Goal: Task Accomplishment & Management: Manage account settings

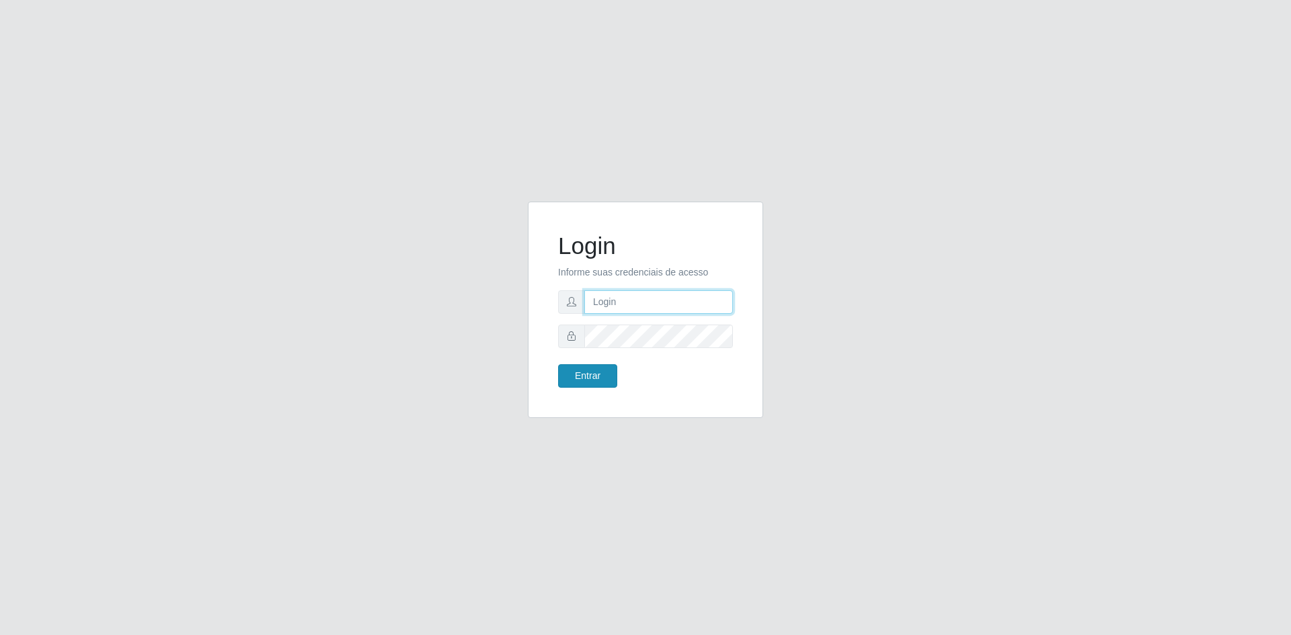
type input "[EMAIL_ADDRESS][DOMAIN_NAME]"
click at [578, 371] on button "Entrar" at bounding box center [587, 376] width 59 height 24
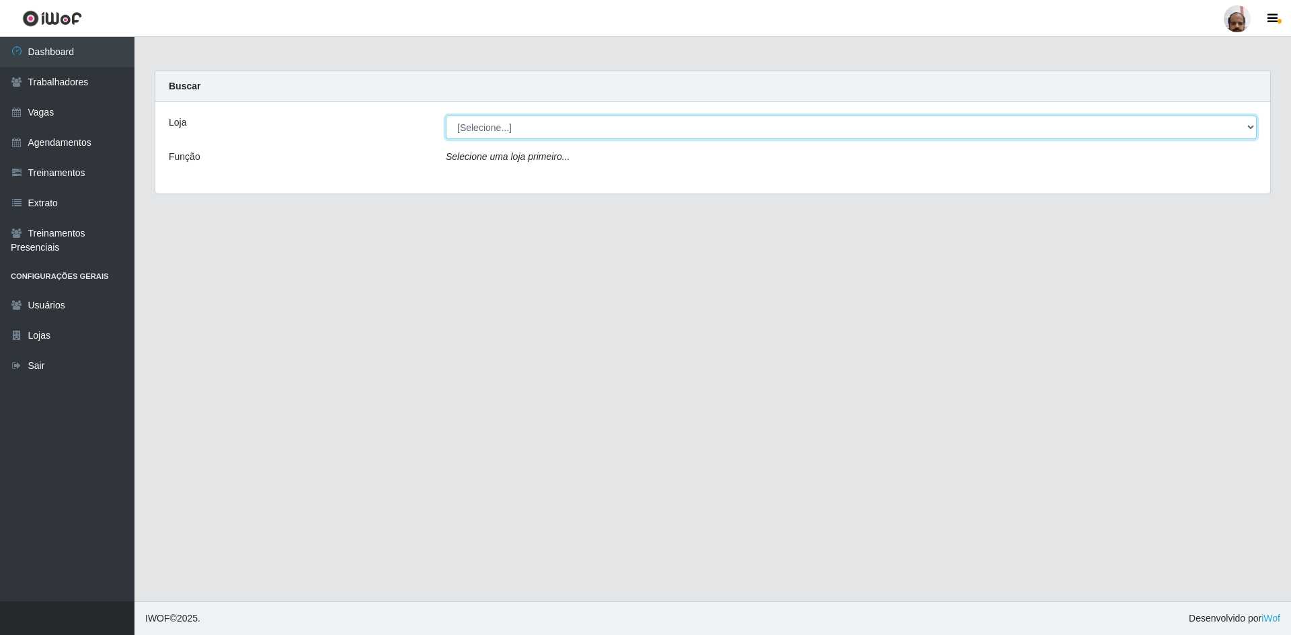
click at [667, 129] on select "[Selecione...] Mar Vermelho - Loja 05" at bounding box center [851, 128] width 811 height 24
select select "252"
click at [446, 116] on select "[Selecione...] Mar Vermelho - Loja 05" at bounding box center [851, 128] width 811 height 24
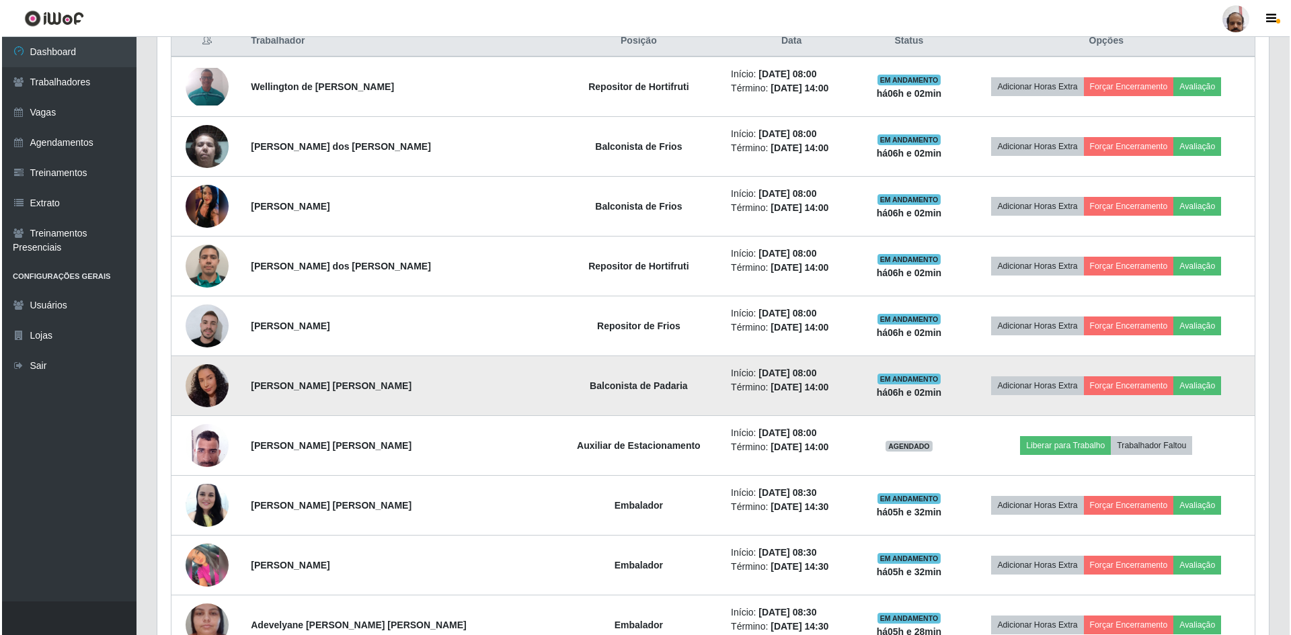
scroll to position [538, 0]
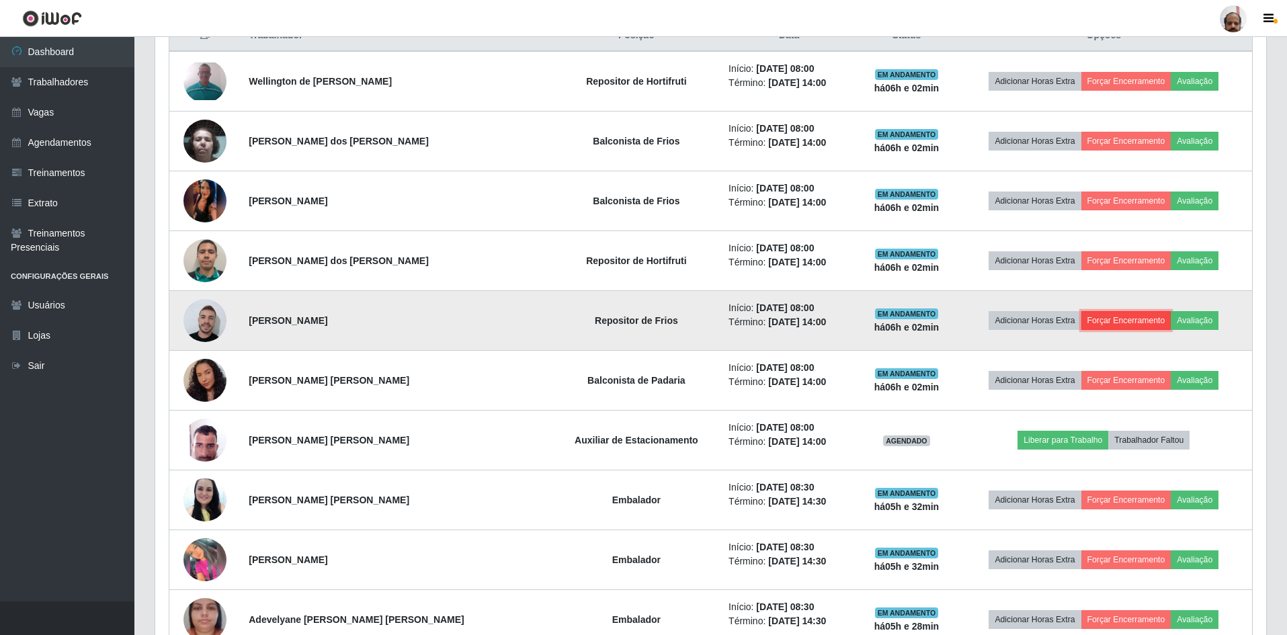
click at [1112, 324] on button "Forçar Encerramento" at bounding box center [1127, 320] width 90 height 19
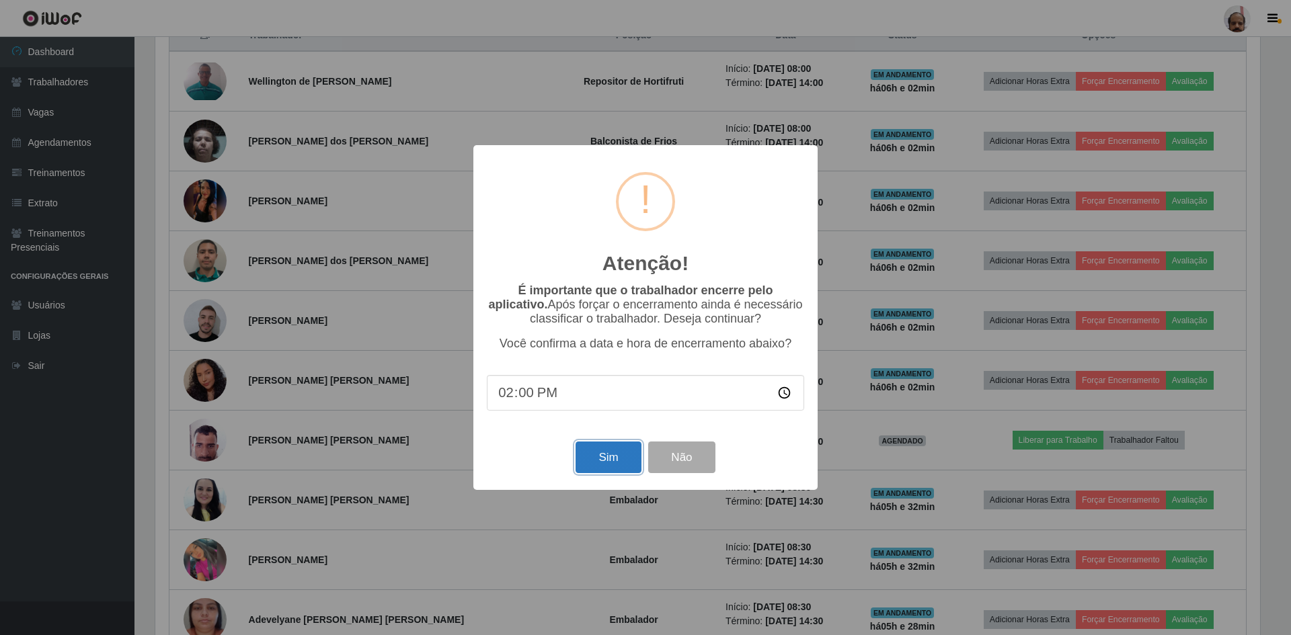
click at [597, 466] on button "Sim" at bounding box center [607, 458] width 65 height 32
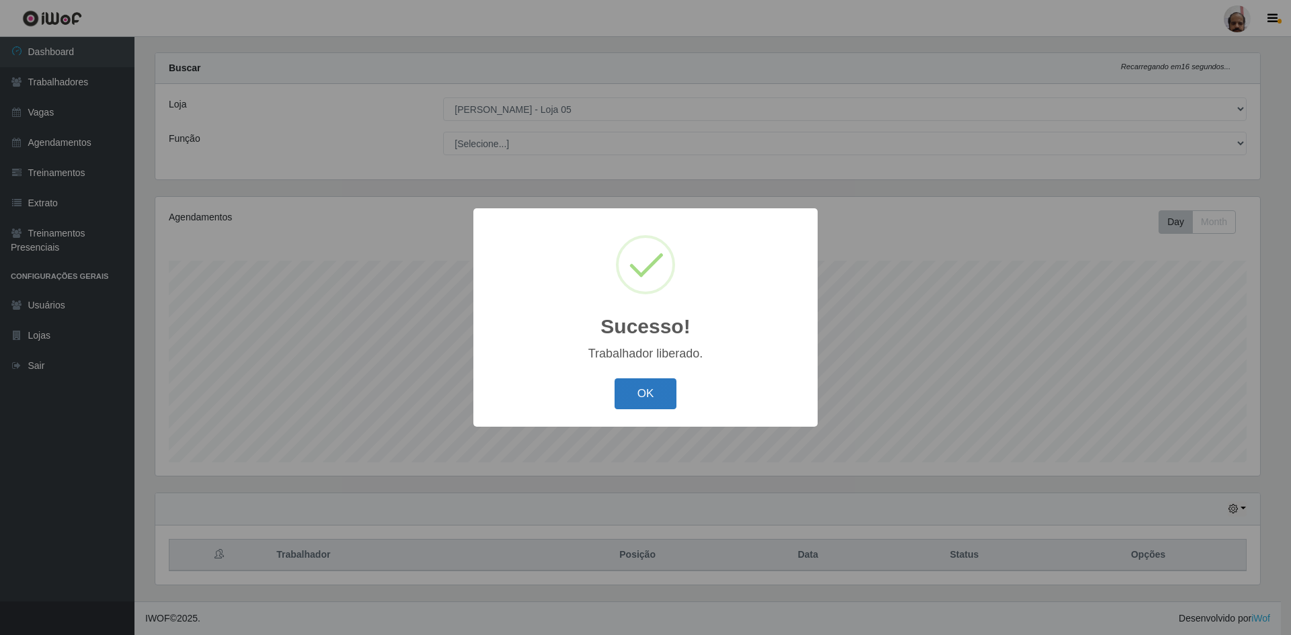
click at [645, 397] on button "OK" at bounding box center [645, 394] width 63 height 32
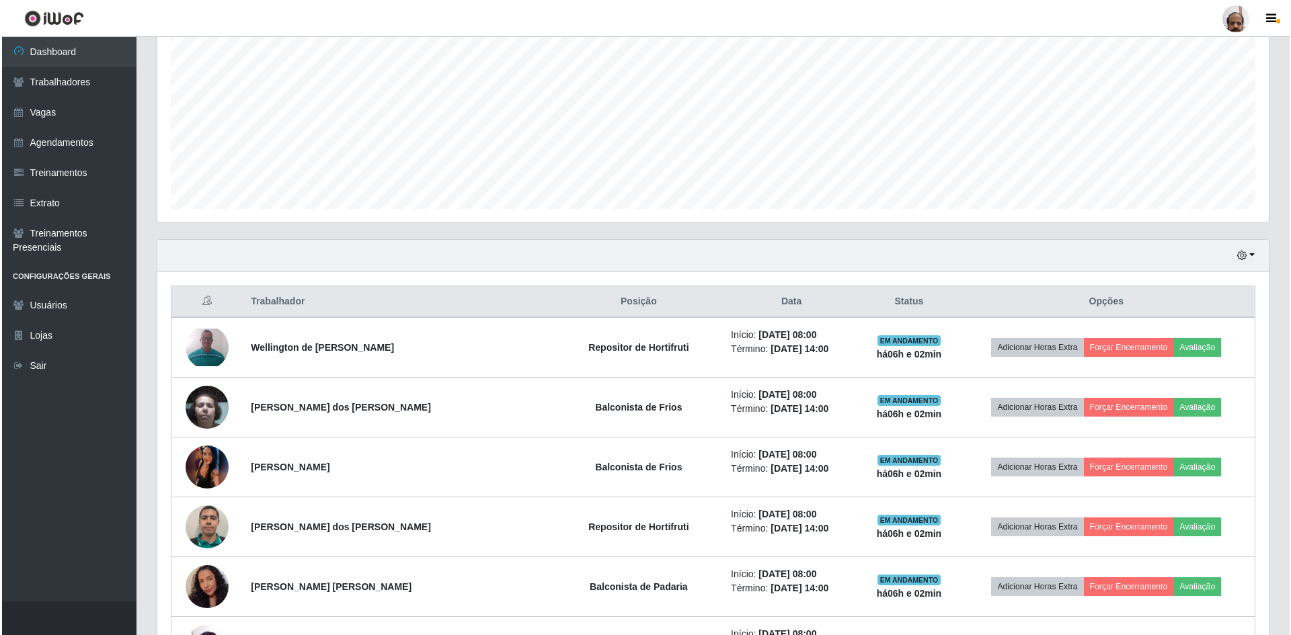
scroll to position [287, 0]
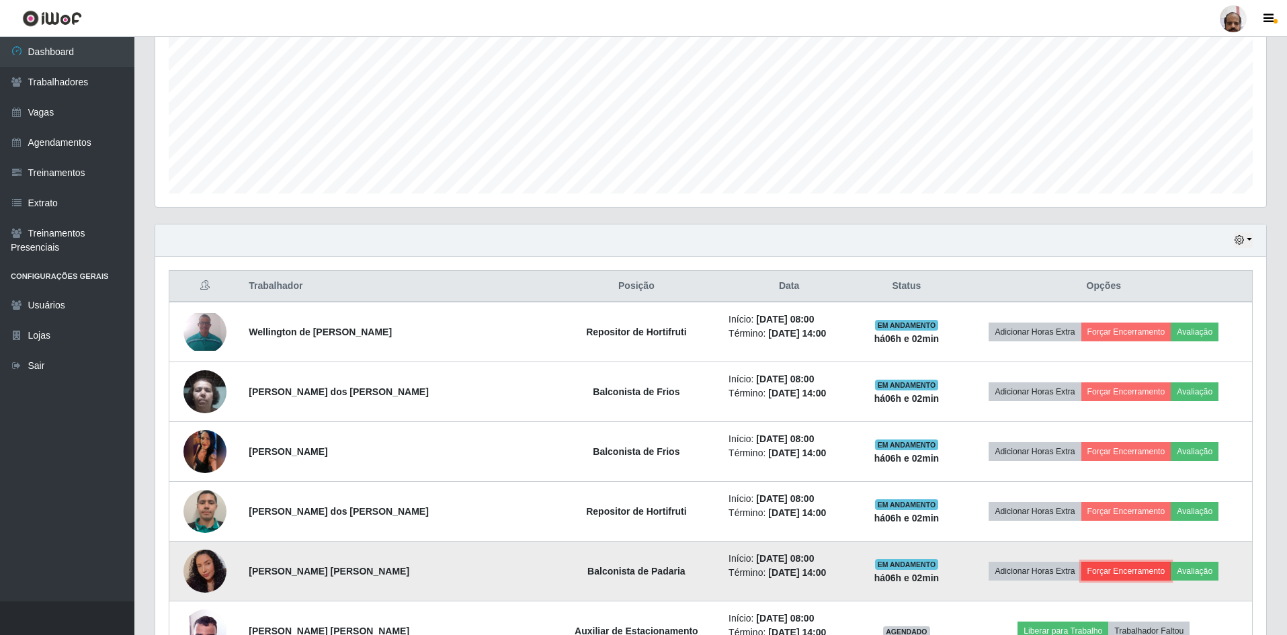
click at [1131, 571] on button "Forçar Encerramento" at bounding box center [1127, 571] width 90 height 19
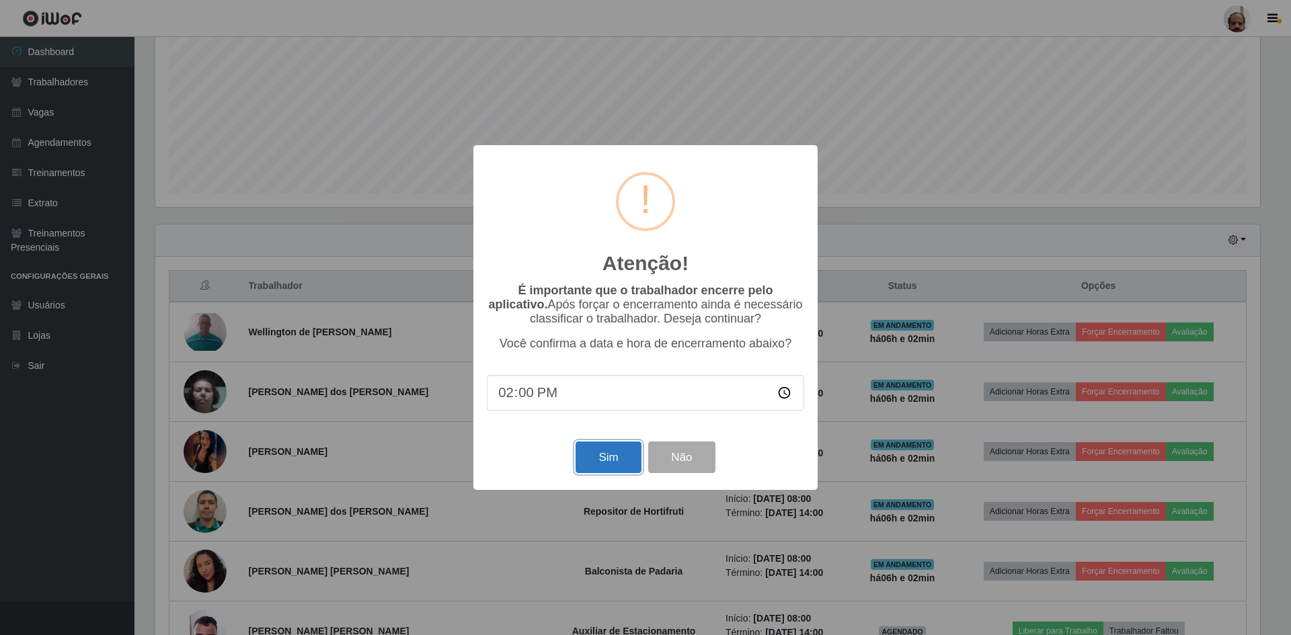
click at [604, 463] on button "Sim" at bounding box center [607, 458] width 65 height 32
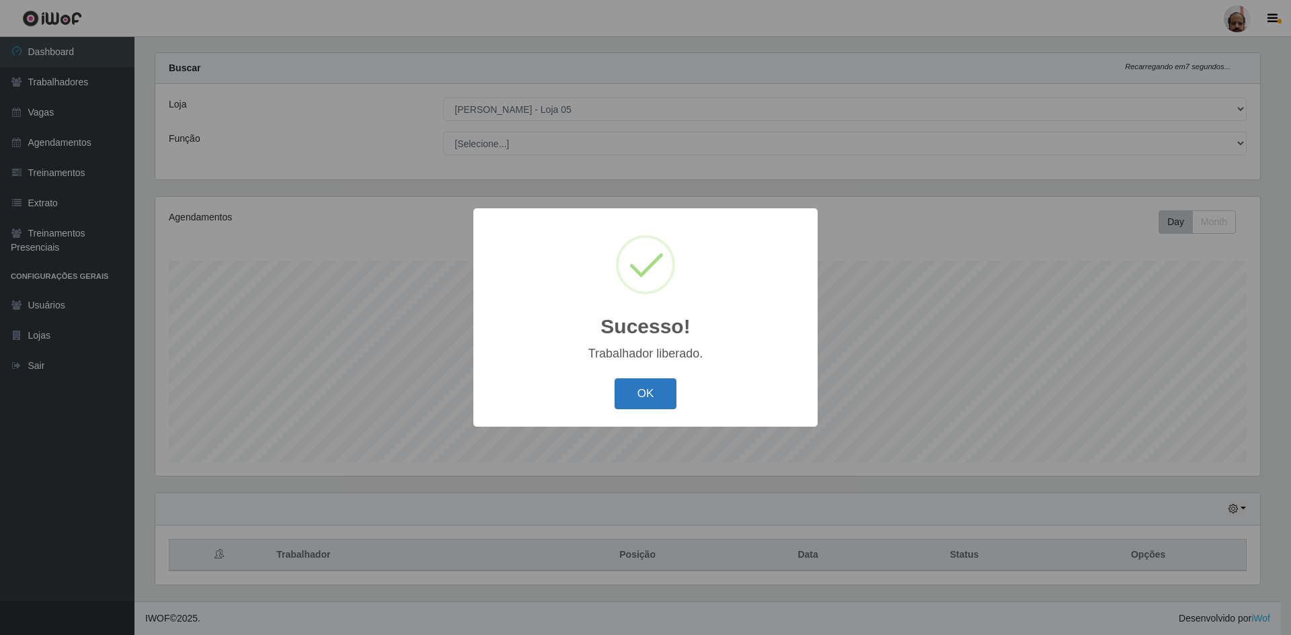
click at [651, 391] on button "OK" at bounding box center [645, 394] width 63 height 32
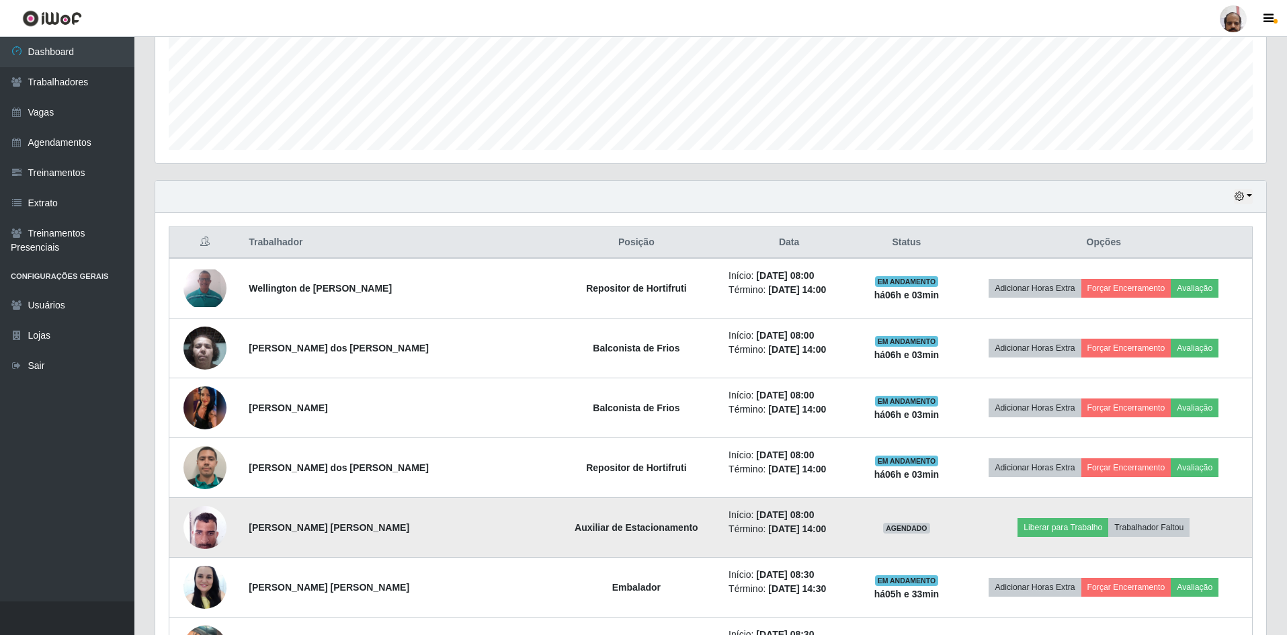
scroll to position [354, 0]
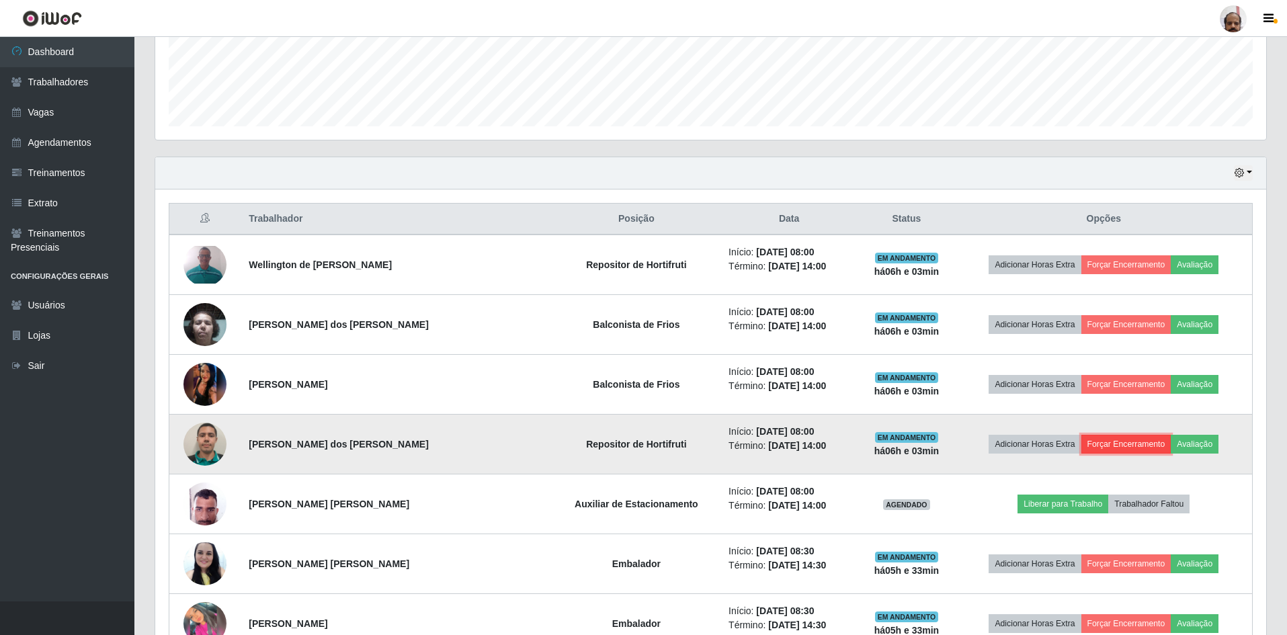
click at [1112, 445] on button "Forçar Encerramento" at bounding box center [1127, 444] width 90 height 19
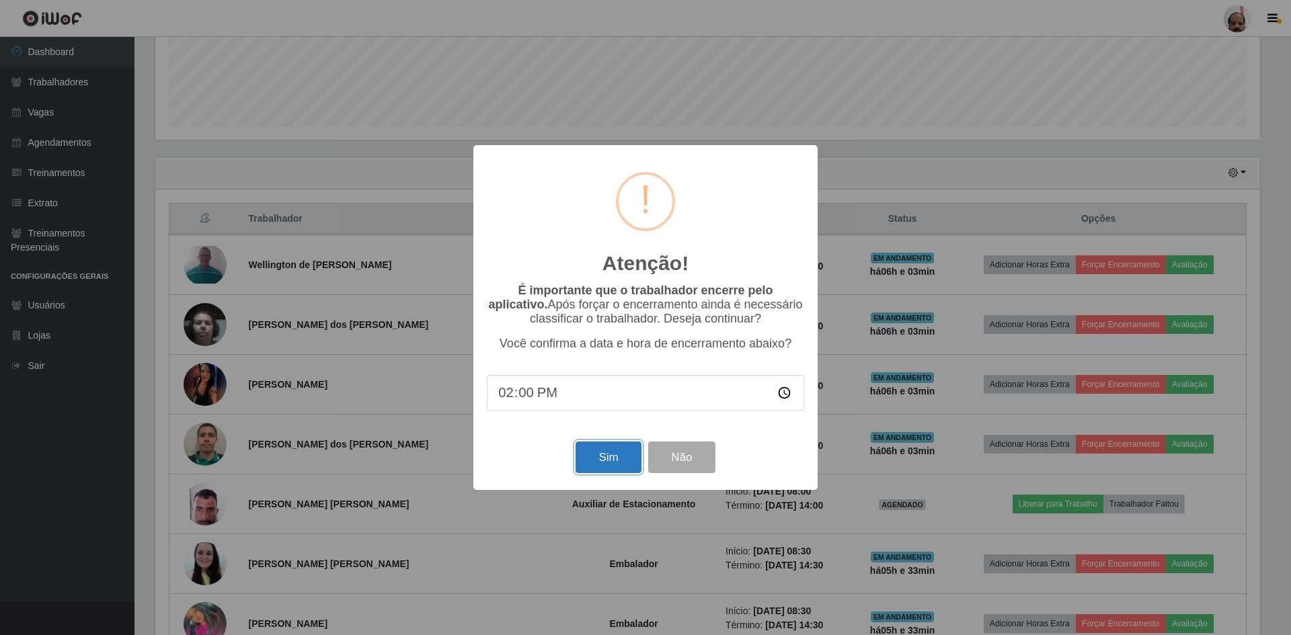
click at [598, 465] on button "Sim" at bounding box center [607, 458] width 65 height 32
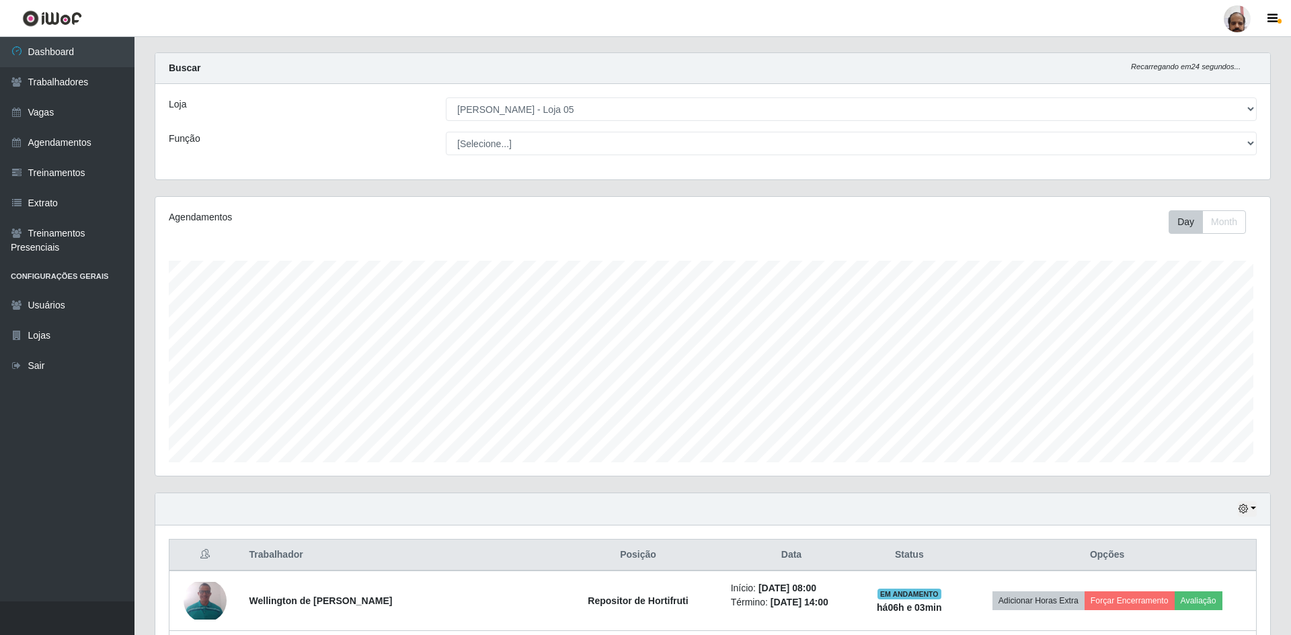
scroll to position [0, 0]
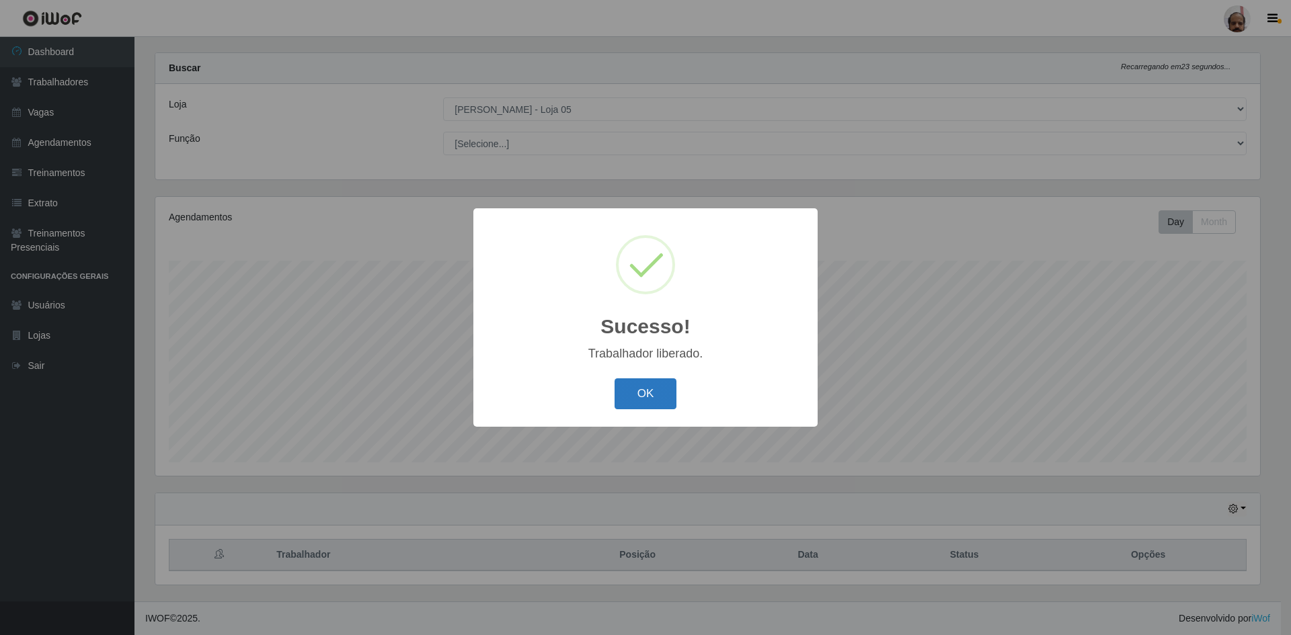
click at [634, 390] on button "OK" at bounding box center [645, 394] width 63 height 32
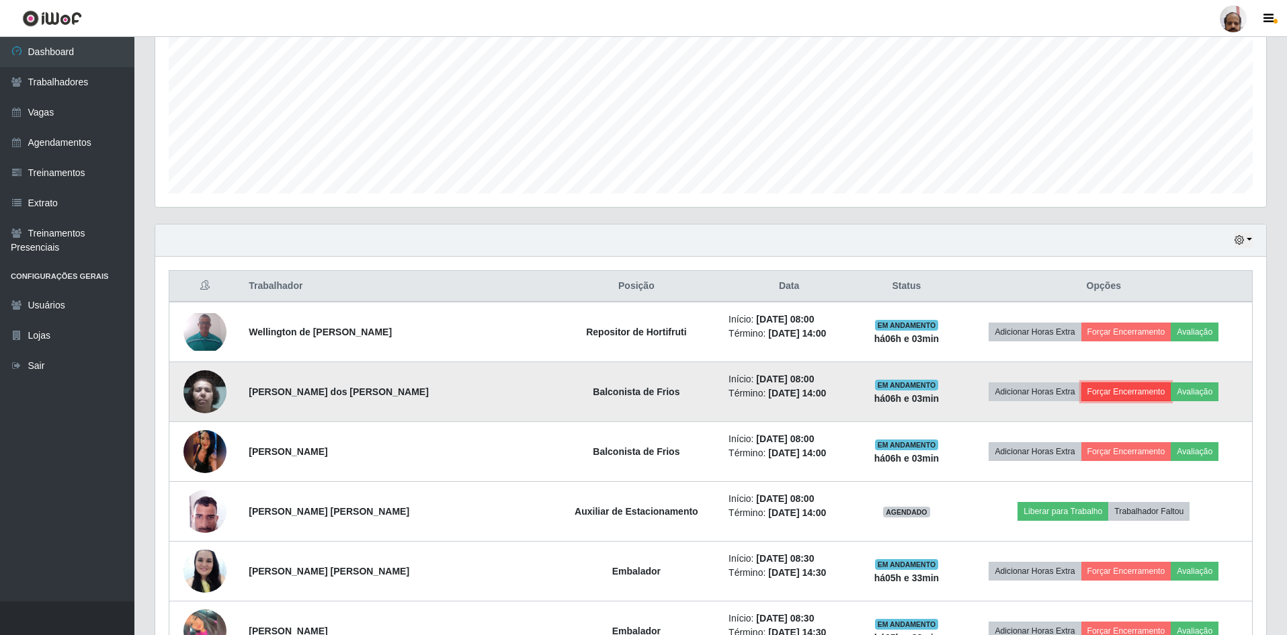
click at [1146, 392] on button "Forçar Encerramento" at bounding box center [1127, 392] width 90 height 19
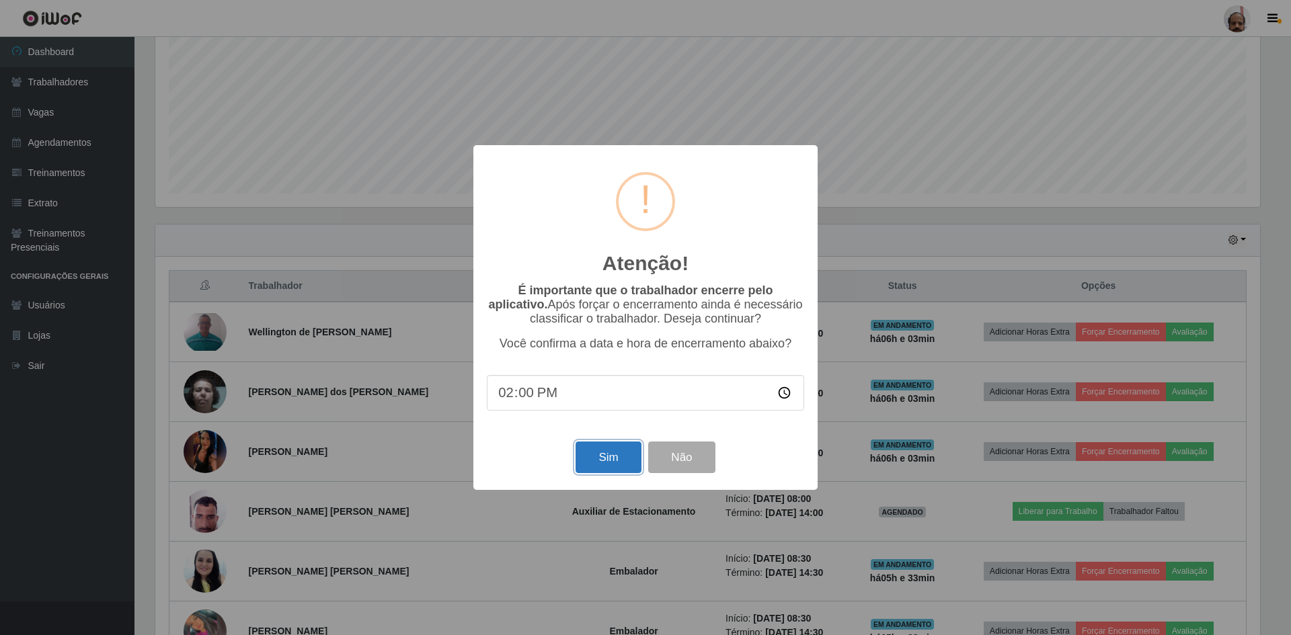
click at [608, 469] on button "Sim" at bounding box center [607, 458] width 65 height 32
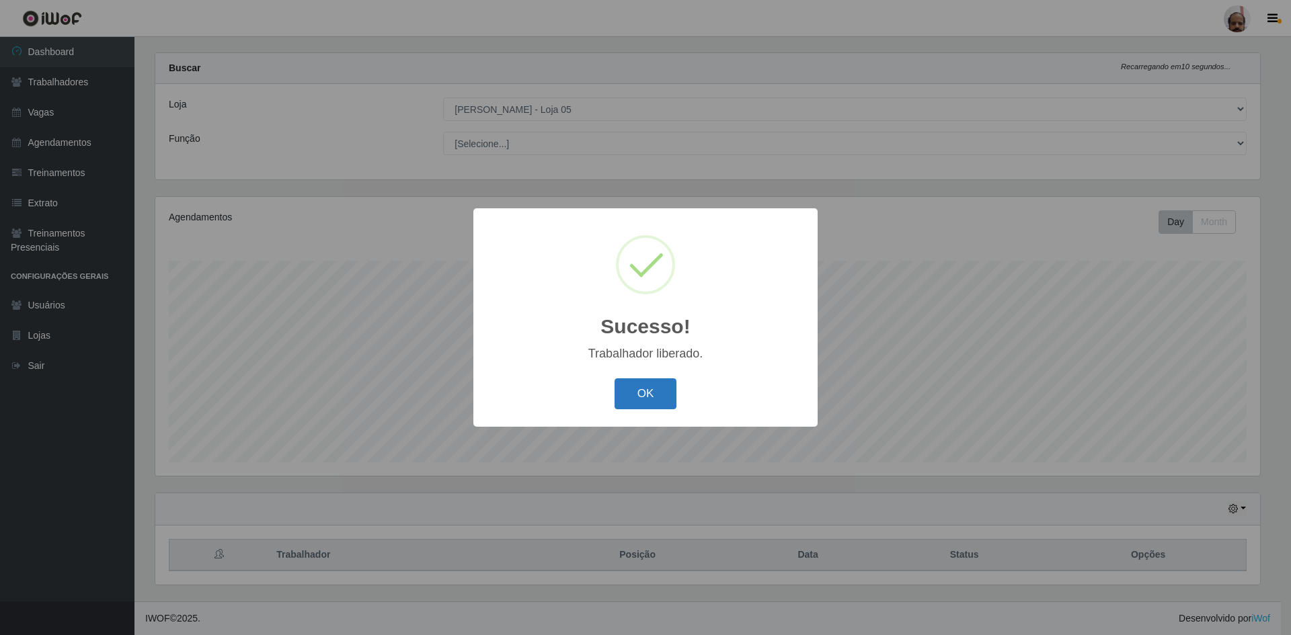
click at [640, 393] on button "OK" at bounding box center [645, 394] width 63 height 32
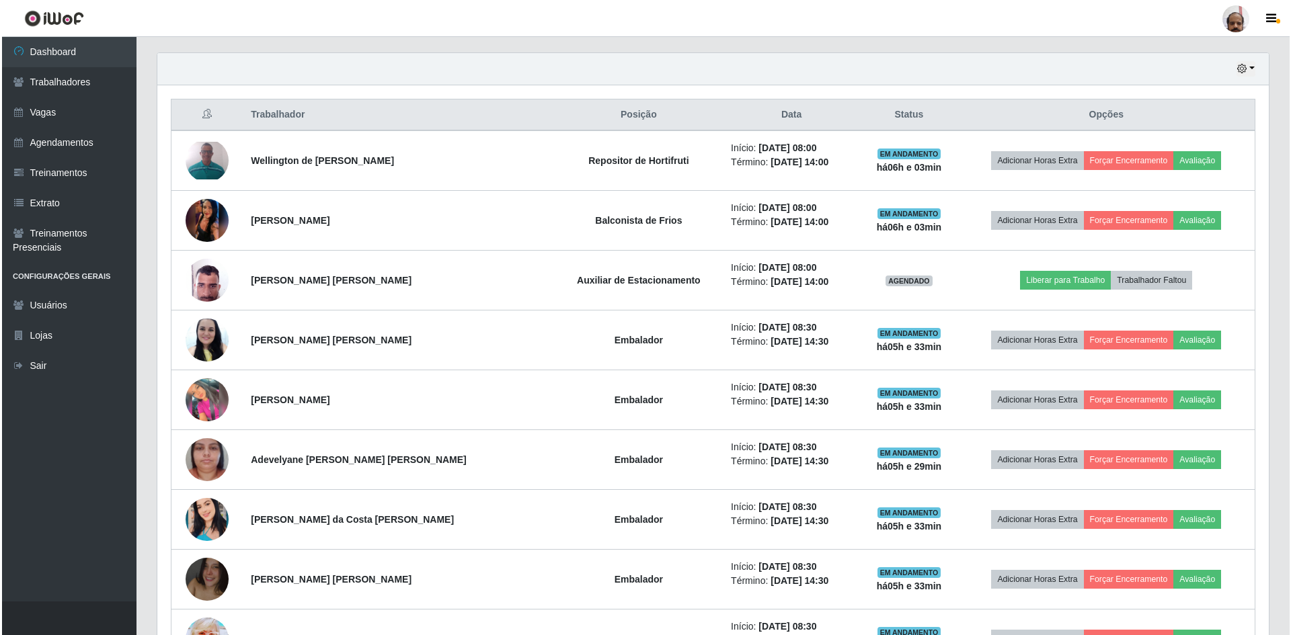
scroll to position [422, 0]
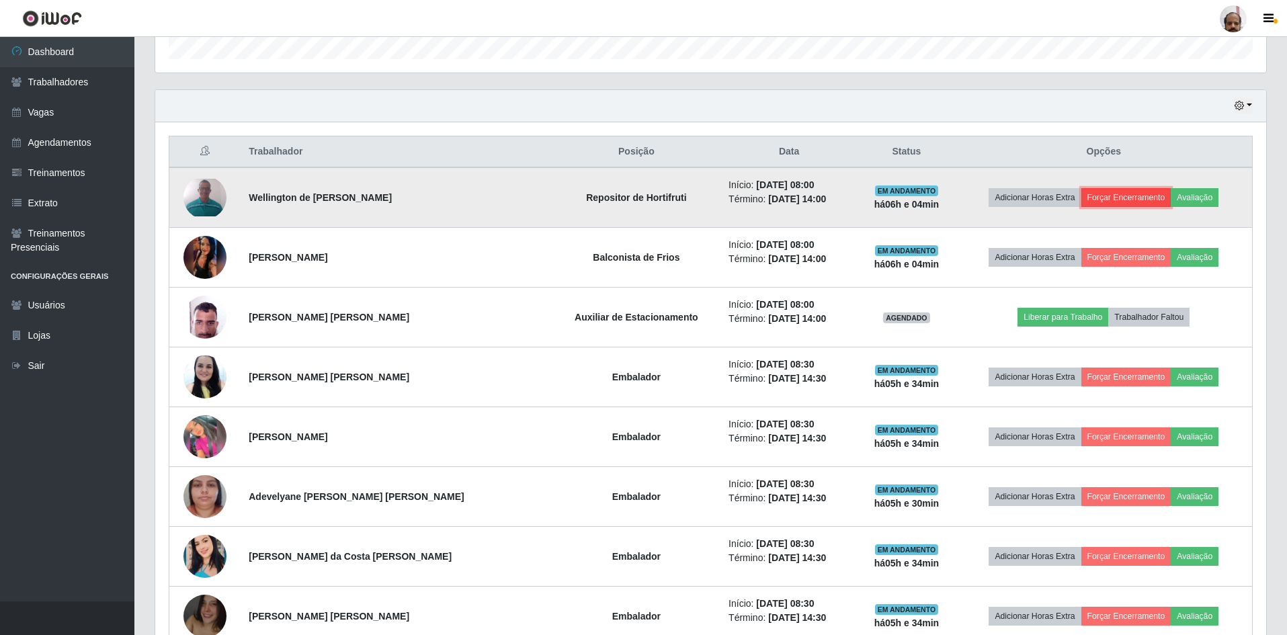
click at [1113, 194] on button "Forçar Encerramento" at bounding box center [1127, 197] width 90 height 19
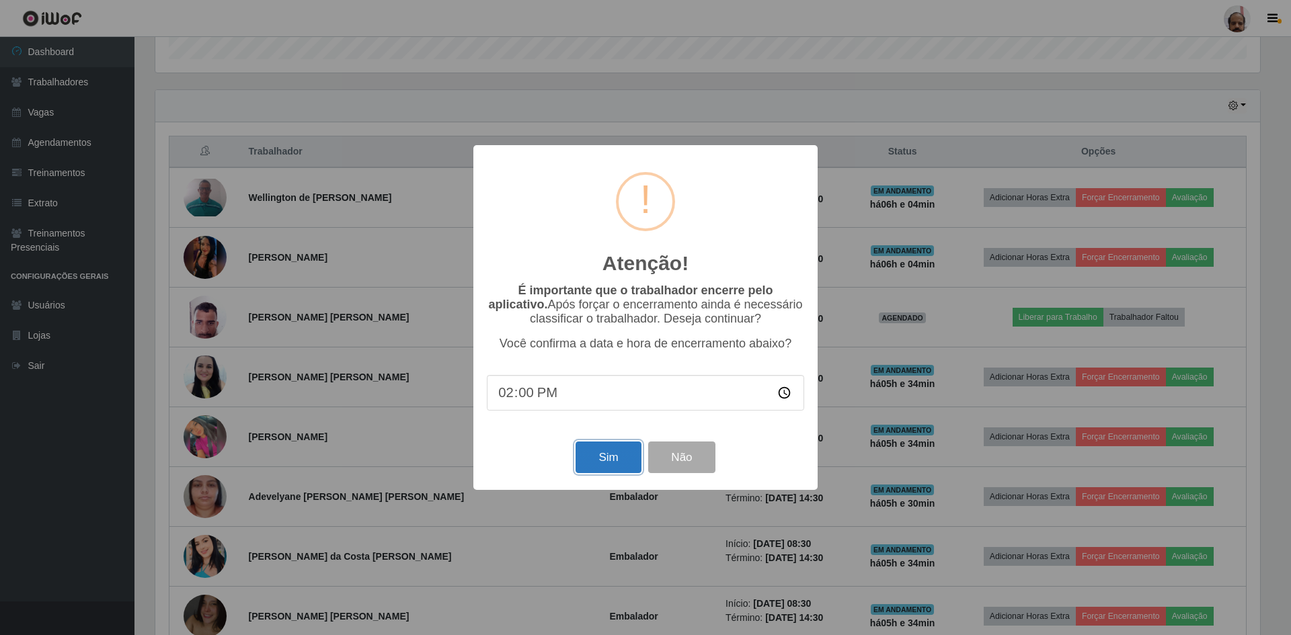
click at [613, 472] on button "Sim" at bounding box center [607, 458] width 65 height 32
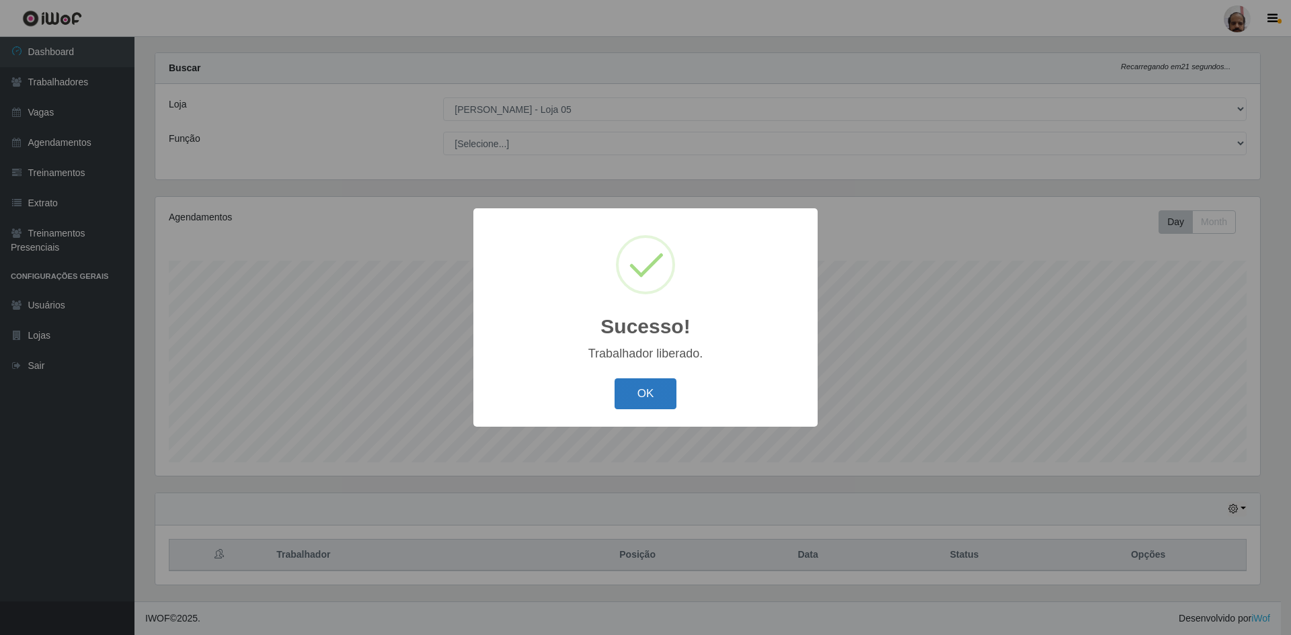
click at [653, 399] on button "OK" at bounding box center [645, 394] width 63 height 32
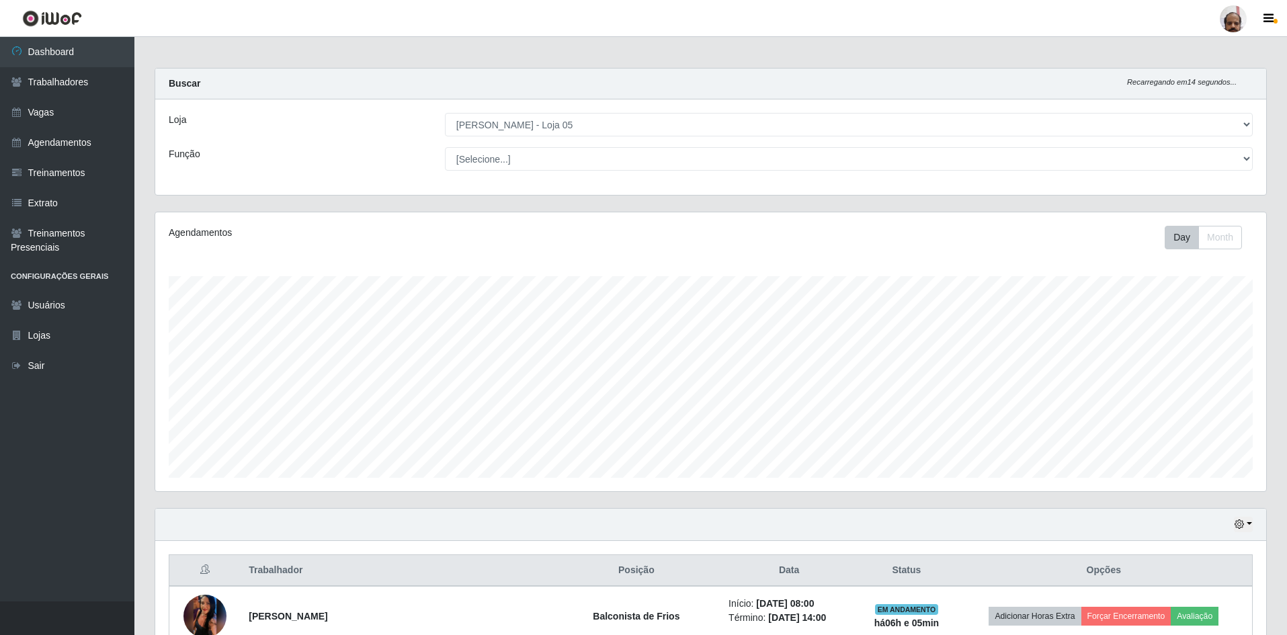
scroll to position [0, 0]
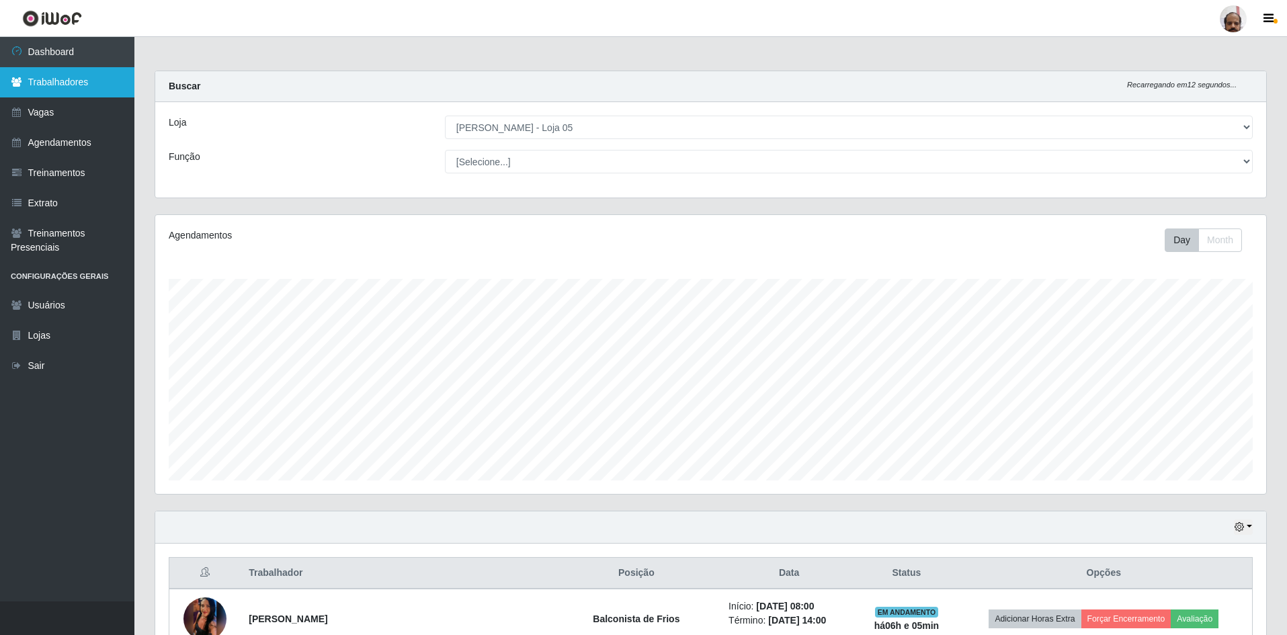
click at [94, 88] on link "Trabalhadores" at bounding box center [67, 82] width 134 height 30
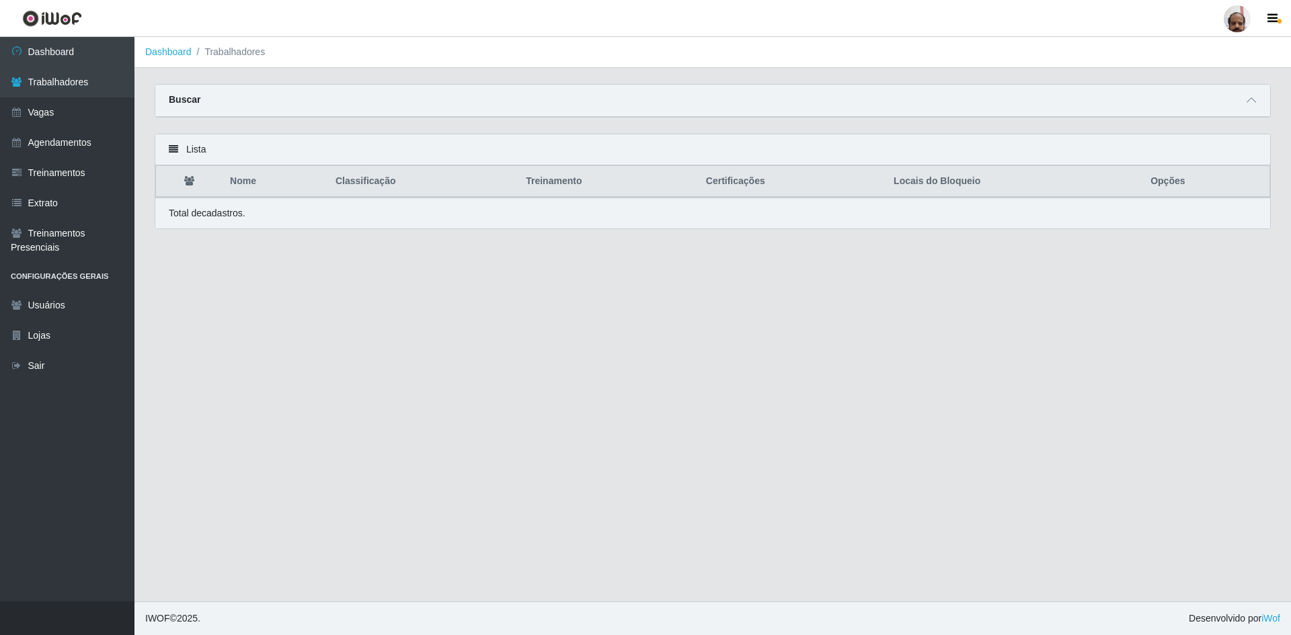
click at [298, 100] on div "Buscar" at bounding box center [712, 101] width 1115 height 32
click at [1256, 106] on span at bounding box center [1251, 100] width 16 height 15
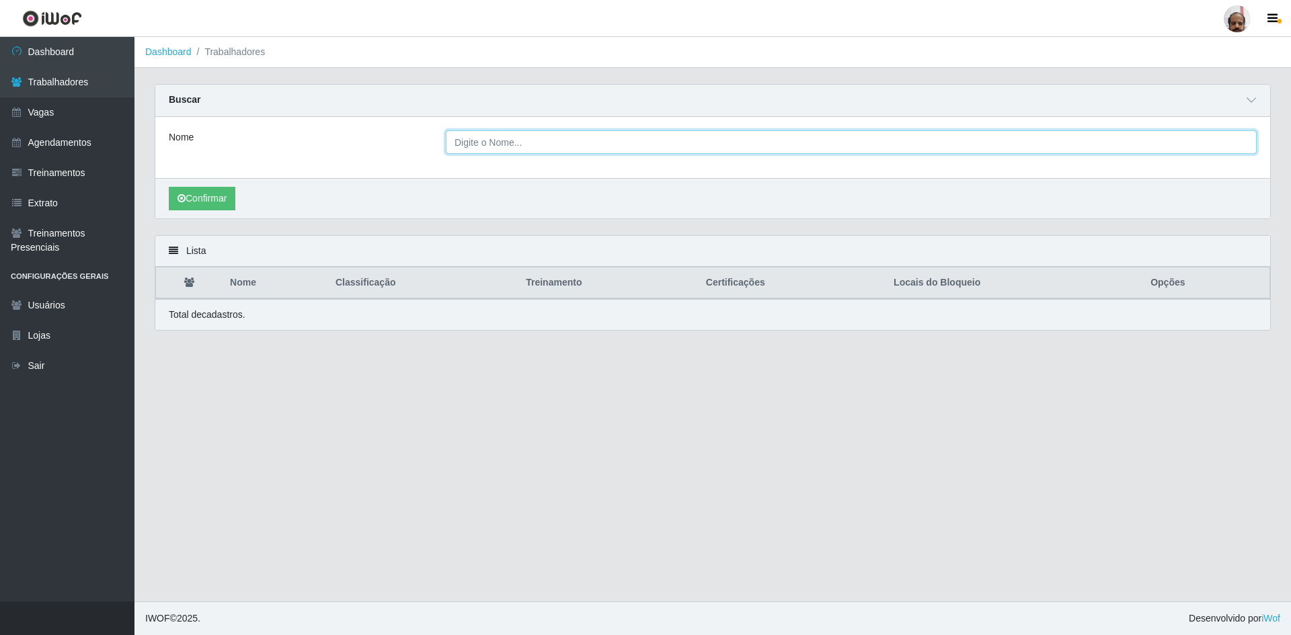
click at [534, 145] on input "Nome" at bounding box center [851, 142] width 811 height 24
type input "joatan"
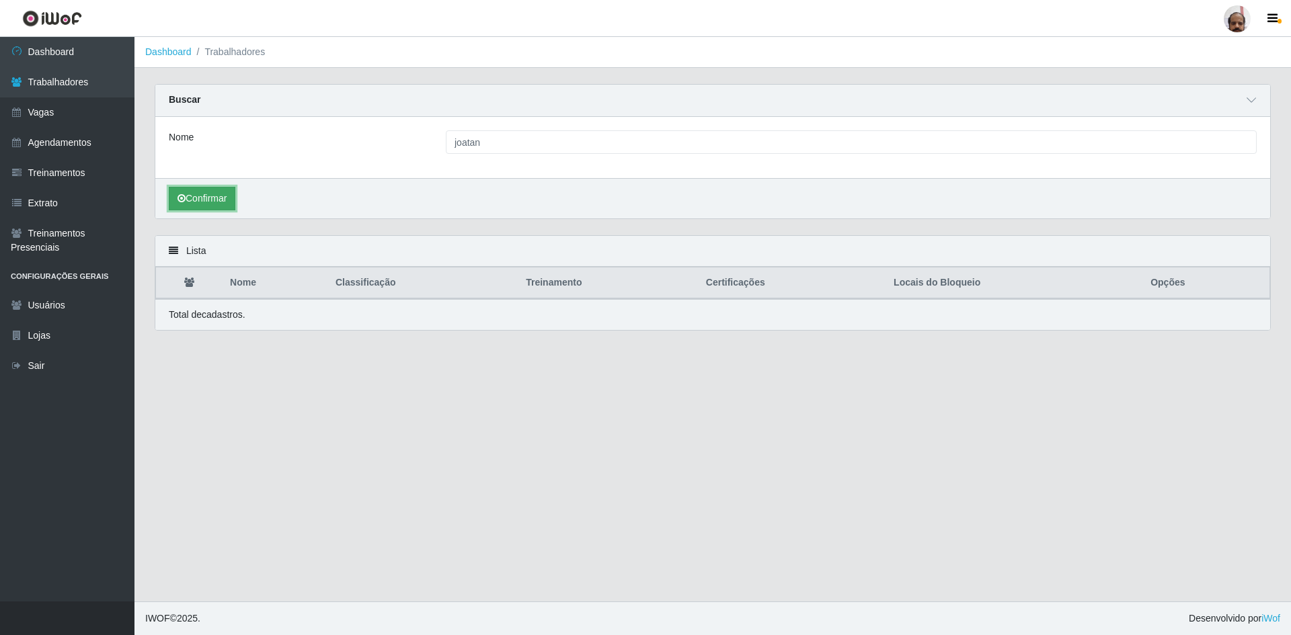
click at [218, 196] on button "Confirmar" at bounding box center [202, 199] width 67 height 24
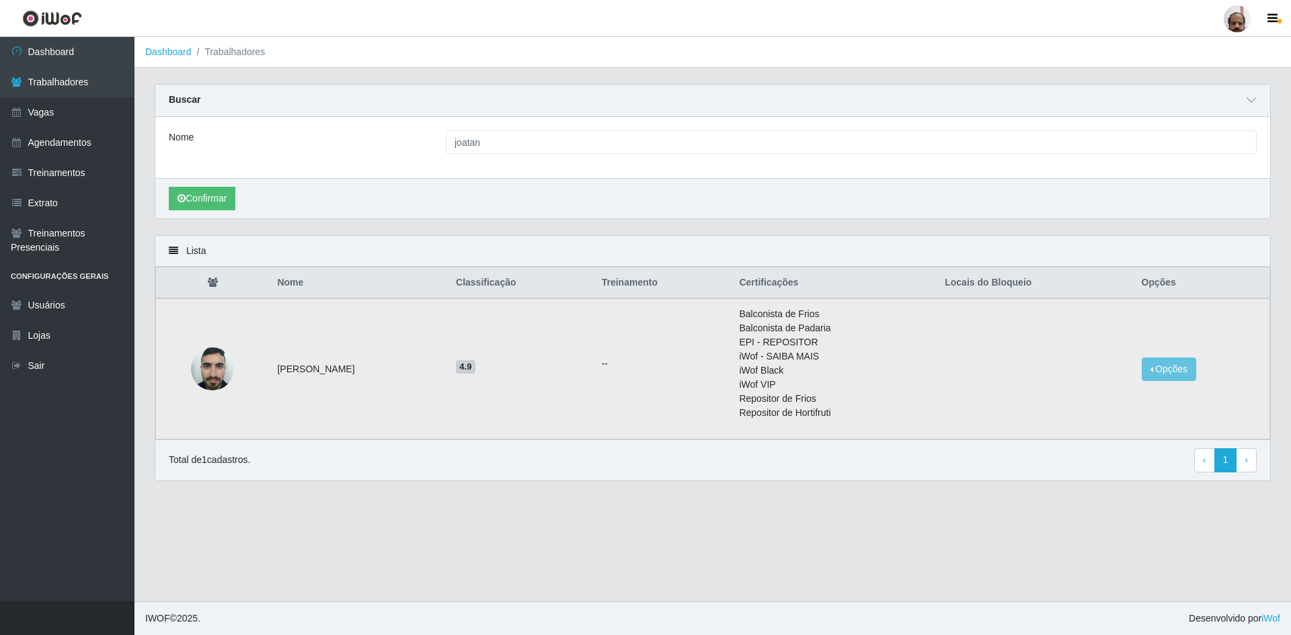
click at [475, 369] on span "4.9" at bounding box center [465, 366] width 19 height 13
click at [202, 379] on img at bounding box center [212, 368] width 43 height 57
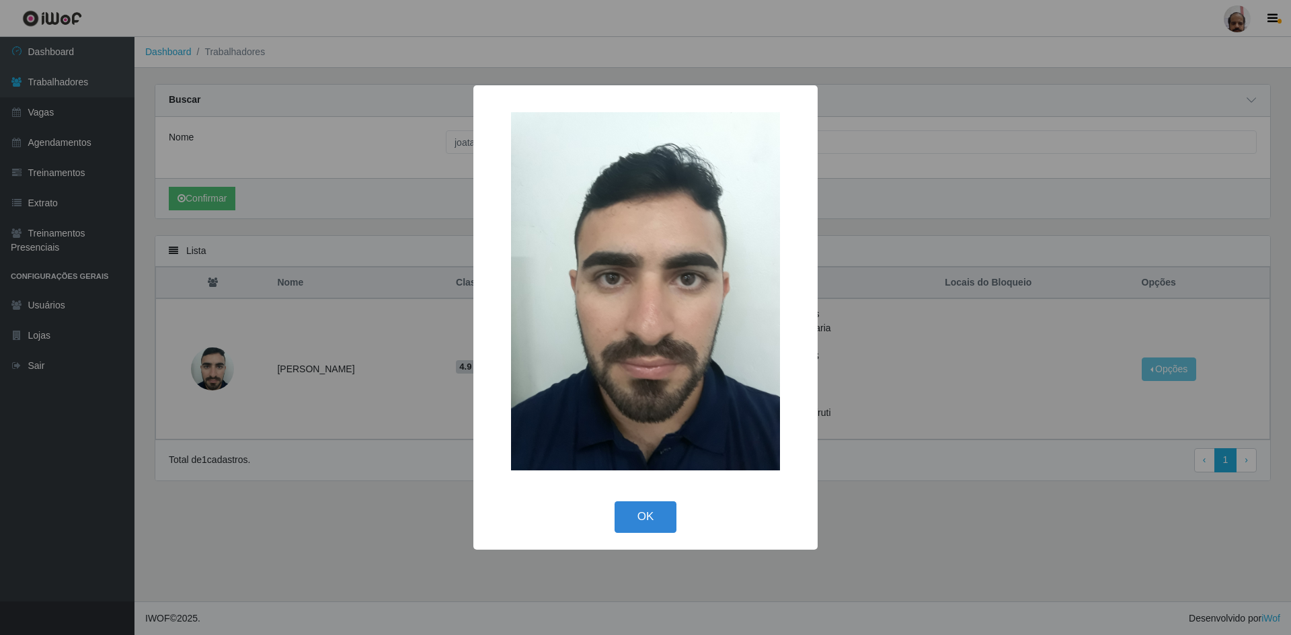
click at [403, 391] on div "× OK Cancel" at bounding box center [645, 317] width 1291 height 635
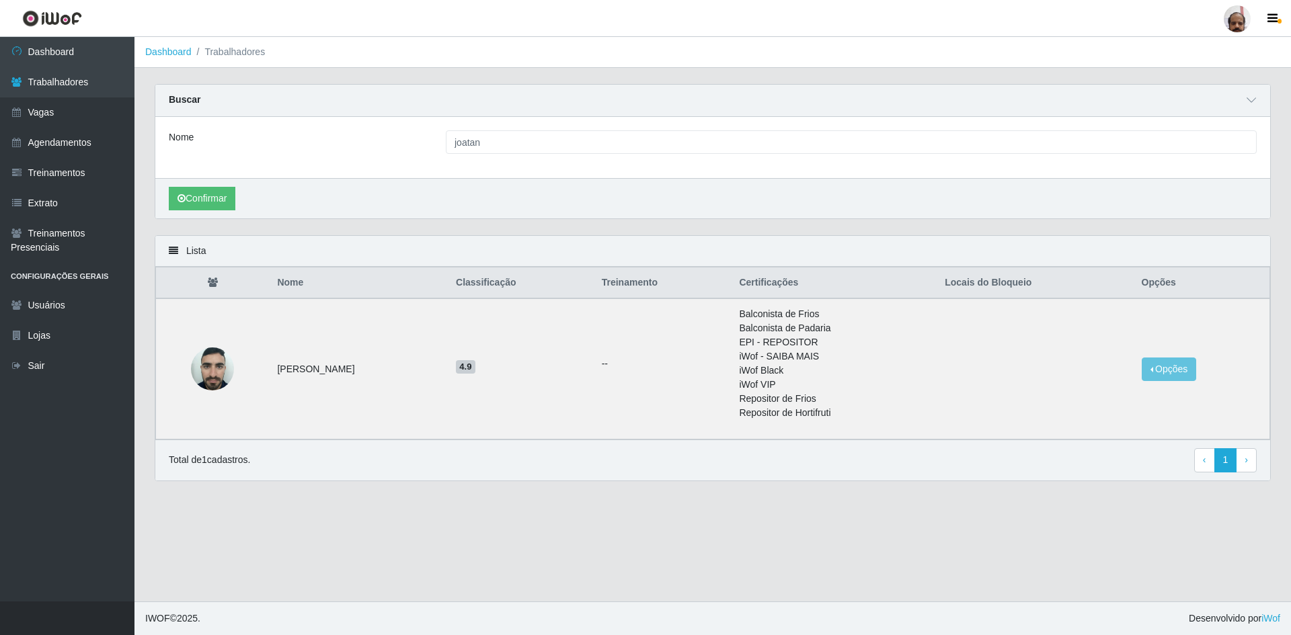
click at [203, 458] on p "Total de 1 cadastros." at bounding box center [209, 460] width 81 height 14
click at [61, 151] on link "Agendamentos" at bounding box center [67, 143] width 134 height 30
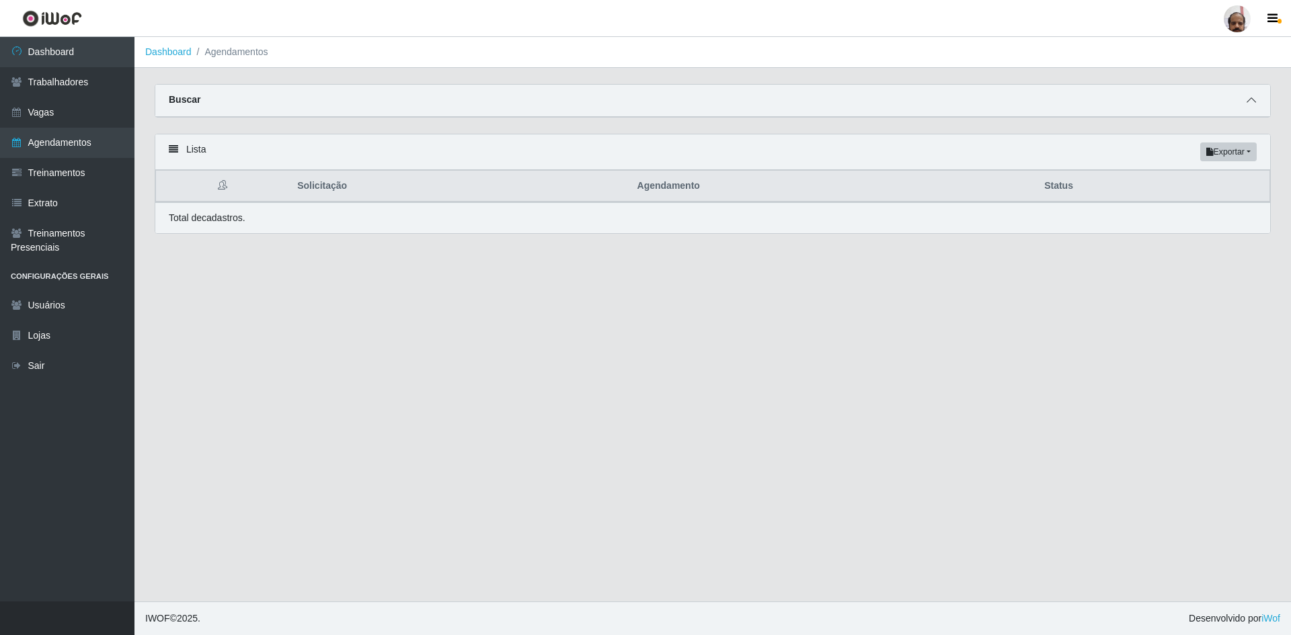
click at [1254, 97] on icon at bounding box center [1250, 99] width 9 height 9
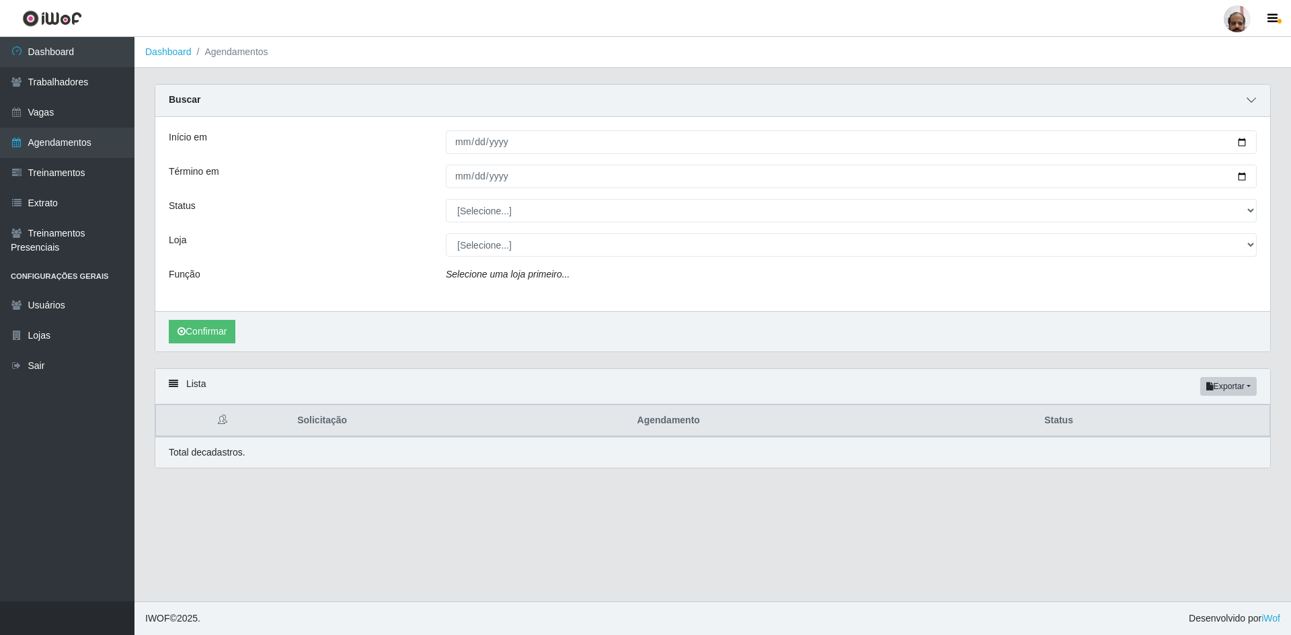
click at [1254, 97] on icon at bounding box center [1250, 99] width 9 height 9
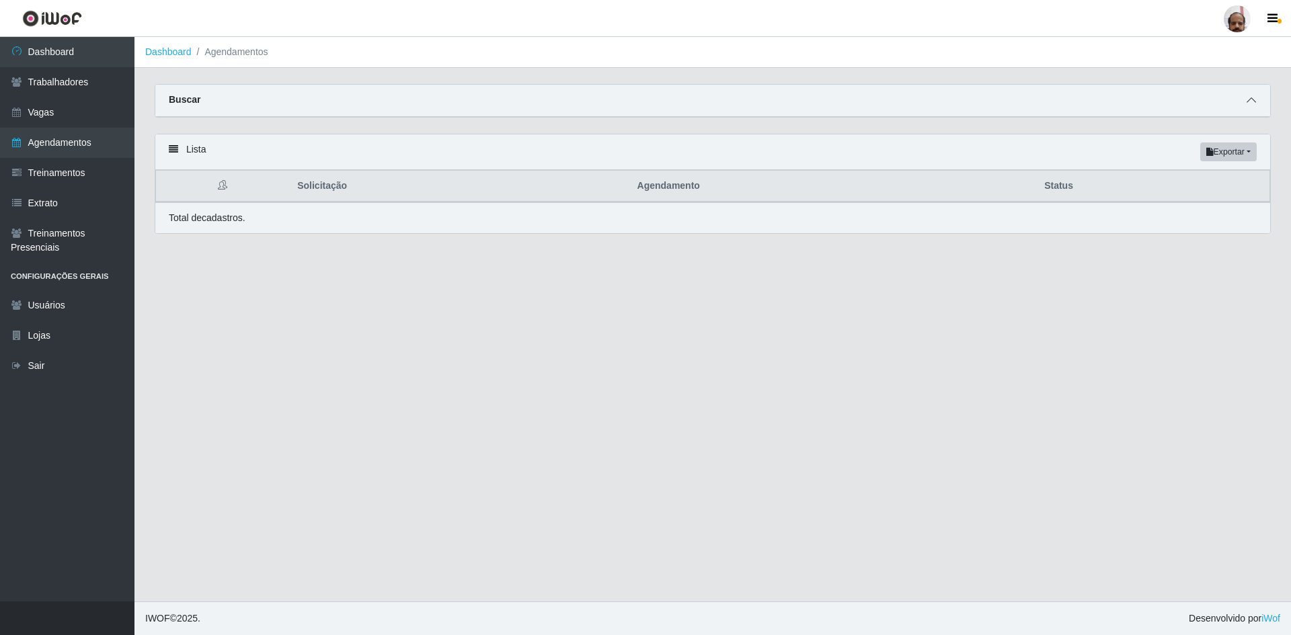
click at [1253, 98] on icon at bounding box center [1250, 99] width 9 height 9
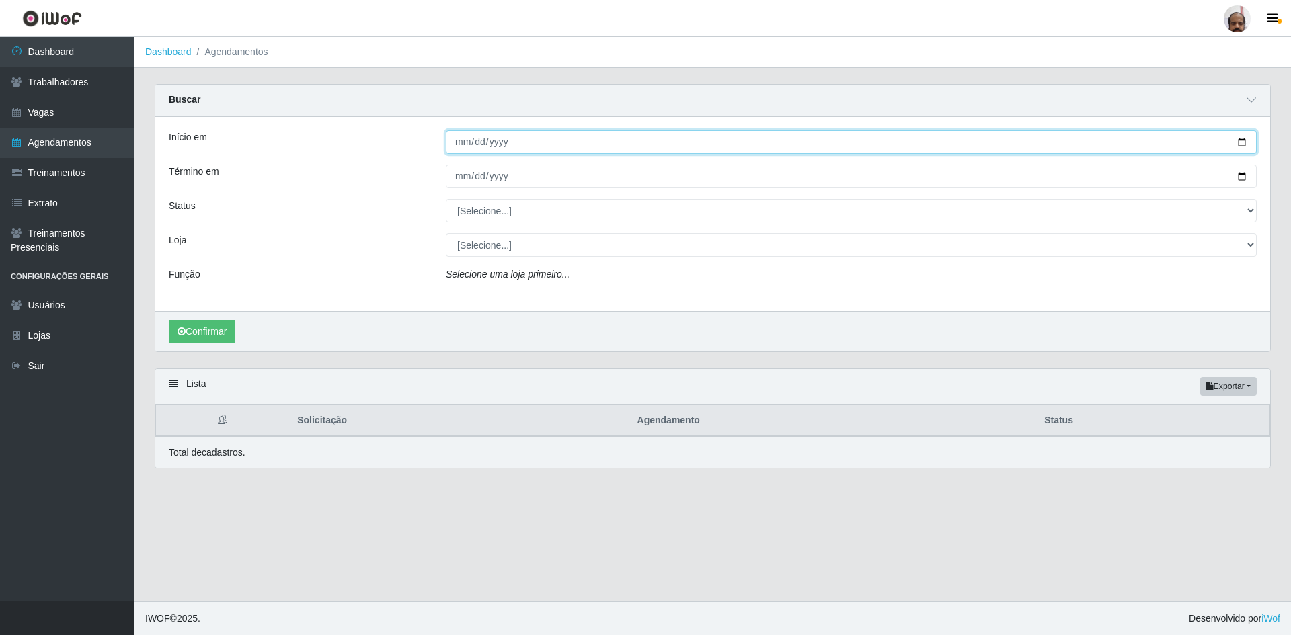
click at [485, 143] on input "Início em" at bounding box center [851, 142] width 811 height 24
click at [455, 145] on input "Início em" at bounding box center [851, 142] width 811 height 24
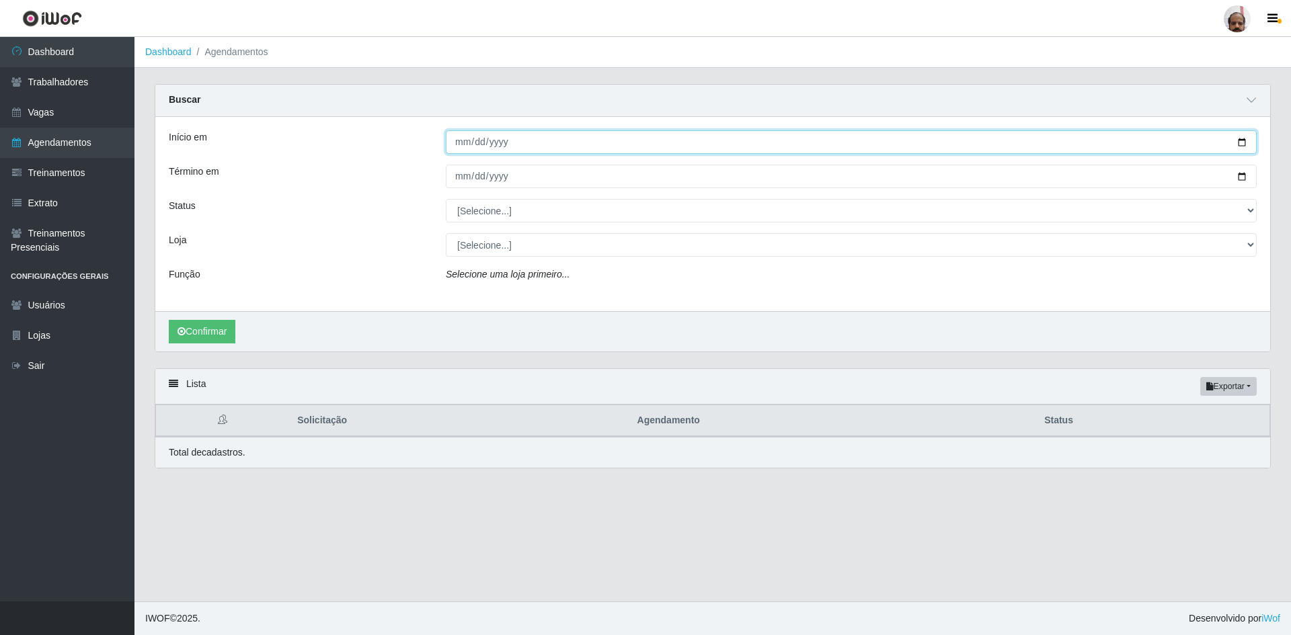
click at [455, 145] on input "Início em" at bounding box center [851, 142] width 811 height 24
click at [1240, 144] on input "Início em" at bounding box center [851, 142] width 811 height 24
type input "2025-08-01"
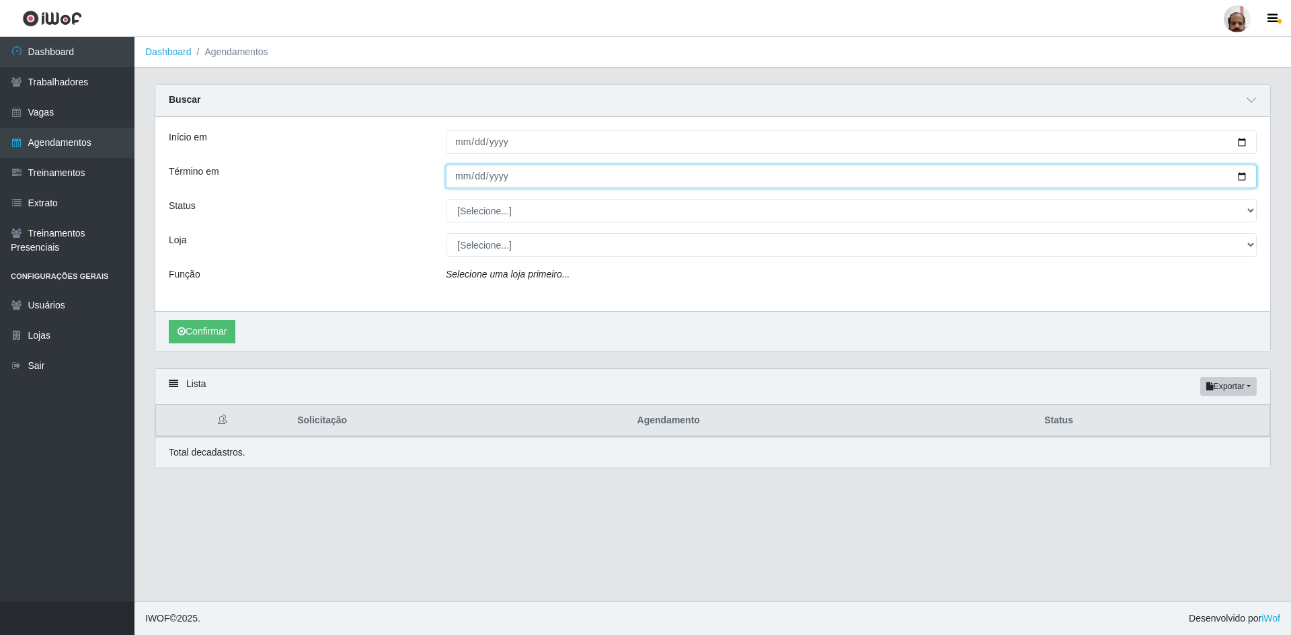
click at [1245, 174] on input "Término em" at bounding box center [851, 177] width 811 height 24
type input "2025-08-31"
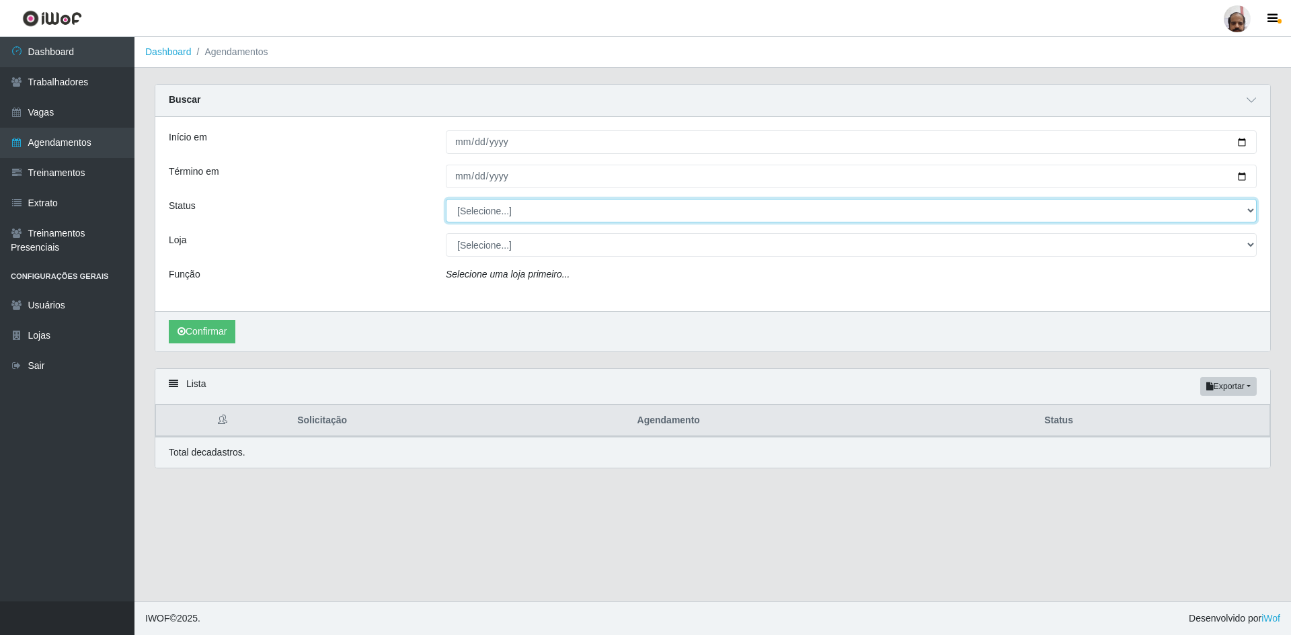
click at [538, 211] on select "[Selecione...] AGENDADO AGUARDANDO LIBERAR EM ANDAMENTO EM REVISÃO FINALIZADO C…" at bounding box center [851, 211] width 811 height 24
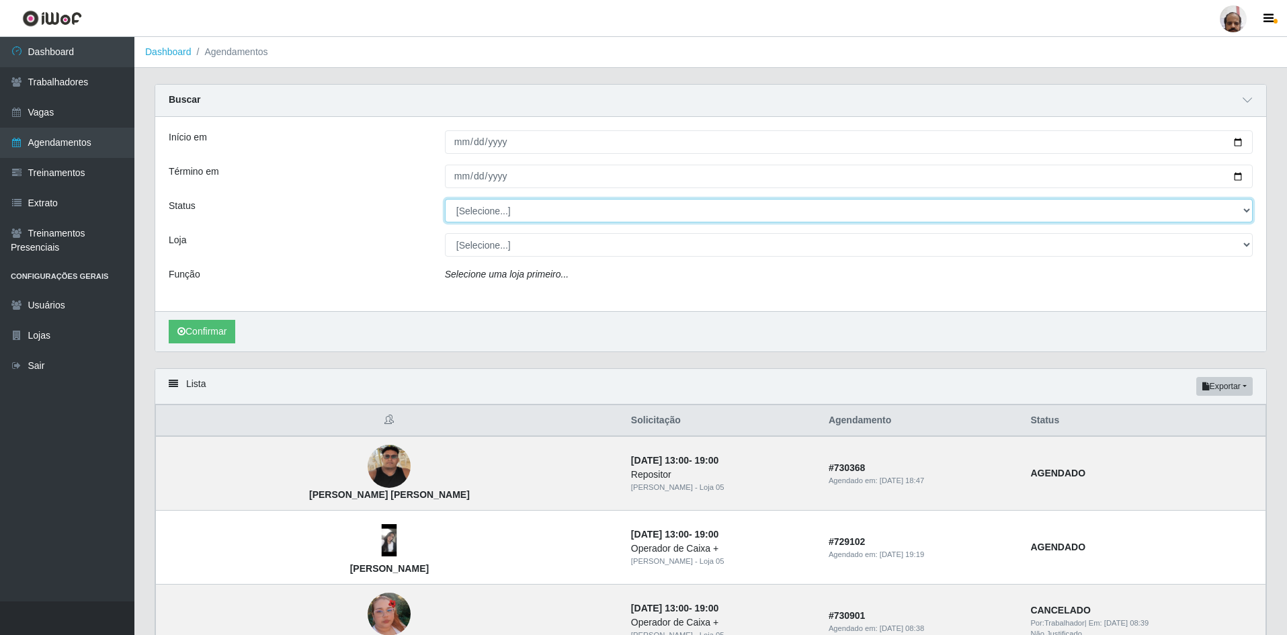
select select "FINALIZADO"
click at [445, 200] on select "[Selecione...] AGENDADO AGUARDANDO LIBERAR EM ANDAMENTO EM REVISÃO FINALIZADO C…" at bounding box center [849, 211] width 808 height 24
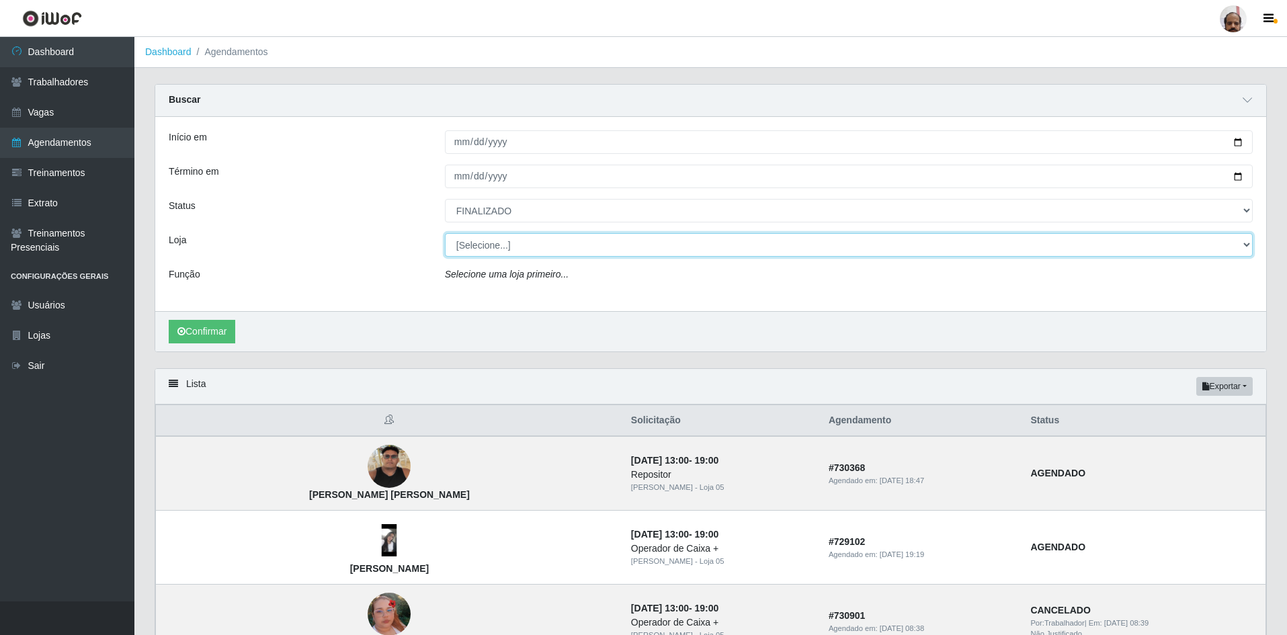
click at [529, 247] on select "[Selecione...] Mar Vermelho - Loja 05" at bounding box center [849, 245] width 808 height 24
select select "252"
click at [445, 234] on select "[Selecione...] Mar Vermelho - Loja 05" at bounding box center [849, 245] width 808 height 24
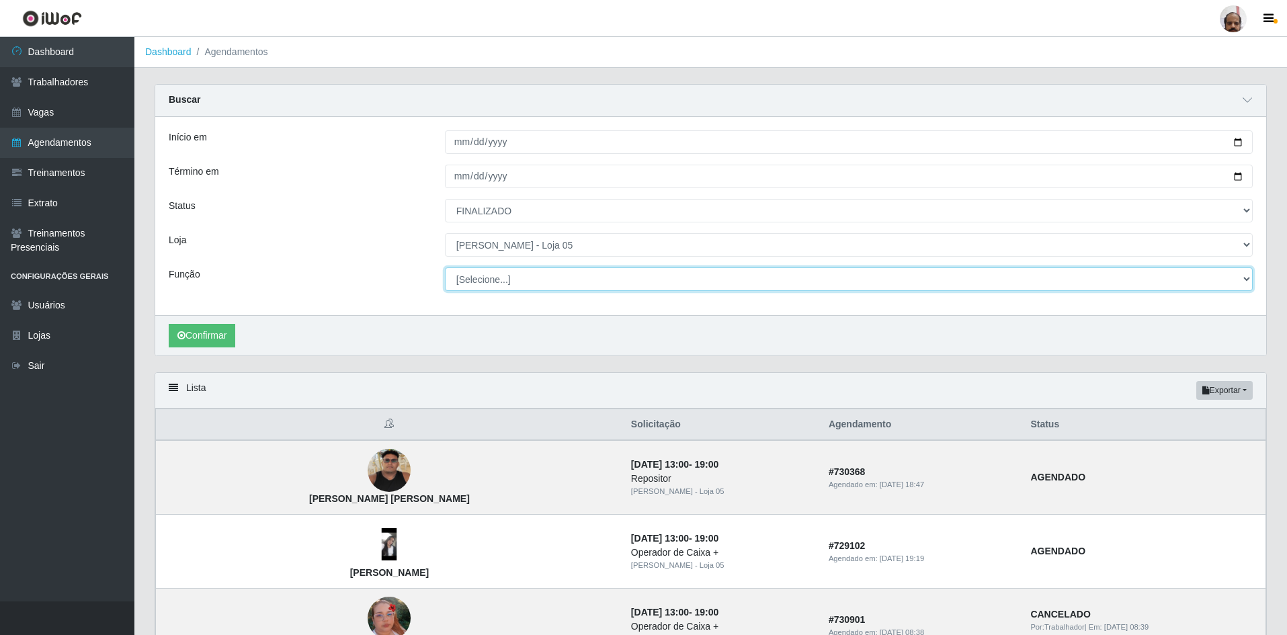
click at [547, 278] on select "[Selecione...] ASG ASG + ASG ++ Auxiliar de Depósito Auxiliar de Depósito + Aux…" at bounding box center [849, 280] width 808 height 24
click at [445, 268] on select "[Selecione...] ASG ASG + ASG ++ Auxiliar de Depósito Auxiliar de Depósito + Aux…" at bounding box center [849, 280] width 808 height 24
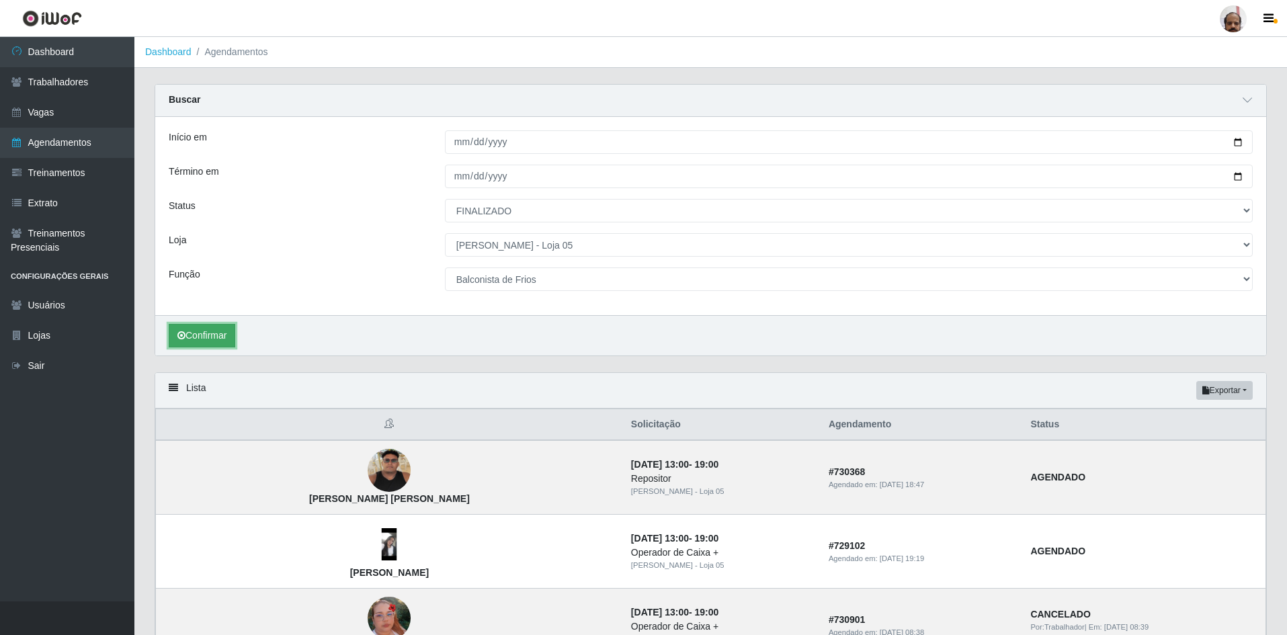
click at [208, 329] on button "Confirmar" at bounding box center [202, 336] width 67 height 24
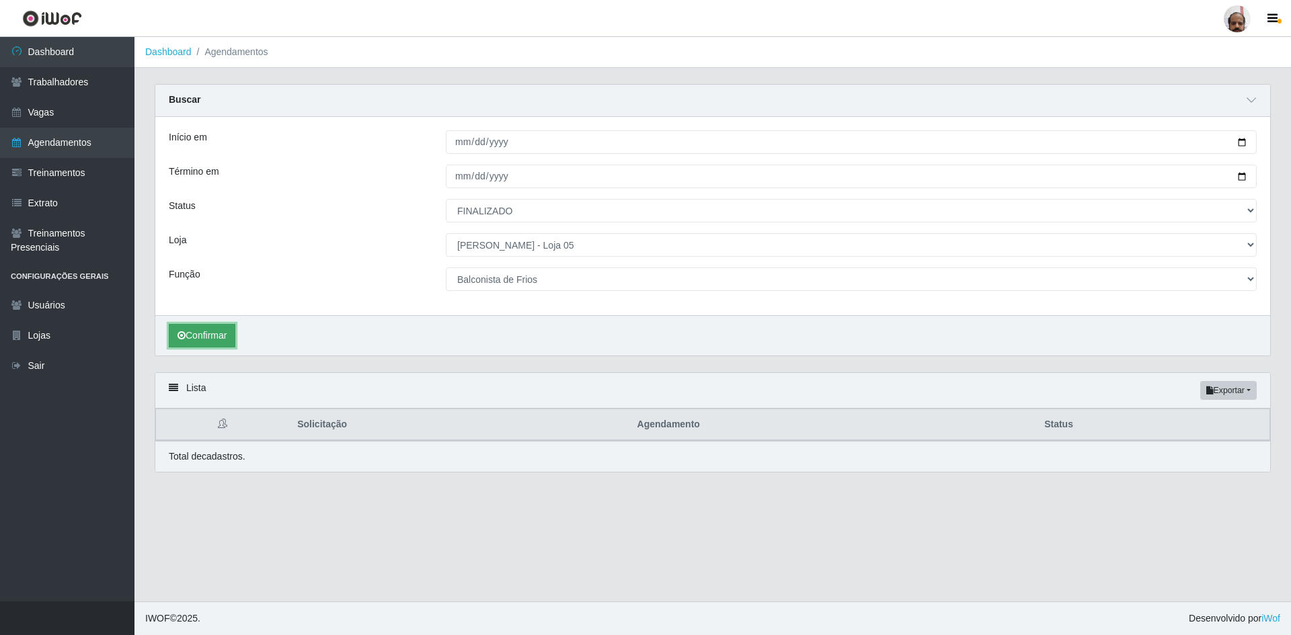
click at [227, 325] on button "Confirmar" at bounding box center [202, 336] width 67 height 24
click at [1231, 395] on button "Exportar" at bounding box center [1228, 390] width 56 height 19
click at [1179, 417] on button "PDF" at bounding box center [1204, 416] width 106 height 28
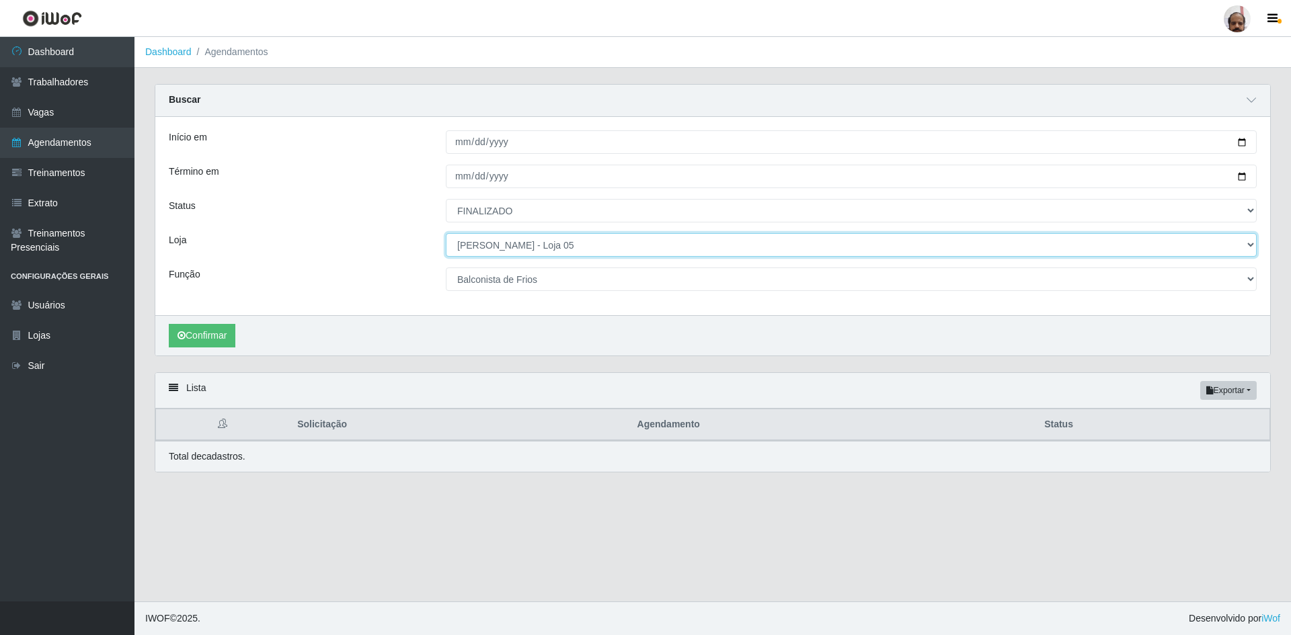
drag, startPoint x: 964, startPoint y: 239, endPoint x: 938, endPoint y: 257, distance: 31.5
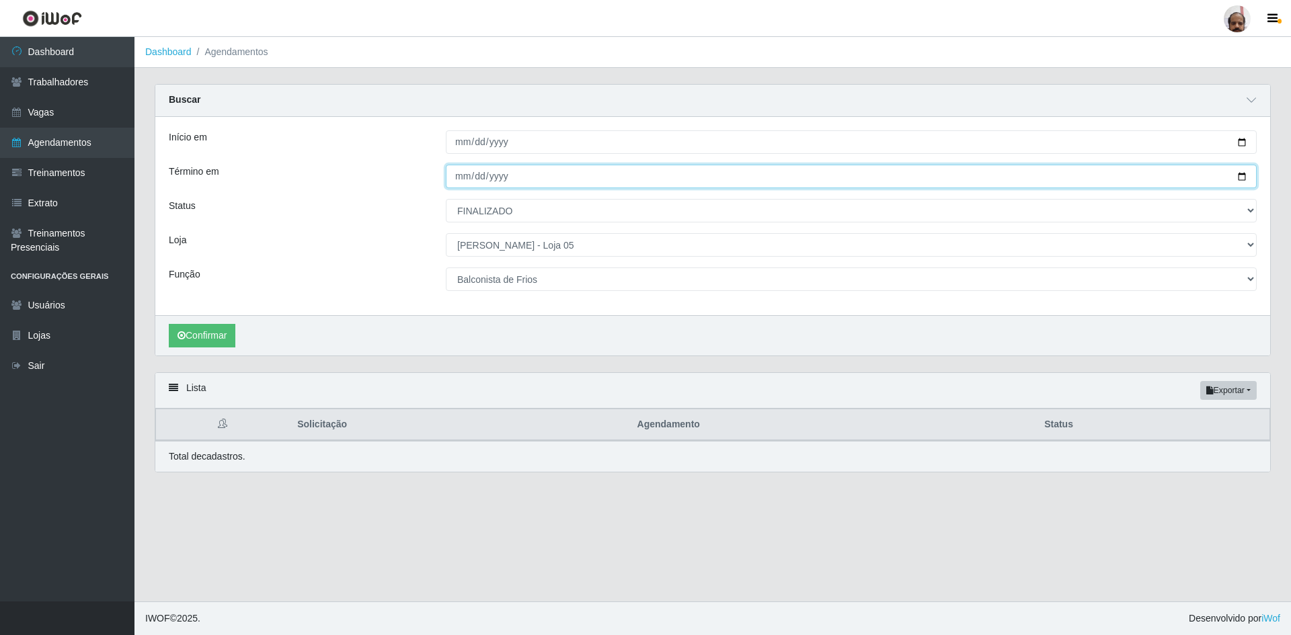
click at [696, 179] on input "2025-08-31" at bounding box center [851, 177] width 811 height 24
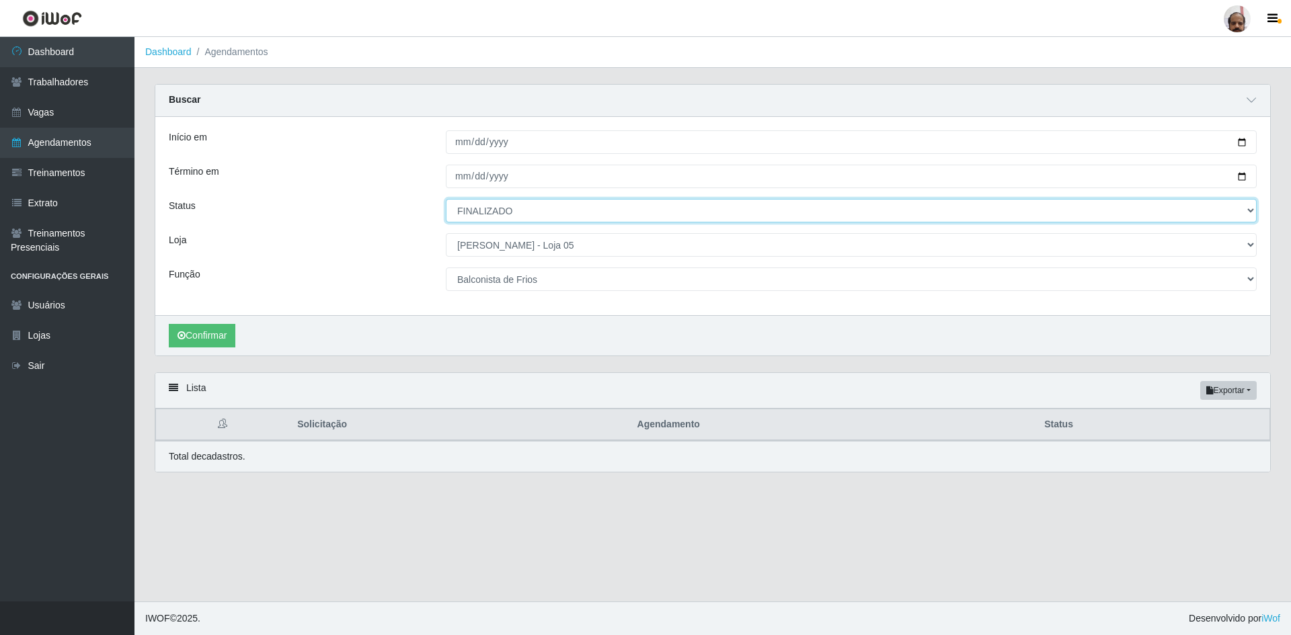
click at [701, 210] on select "[Selecione...] AGENDADO AGUARDANDO LIBERAR EM ANDAMENTO EM REVISÃO FINALIZADO C…" at bounding box center [851, 211] width 811 height 24
click at [446, 200] on select "[Selecione...] AGENDADO AGUARDANDO LIBERAR EM ANDAMENTO EM REVISÃO FINALIZADO C…" at bounding box center [851, 211] width 811 height 24
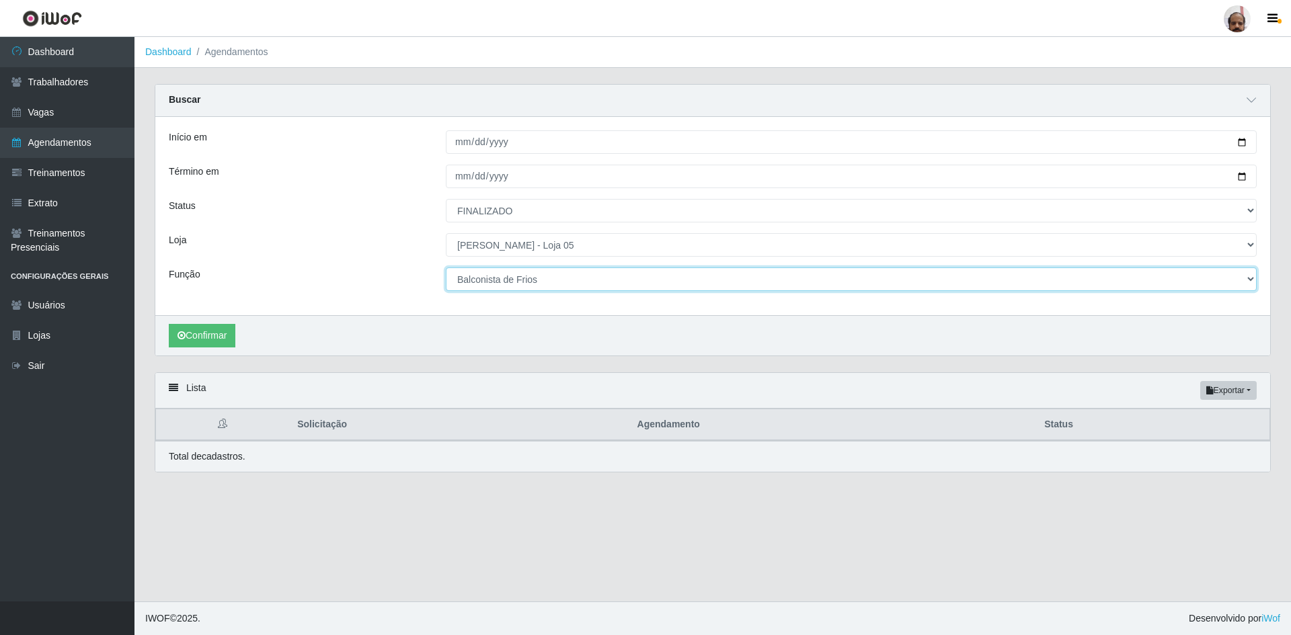
click at [500, 284] on select "[Selecione...] ASG ASG + ASG ++ Auxiliar de Depósito Auxiliar de Depósito + Aux…" at bounding box center [851, 280] width 811 height 24
select select "24"
click at [446, 268] on select "[Selecione...] ASG ASG + ASG ++ Auxiliar de Depósito Auxiliar de Depósito + Aux…" at bounding box center [851, 280] width 811 height 24
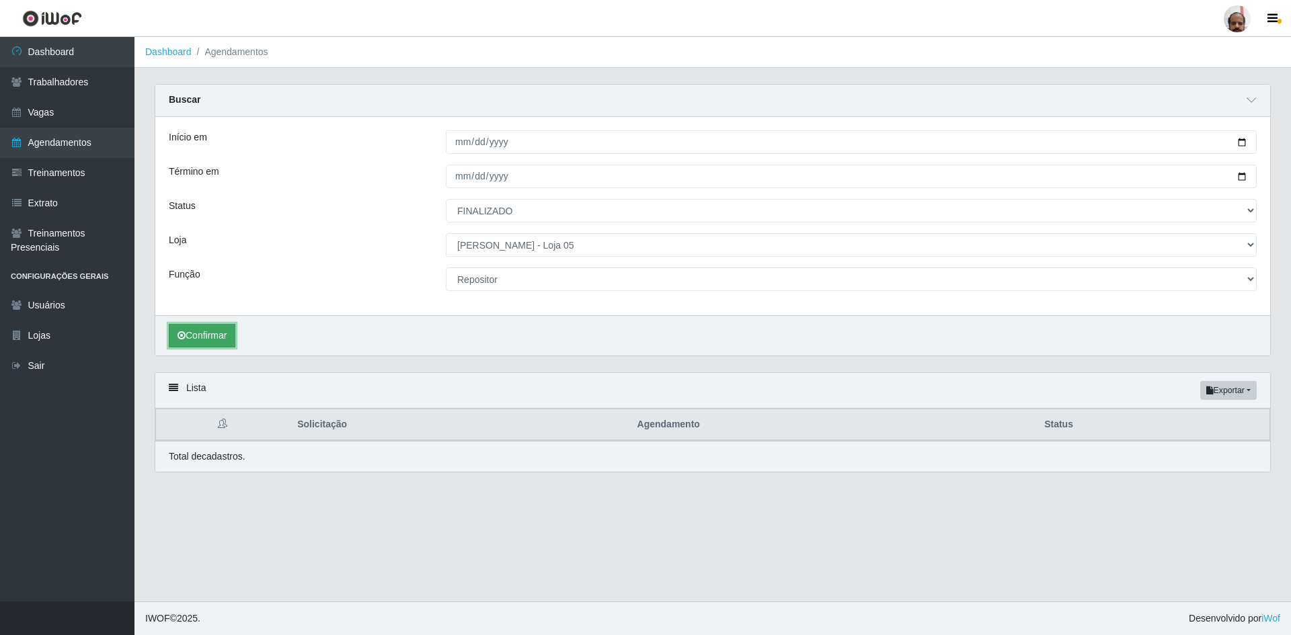
click at [216, 334] on button "Confirmar" at bounding box center [202, 336] width 67 height 24
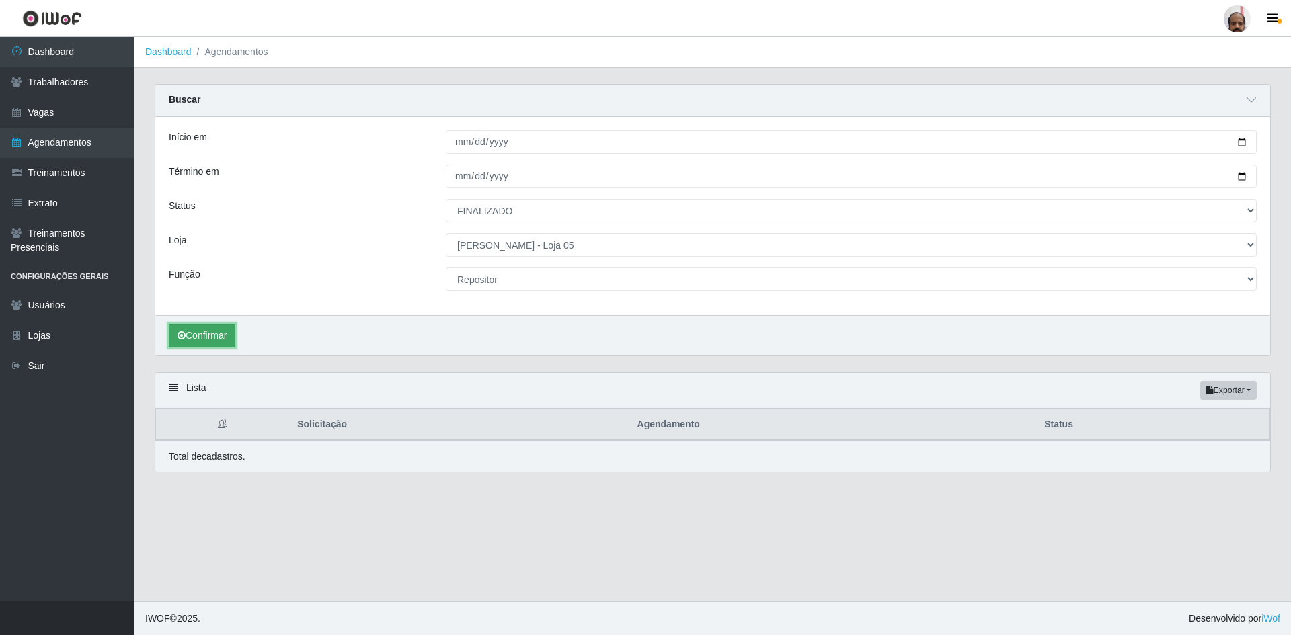
click at [216, 334] on button "Confirmar" at bounding box center [202, 336] width 67 height 24
click at [61, 202] on link "Extrato" at bounding box center [67, 203] width 134 height 30
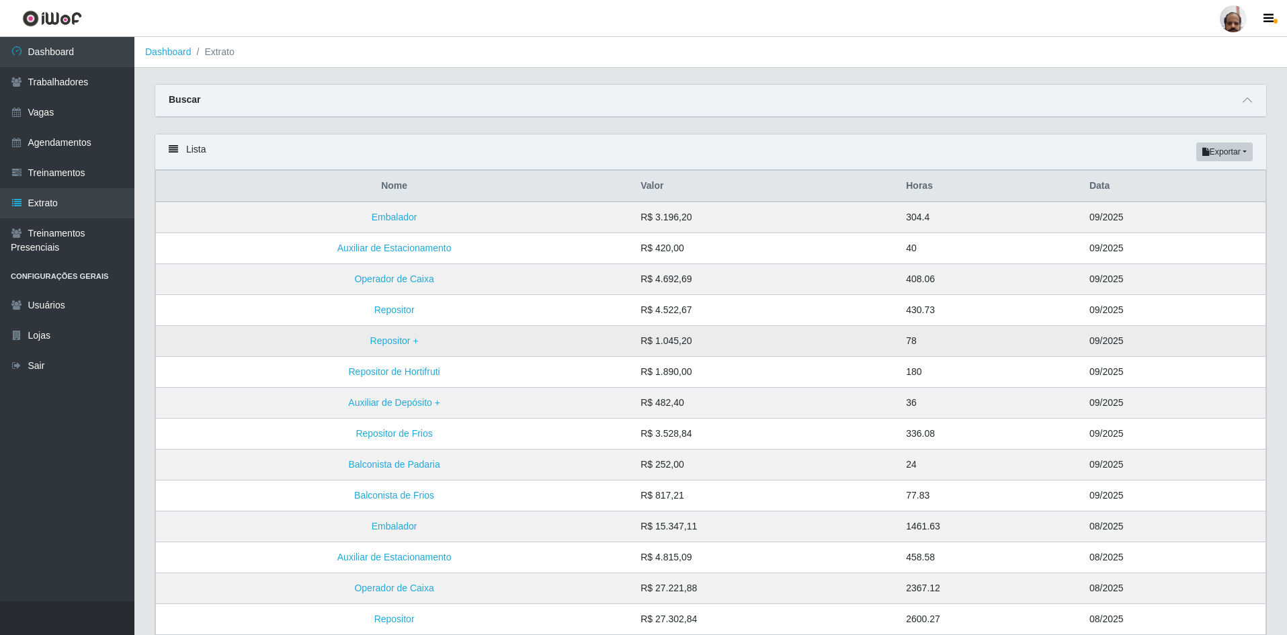
click at [664, 342] on td "R$ 1.045,20" at bounding box center [766, 341] width 266 height 31
click at [81, 143] on link "Agendamentos" at bounding box center [67, 143] width 134 height 30
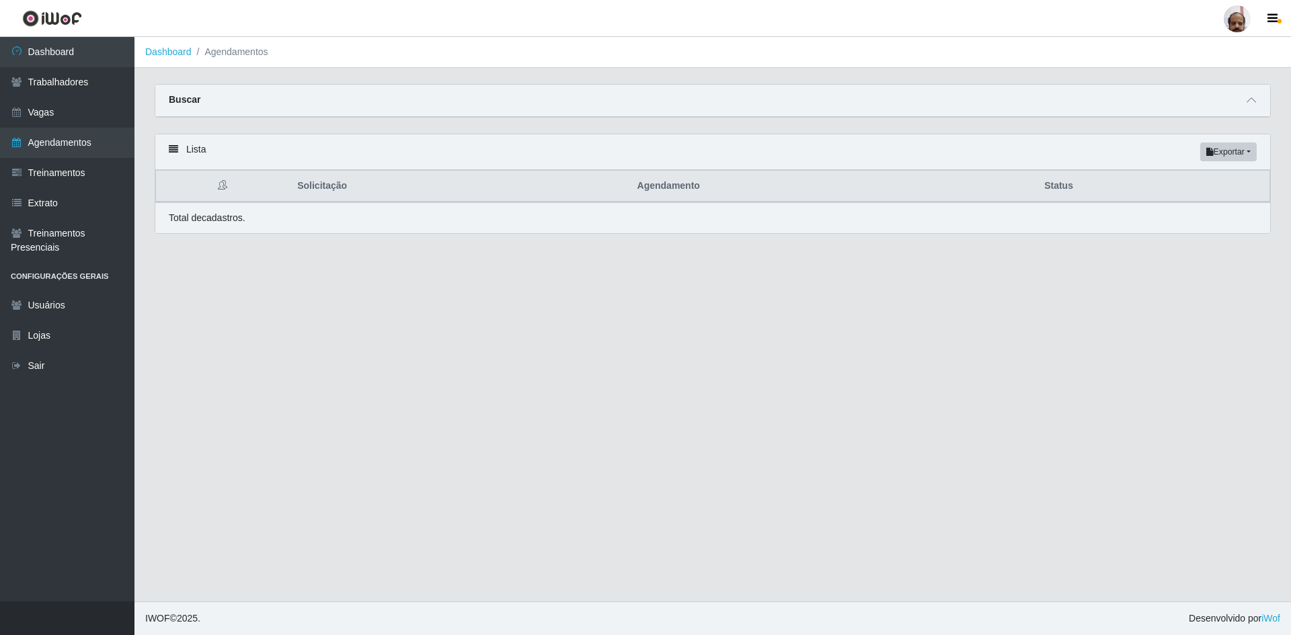
click at [1230, 104] on div "Buscar" at bounding box center [712, 101] width 1115 height 32
click at [1243, 104] on span at bounding box center [1251, 100] width 16 height 15
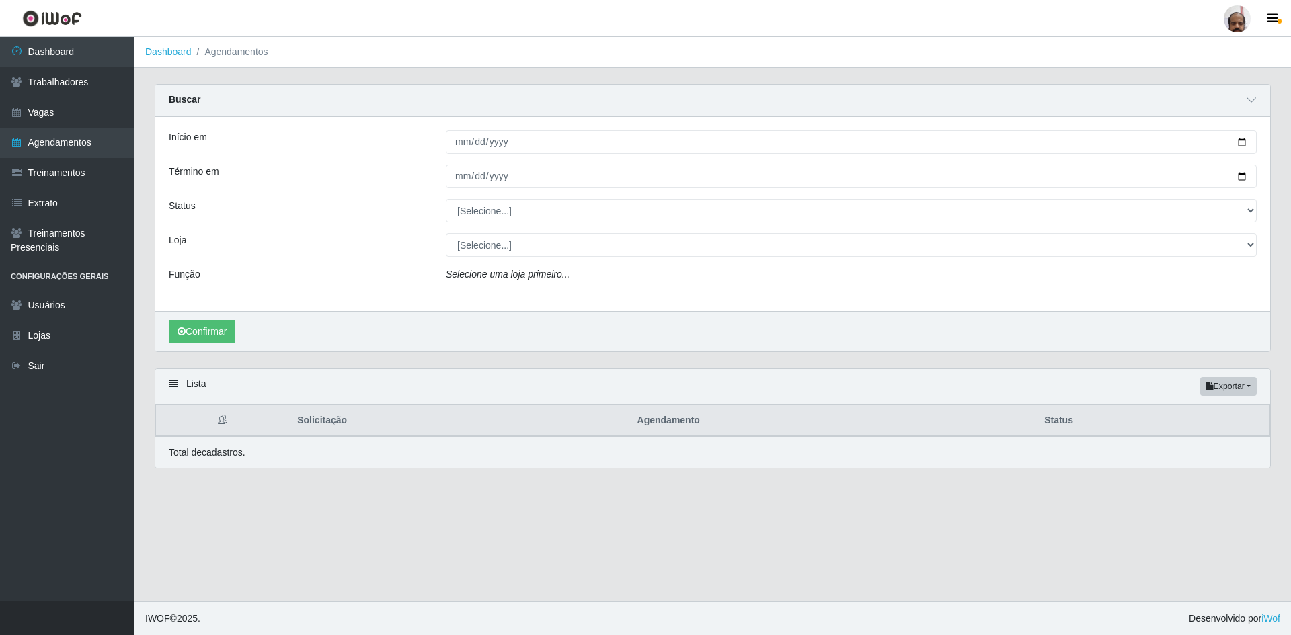
click at [1240, 106] on div "Buscar" at bounding box center [712, 101] width 1115 height 32
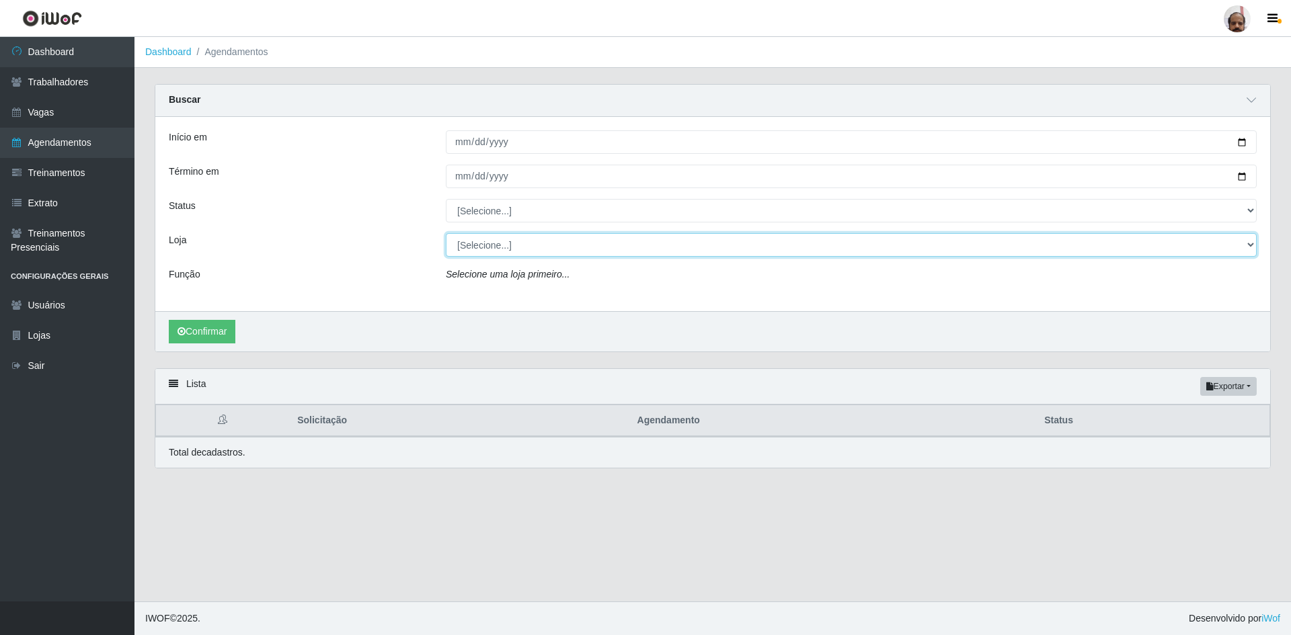
drag, startPoint x: 1169, startPoint y: 239, endPoint x: 1166, endPoint y: 249, distance: 10.4
click at [1169, 239] on select "[Selecione...] Mar Vermelho - Loja 05" at bounding box center [851, 245] width 811 height 24
select select "252"
click at [446, 234] on select "[Selecione...] Mar Vermelho - Loja 05" at bounding box center [851, 245] width 811 height 24
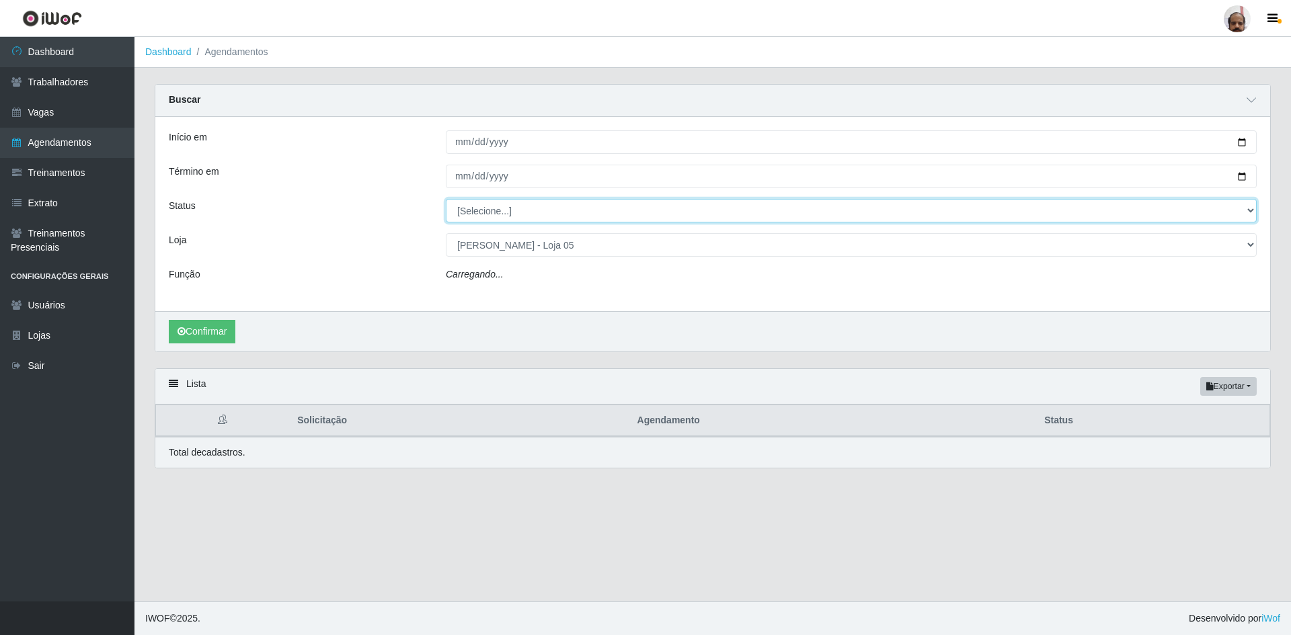
click at [544, 215] on select "[Selecione...] AGENDADO AGUARDANDO LIBERAR EM ANDAMENTO EM REVISÃO FINALIZADO C…" at bounding box center [851, 211] width 811 height 24
click at [446, 200] on select "[Selecione...] AGENDADO AGUARDANDO LIBERAR EM ANDAMENTO EM REVISÃO FINALIZADO C…" at bounding box center [851, 211] width 811 height 24
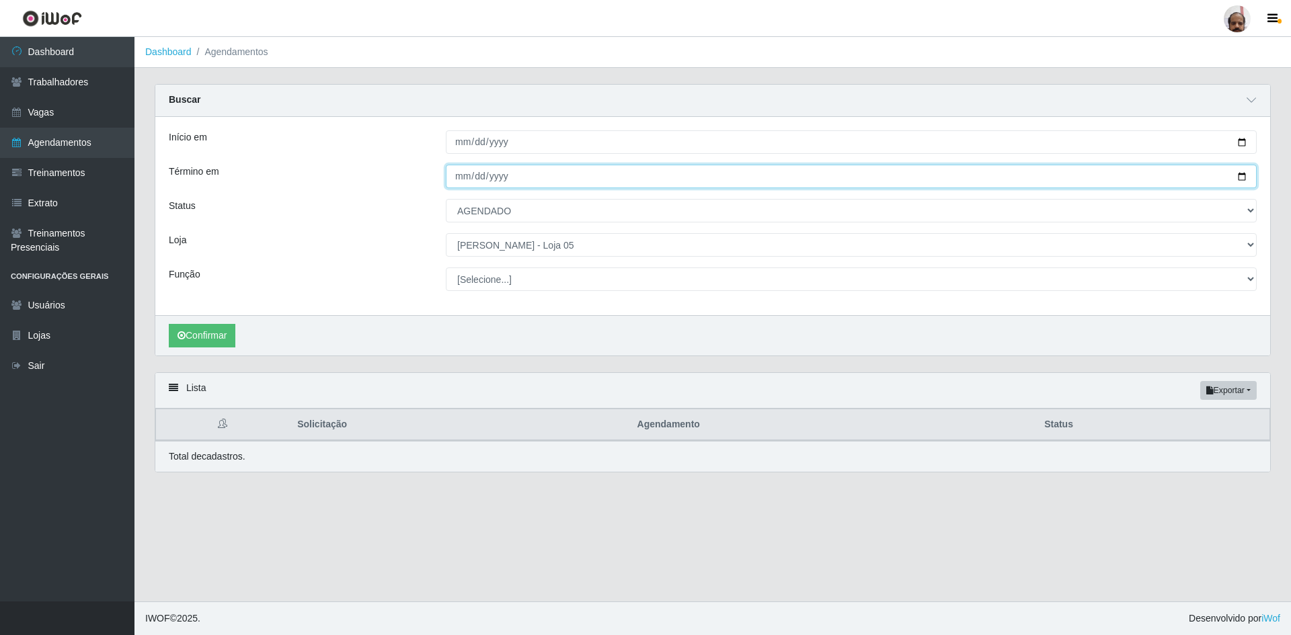
click at [582, 174] on input "Término em" at bounding box center [851, 177] width 811 height 24
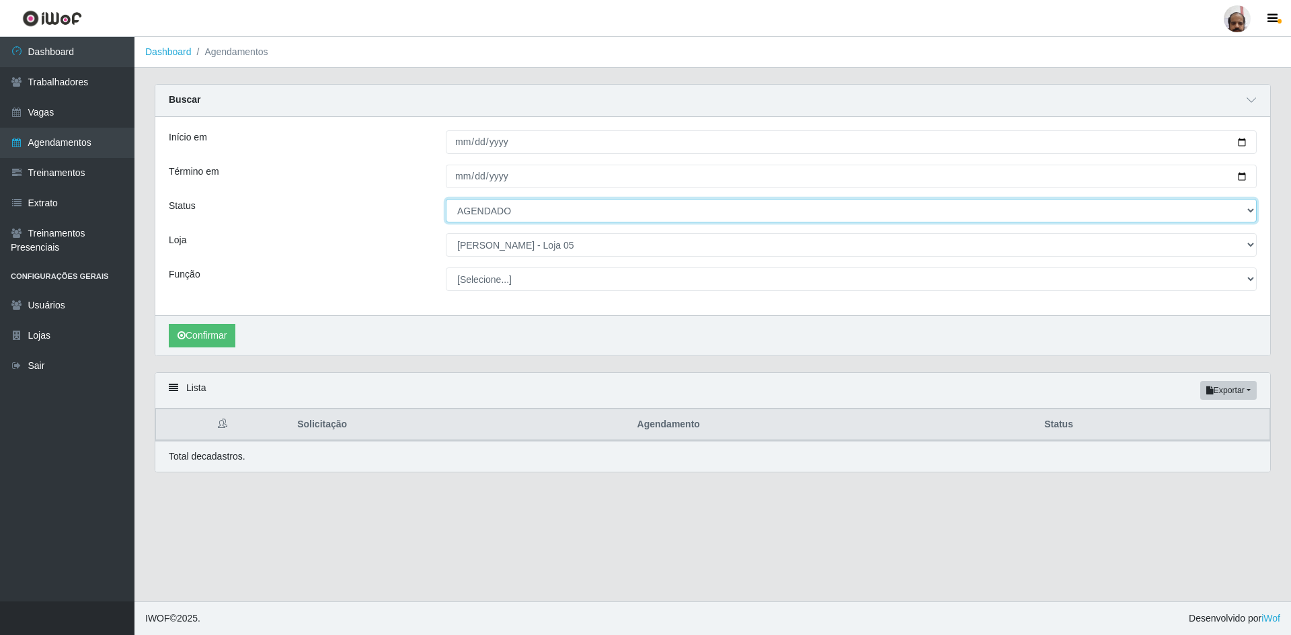
click at [564, 212] on select "[Selecione...] AGENDADO AGUARDANDO LIBERAR EM ANDAMENTO EM REVISÃO FINALIZADO C…" at bounding box center [851, 211] width 811 height 24
select select "FINALIZADO"
click at [446, 200] on select "[Selecione...] AGENDADO AGUARDANDO LIBERAR EM ANDAMENTO EM REVISÃO FINALIZADO C…" at bounding box center [851, 211] width 811 height 24
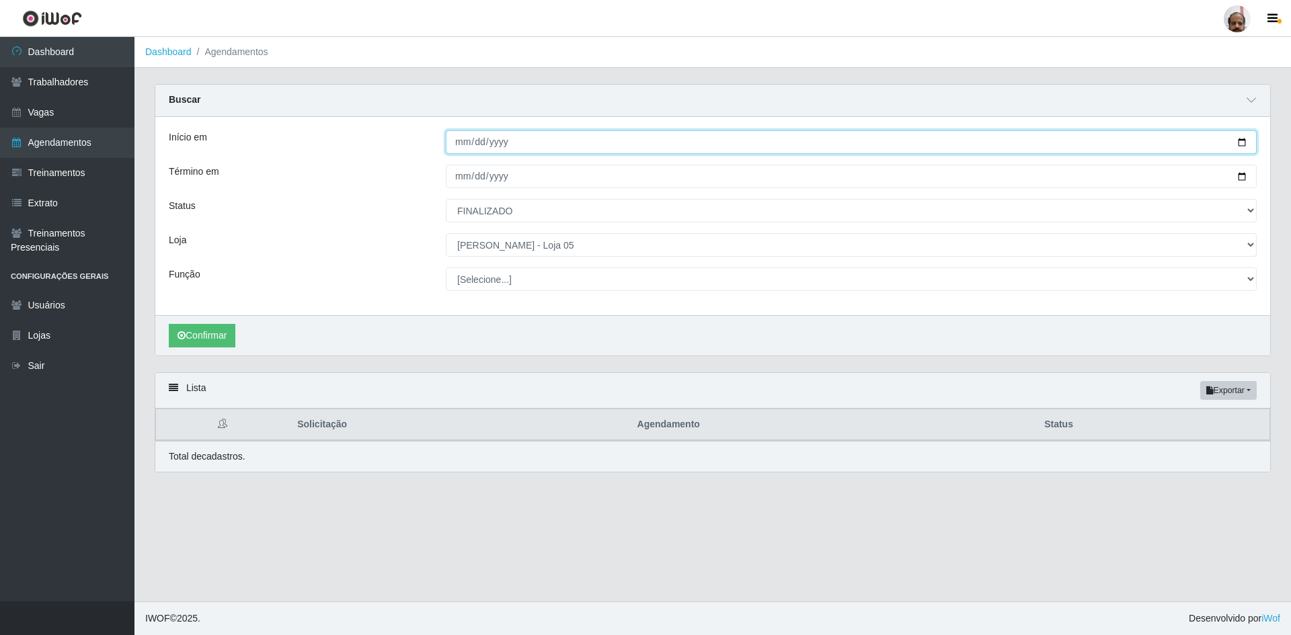
click at [508, 143] on input "Início em" at bounding box center [851, 142] width 811 height 24
click at [1245, 147] on input "Início em" at bounding box center [851, 142] width 811 height 24
click at [1239, 140] on input "2025-09-01" at bounding box center [851, 142] width 811 height 24
type input "2025-08-01"
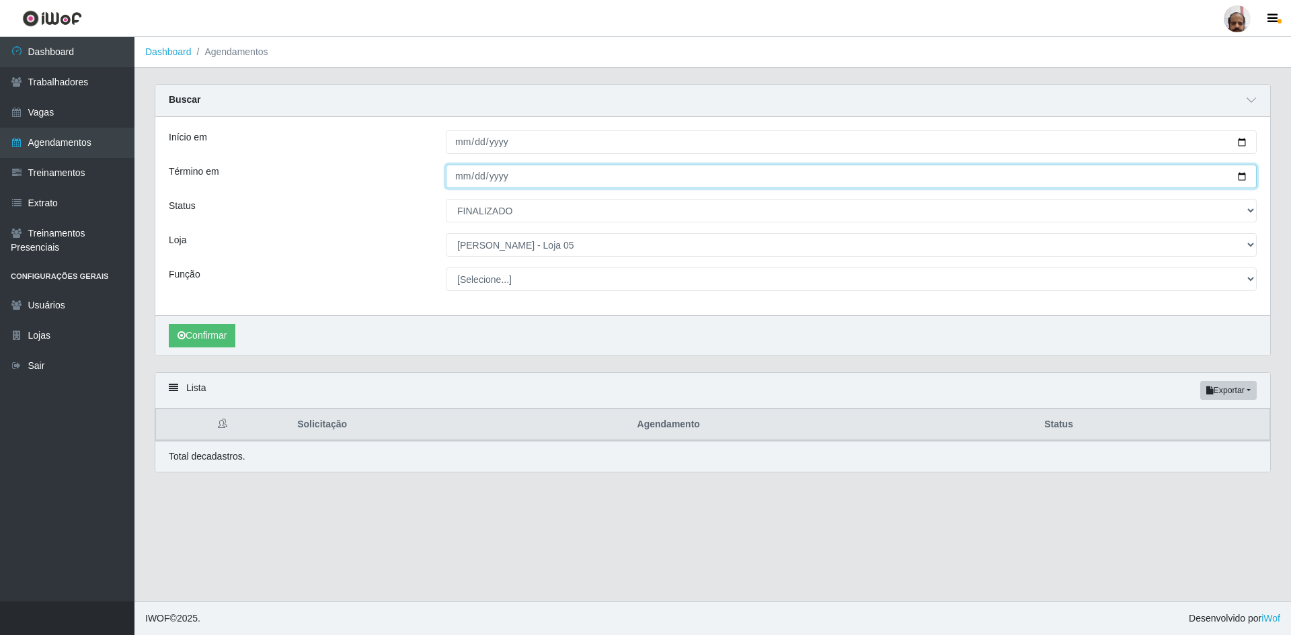
click at [1242, 178] on input "Término em" at bounding box center [851, 177] width 811 height 24
type input "2025-09-05"
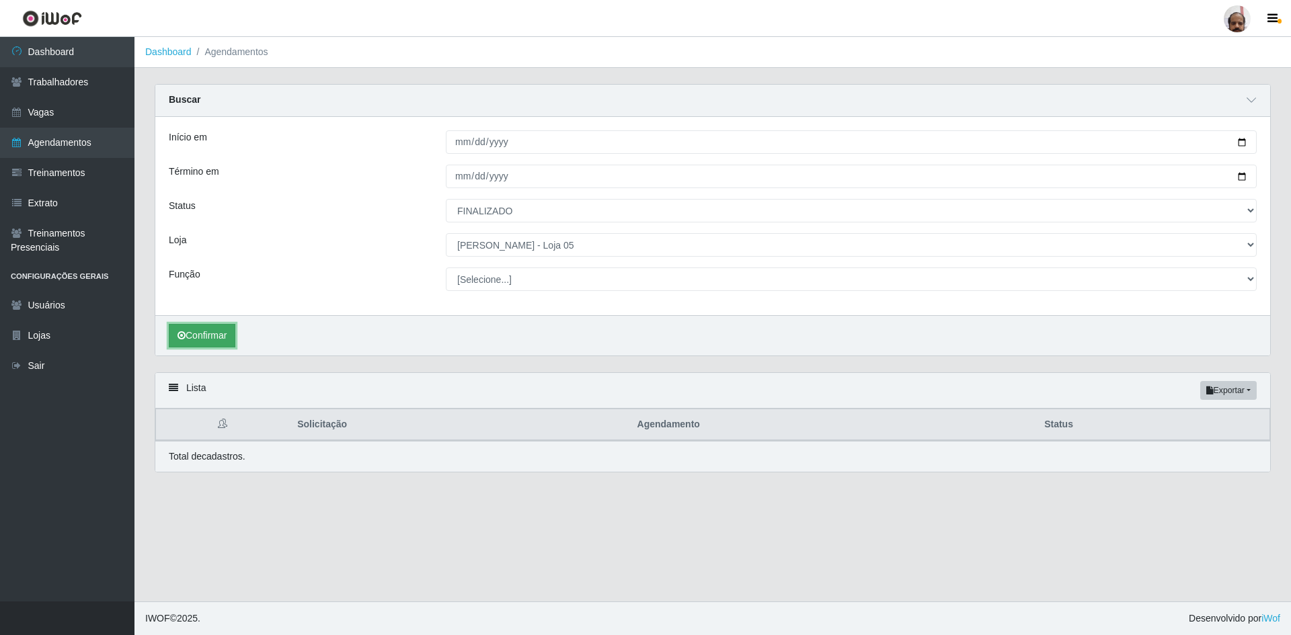
click at [213, 331] on button "Confirmar" at bounding box center [202, 336] width 67 height 24
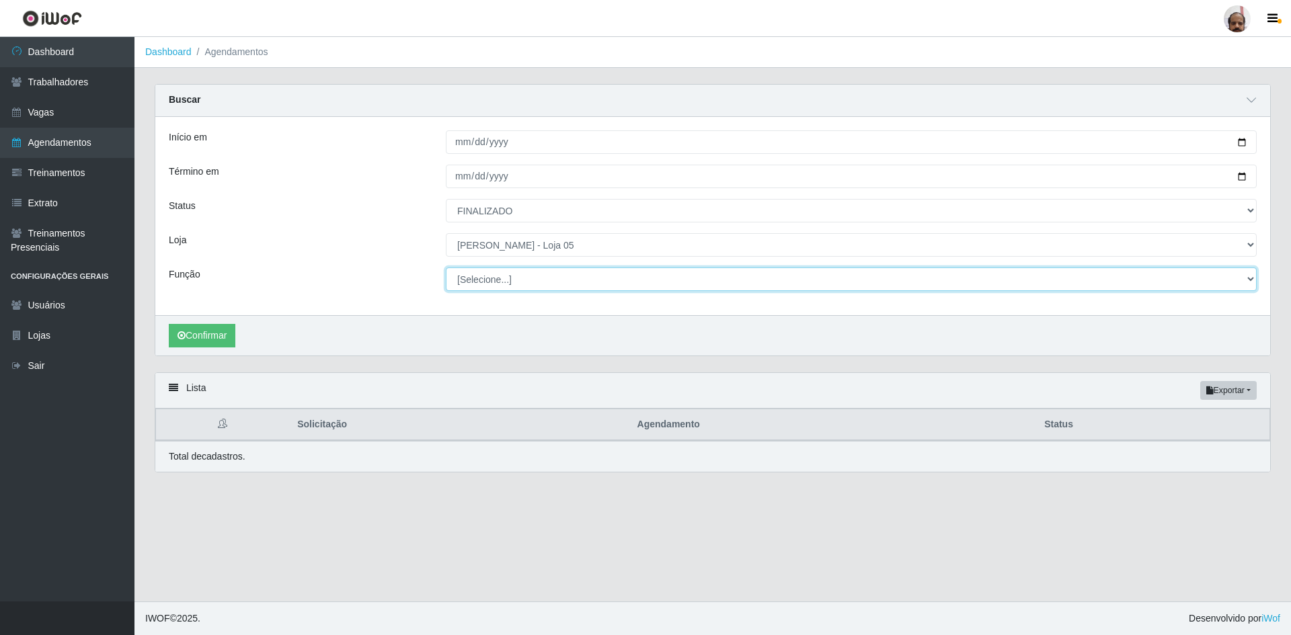
click at [584, 275] on select "[Selecione...] ASG ASG + ASG ++ Auxiliar de Depósito Auxiliar de Depósito + Aux…" at bounding box center [851, 280] width 811 height 24
select select "1"
click at [446, 268] on select "[Selecione...] ASG ASG + ASG ++ Auxiliar de Depósito Auxiliar de Depósito + Aux…" at bounding box center [851, 280] width 811 height 24
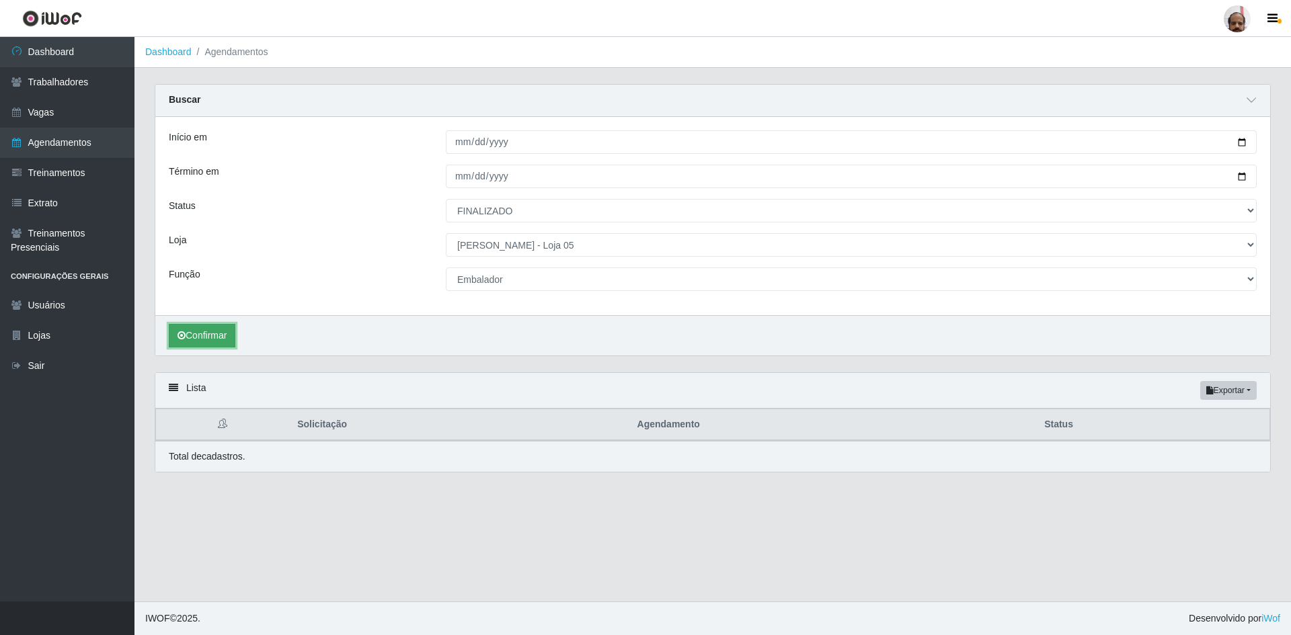
click at [195, 337] on button "Confirmar" at bounding box center [202, 336] width 67 height 24
click at [56, 53] on link "Dashboard" at bounding box center [67, 52] width 134 height 30
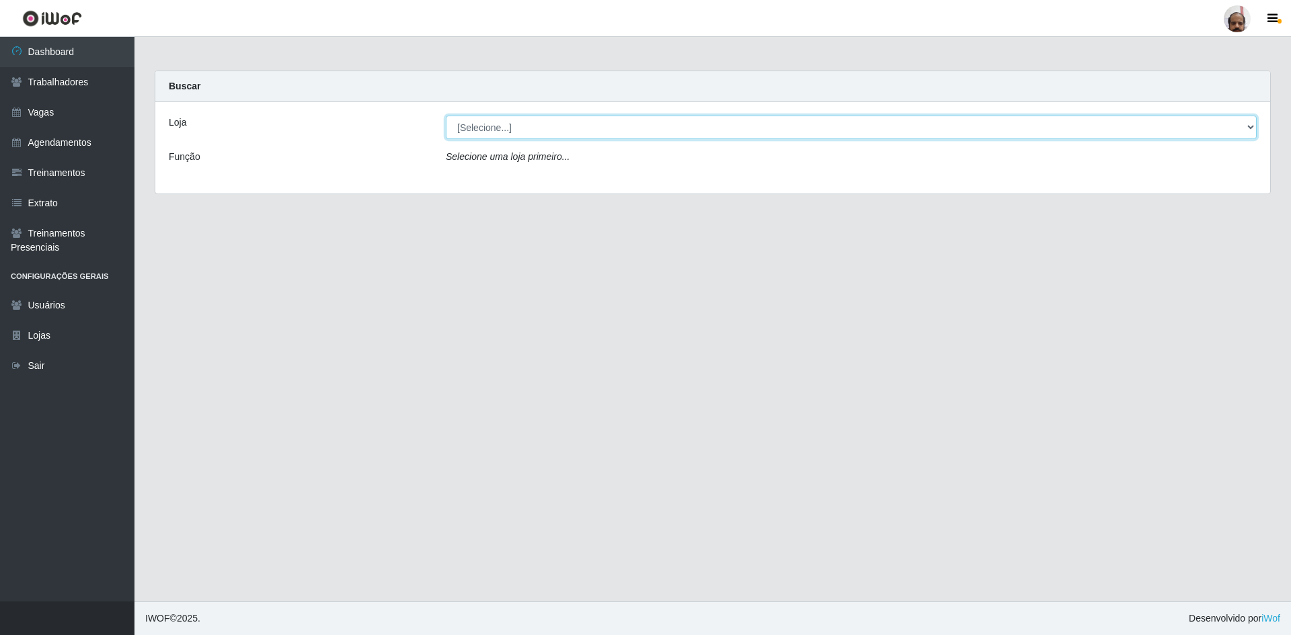
click at [668, 134] on select "[Selecione...] Mar Vermelho - Loja 05" at bounding box center [851, 128] width 811 height 24
select select "252"
click at [446, 116] on select "[Selecione...] Mar Vermelho - Loja 05" at bounding box center [851, 128] width 811 height 24
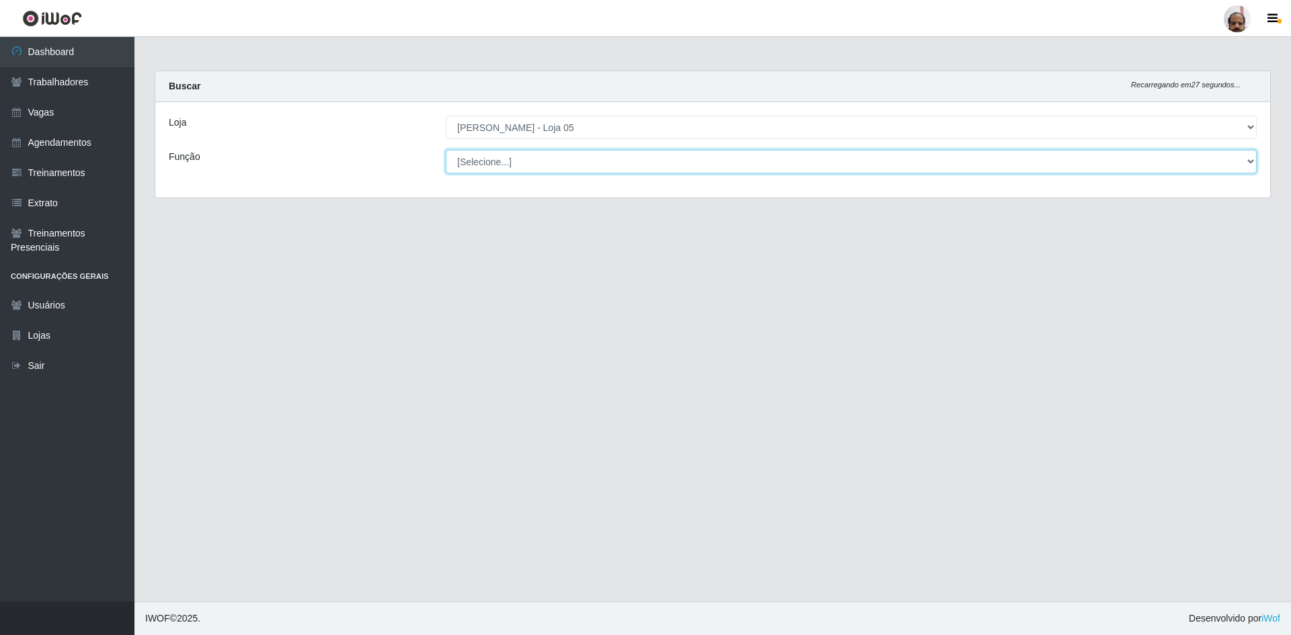
click at [524, 161] on select "[Selecione...] ASG ASG + ASG ++ Auxiliar de Depósito Auxiliar de Depósito + Aux…" at bounding box center [851, 162] width 811 height 24
click at [526, 151] on select "[Selecione...] ASG ASG + ASG ++ Auxiliar de Depósito Auxiliar de Depósito + Aux…" at bounding box center [851, 162] width 811 height 24
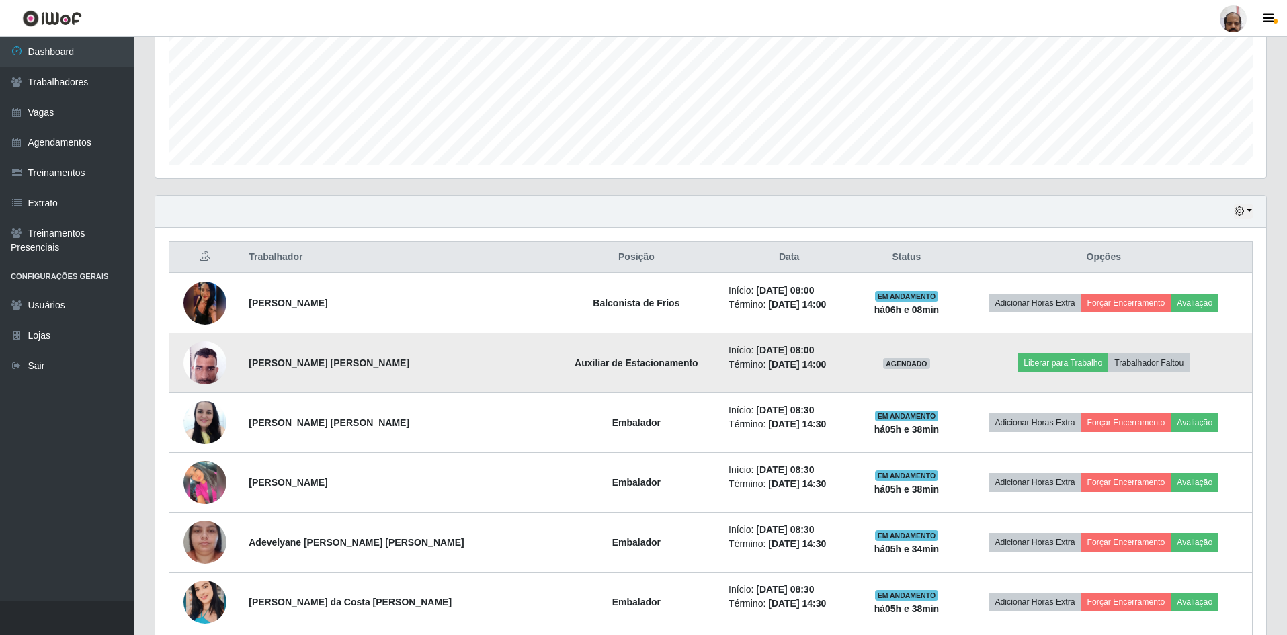
scroll to position [336, 0]
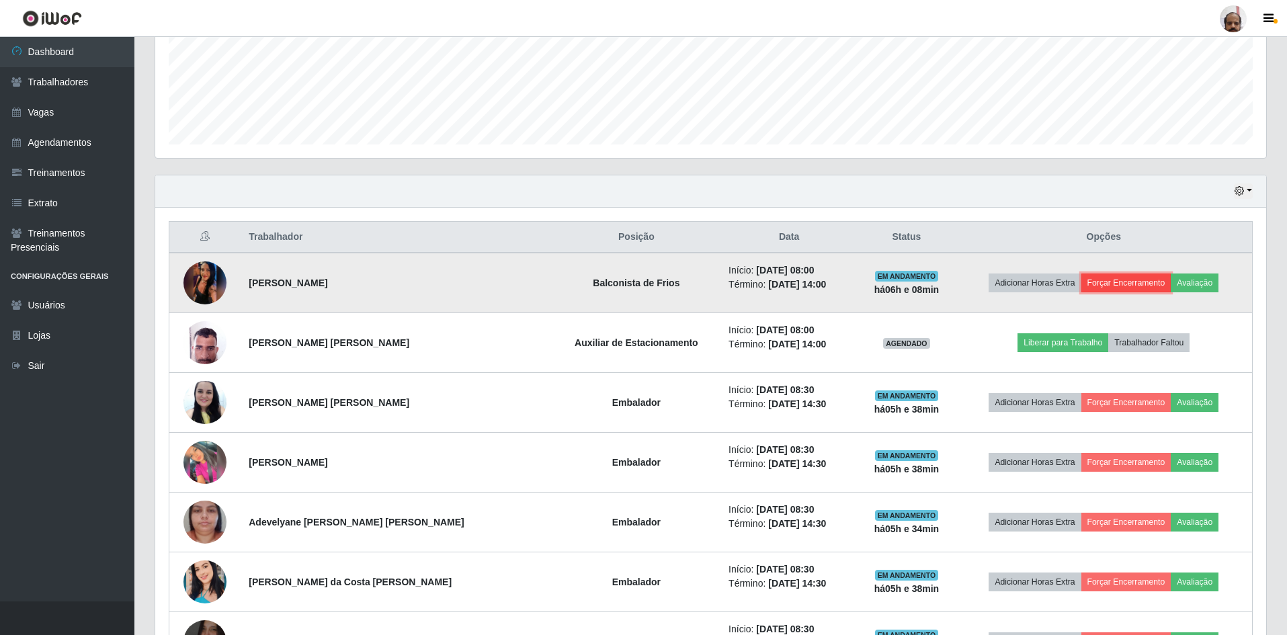
click at [1123, 288] on button "Forçar Encerramento" at bounding box center [1127, 283] width 90 height 19
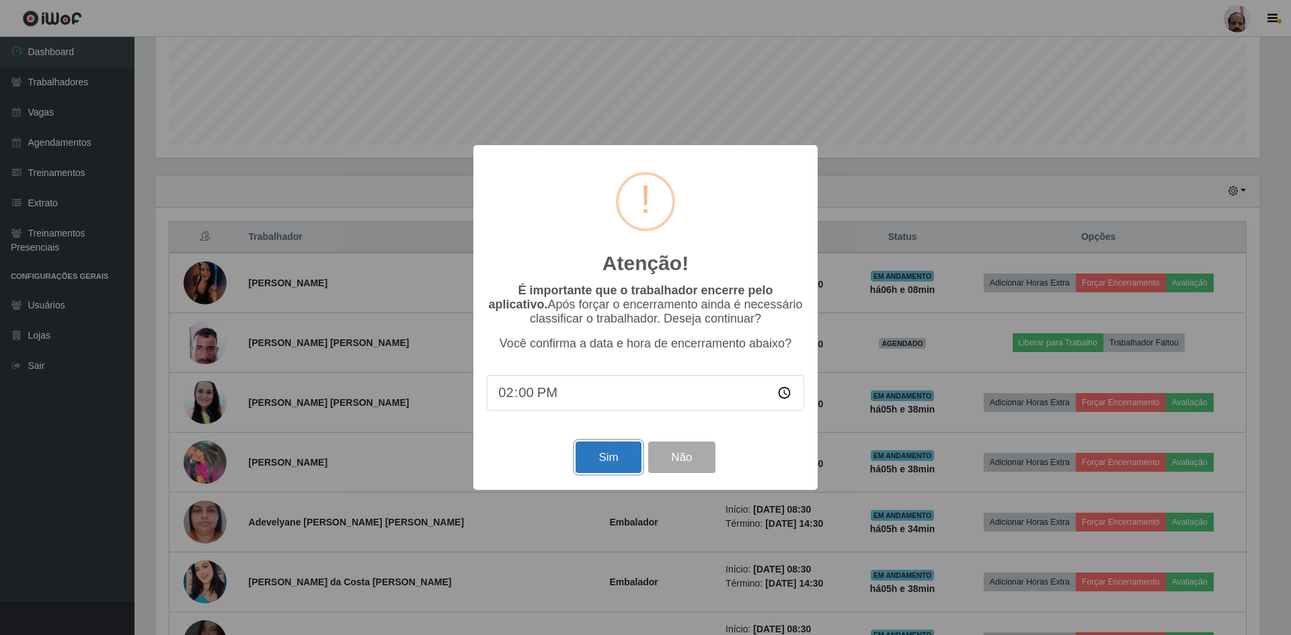
click at [621, 457] on button "Sim" at bounding box center [607, 458] width 65 height 32
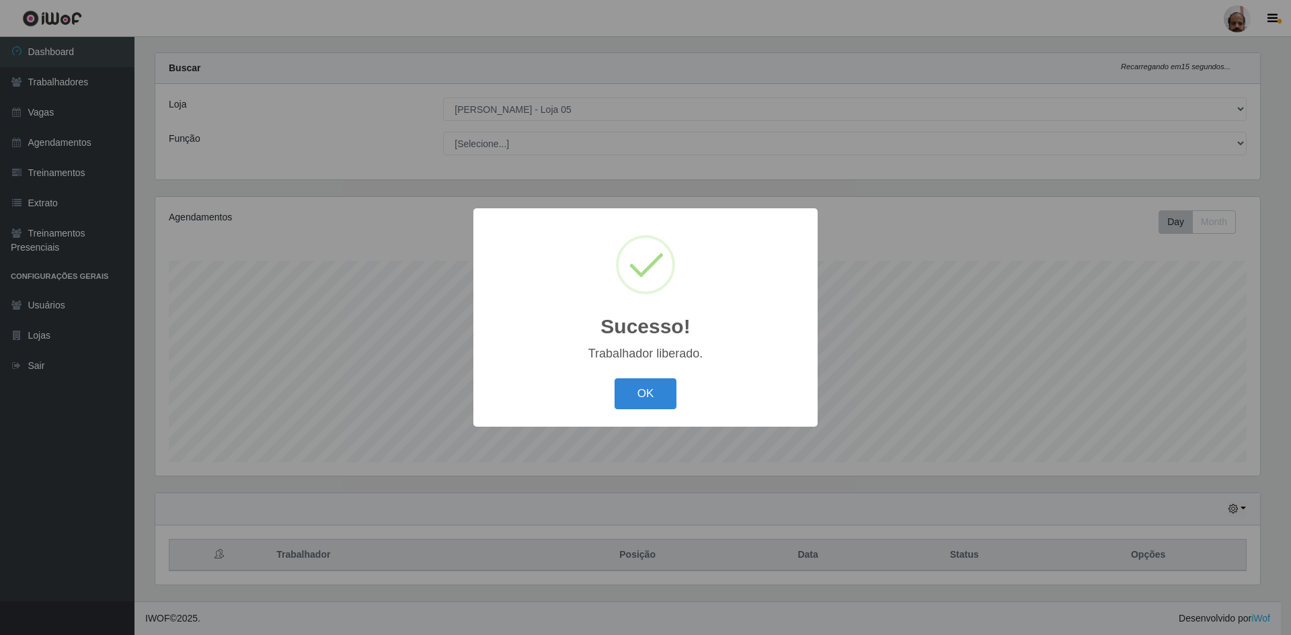
click at [648, 419] on div "Sucesso! × Trabalhador liberado. OK Cancel" at bounding box center [645, 317] width 344 height 218
click at [642, 405] on button "OK" at bounding box center [645, 394] width 63 height 32
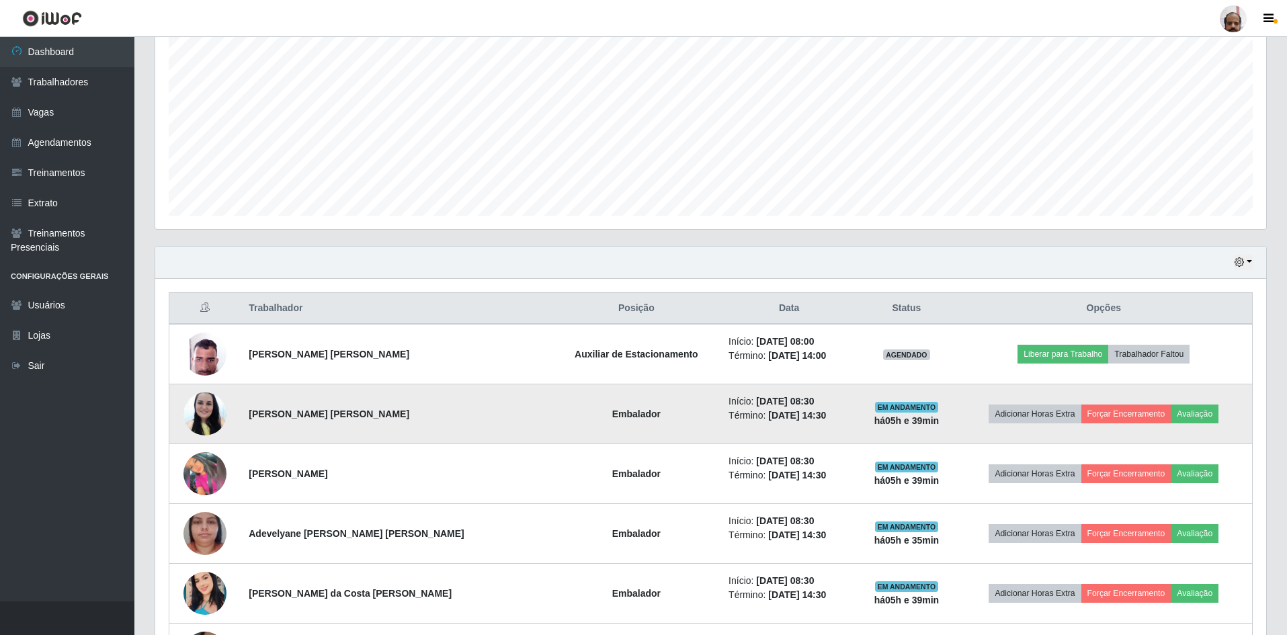
scroll to position [287, 0]
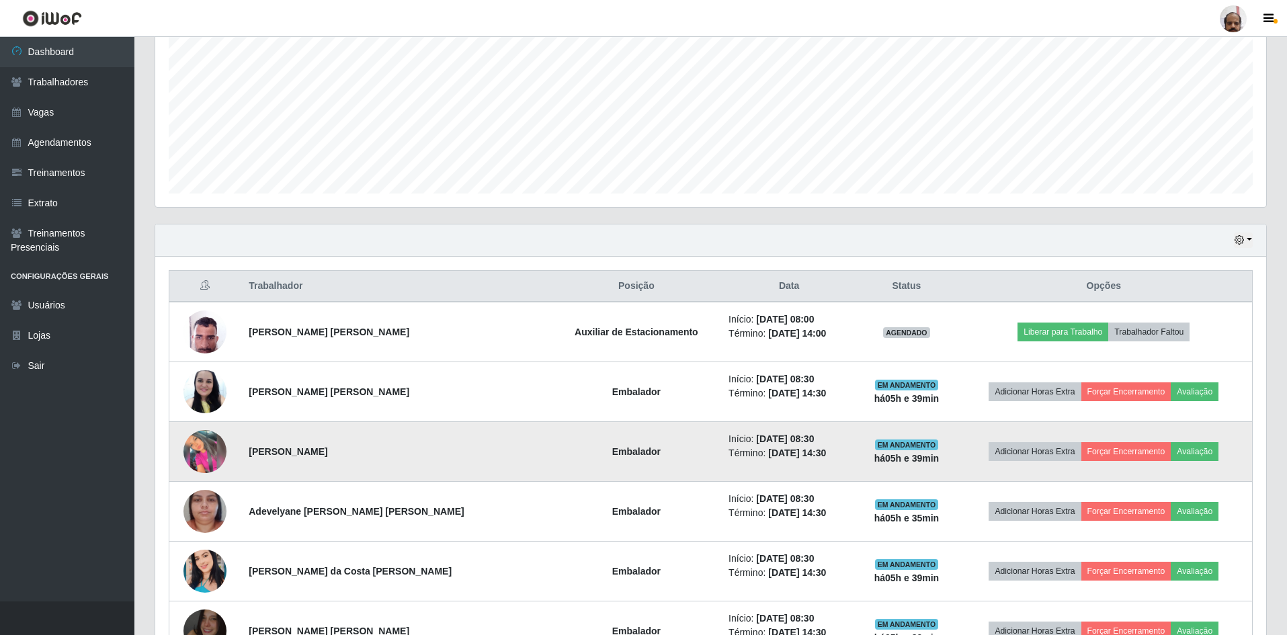
click at [199, 454] on img at bounding box center [205, 451] width 43 height 43
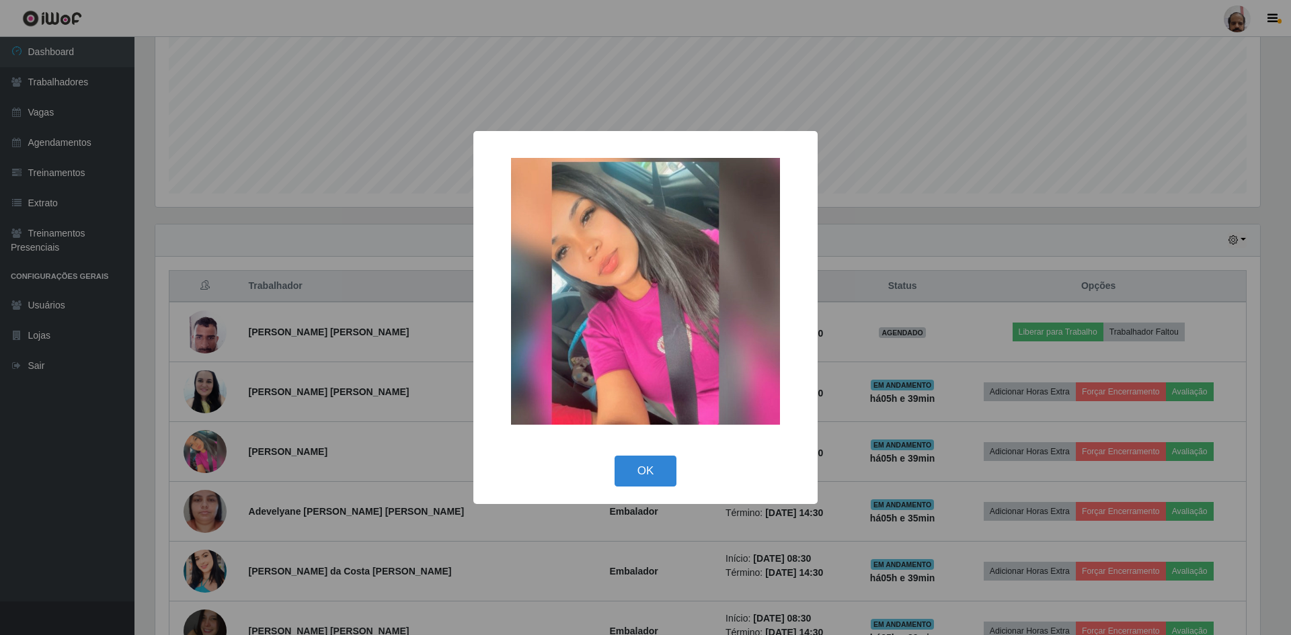
click at [338, 401] on div "× OK Cancel" at bounding box center [645, 317] width 1291 height 635
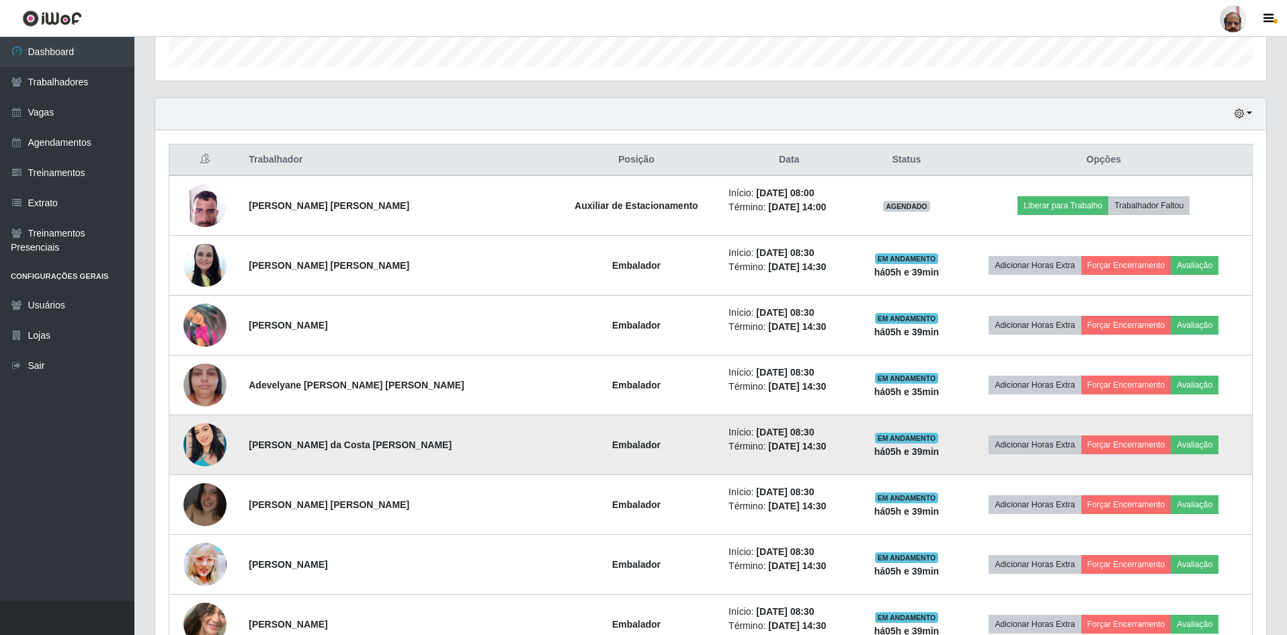
scroll to position [422, 0]
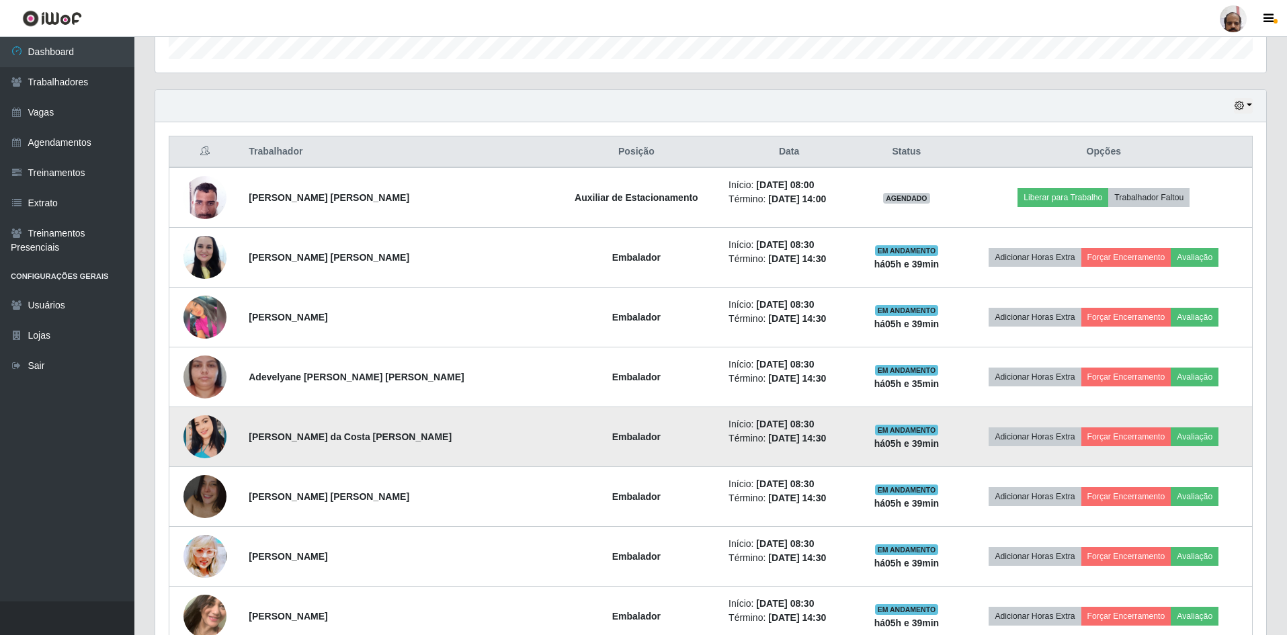
click at [199, 432] on img at bounding box center [205, 437] width 43 height 77
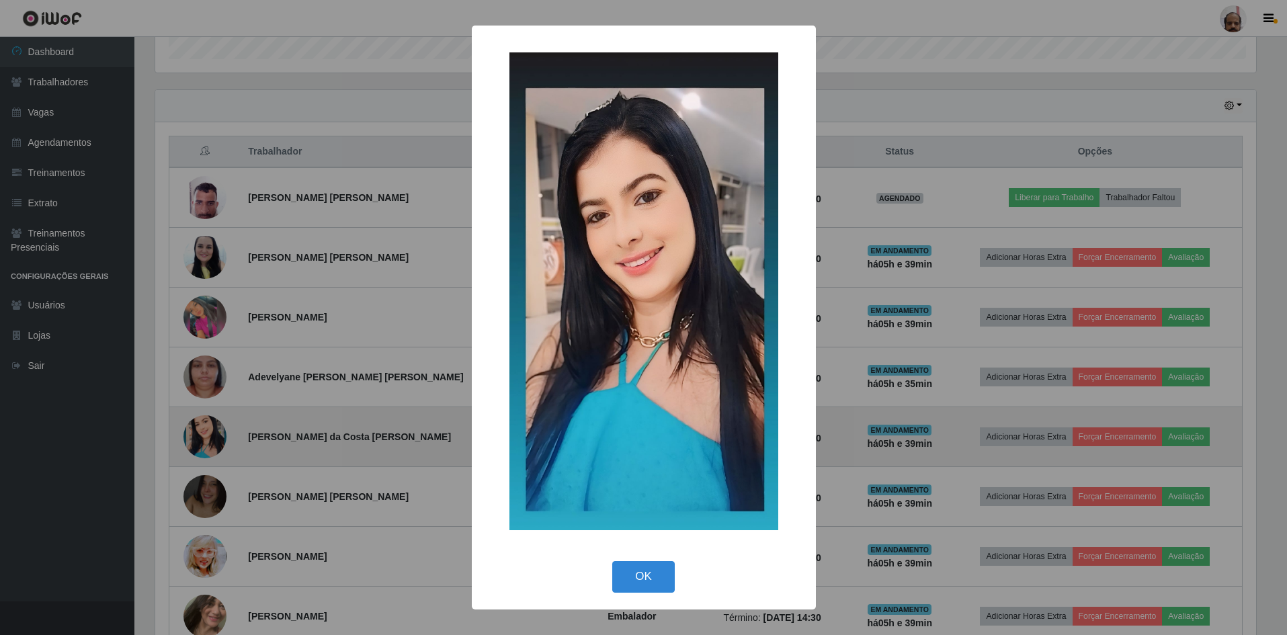
scroll to position [279, 1105]
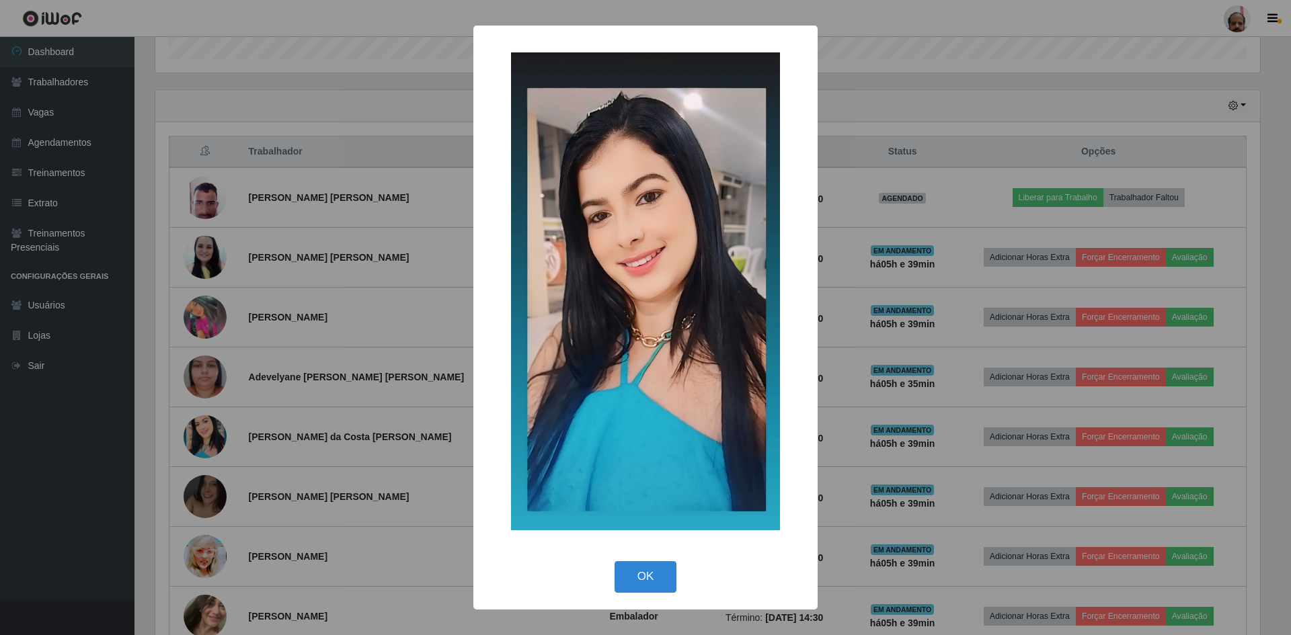
click at [413, 397] on div "× OK Cancel" at bounding box center [645, 317] width 1291 height 635
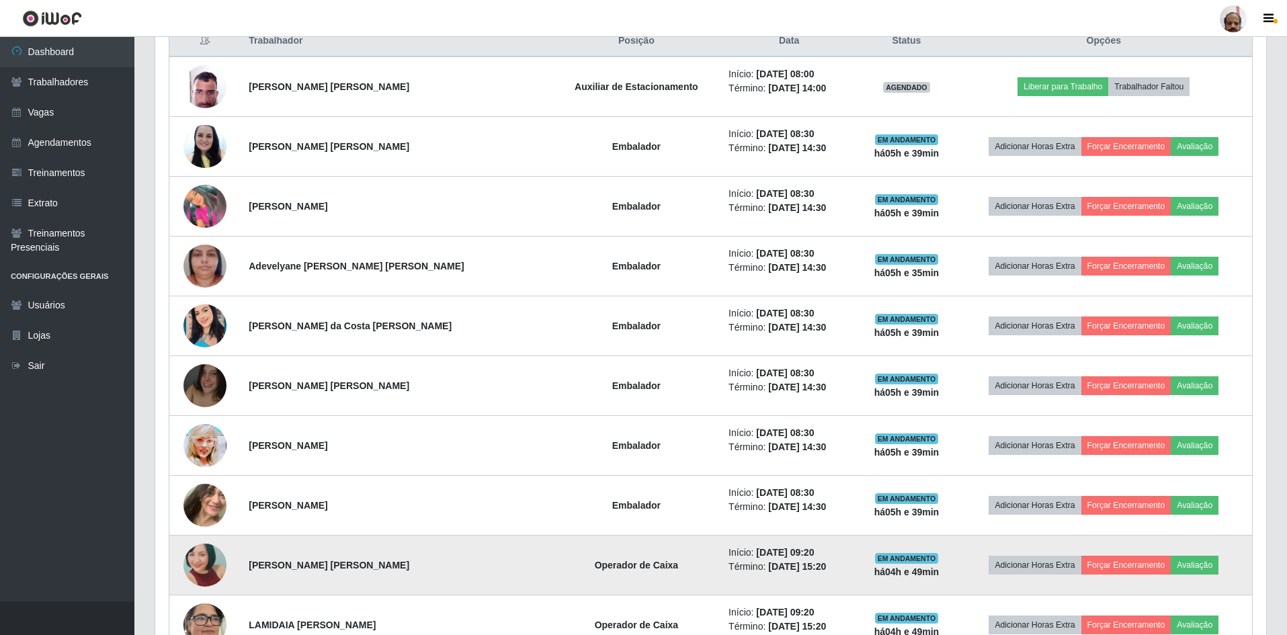
scroll to position [556, 0]
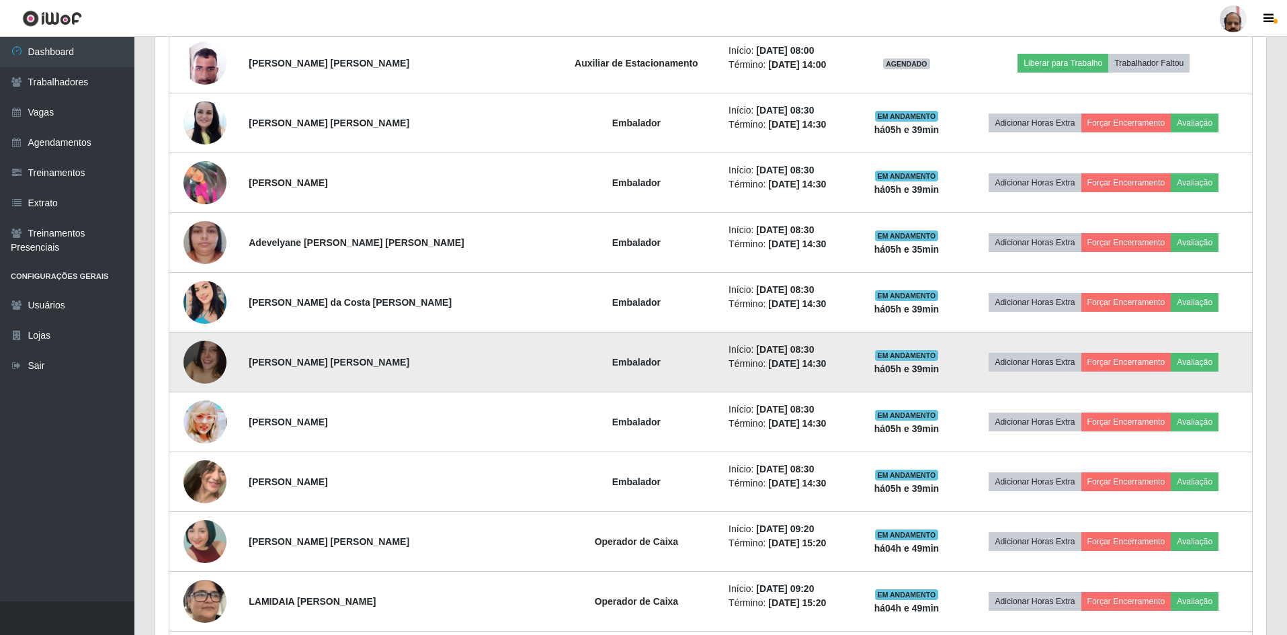
click at [218, 353] on img at bounding box center [205, 362] width 43 height 77
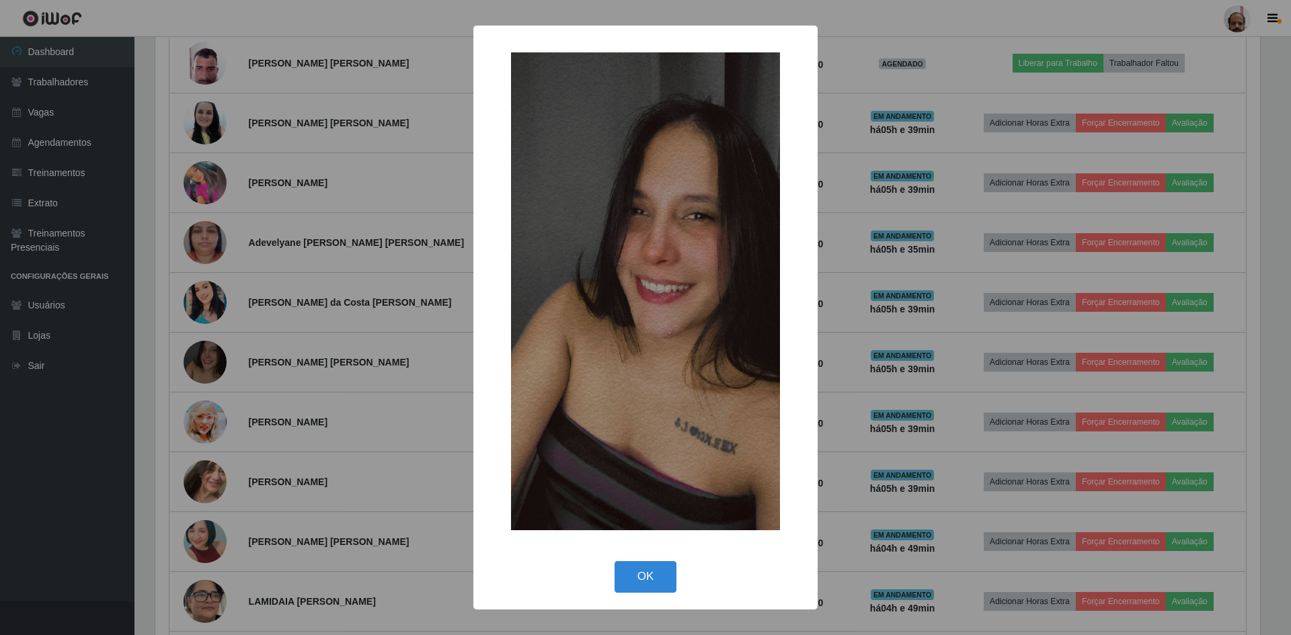
click at [335, 381] on div "× OK Cancel" at bounding box center [645, 317] width 1291 height 635
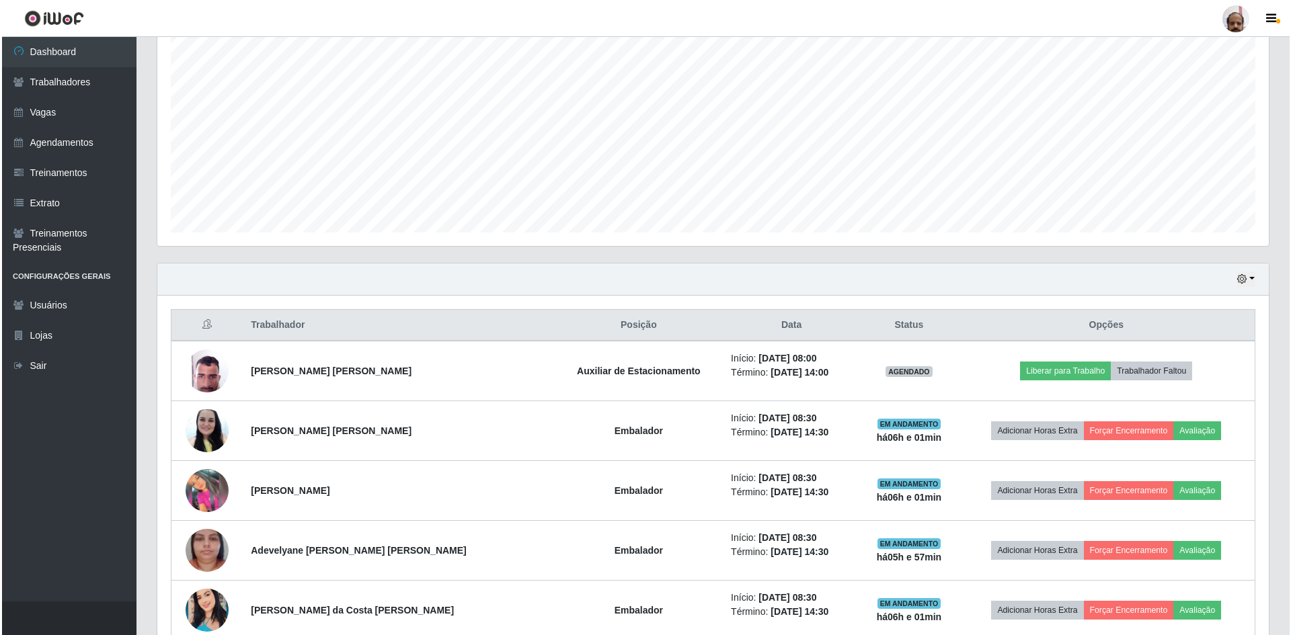
scroll to position [269, 0]
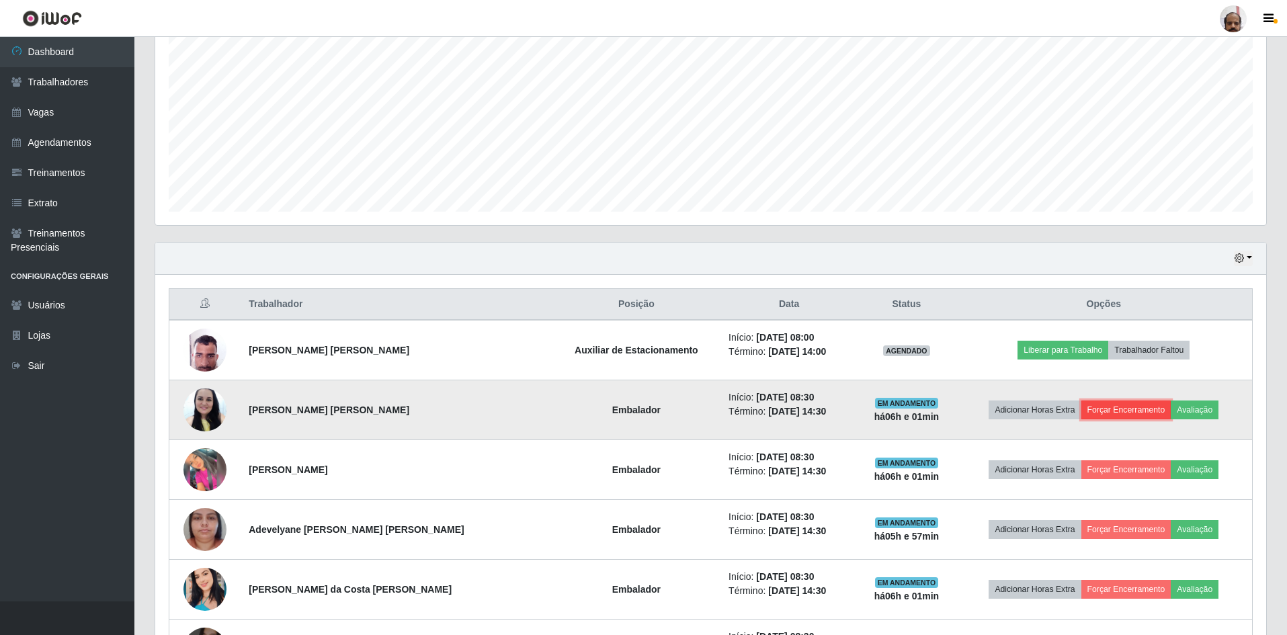
click at [1137, 407] on button "Forçar Encerramento" at bounding box center [1127, 410] width 90 height 19
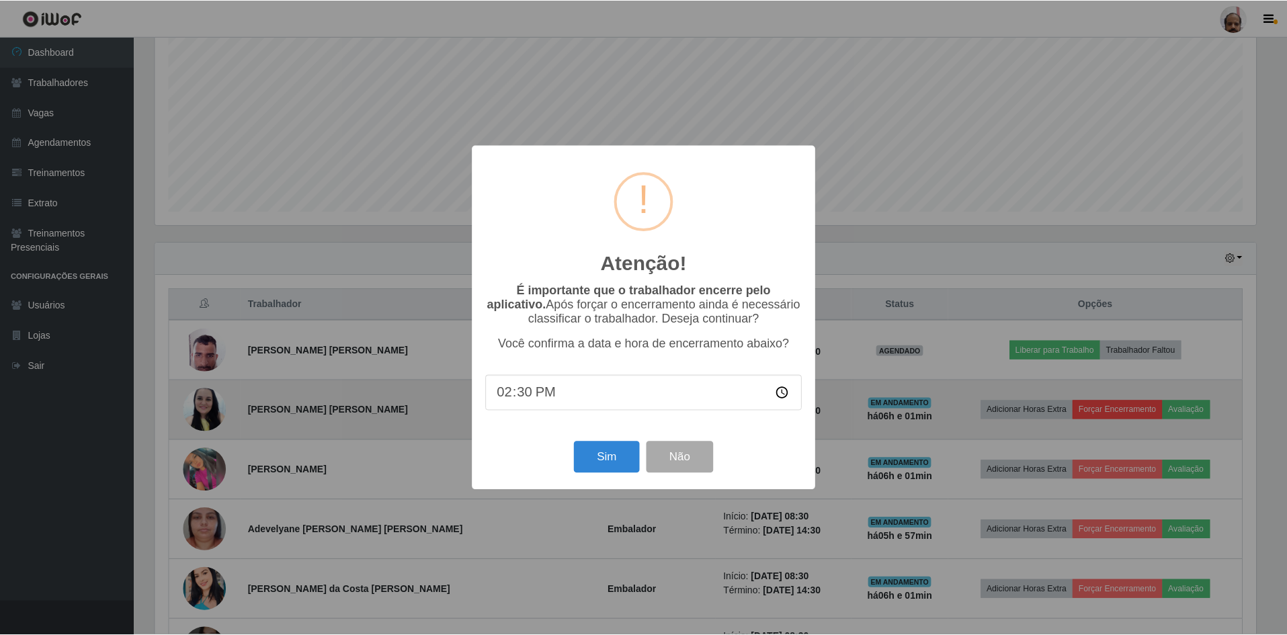
scroll to position [279, 1105]
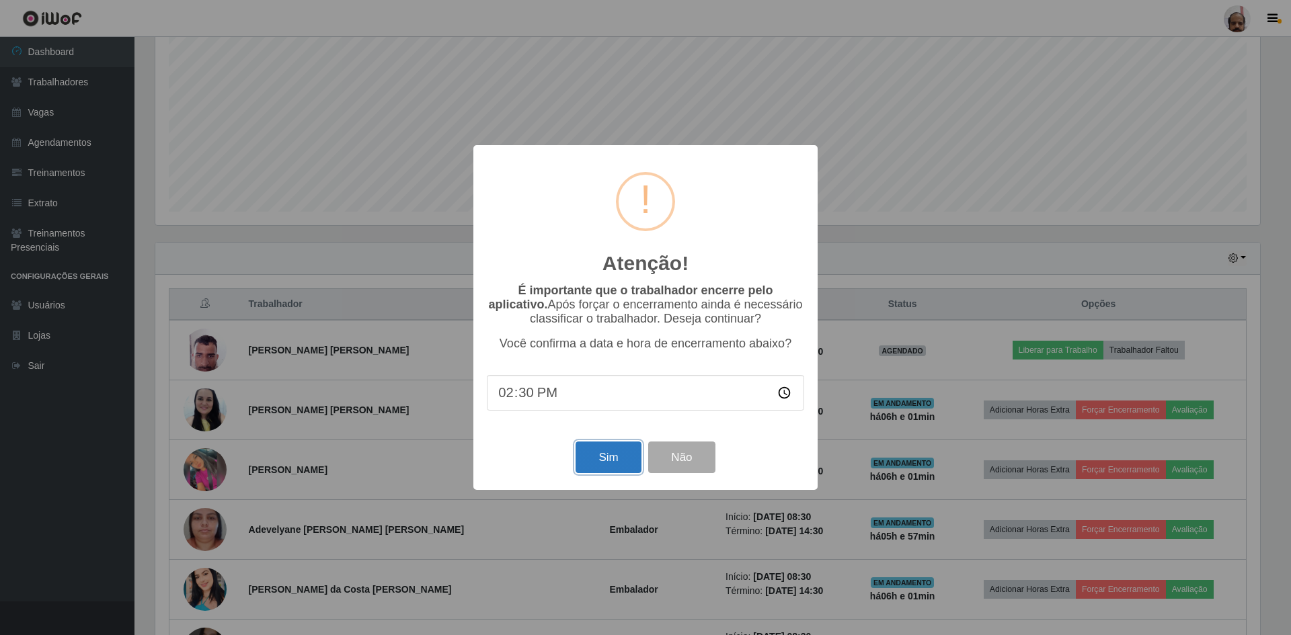
click at [592, 462] on button "Sim" at bounding box center [607, 458] width 65 height 32
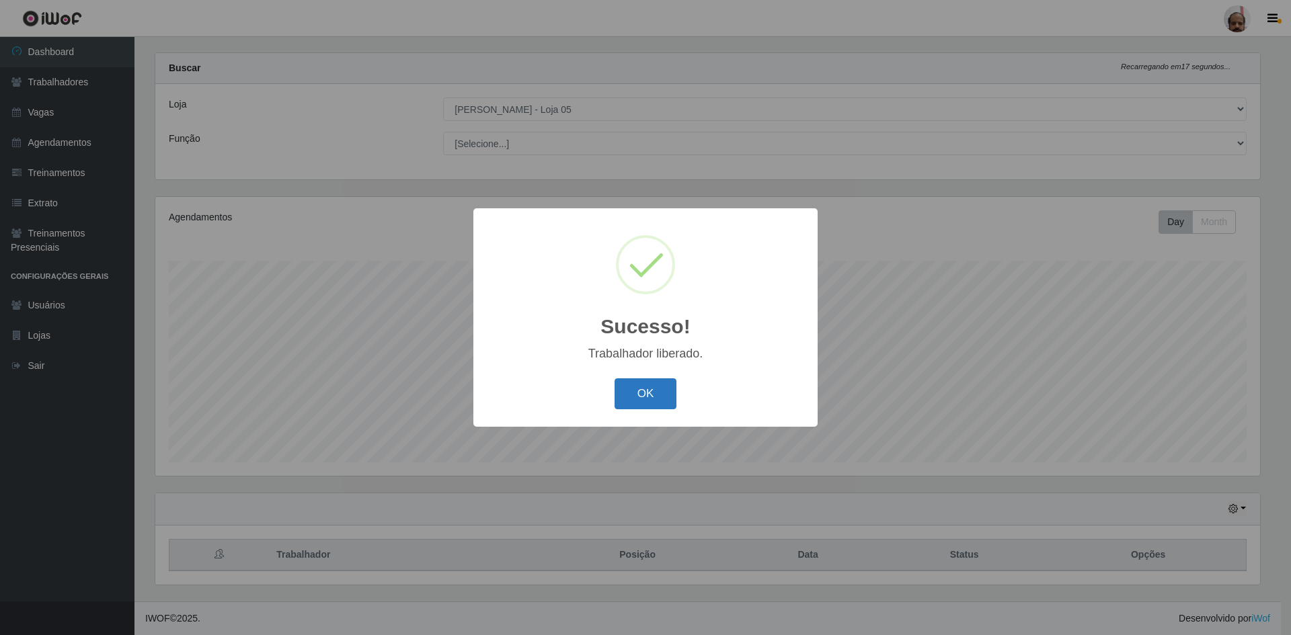
click at [636, 393] on button "OK" at bounding box center [645, 394] width 63 height 32
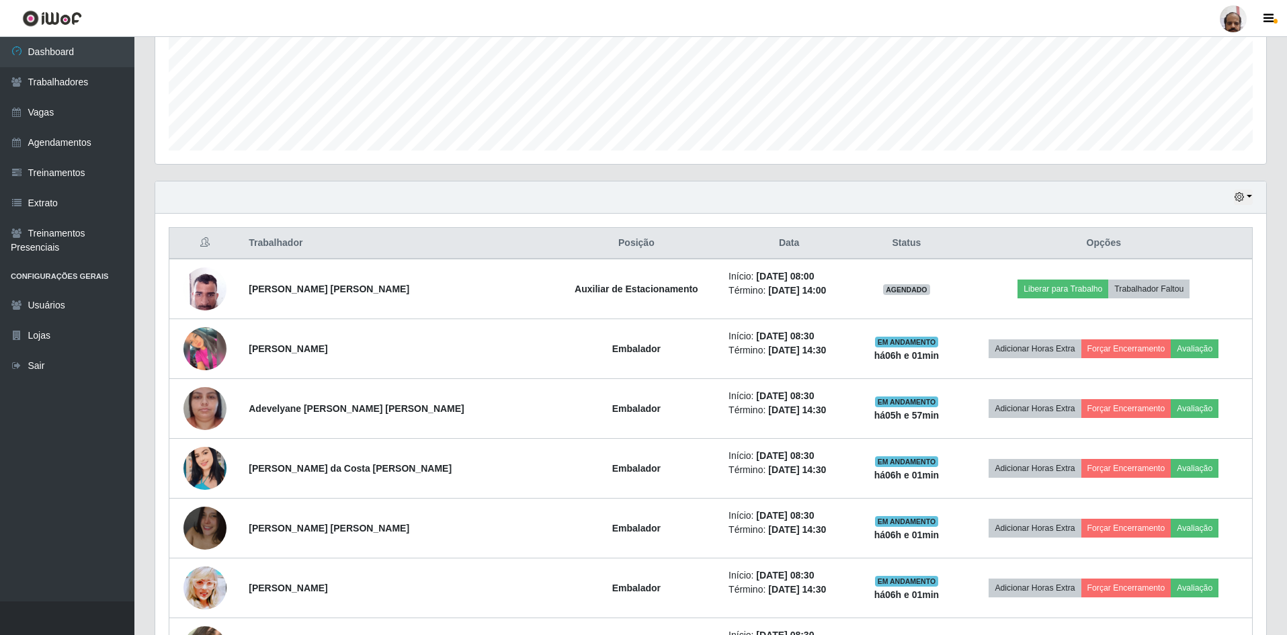
scroll to position [354, 0]
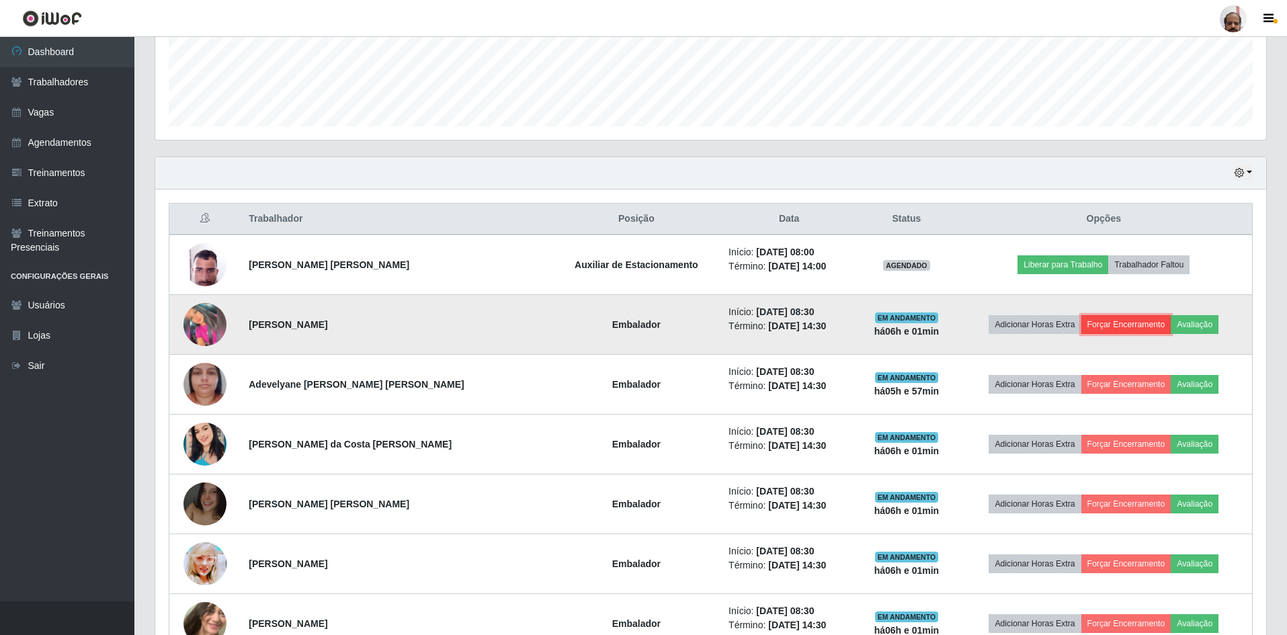
click at [1123, 320] on button "Forçar Encerramento" at bounding box center [1127, 324] width 90 height 19
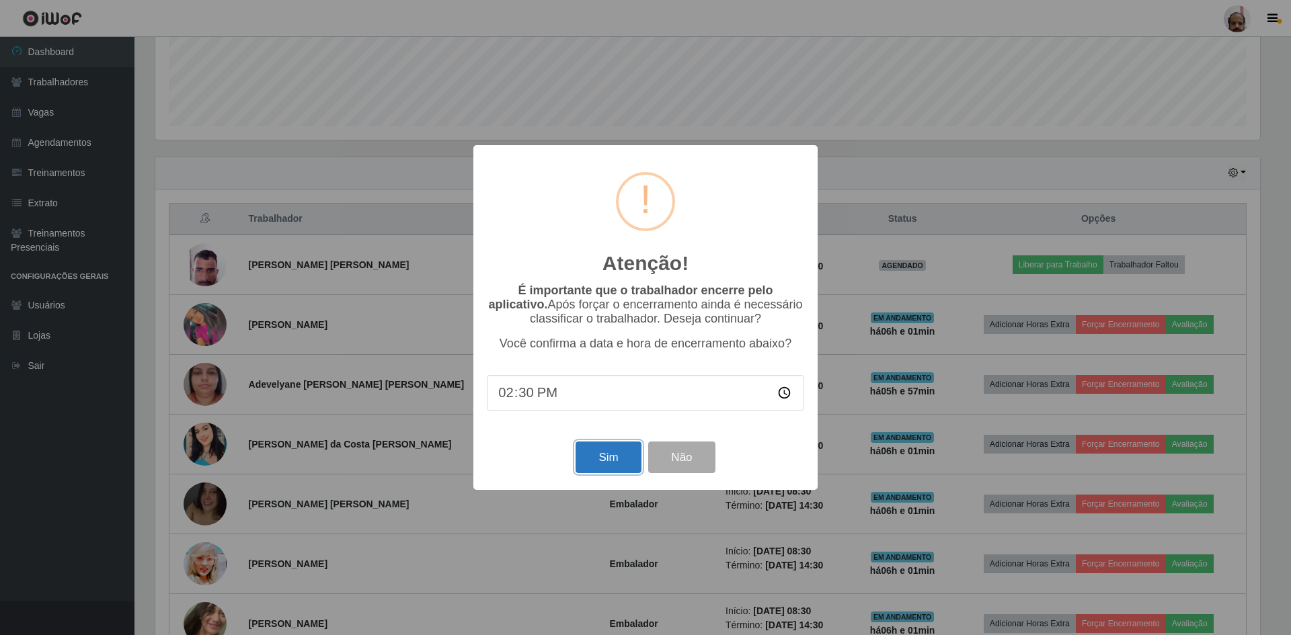
click at [614, 466] on button "Sim" at bounding box center [607, 458] width 65 height 32
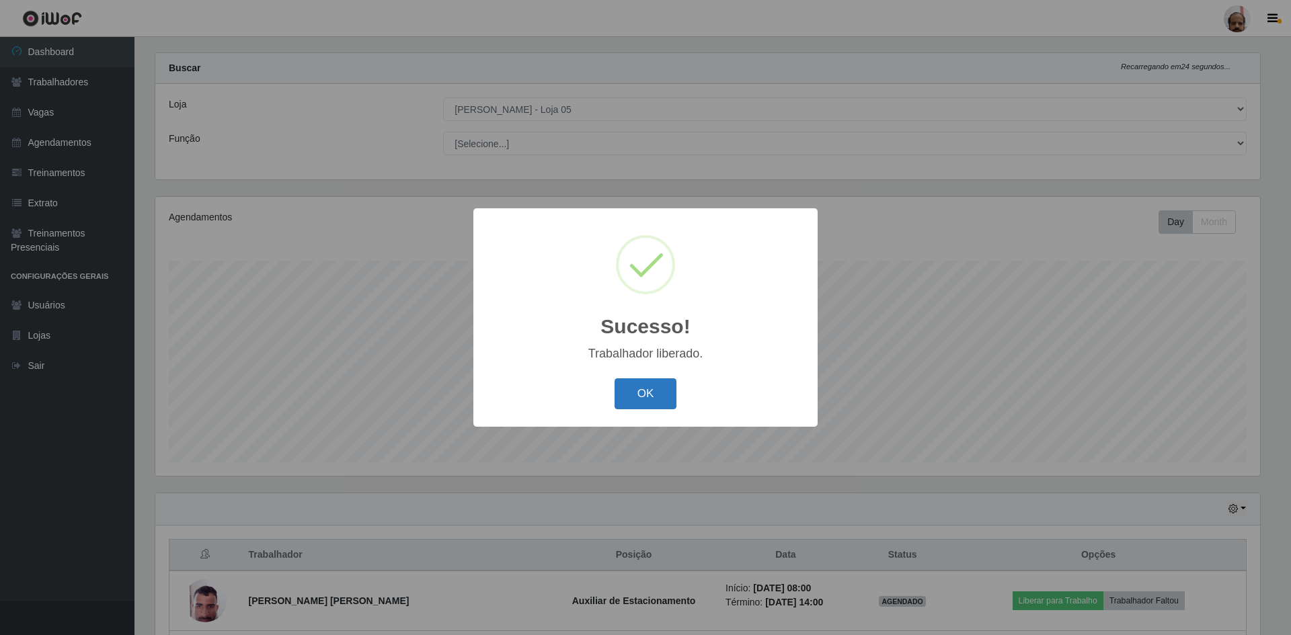
click at [662, 392] on button "OK" at bounding box center [645, 394] width 63 height 32
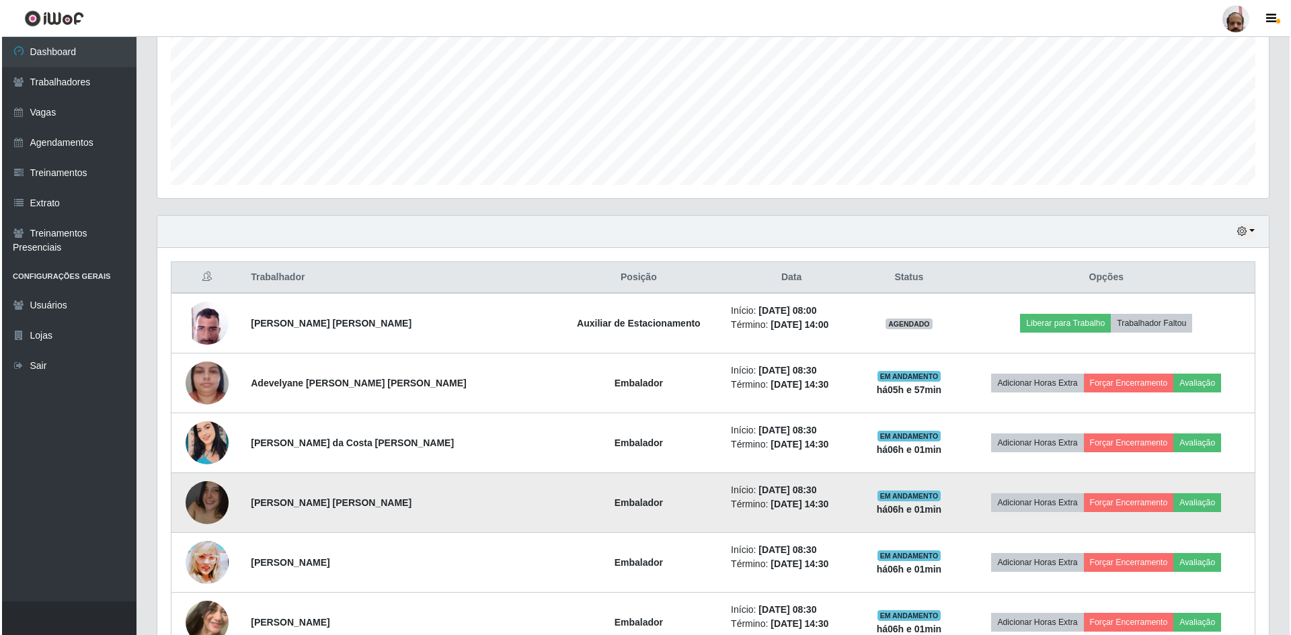
scroll to position [422, 0]
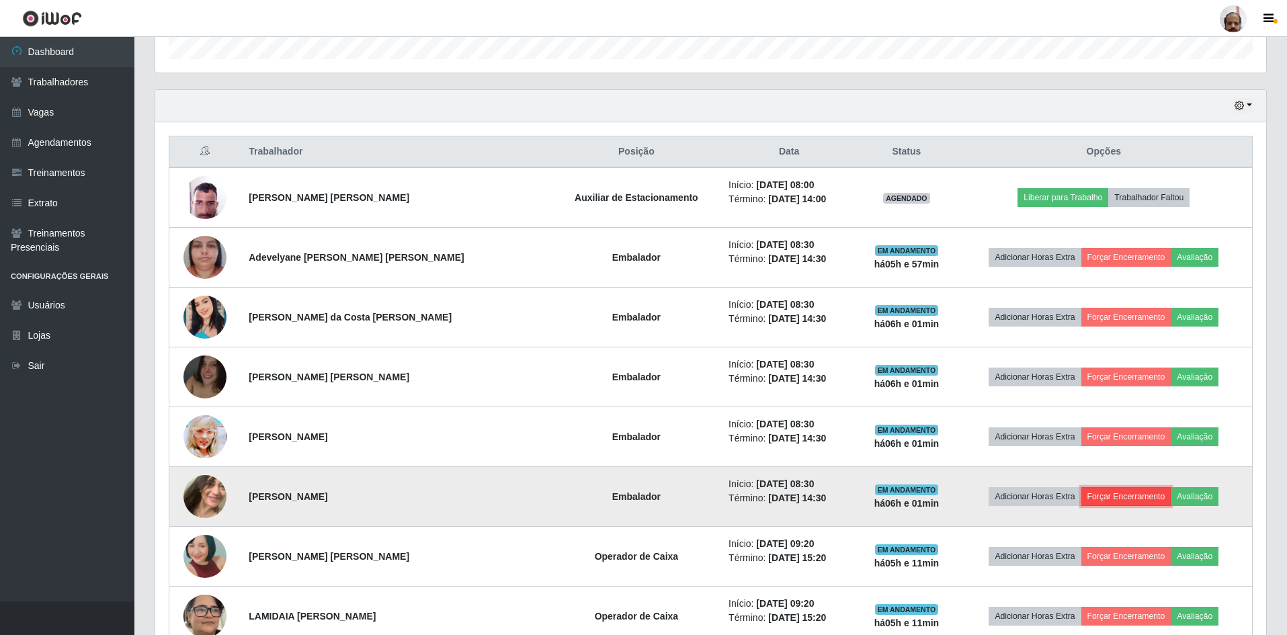
click at [1133, 500] on button "Forçar Encerramento" at bounding box center [1127, 496] width 90 height 19
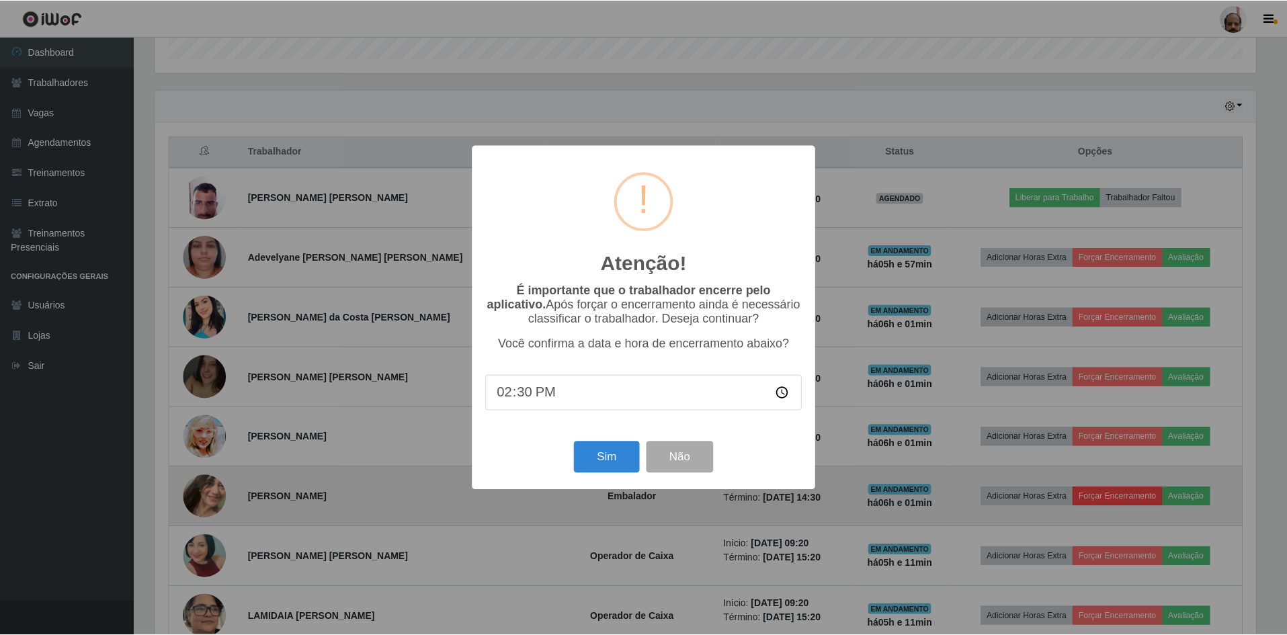
scroll to position [279, 1105]
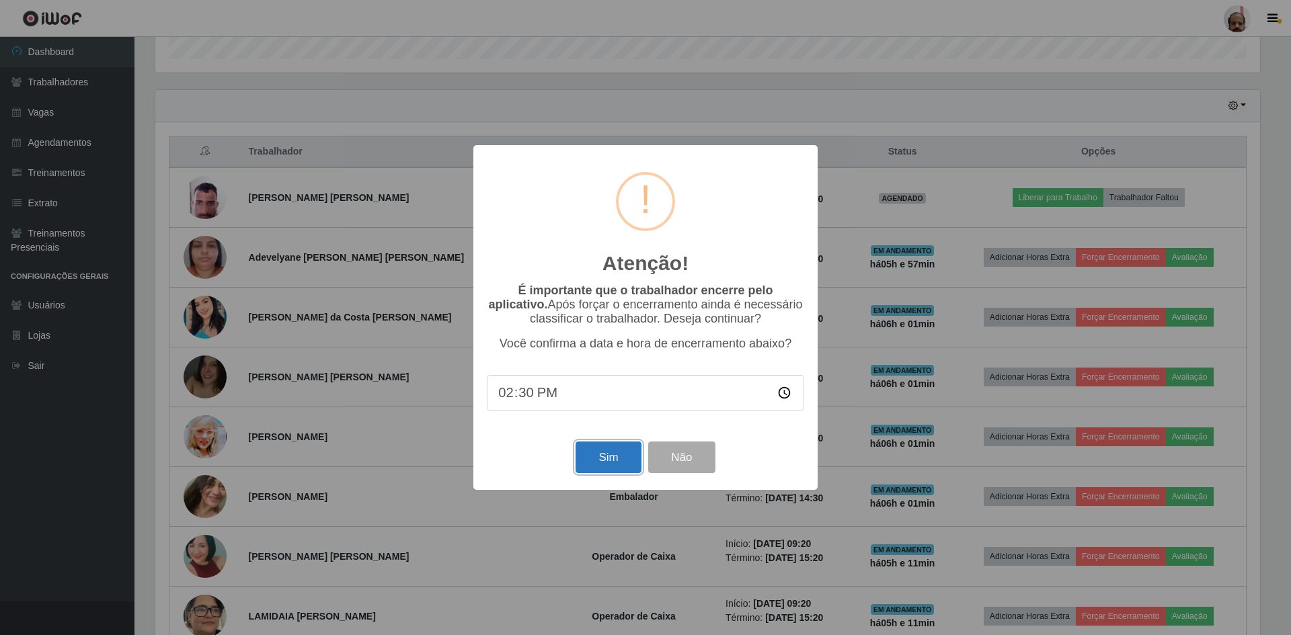
click at [608, 465] on button "Sim" at bounding box center [607, 458] width 65 height 32
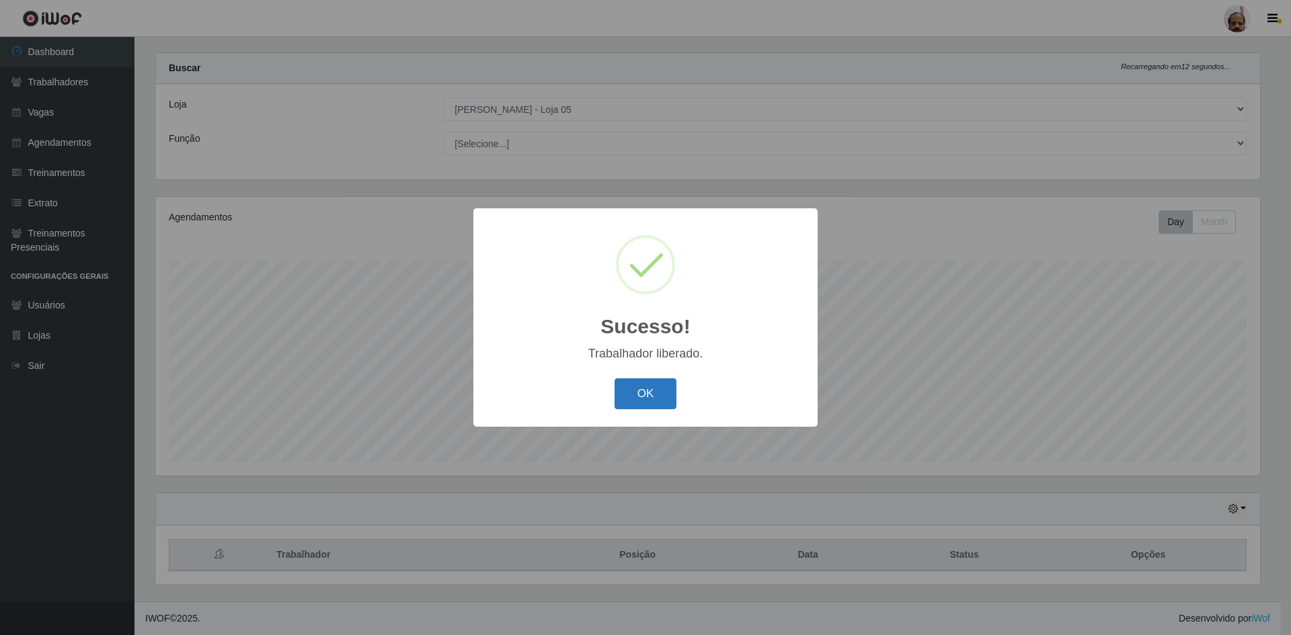
click at [637, 401] on button "OK" at bounding box center [645, 394] width 63 height 32
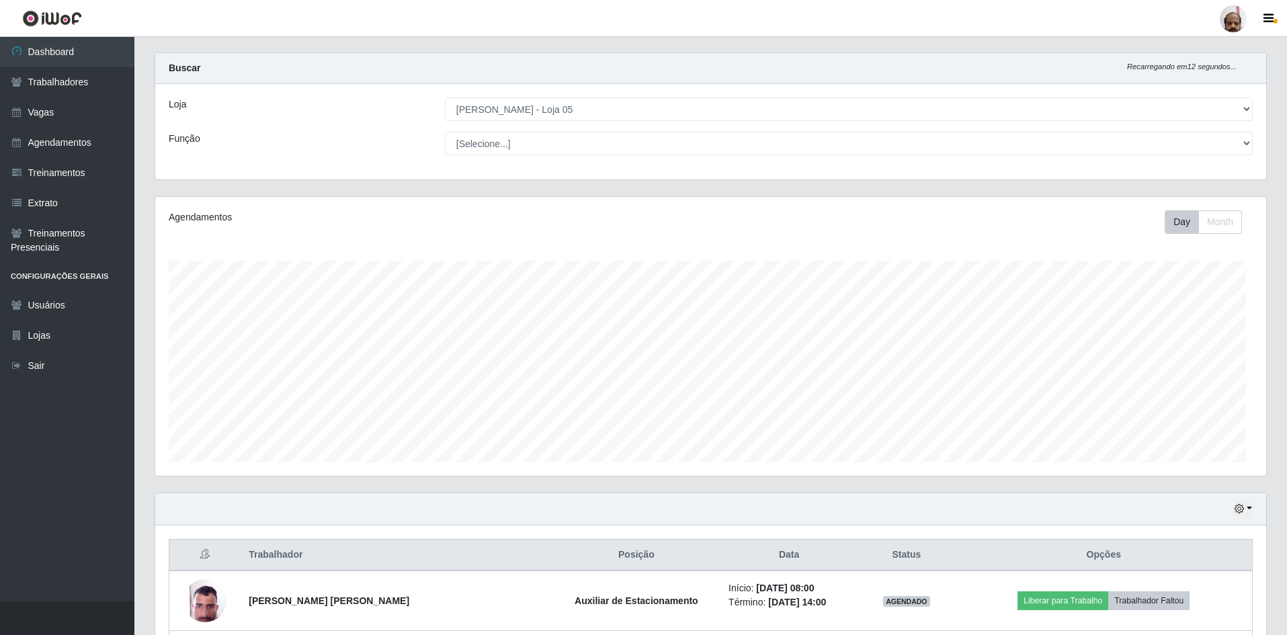
scroll to position [671998, 671165]
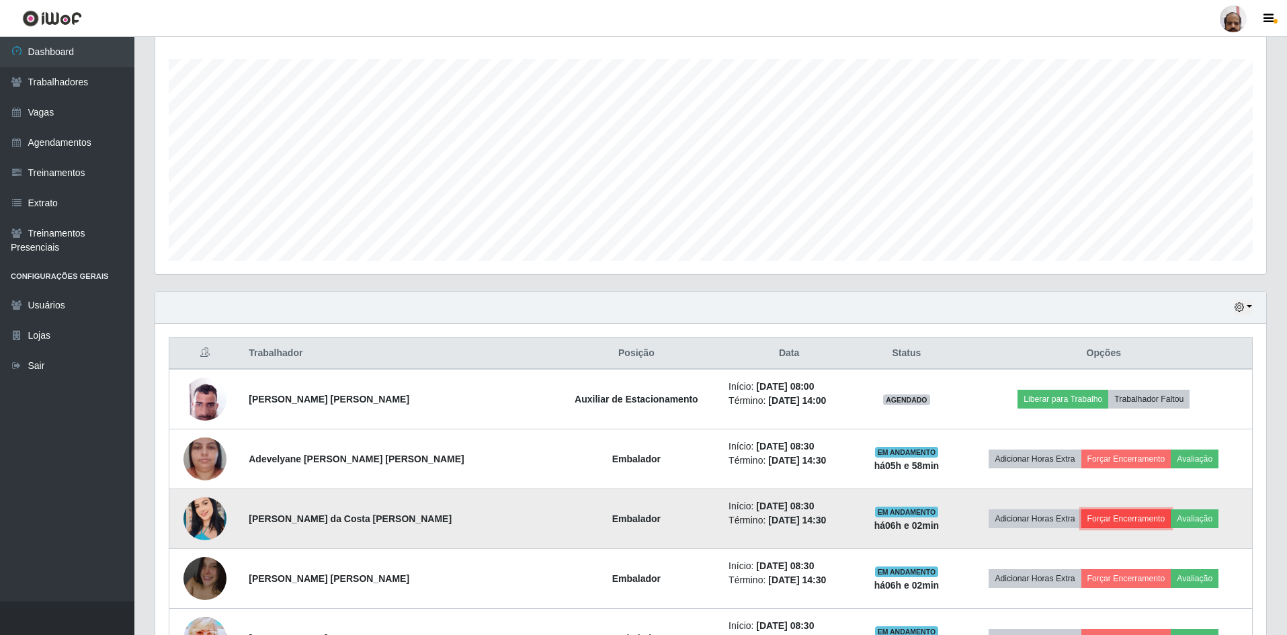
click at [1109, 527] on button "Forçar Encerramento" at bounding box center [1127, 519] width 90 height 19
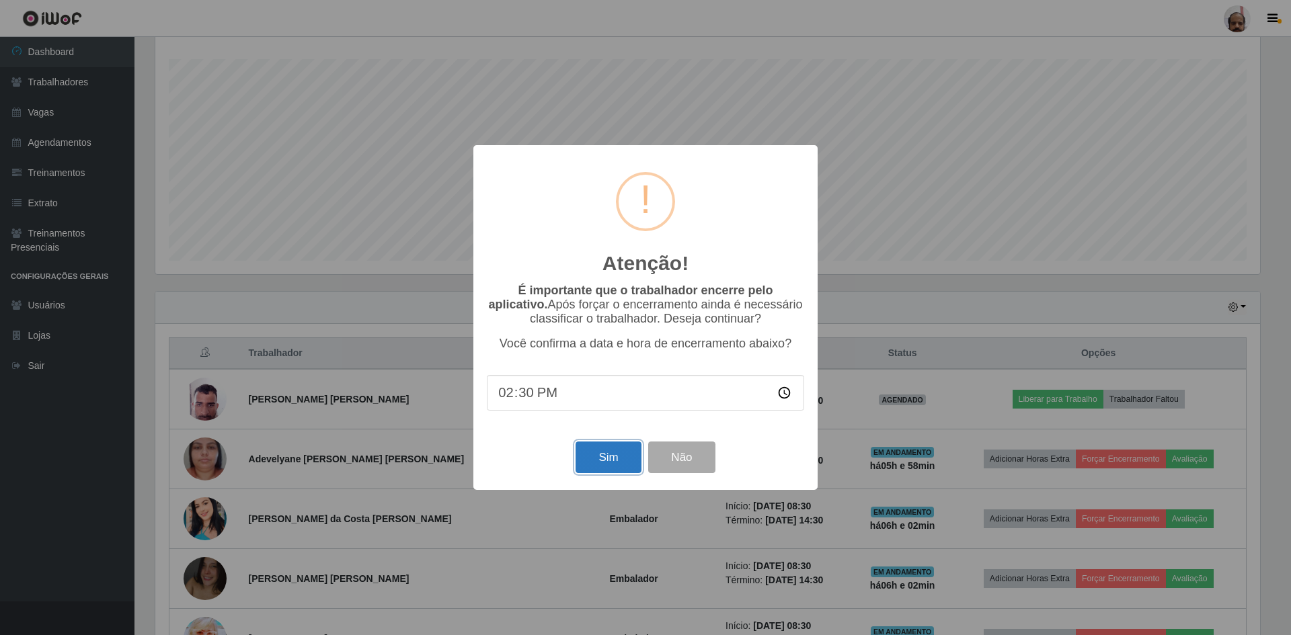
click at [641, 461] on button "Sim" at bounding box center [607, 458] width 65 height 32
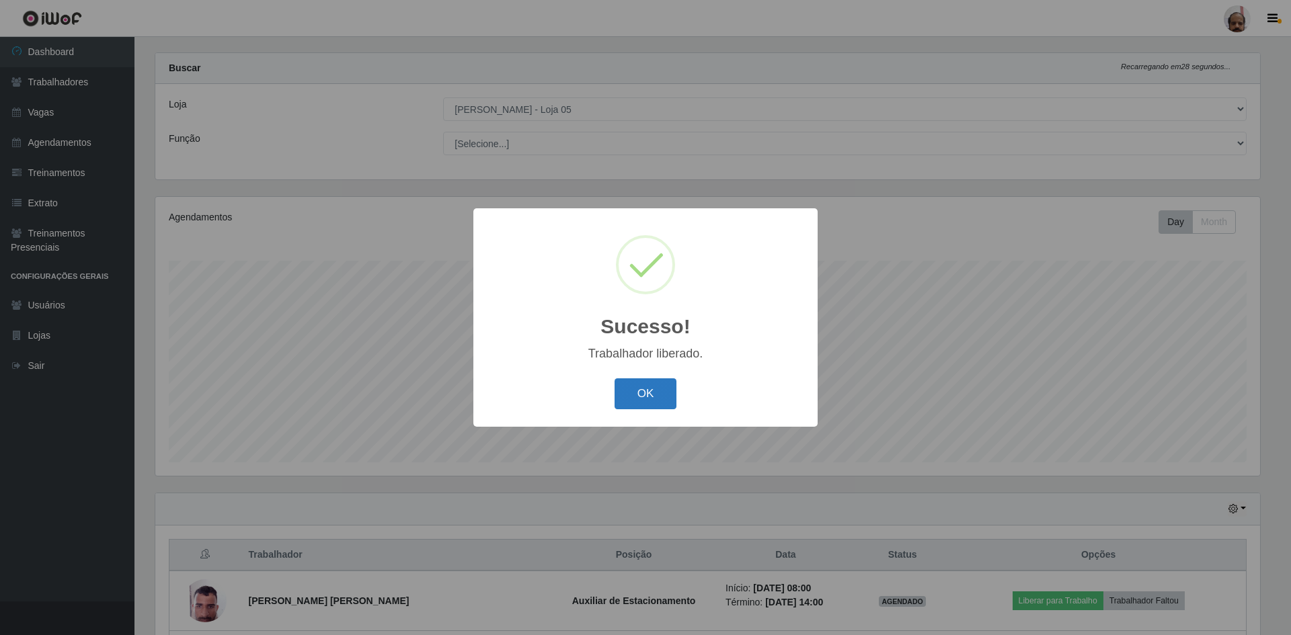
click at [655, 404] on button "OK" at bounding box center [645, 394] width 63 height 32
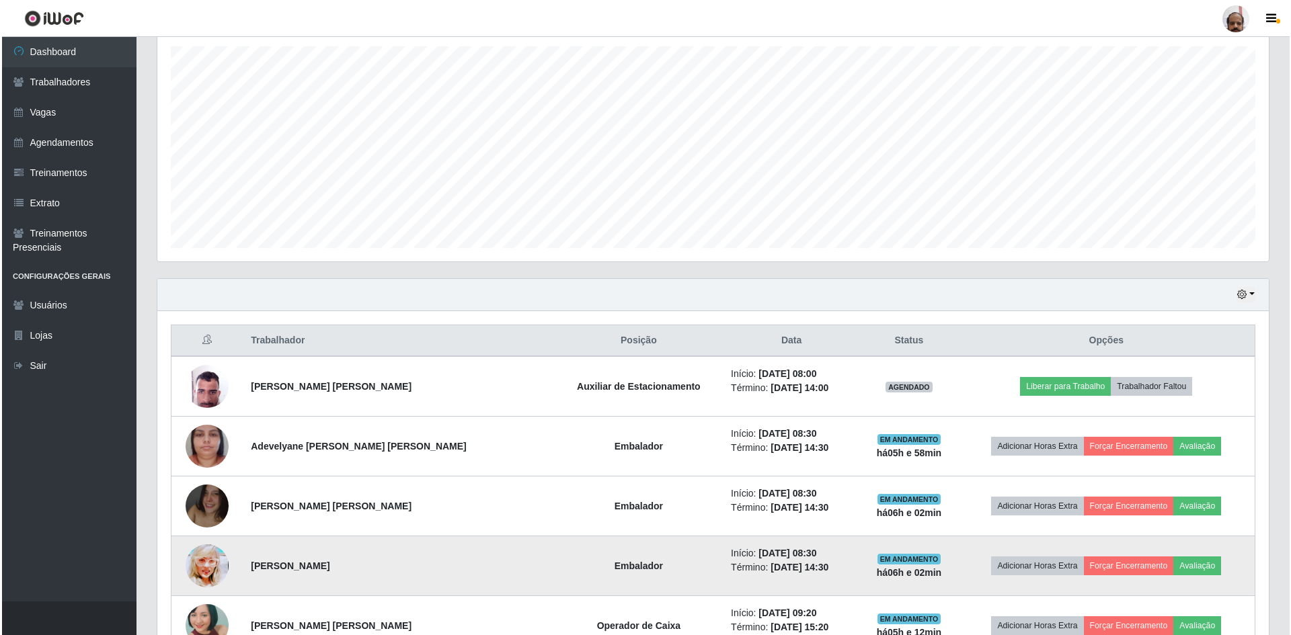
scroll to position [287, 0]
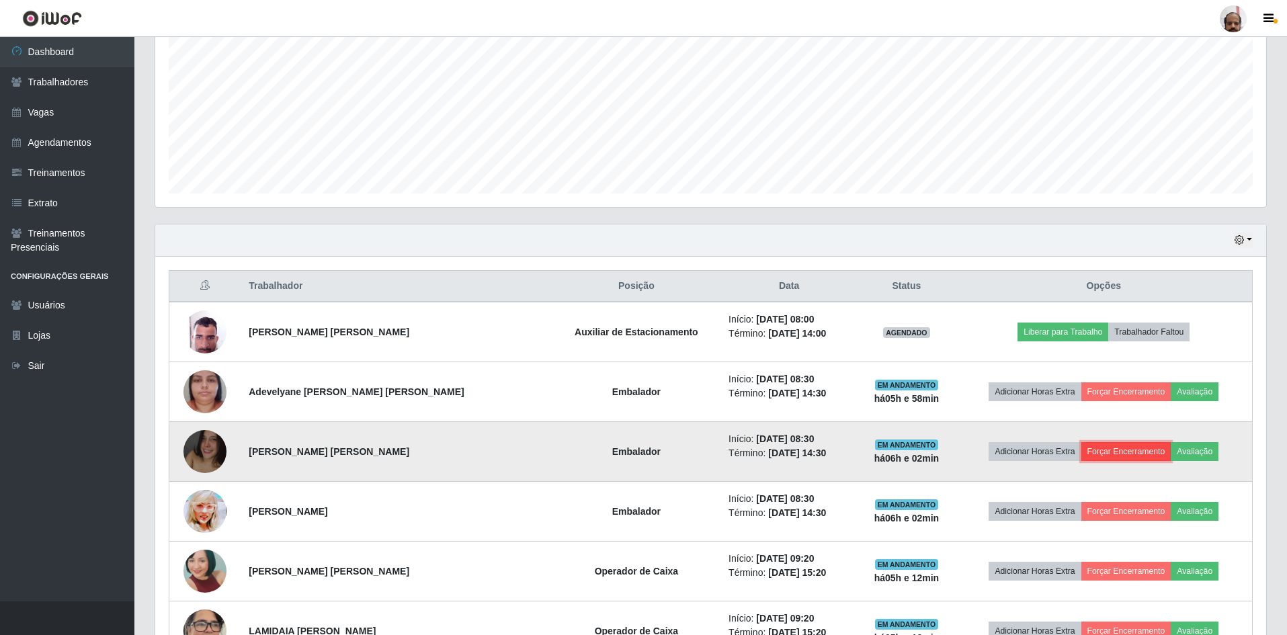
click at [1135, 450] on button "Forçar Encerramento" at bounding box center [1127, 451] width 90 height 19
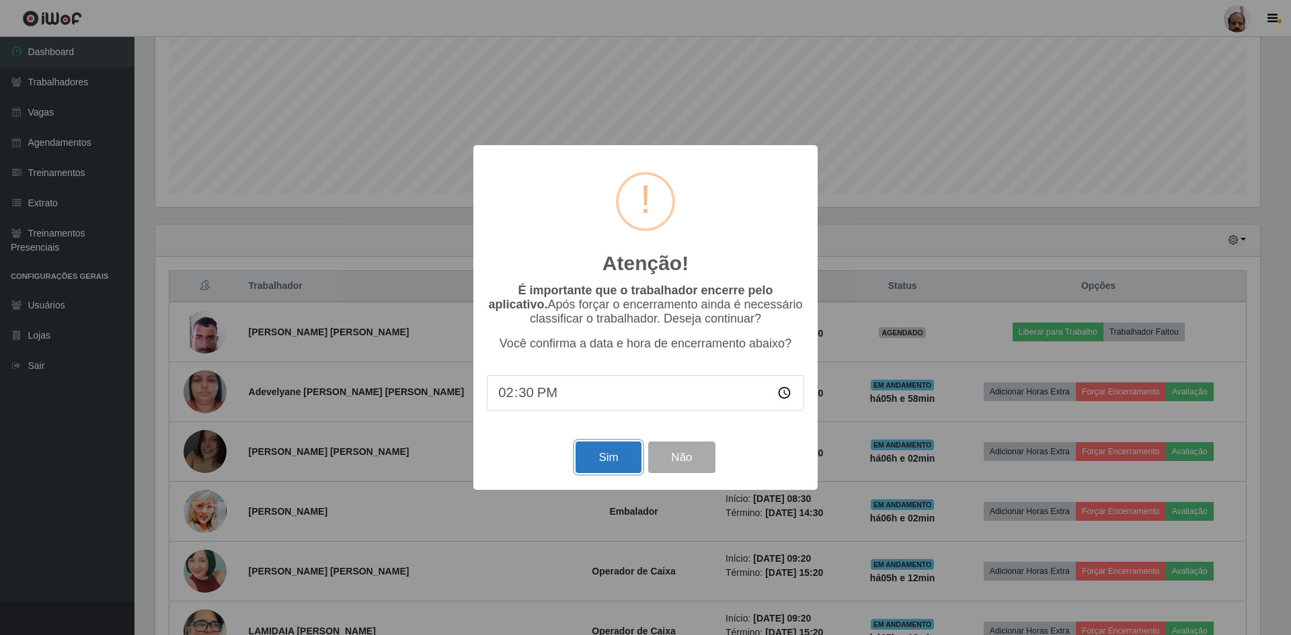
click at [614, 464] on button "Sim" at bounding box center [607, 458] width 65 height 32
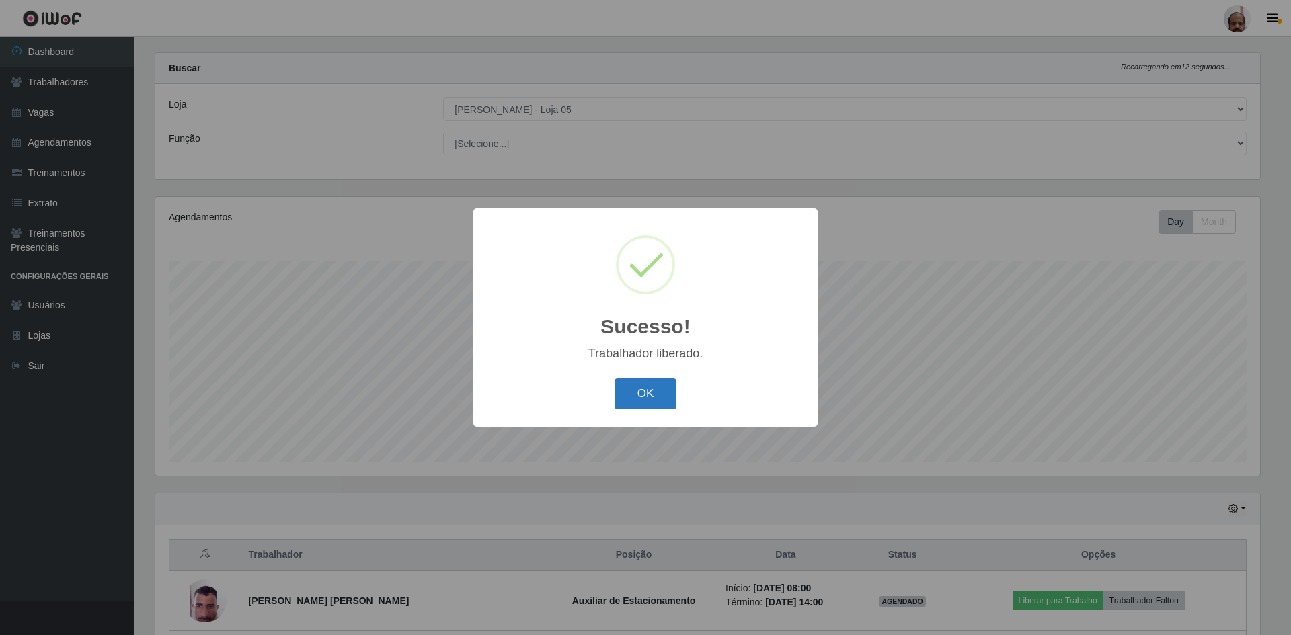
click at [660, 396] on button "OK" at bounding box center [645, 394] width 63 height 32
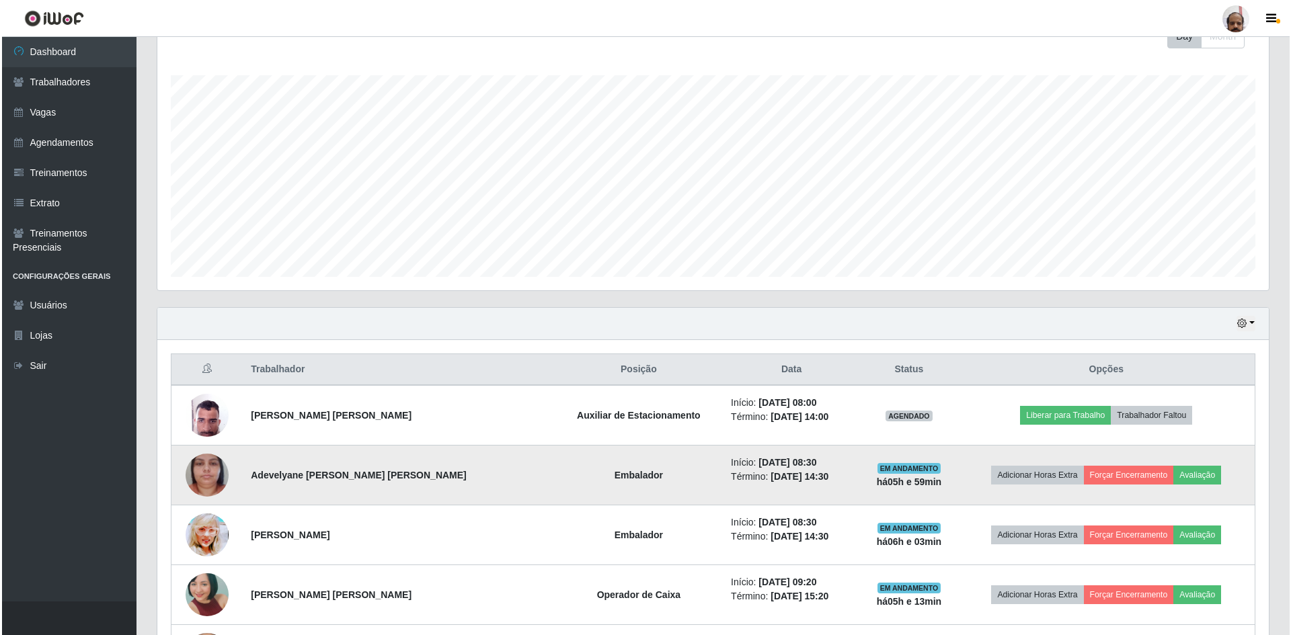
scroll to position [220, 0]
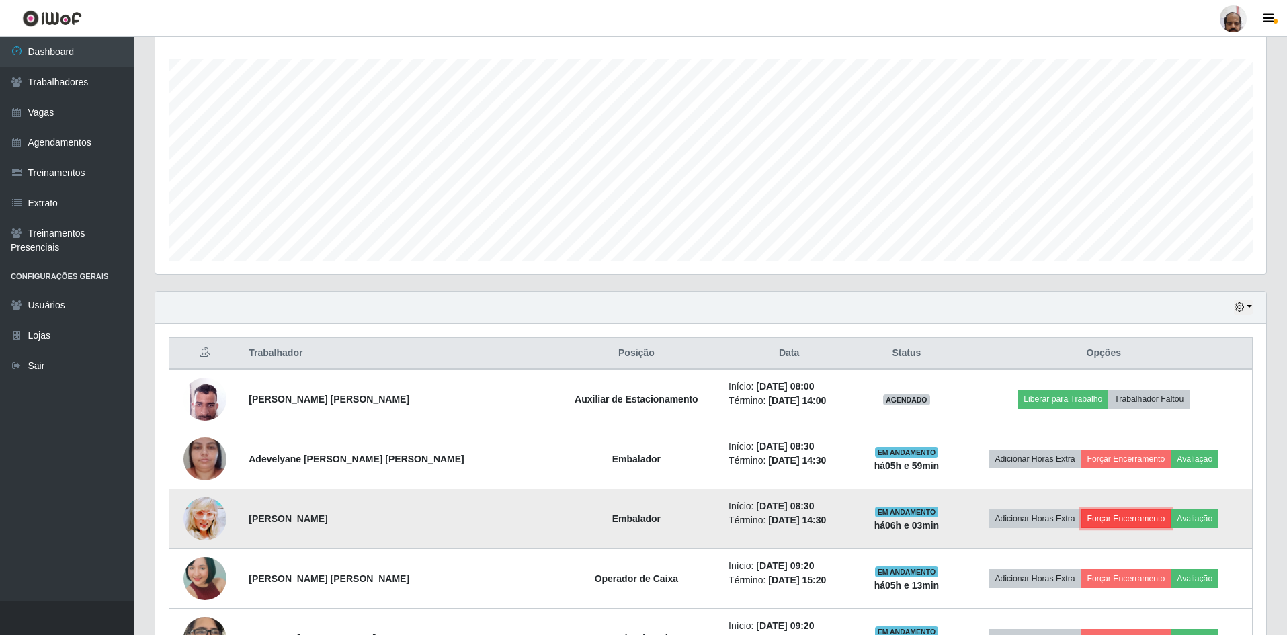
click at [1127, 518] on button "Forçar Encerramento" at bounding box center [1127, 519] width 90 height 19
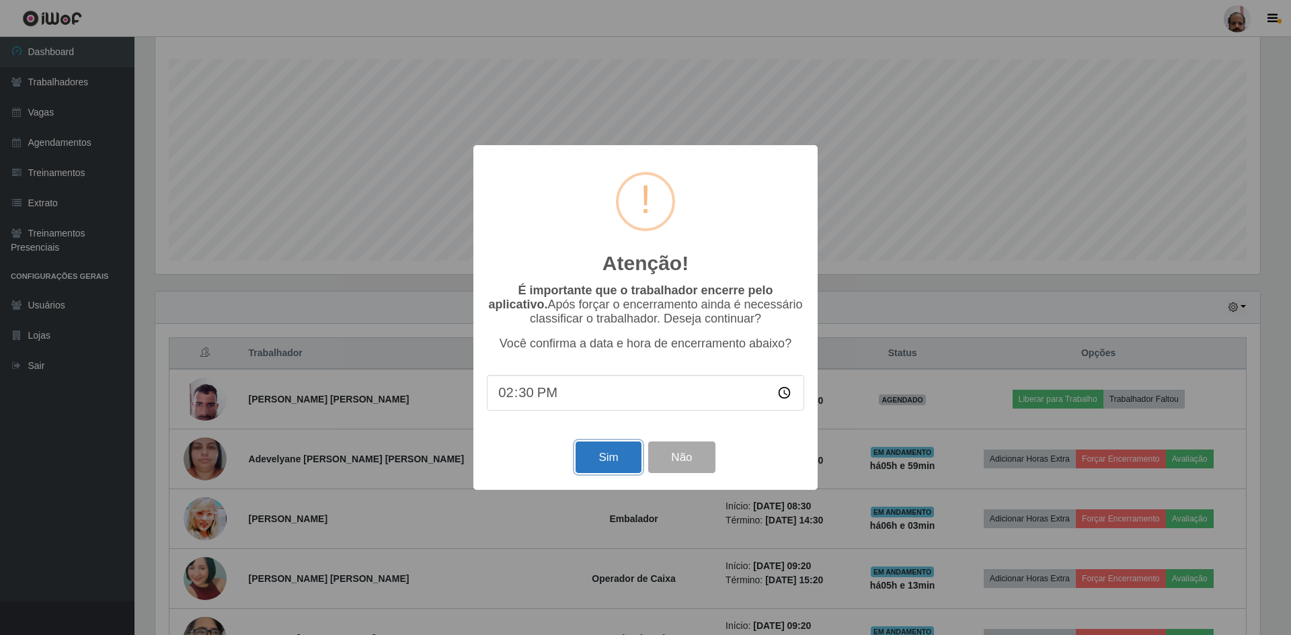
click at [600, 461] on button "Sim" at bounding box center [607, 458] width 65 height 32
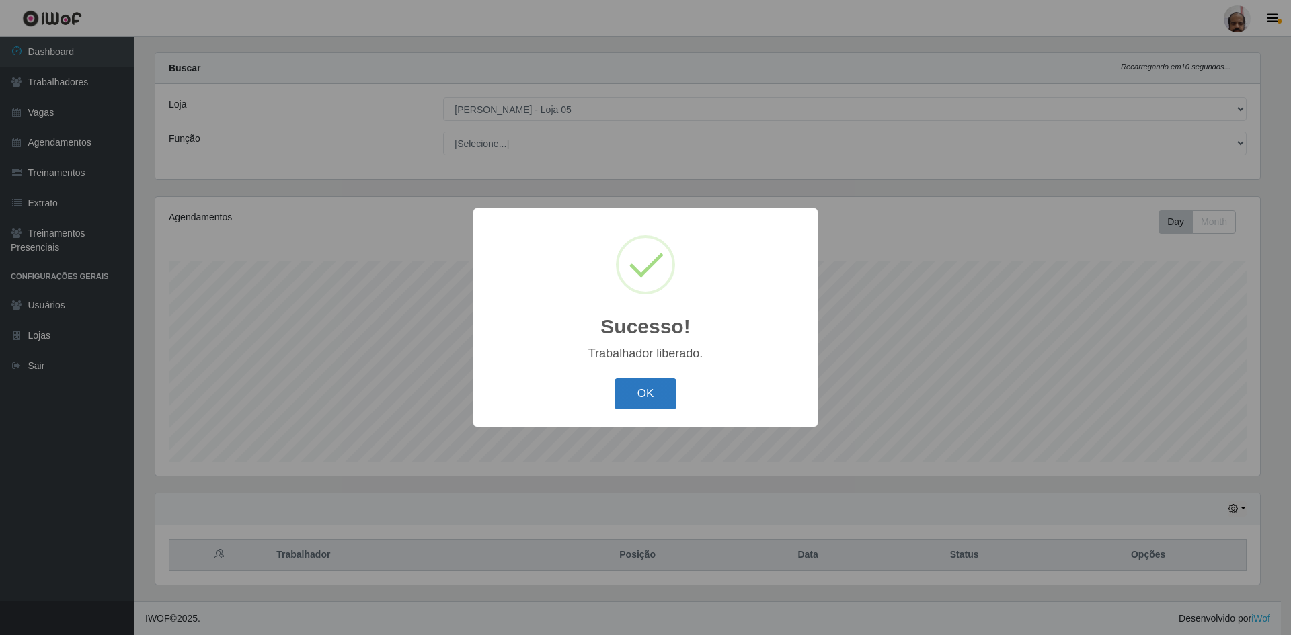
click at [649, 400] on button "OK" at bounding box center [645, 394] width 63 height 32
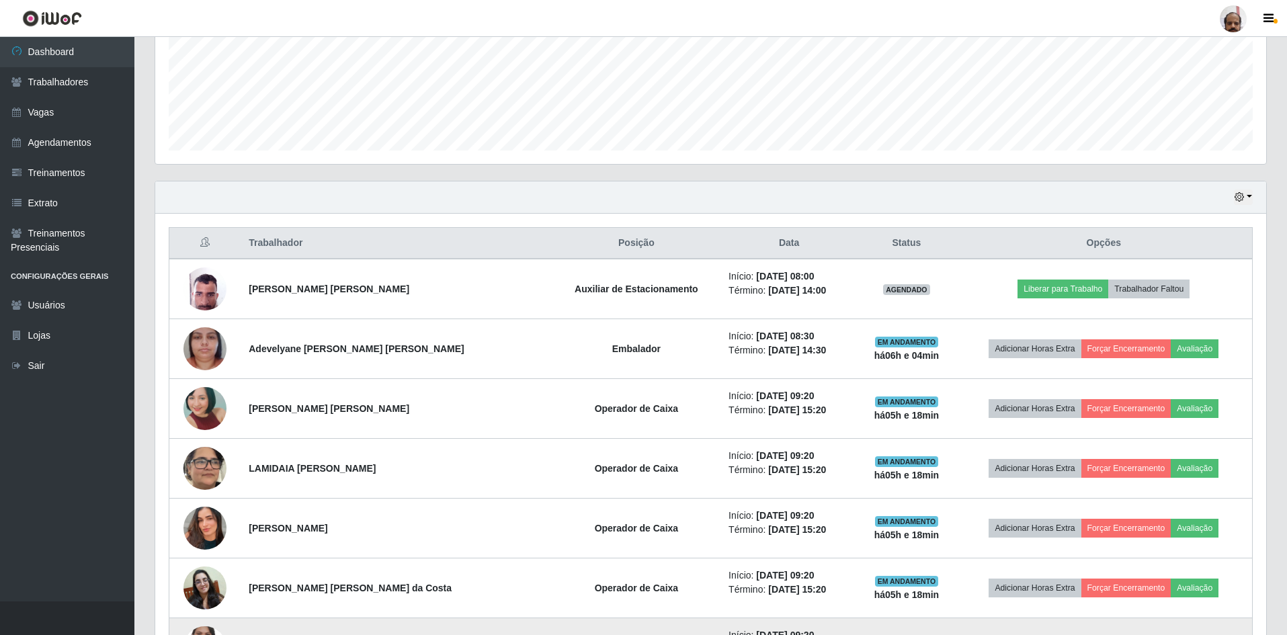
scroll to position [354, 0]
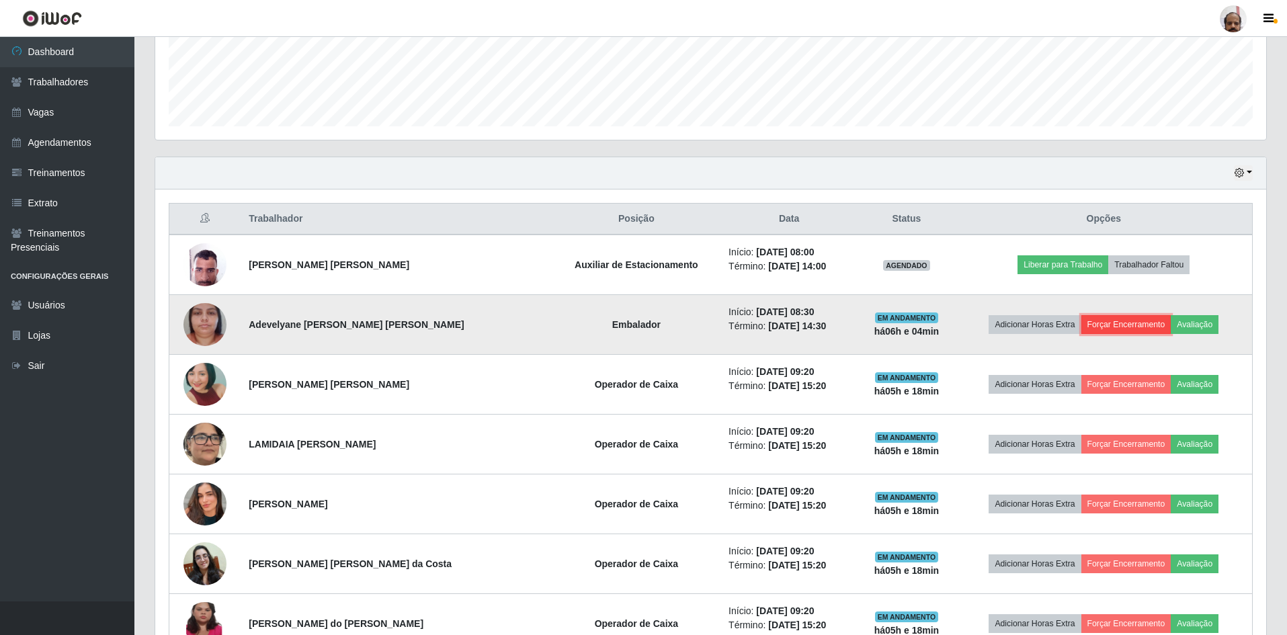
click at [1133, 327] on button "Forçar Encerramento" at bounding box center [1127, 324] width 90 height 19
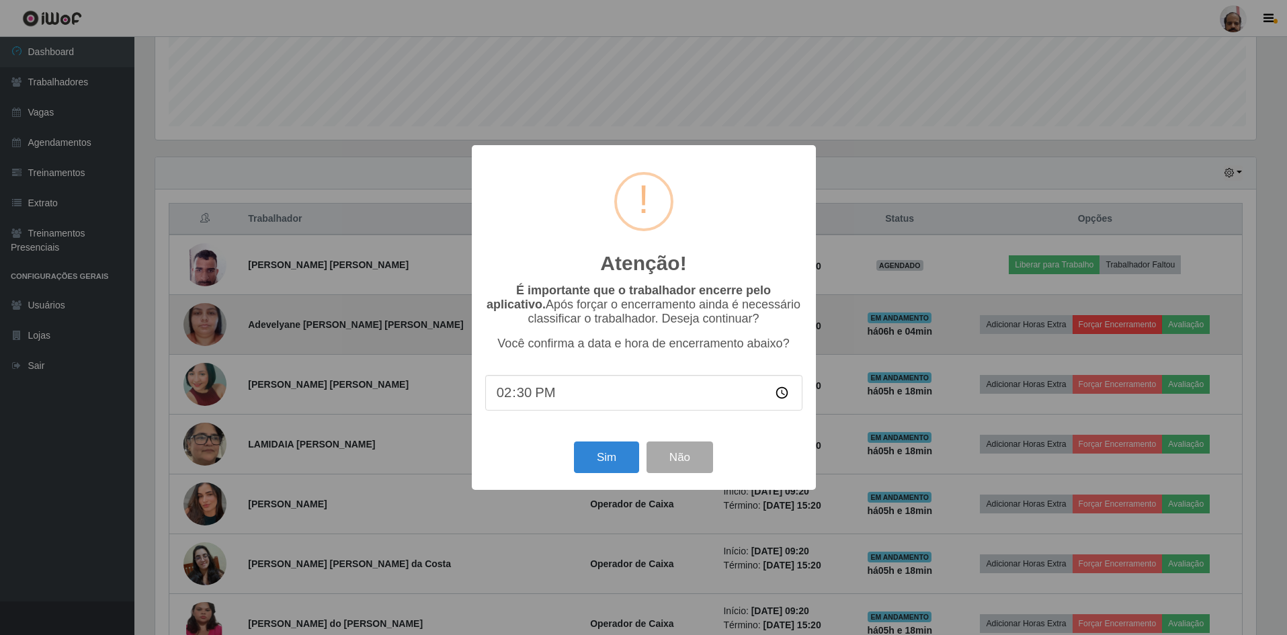
scroll to position [279, 1105]
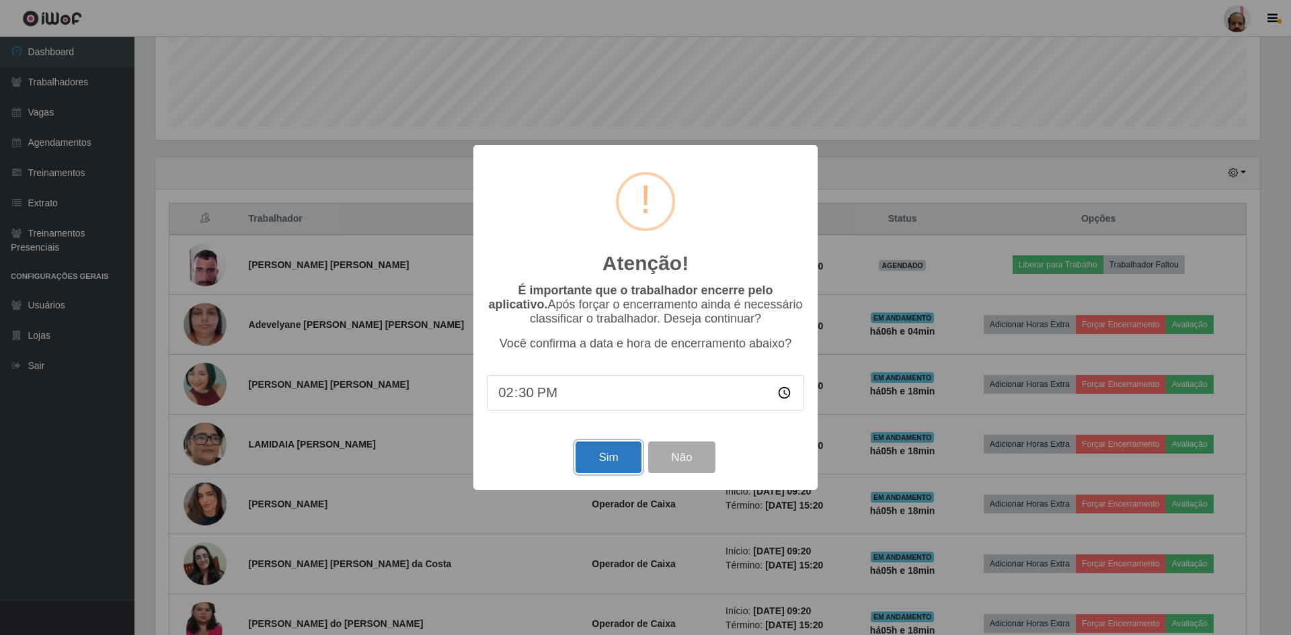
click at [610, 463] on button "Sim" at bounding box center [607, 458] width 65 height 32
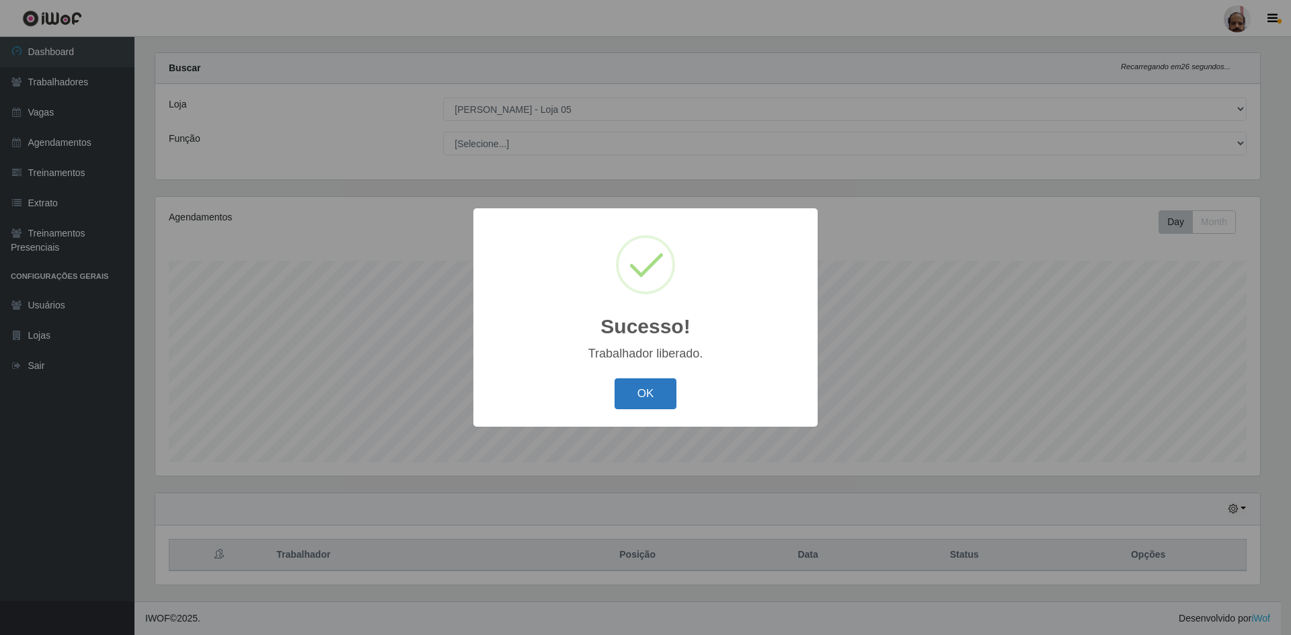
click at [639, 397] on button "OK" at bounding box center [645, 394] width 63 height 32
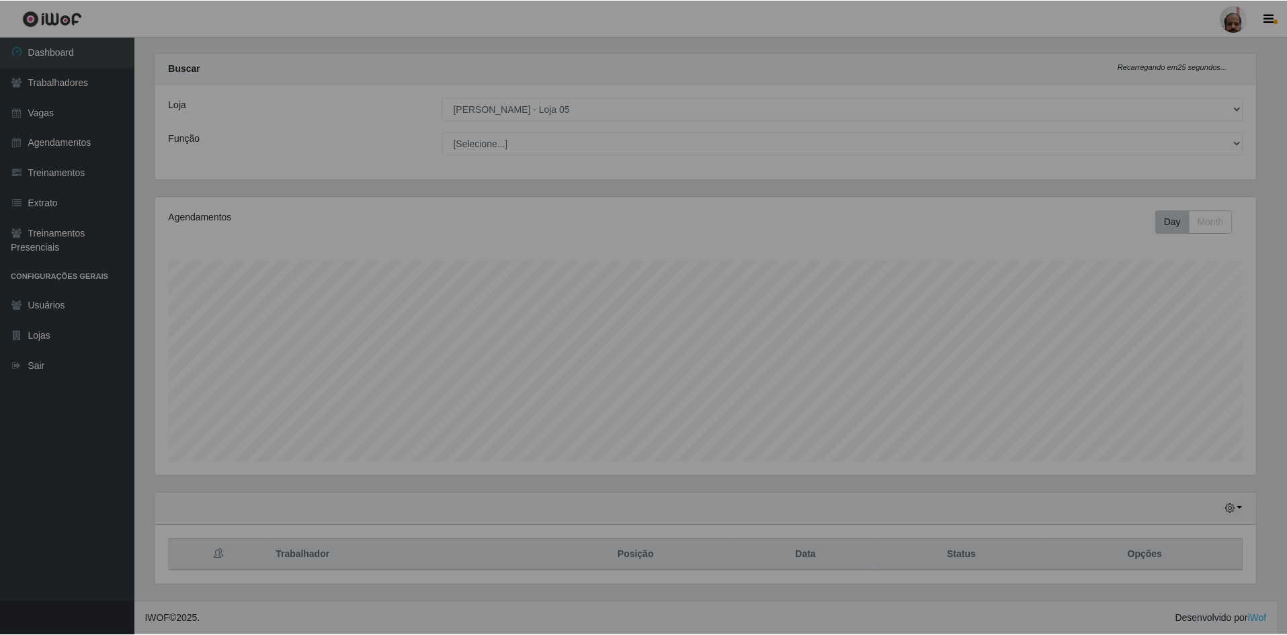
scroll to position [279, 1111]
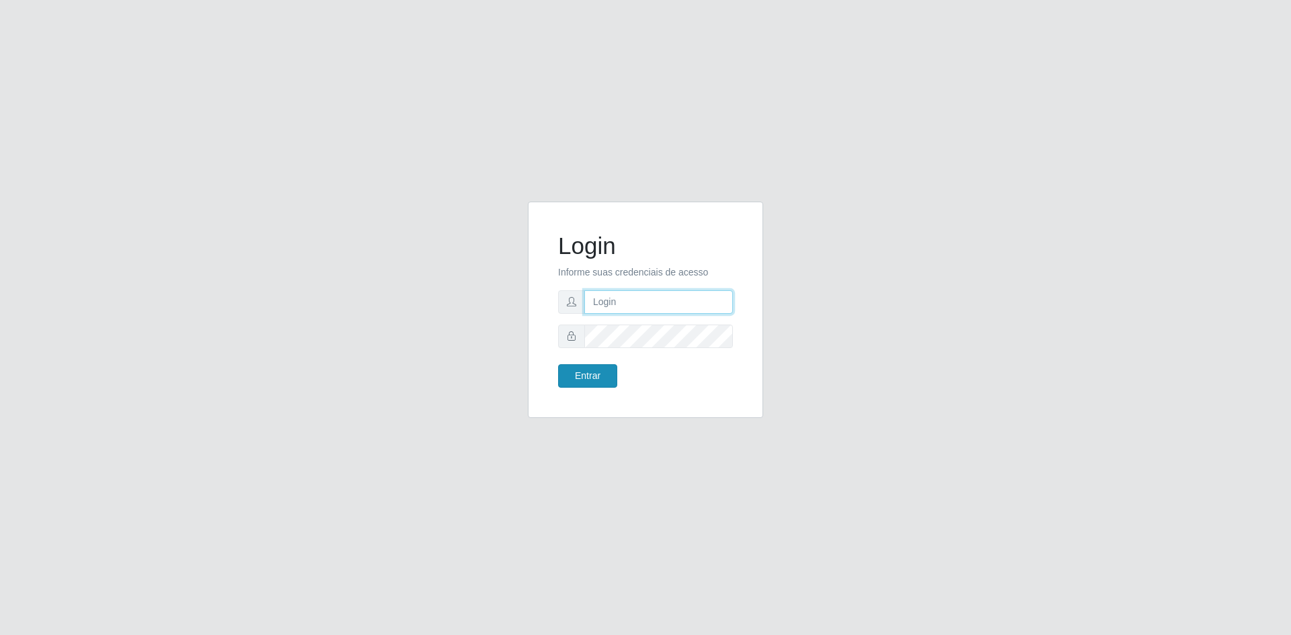
type input "[EMAIL_ADDRESS][DOMAIN_NAME]"
click at [600, 377] on button "Entrar" at bounding box center [587, 376] width 59 height 24
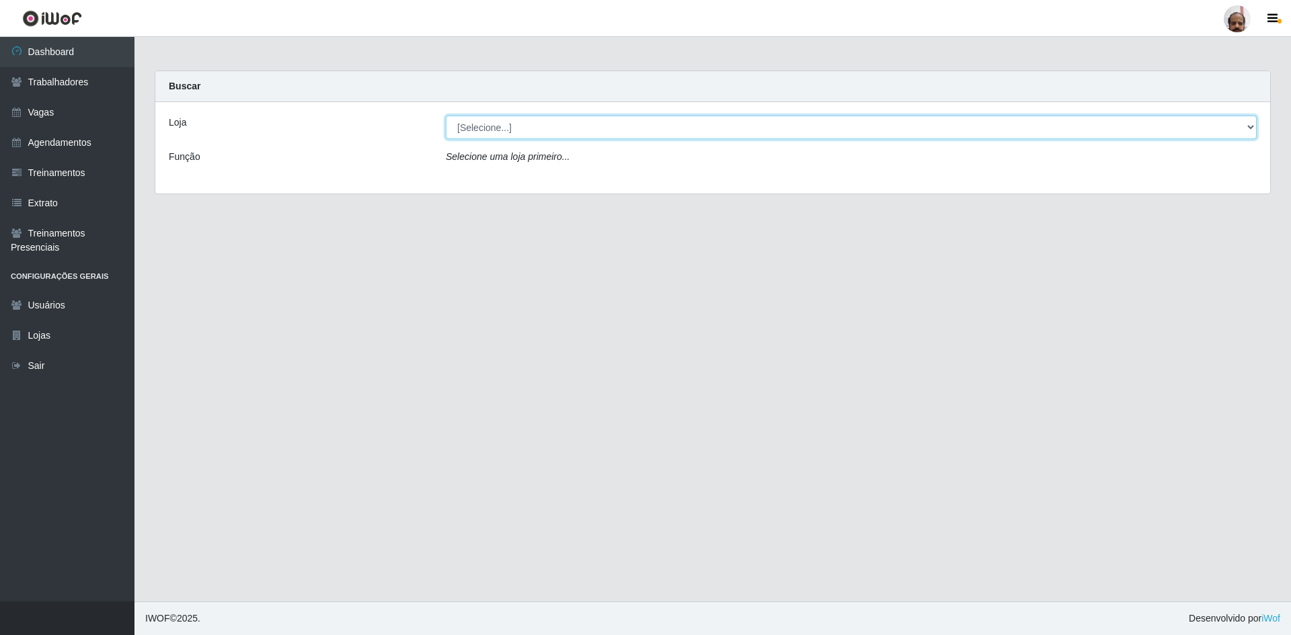
click at [1252, 127] on select "[Selecione...] Mar Vermelho - Loja 05" at bounding box center [851, 128] width 811 height 24
select select "252"
click at [446, 116] on select "[Selecione...] Mar Vermelho - Loja 05" at bounding box center [851, 128] width 811 height 24
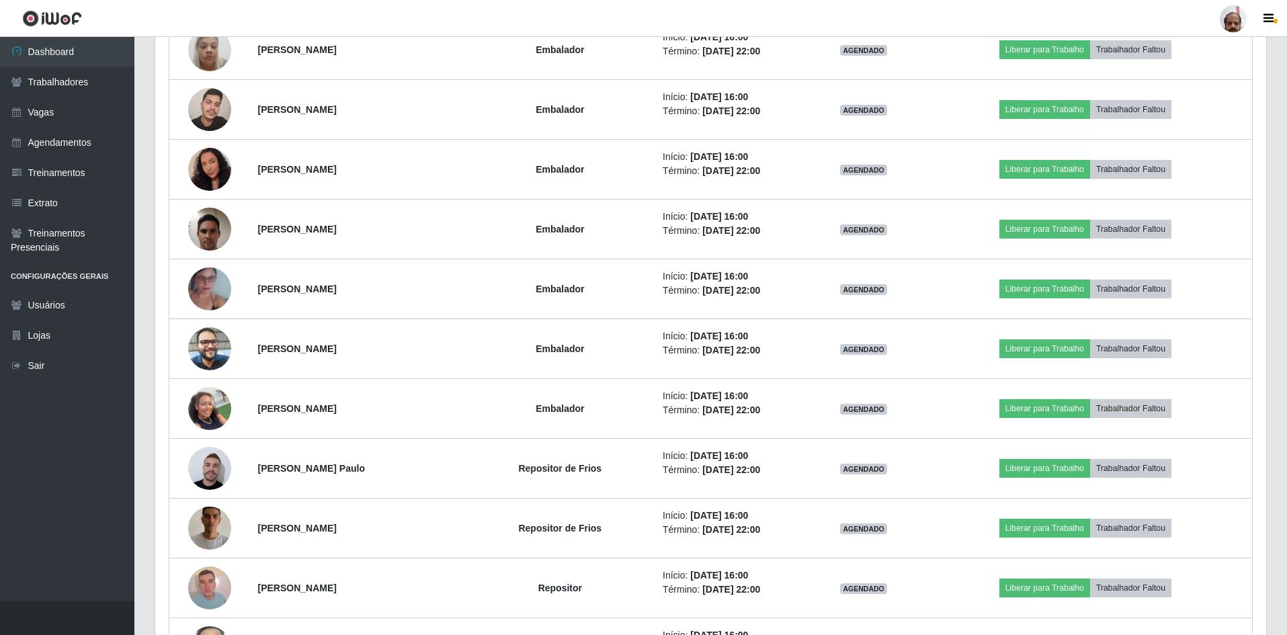
scroll to position [1412, 0]
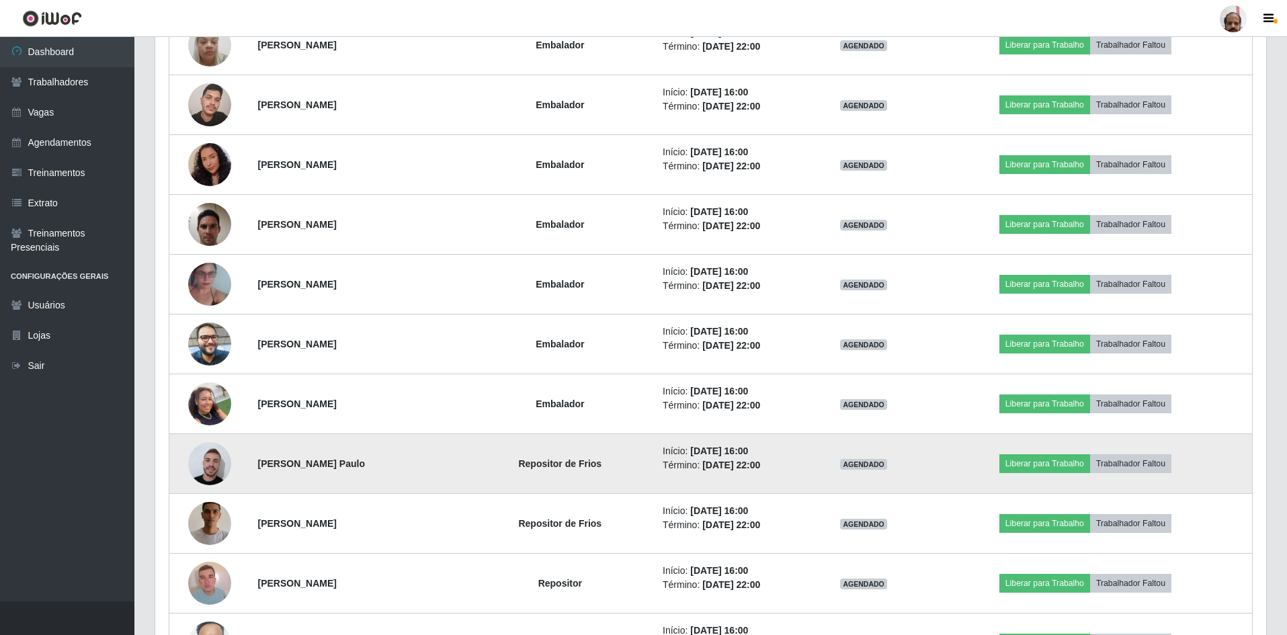
click at [217, 464] on img at bounding box center [209, 464] width 43 height 48
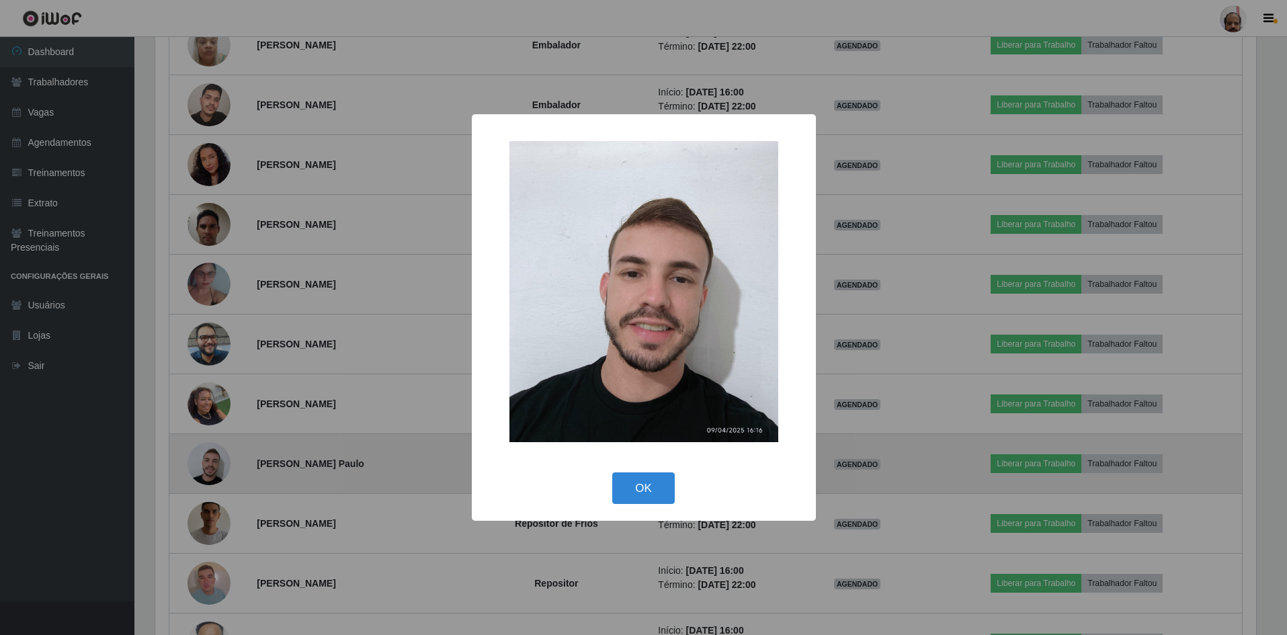
scroll to position [279, 1105]
click at [217, 464] on div "× OK Cancel" at bounding box center [645, 317] width 1291 height 635
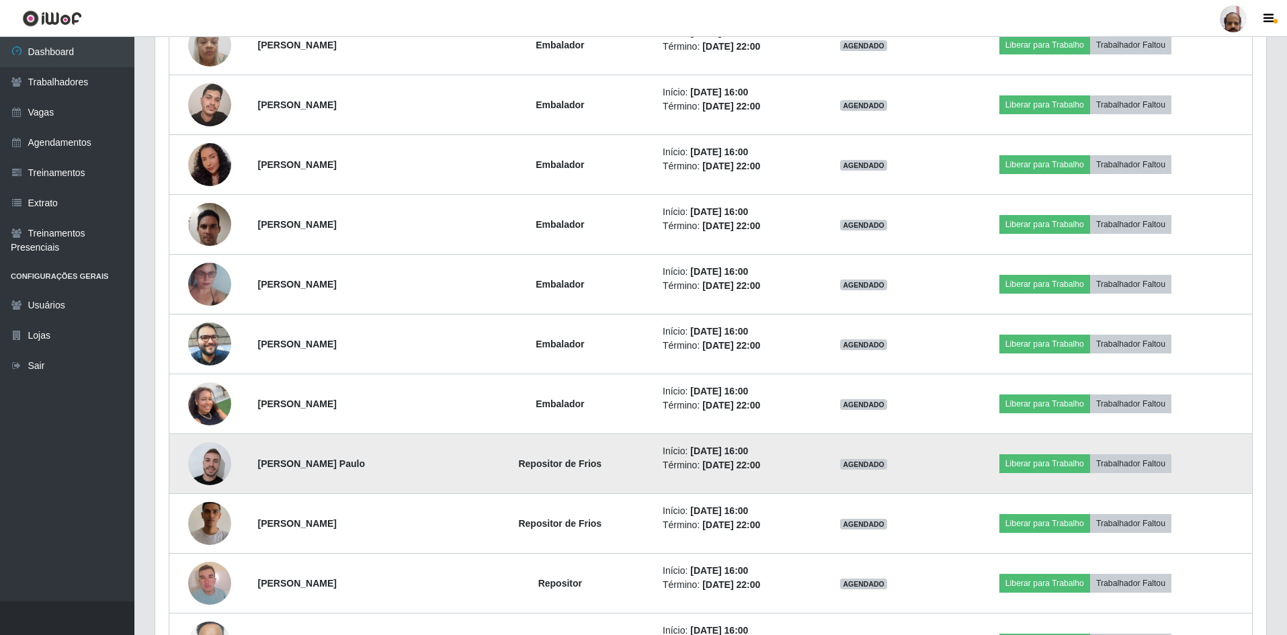
scroll to position [1479, 0]
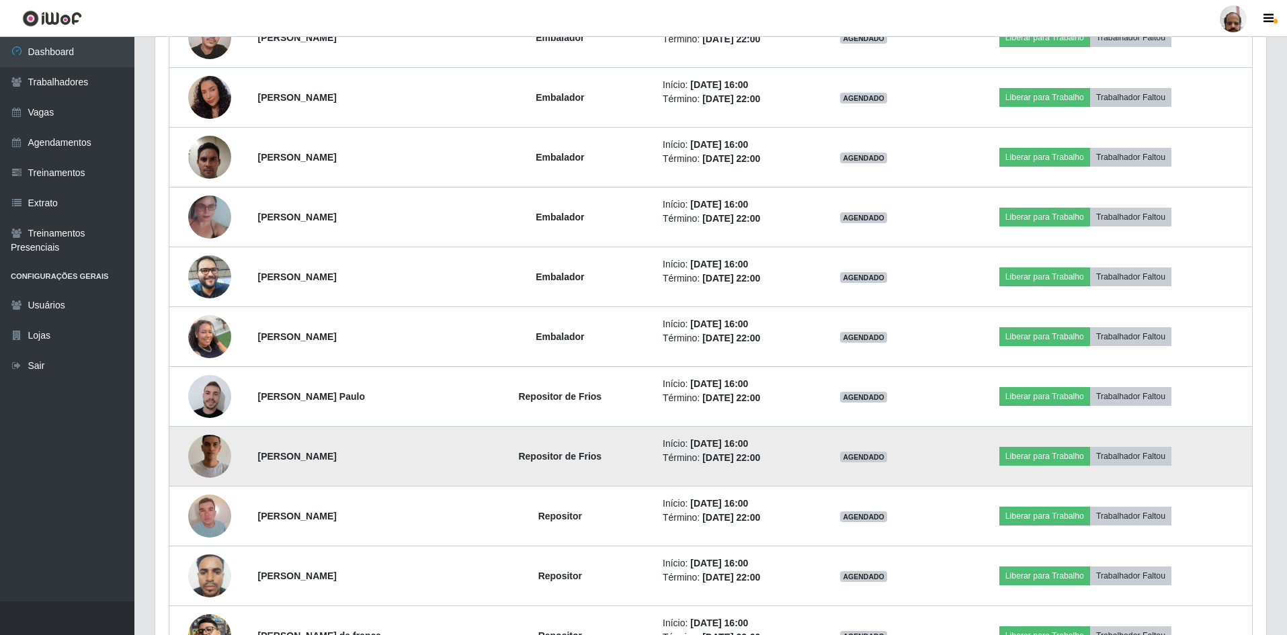
click at [202, 452] on img at bounding box center [209, 456] width 43 height 77
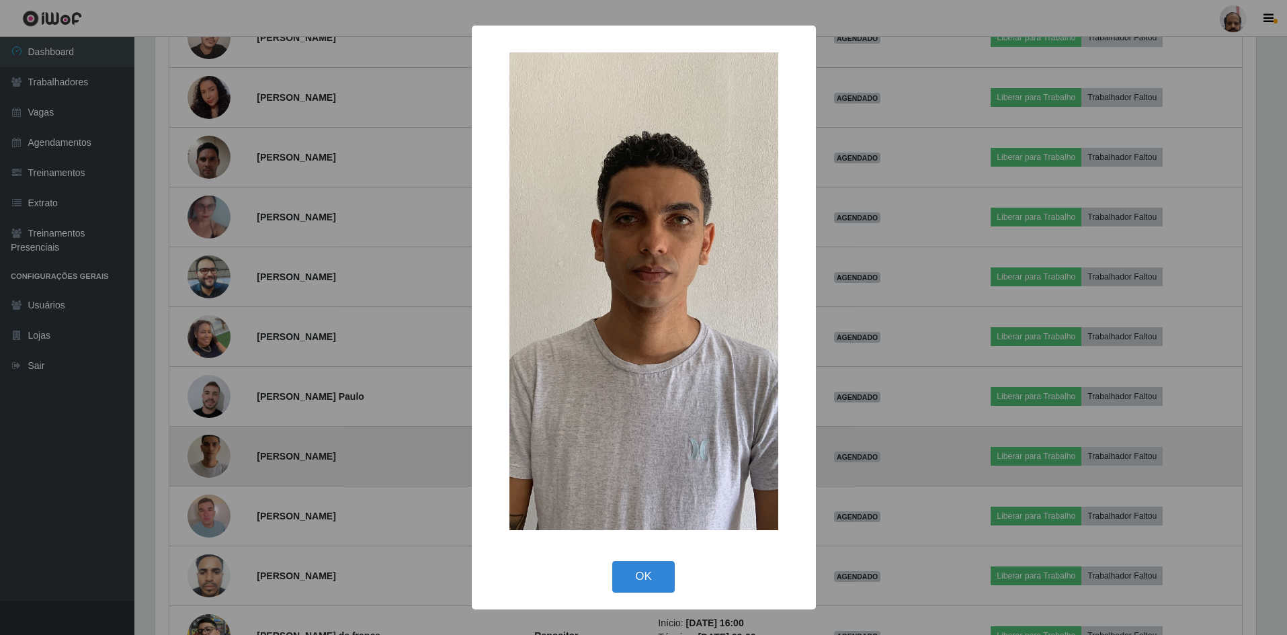
scroll to position [279, 1105]
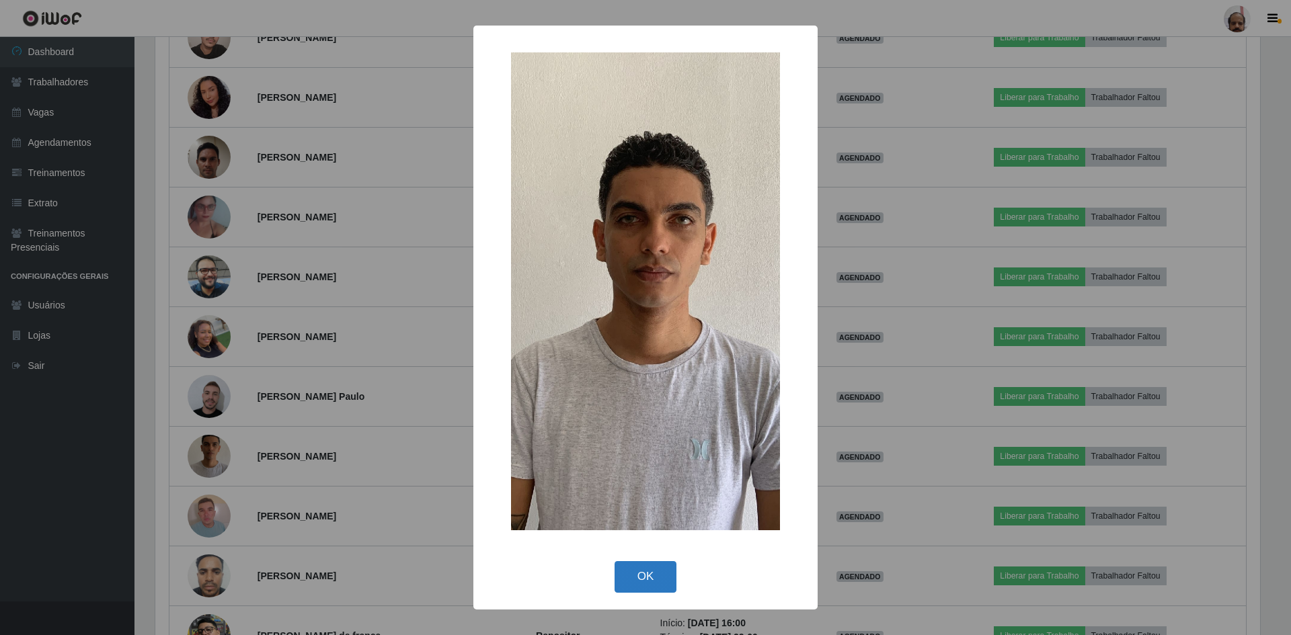
click at [633, 580] on button "OK" at bounding box center [645, 577] width 63 height 32
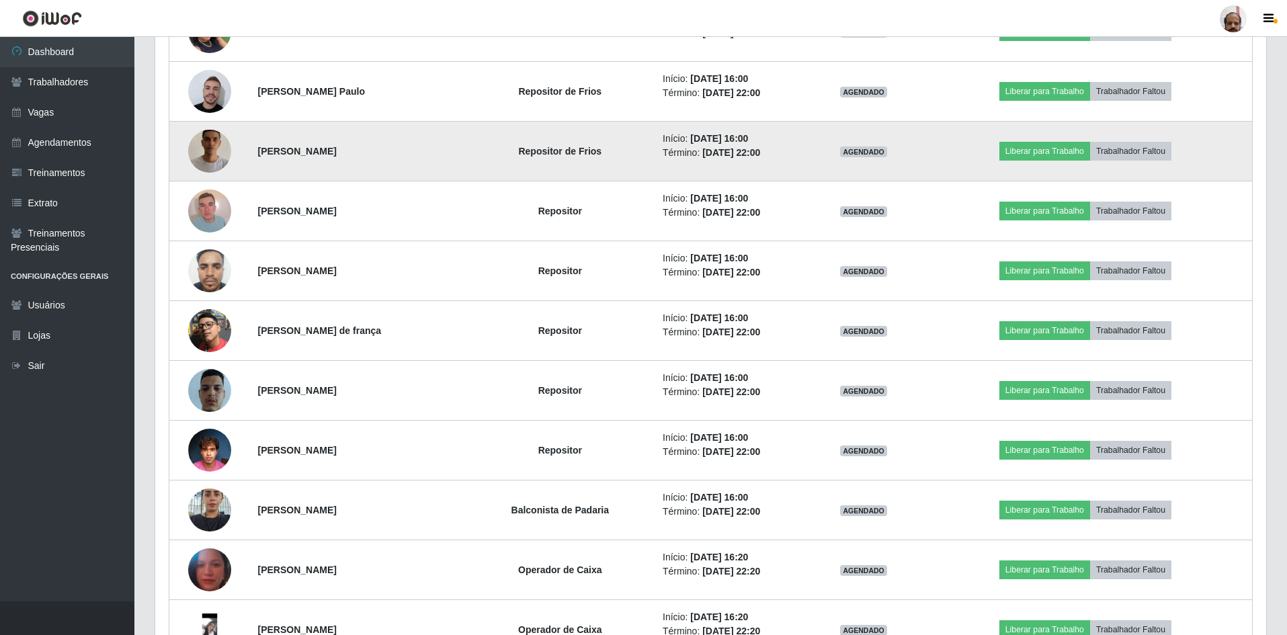
scroll to position [1679, 0]
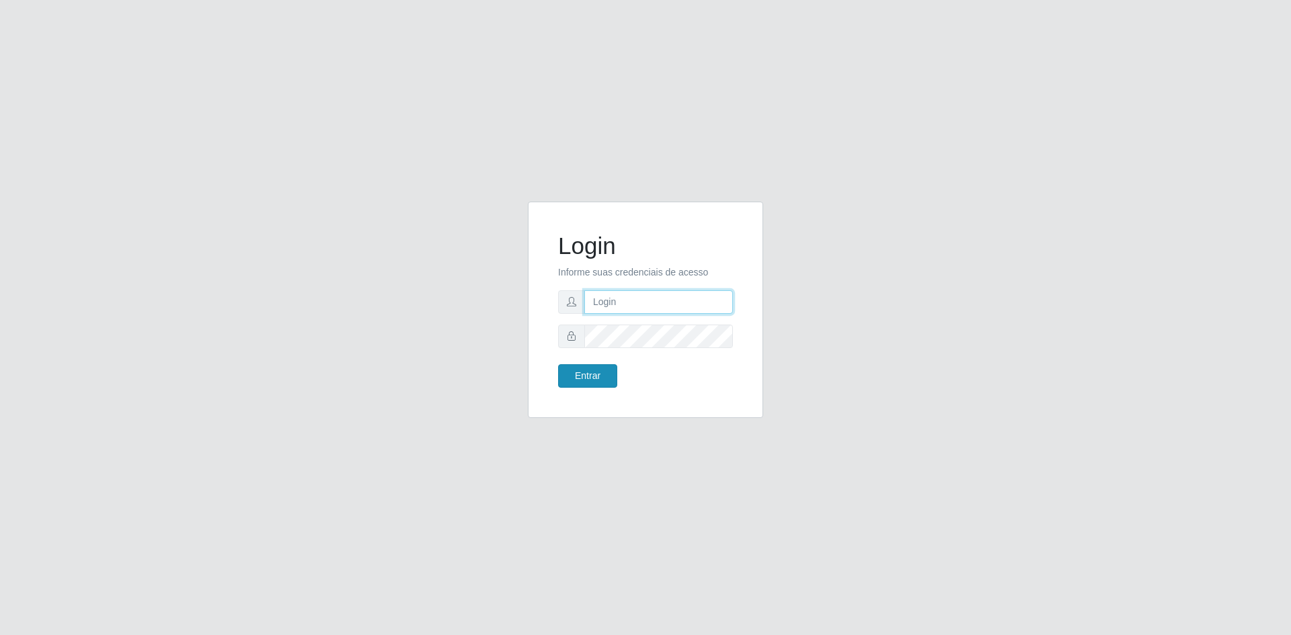
type input "[EMAIL_ADDRESS][DOMAIN_NAME]"
click at [583, 377] on button "Entrar" at bounding box center [587, 376] width 59 height 24
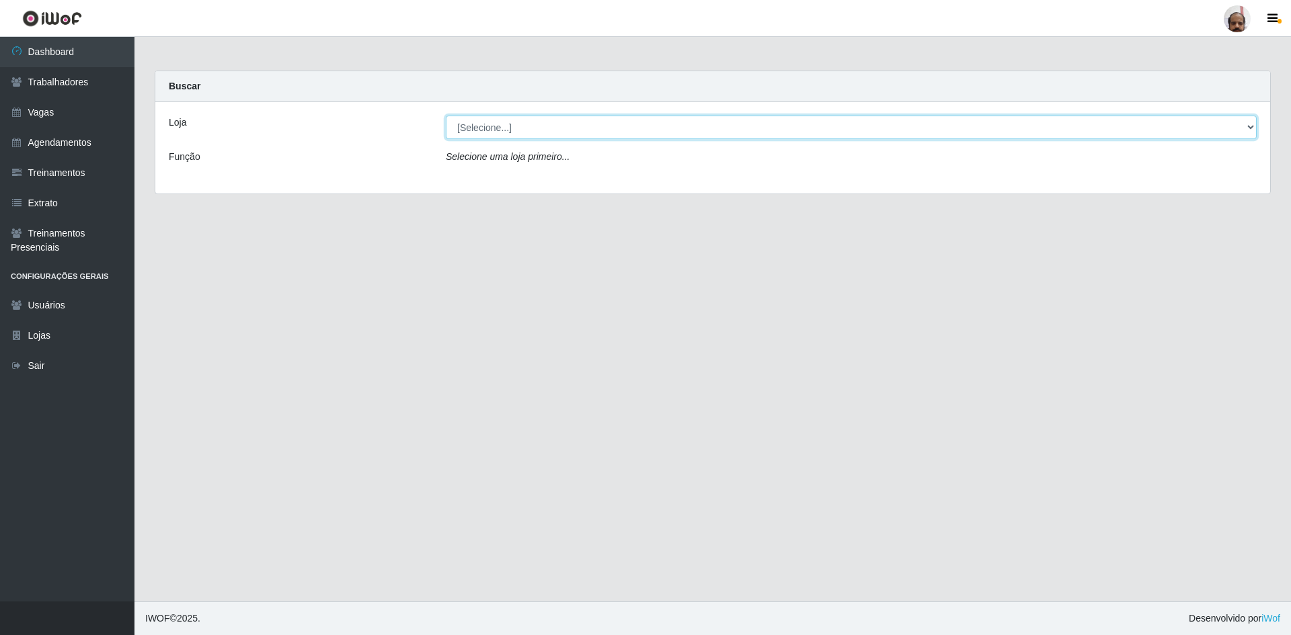
click at [532, 131] on select "[Selecione...] Mar Vermelho - Loja 05" at bounding box center [851, 128] width 811 height 24
select select "252"
click at [446, 116] on select "[Selecione...] Mar Vermelho - Loja 05" at bounding box center [851, 128] width 811 height 24
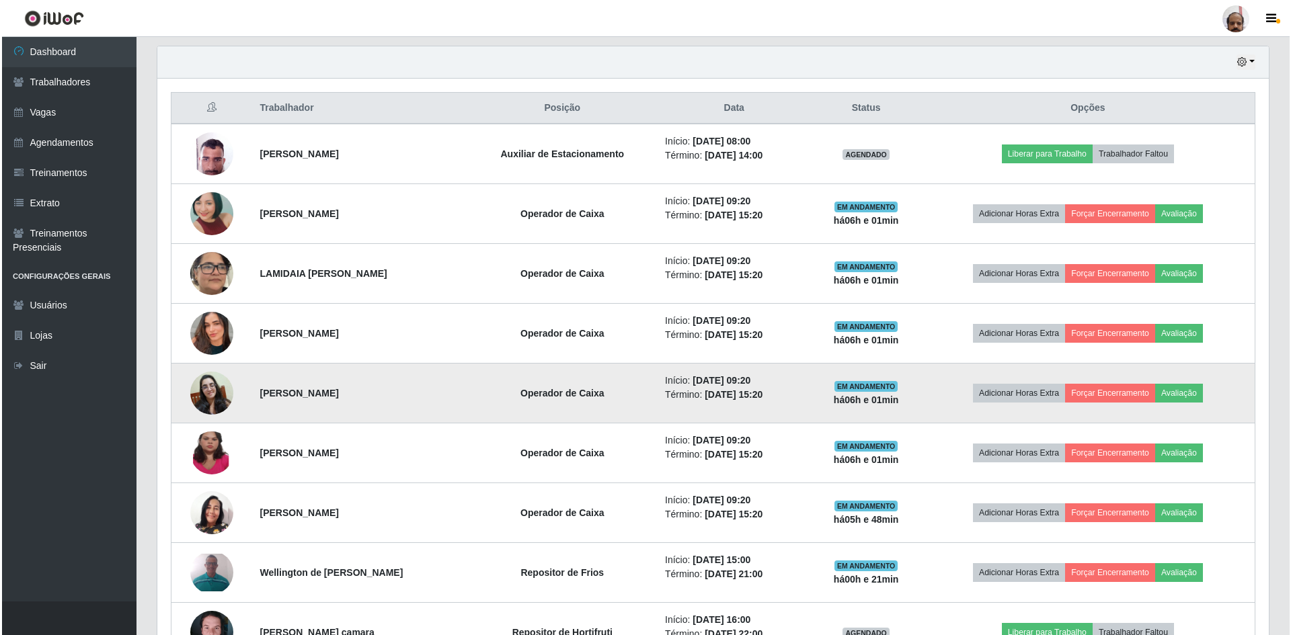
scroll to position [471, 0]
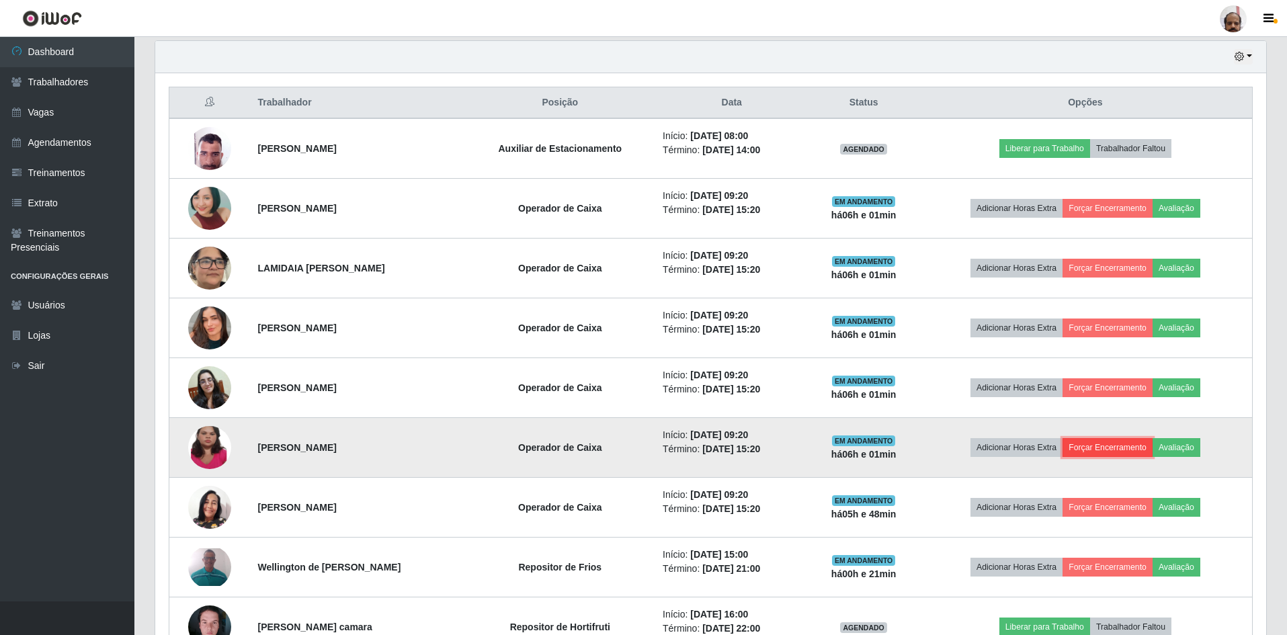
click at [1107, 446] on button "Forçar Encerramento" at bounding box center [1108, 447] width 90 height 19
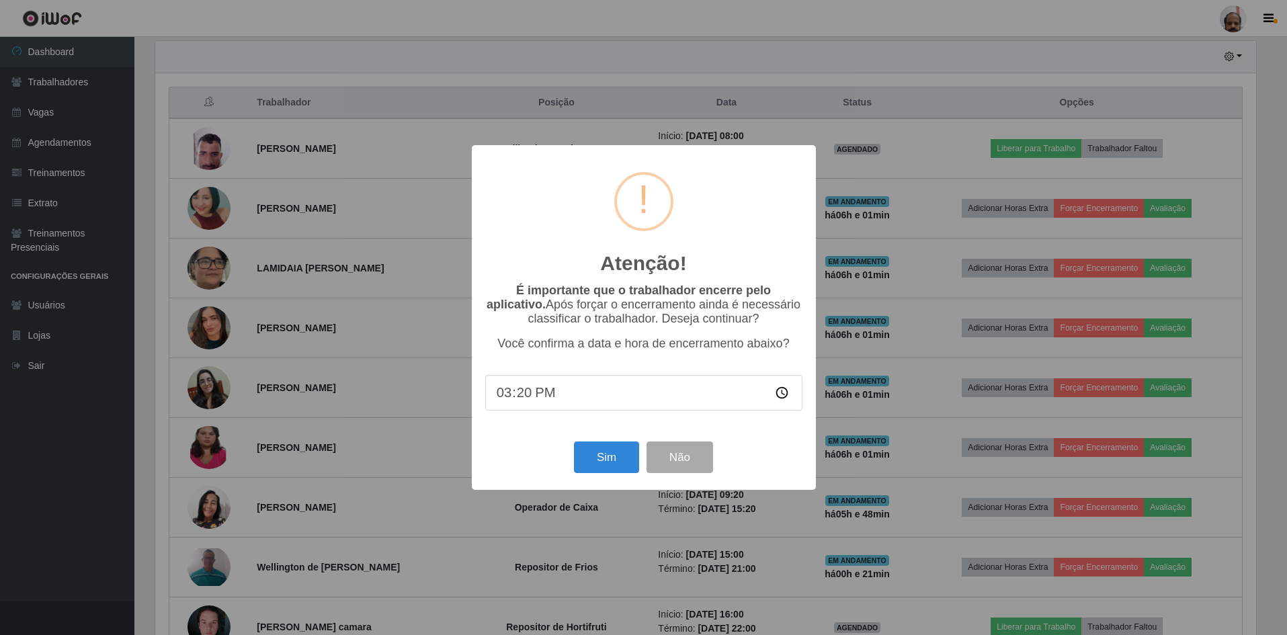
scroll to position [279, 1105]
click at [605, 456] on button "Sim" at bounding box center [607, 458] width 65 height 32
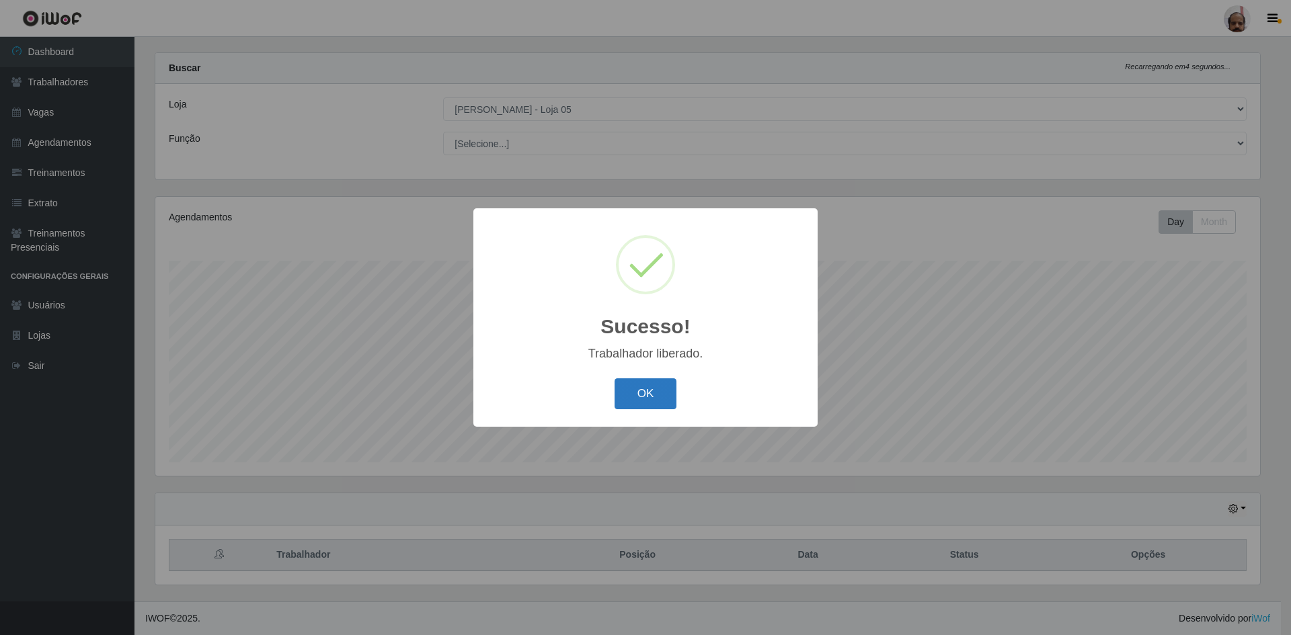
click at [630, 395] on button "OK" at bounding box center [645, 394] width 63 height 32
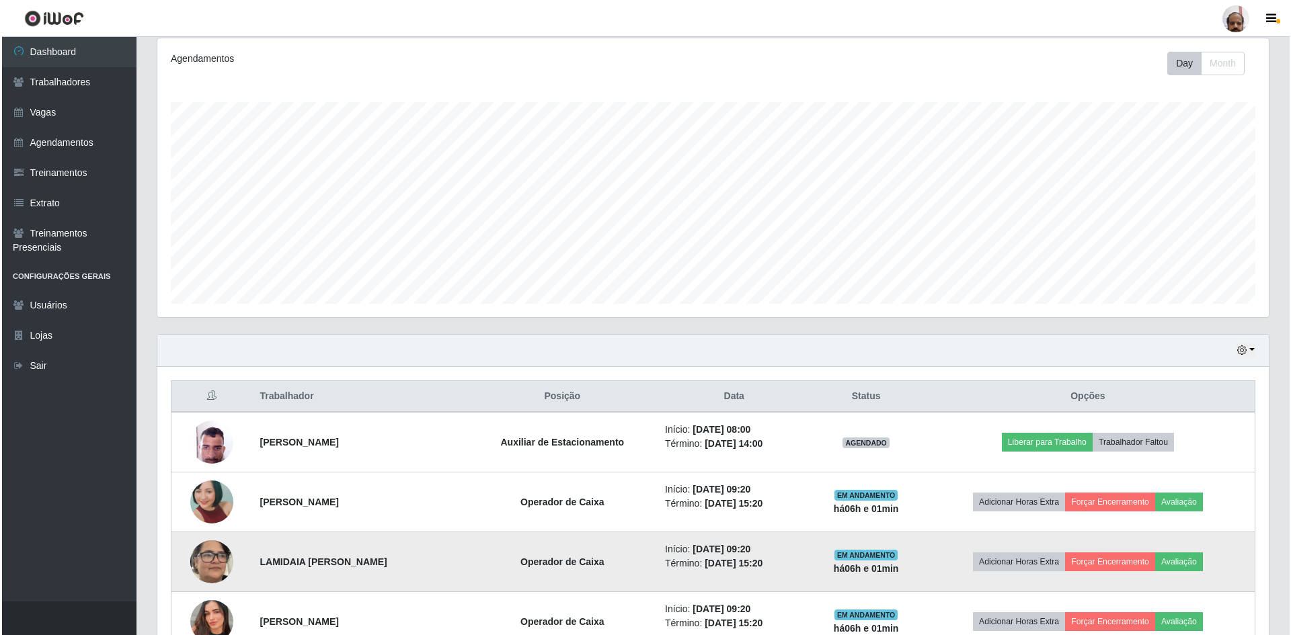
scroll to position [220, 0]
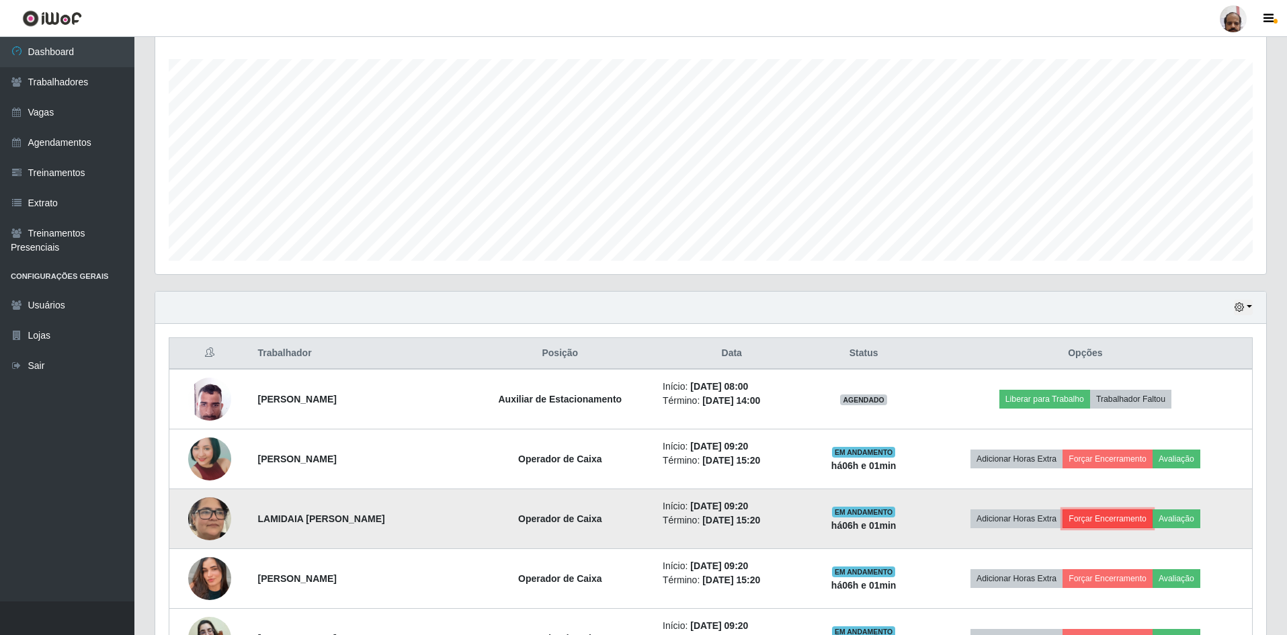
click at [1109, 520] on button "Forçar Encerramento" at bounding box center [1108, 519] width 90 height 19
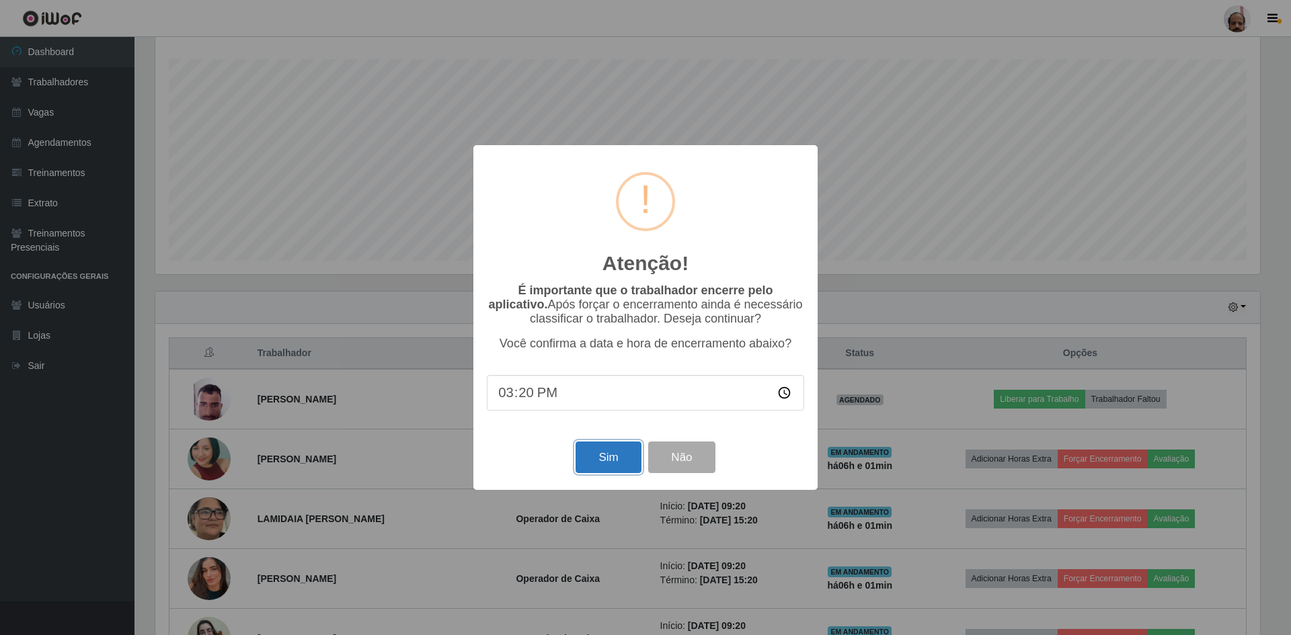
click at [596, 458] on button "Sim" at bounding box center [607, 458] width 65 height 32
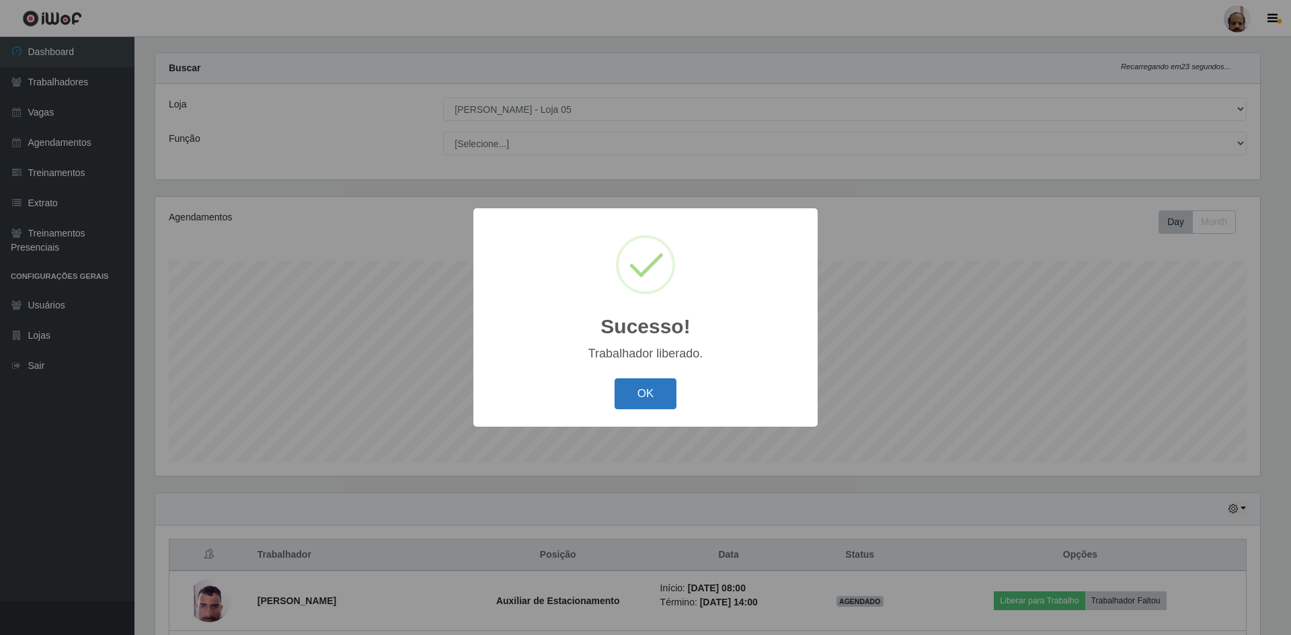
click at [656, 394] on button "OK" at bounding box center [645, 394] width 63 height 32
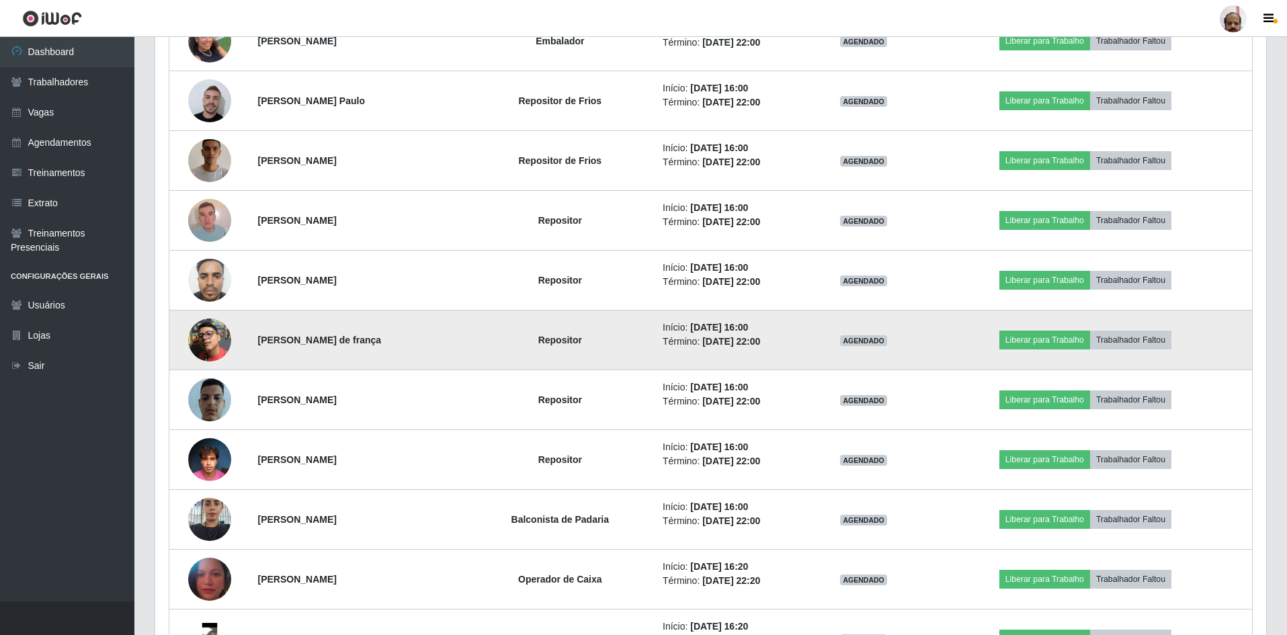
scroll to position [1632, 0]
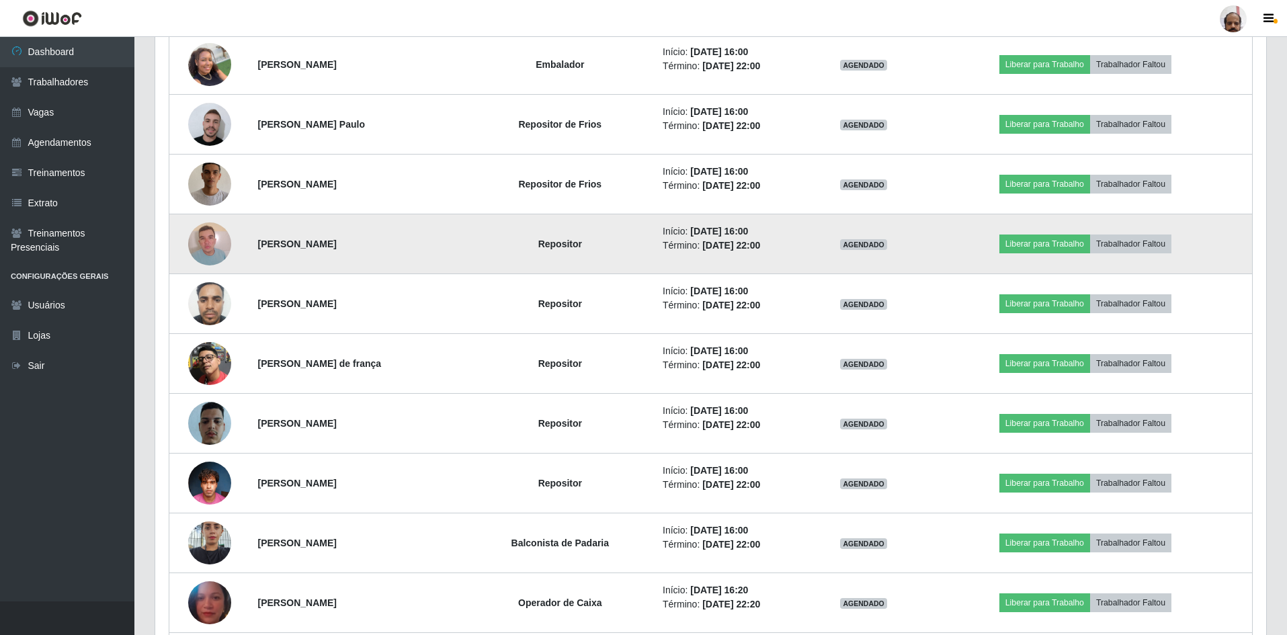
click at [207, 243] on img at bounding box center [209, 243] width 43 height 57
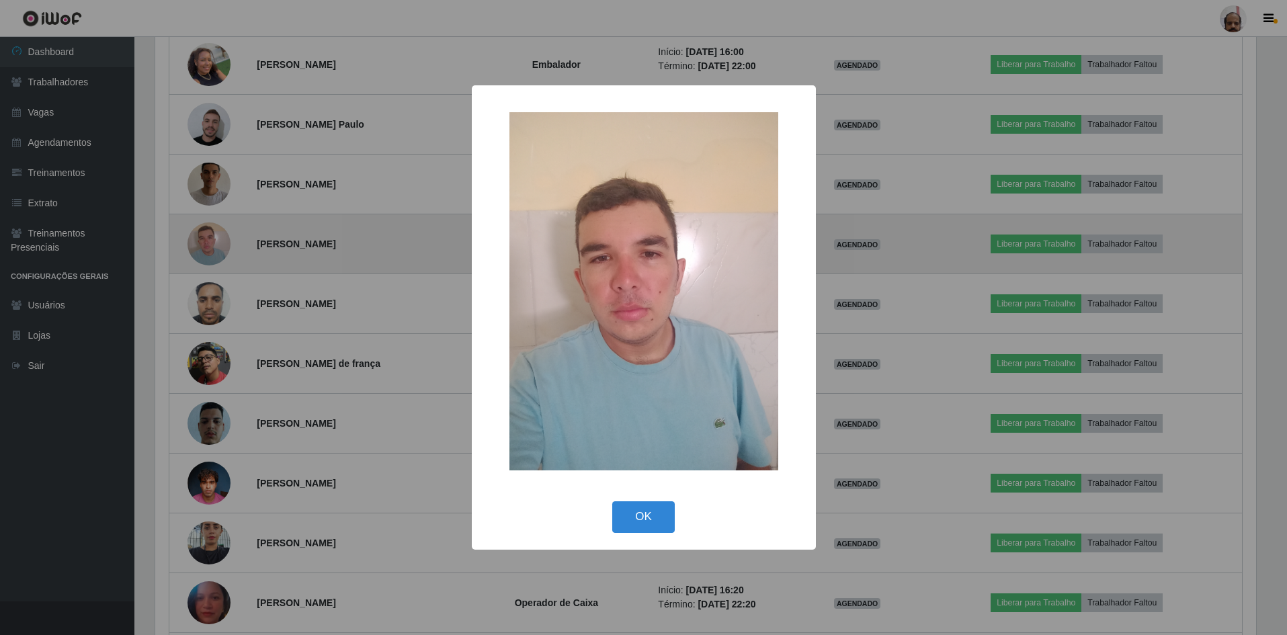
scroll to position [279, 1105]
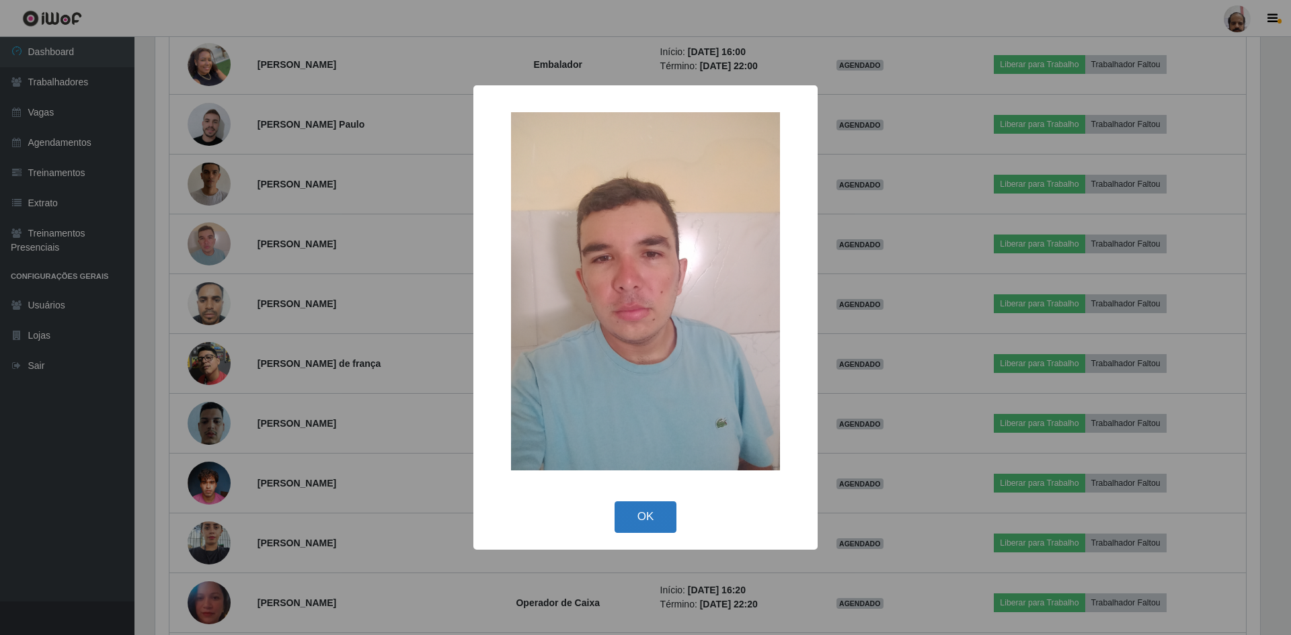
click at [653, 514] on button "OK" at bounding box center [645, 518] width 63 height 32
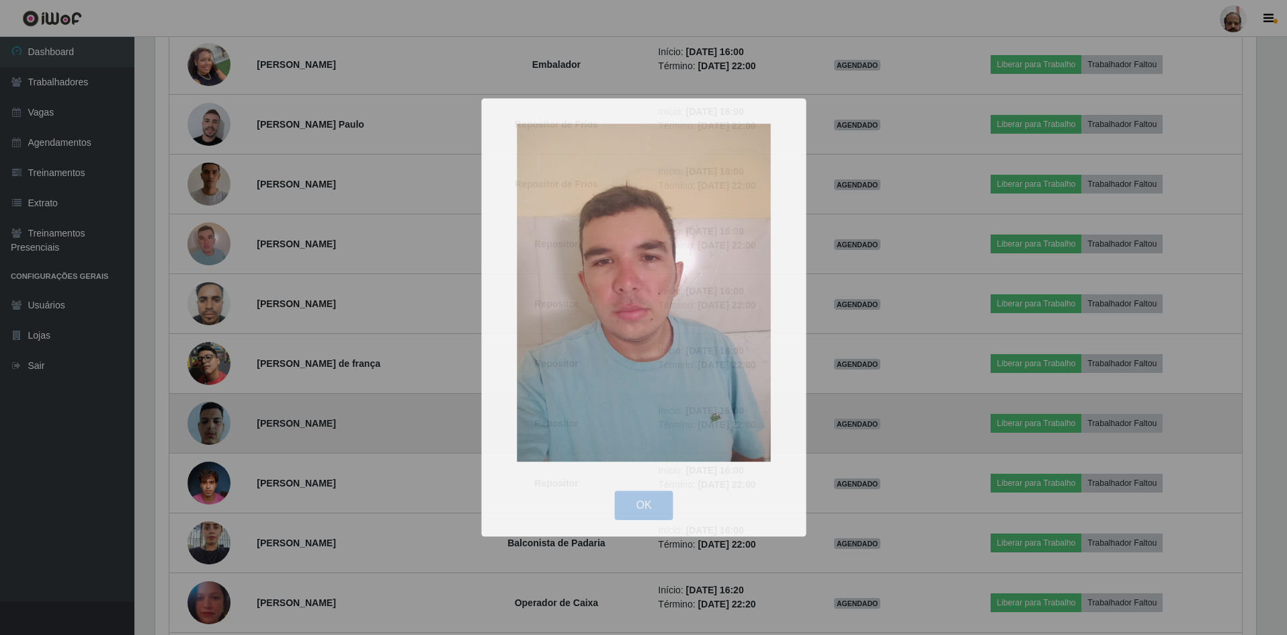
scroll to position [279, 1111]
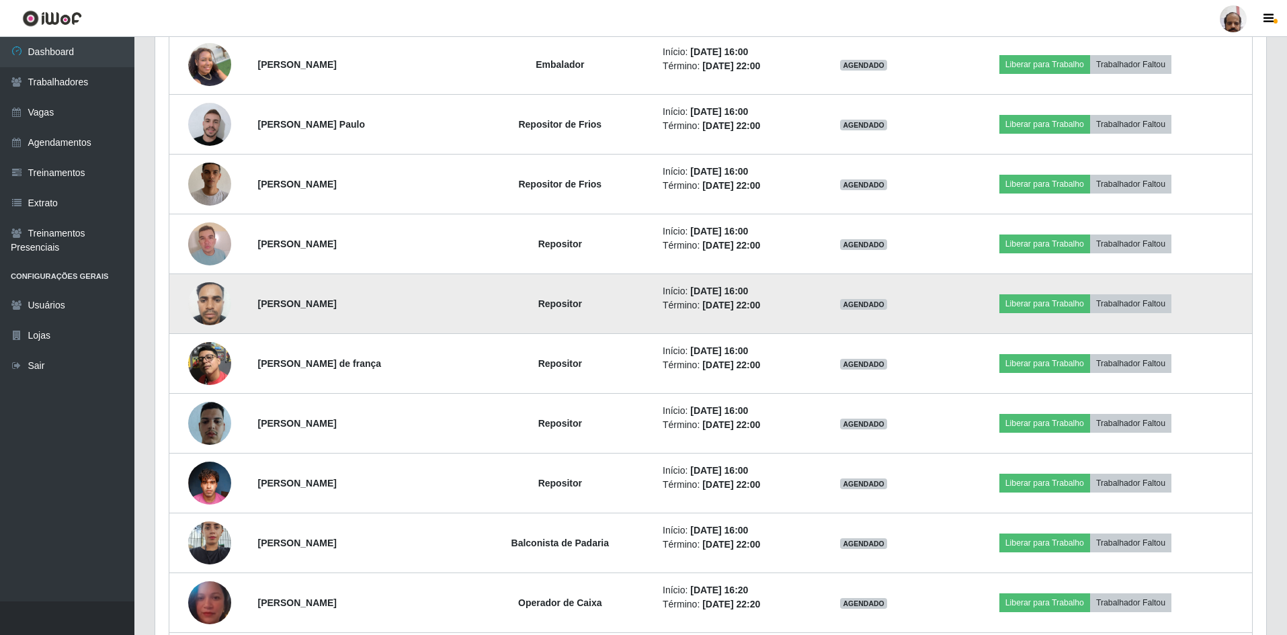
click at [201, 305] on img at bounding box center [209, 303] width 43 height 57
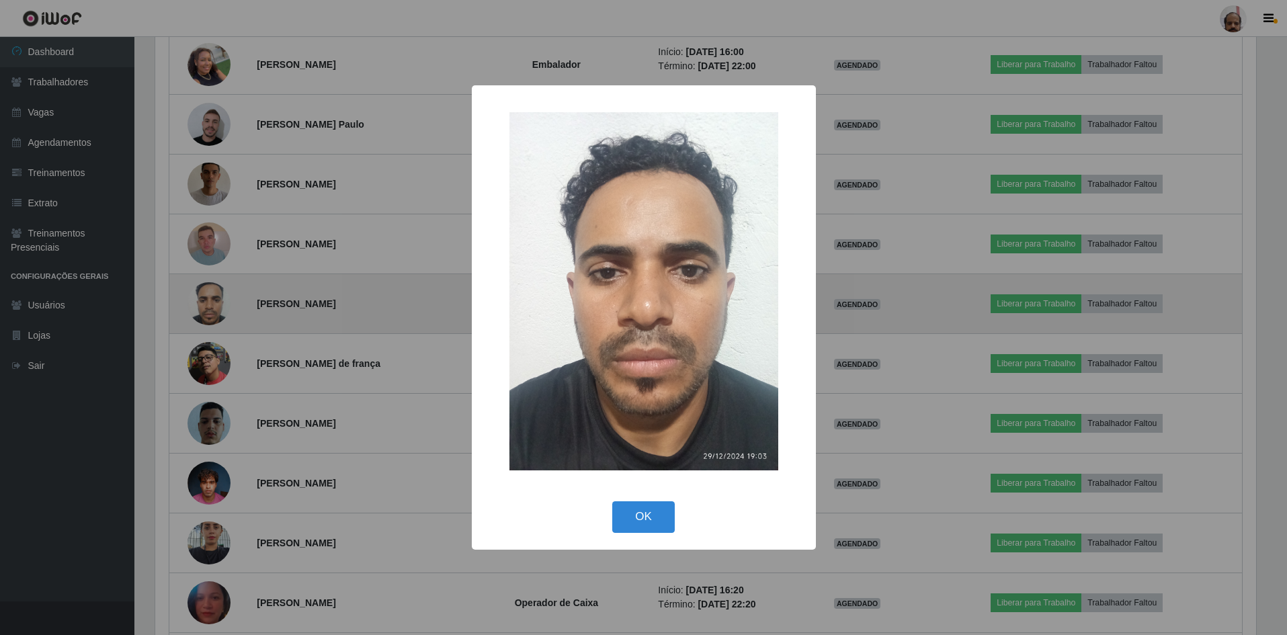
scroll to position [279, 1105]
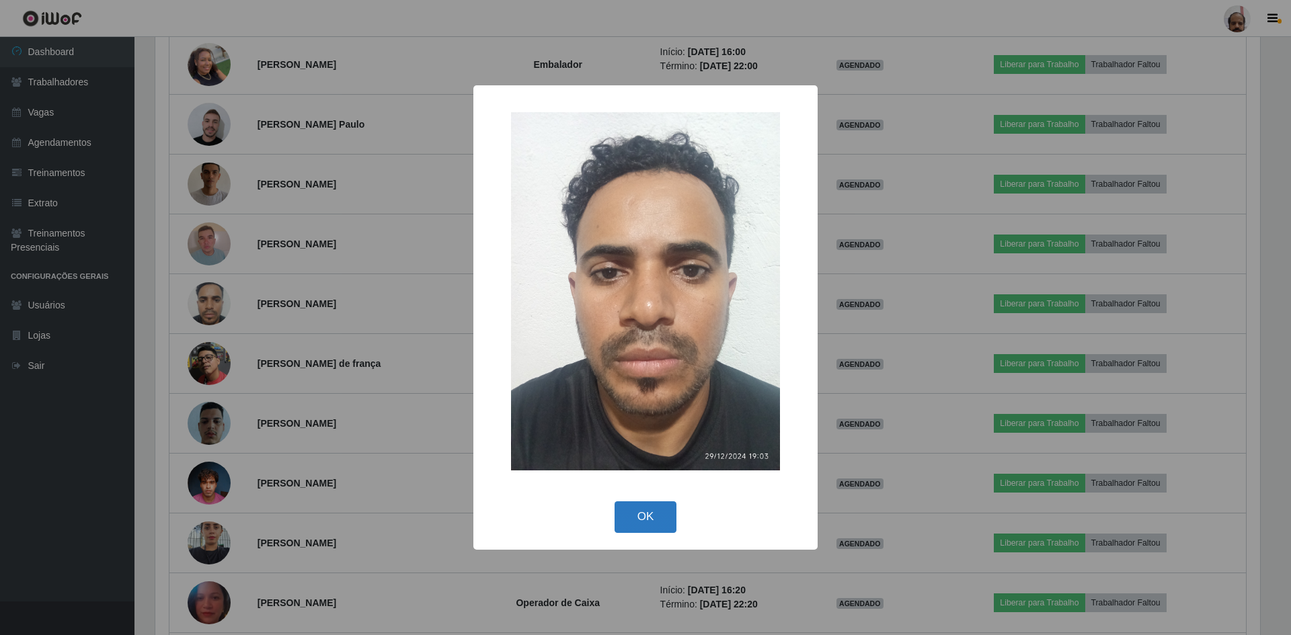
click at [629, 523] on button "OK" at bounding box center [645, 518] width 63 height 32
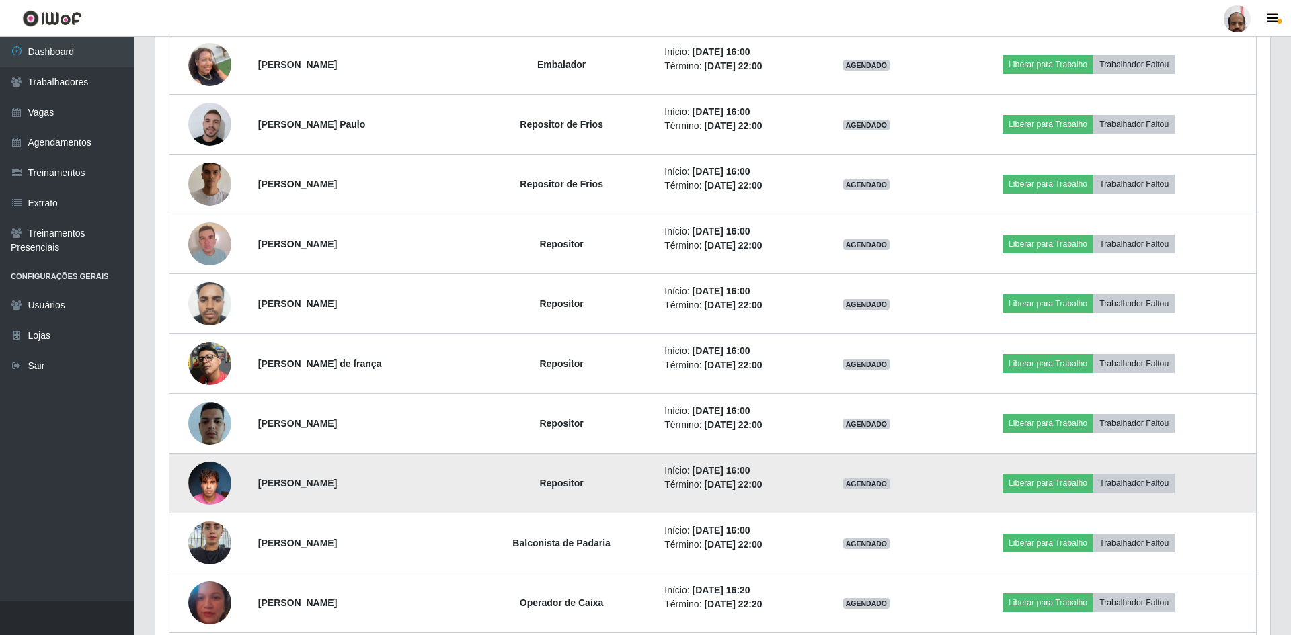
scroll to position [279, 1111]
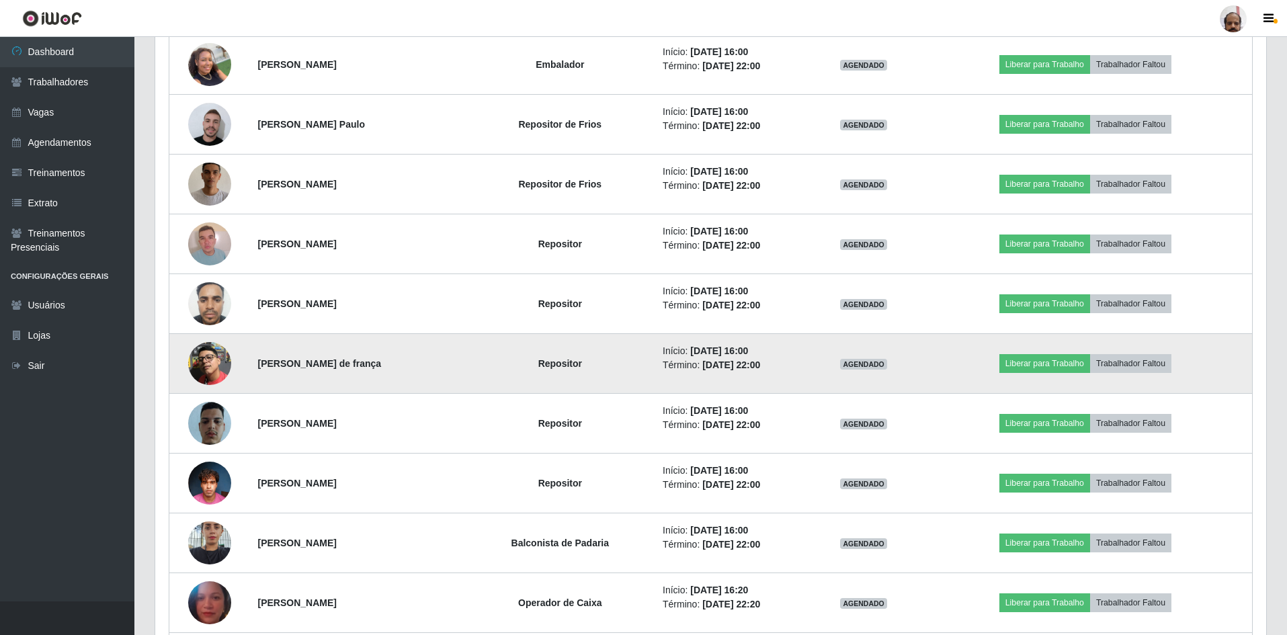
click at [204, 364] on img at bounding box center [209, 363] width 43 height 43
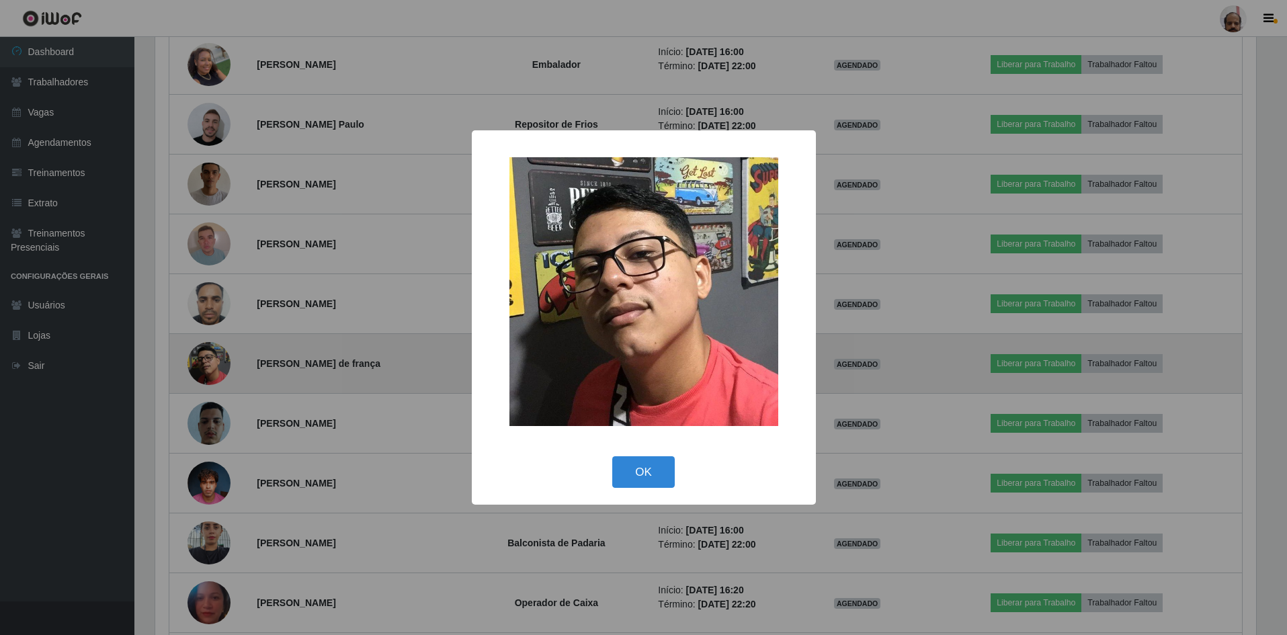
scroll to position [279, 1105]
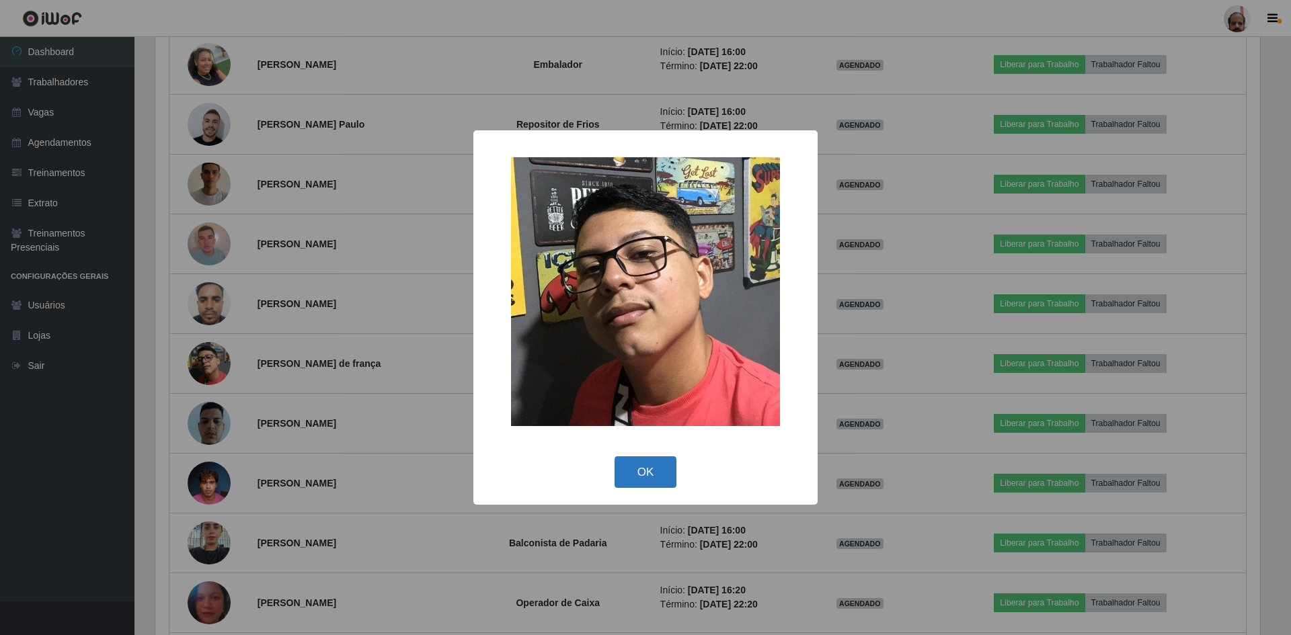
click at [633, 469] on button "OK" at bounding box center [645, 472] width 63 height 32
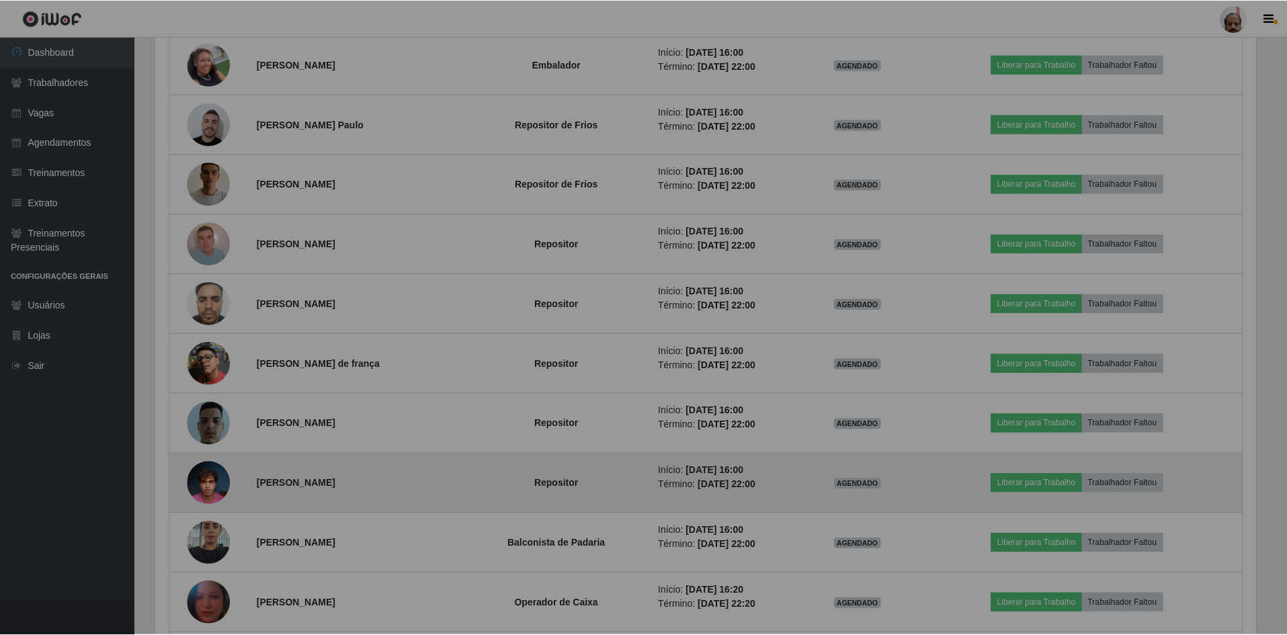
scroll to position [279, 1111]
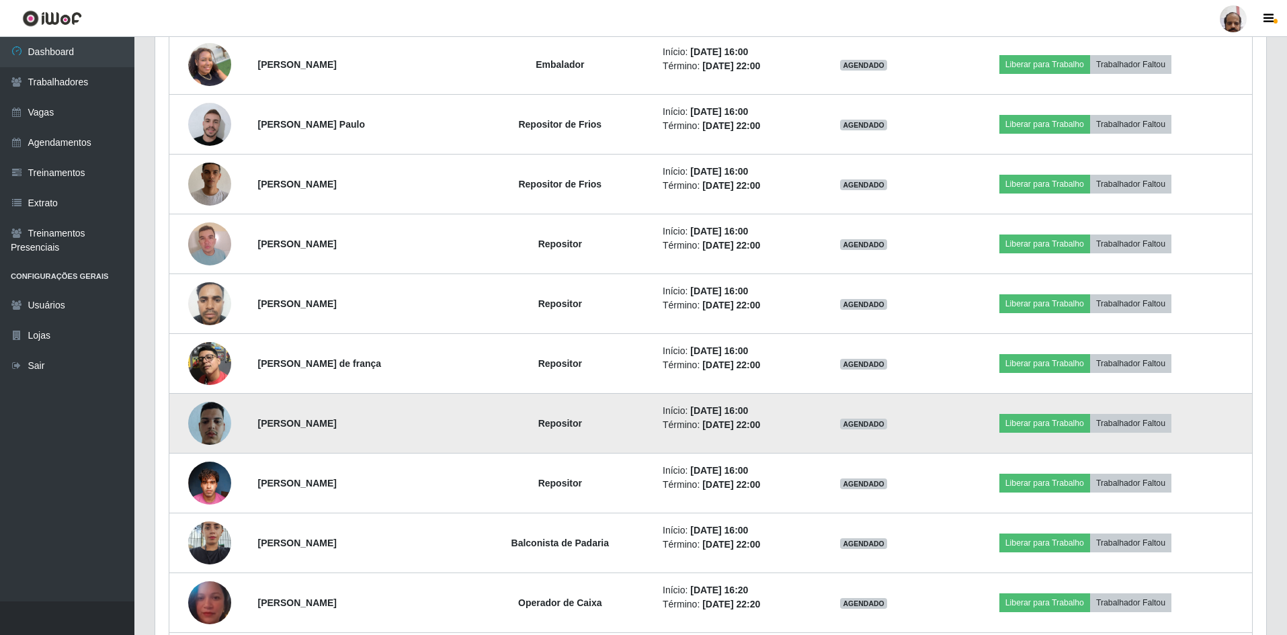
click at [204, 419] on img at bounding box center [209, 423] width 43 height 52
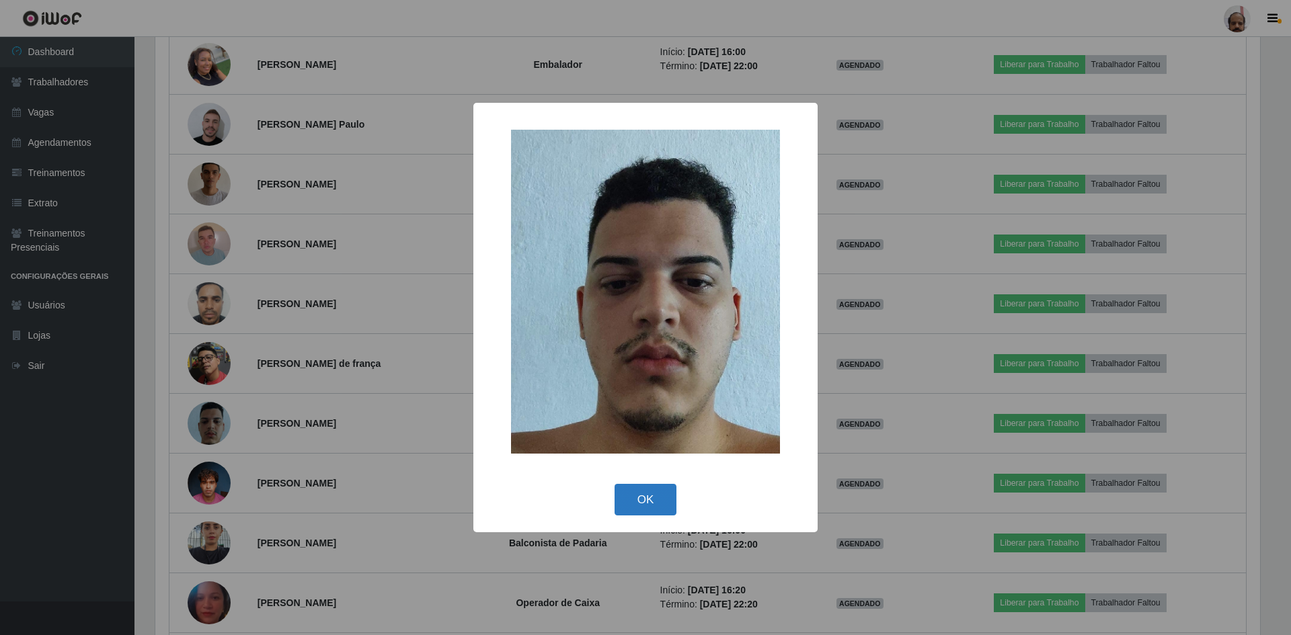
click at [650, 501] on button "OK" at bounding box center [645, 500] width 63 height 32
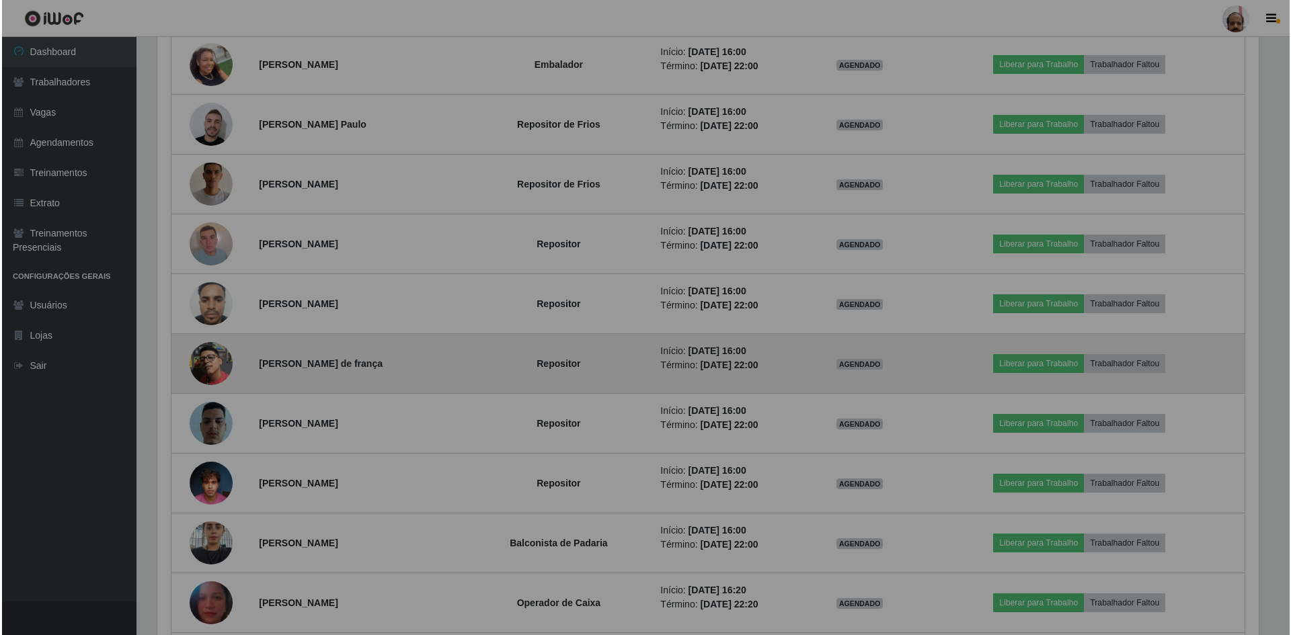
scroll to position [279, 1111]
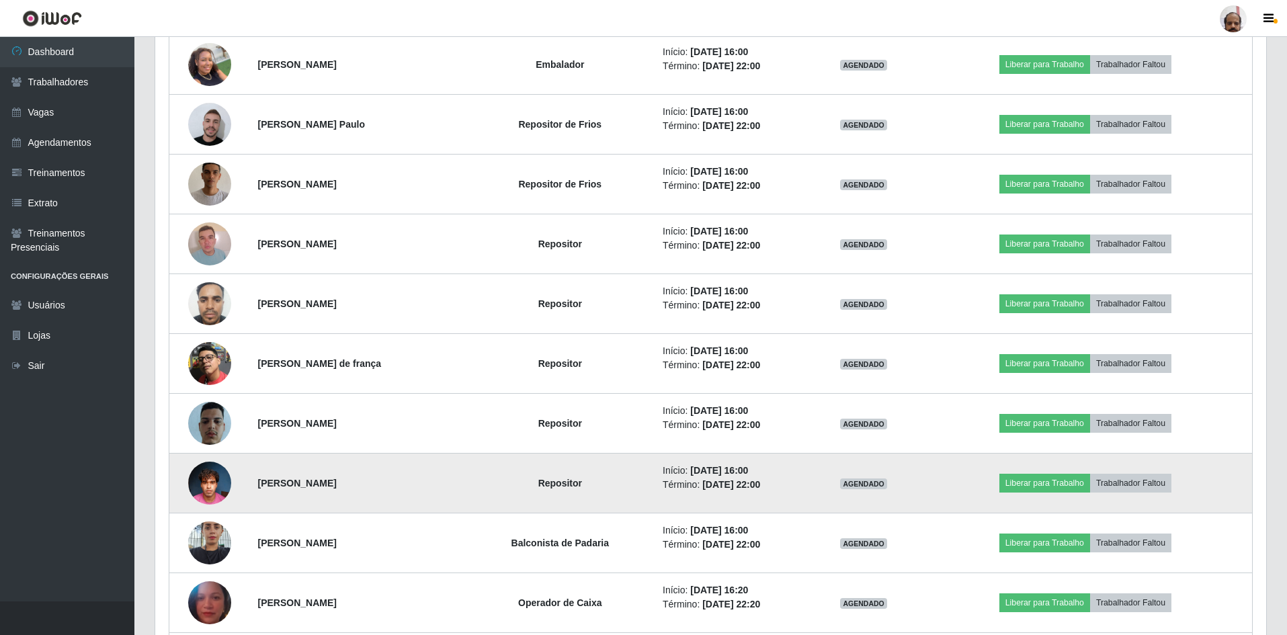
click at [210, 484] on img at bounding box center [209, 482] width 43 height 57
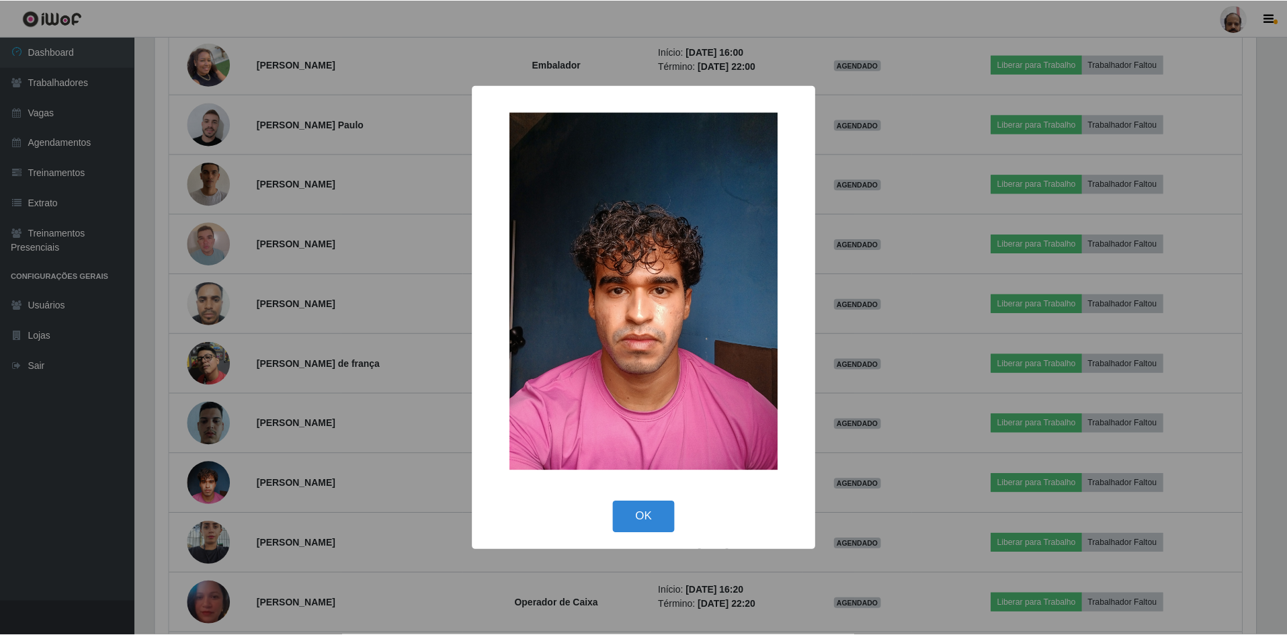
scroll to position [279, 1105]
click at [642, 517] on button "OK" at bounding box center [645, 518] width 63 height 32
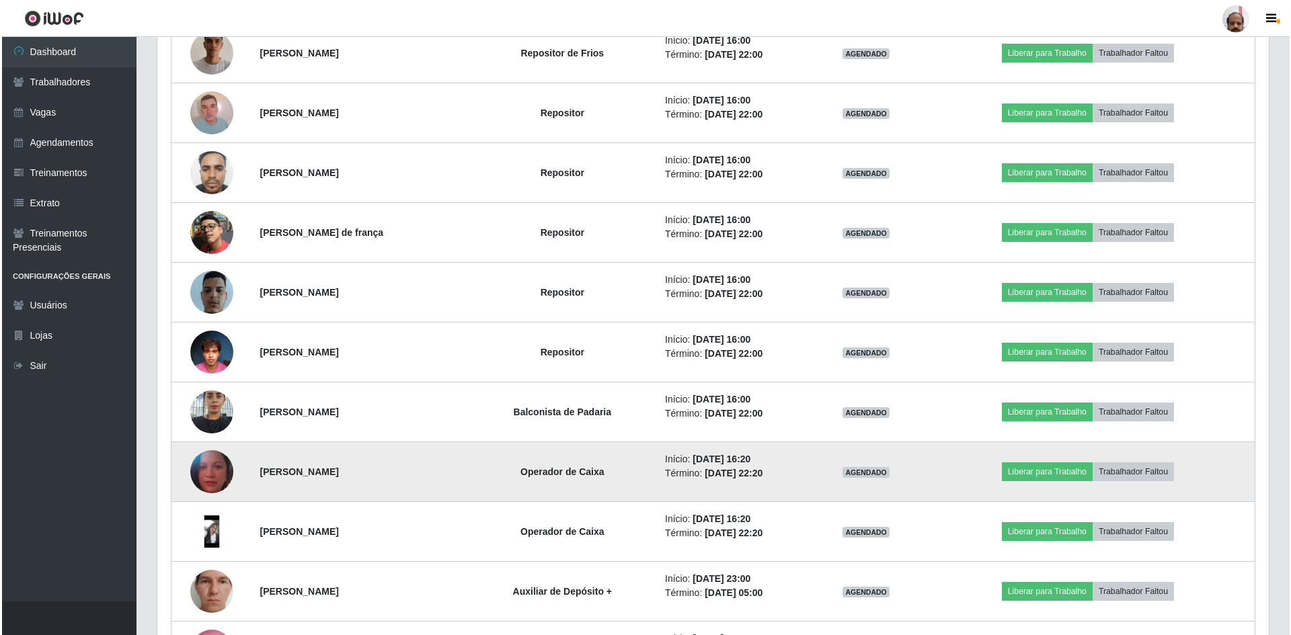
scroll to position [1766, 0]
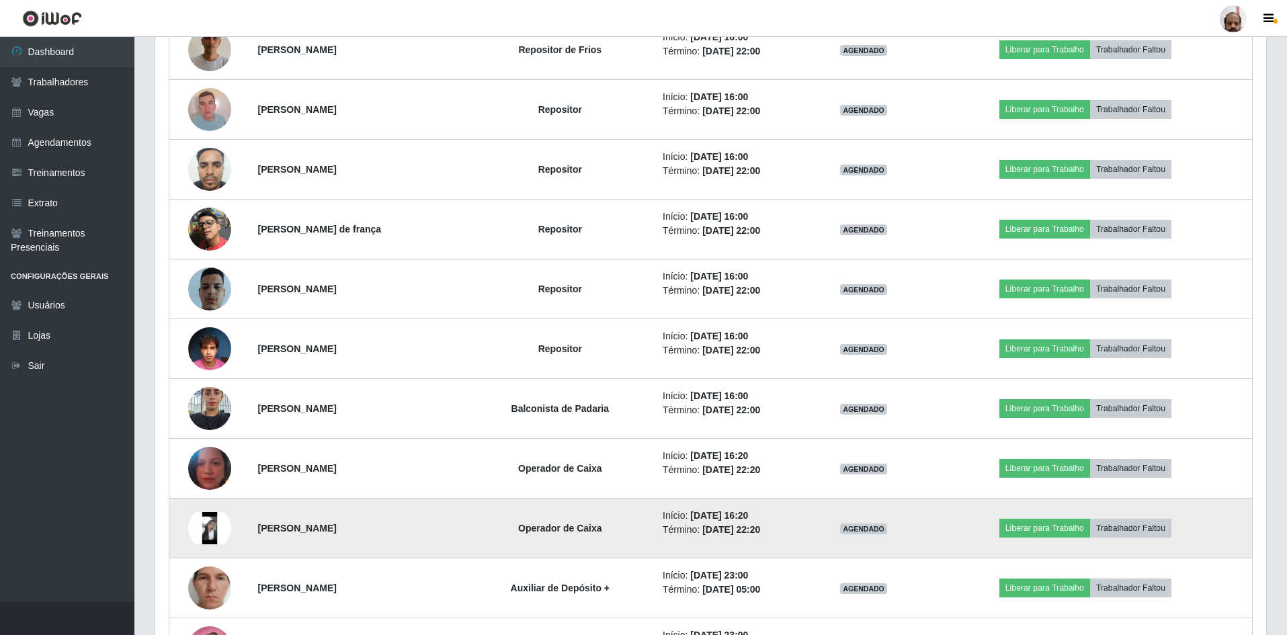
click at [209, 527] on img at bounding box center [209, 528] width 43 height 32
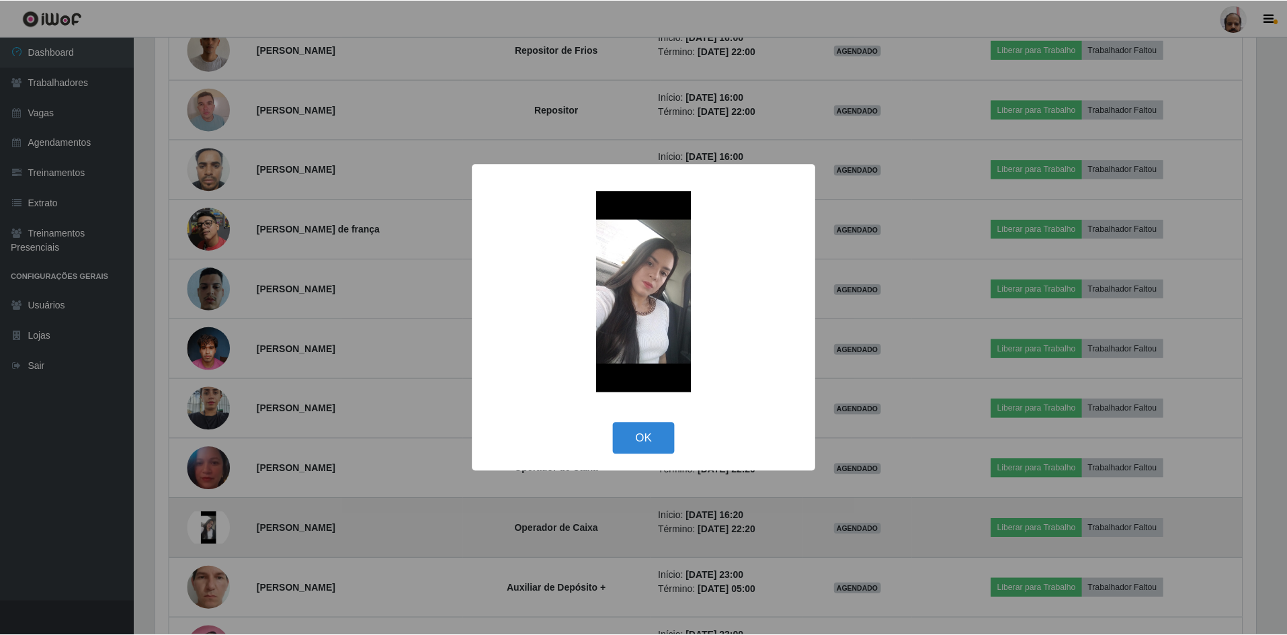
scroll to position [279, 1105]
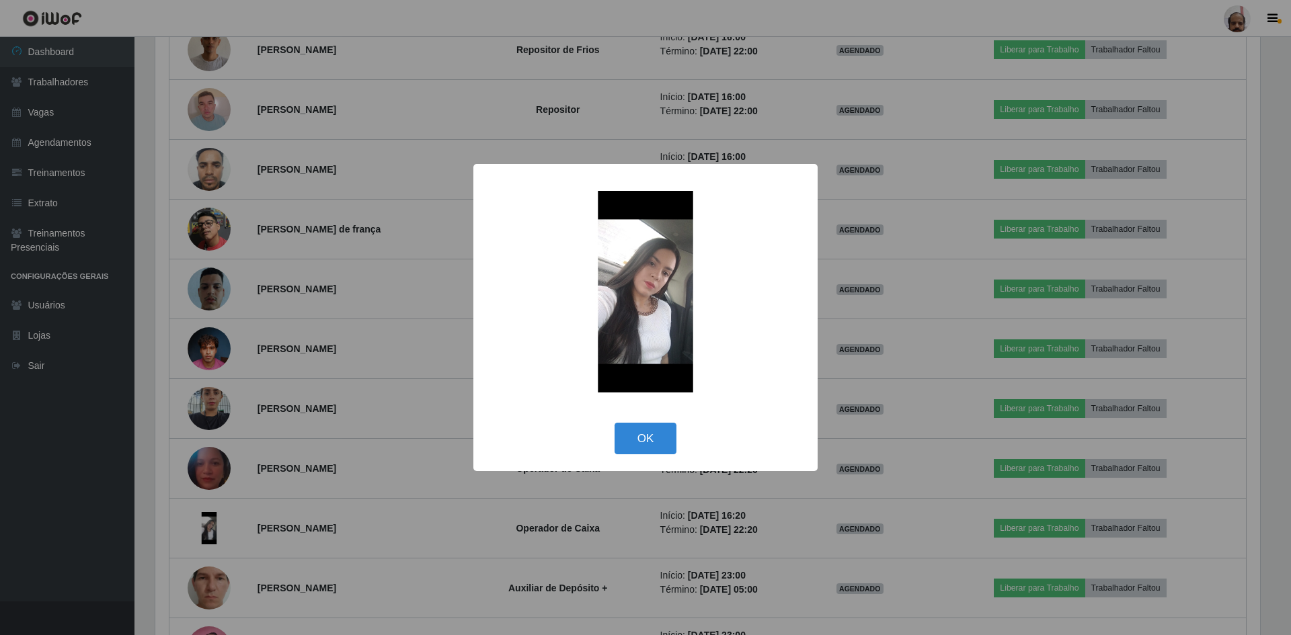
drag, startPoint x: 644, startPoint y: 441, endPoint x: 627, endPoint y: 432, distance: 18.9
click at [644, 440] on button "OK" at bounding box center [645, 439] width 63 height 32
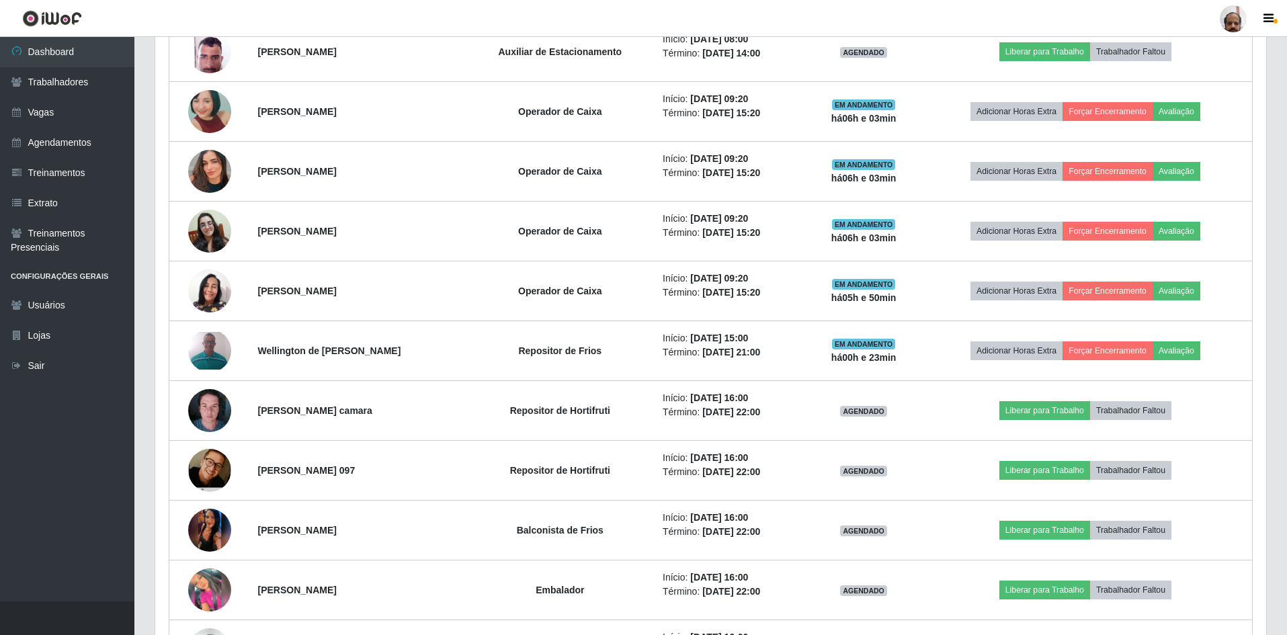
scroll to position [551, 0]
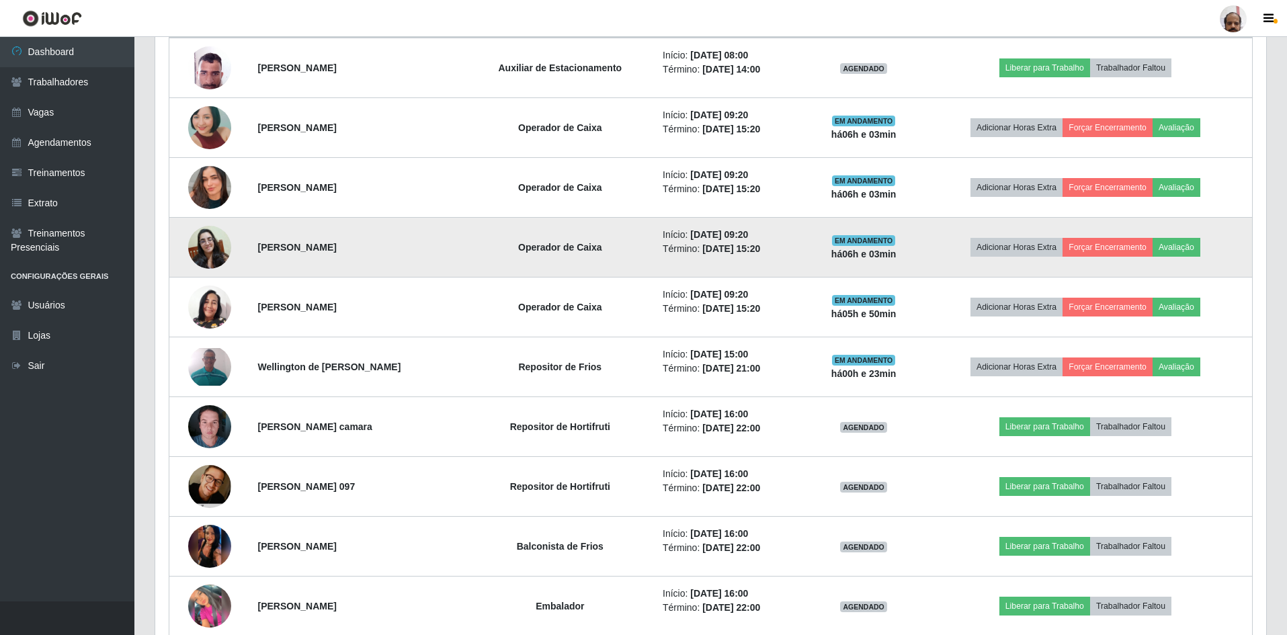
click at [198, 245] on img at bounding box center [209, 247] width 43 height 43
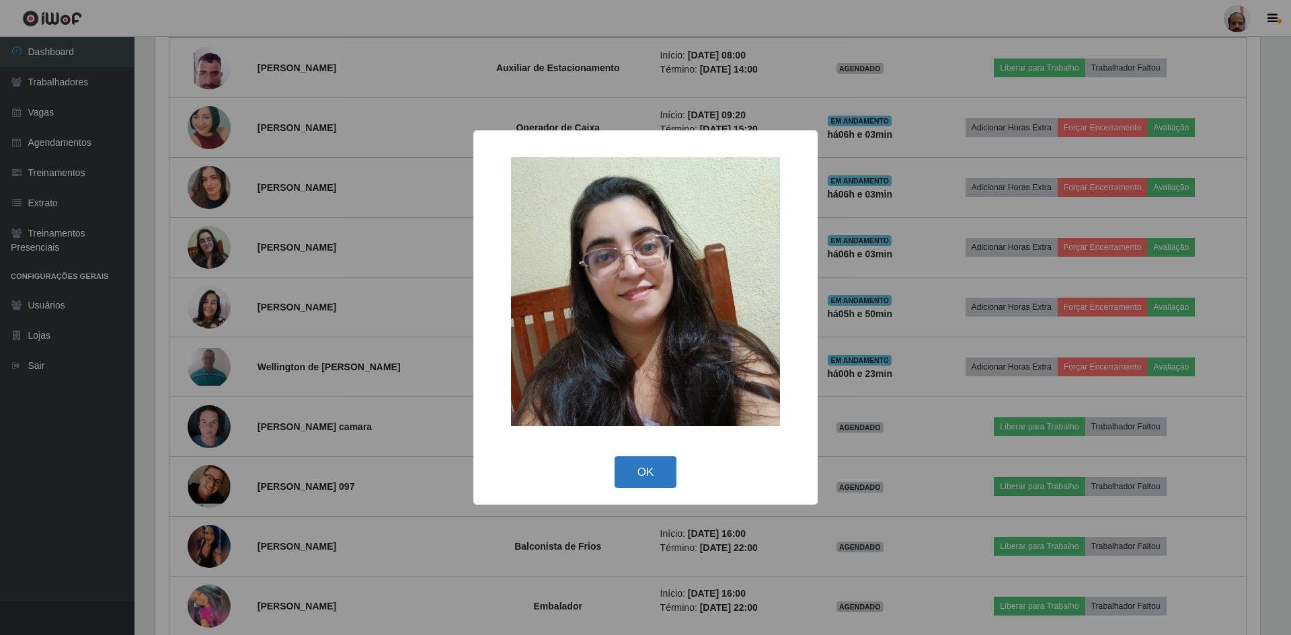
click at [653, 471] on button "OK" at bounding box center [645, 472] width 63 height 32
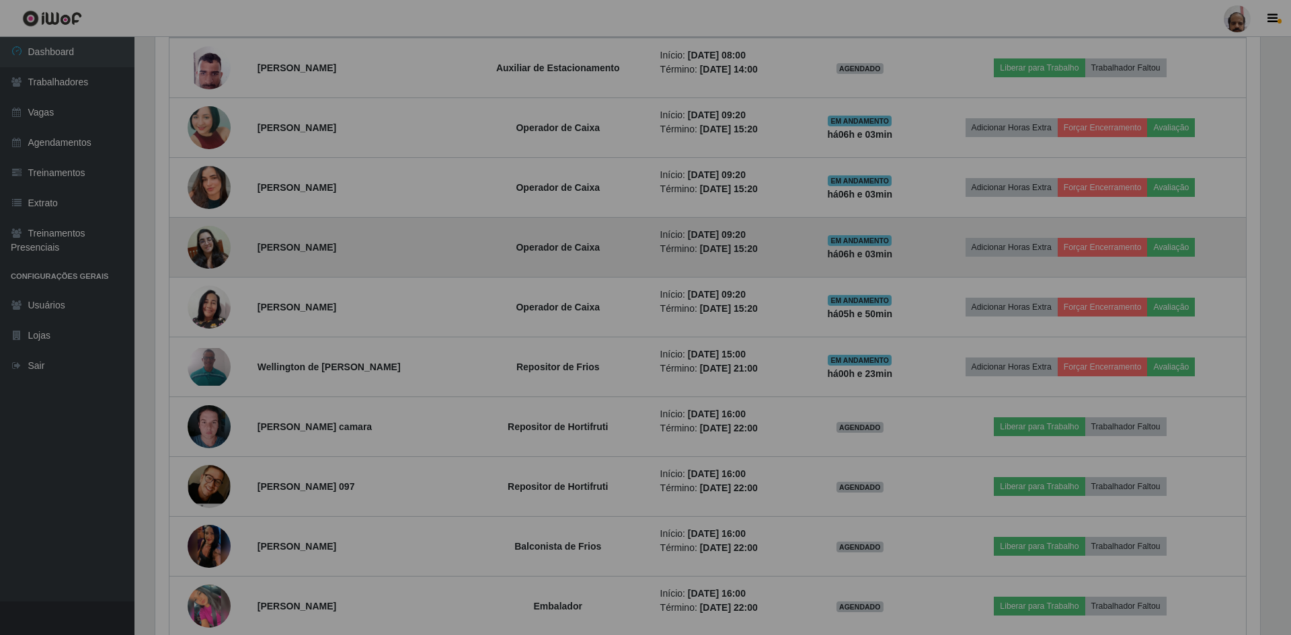
scroll to position [279, 1111]
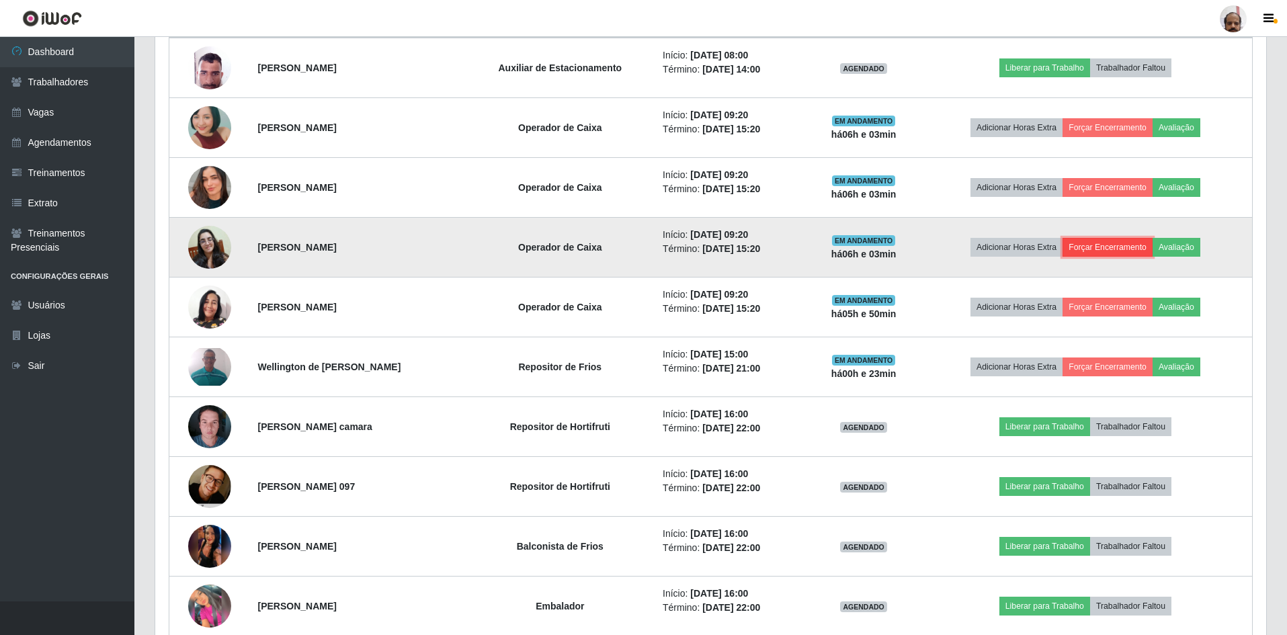
click at [1117, 243] on button "Forçar Encerramento" at bounding box center [1108, 247] width 90 height 19
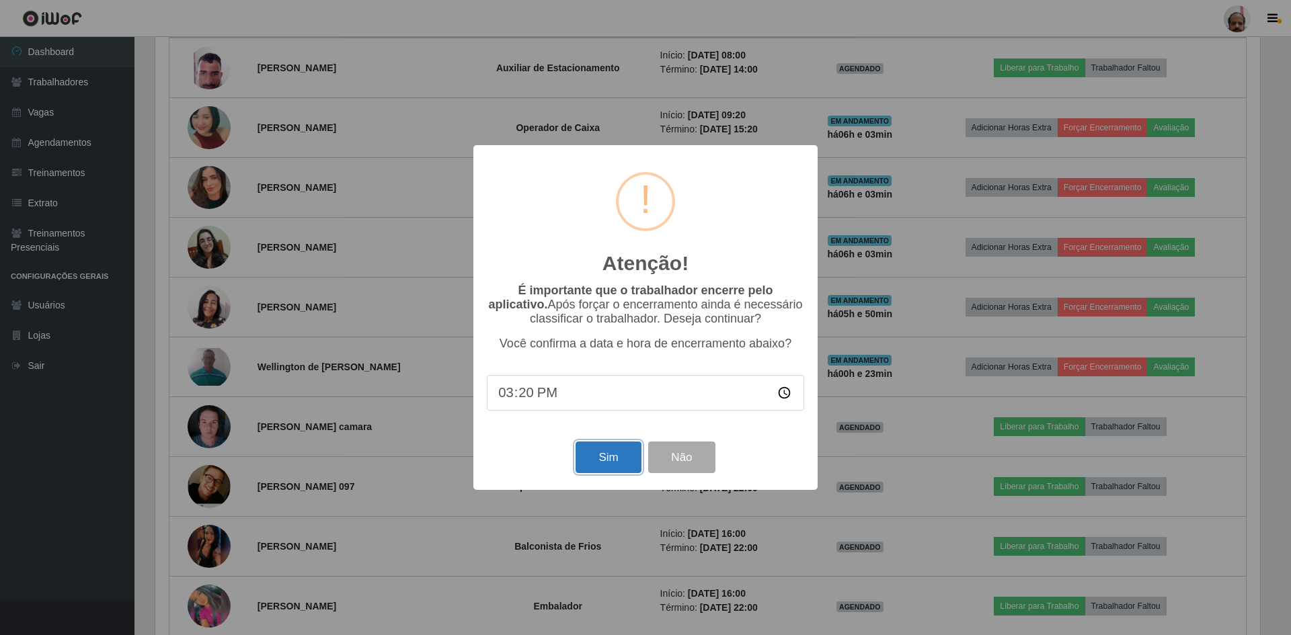
click at [598, 467] on button "Sim" at bounding box center [607, 458] width 65 height 32
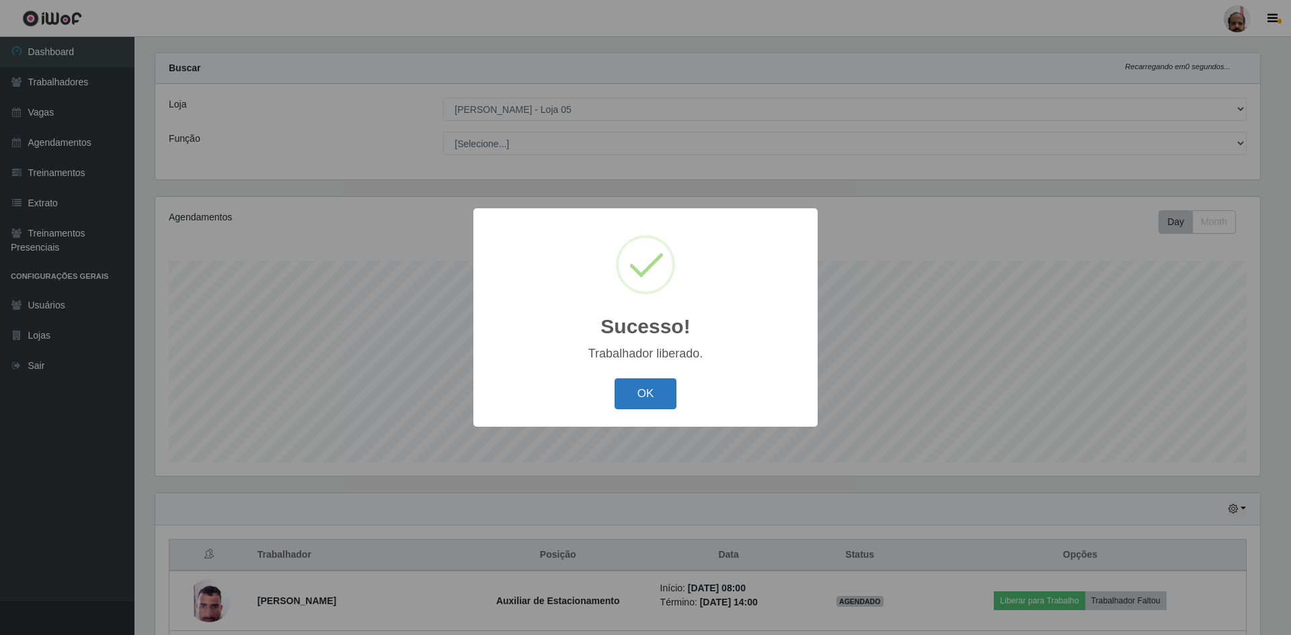
click at [640, 391] on button "OK" at bounding box center [645, 394] width 63 height 32
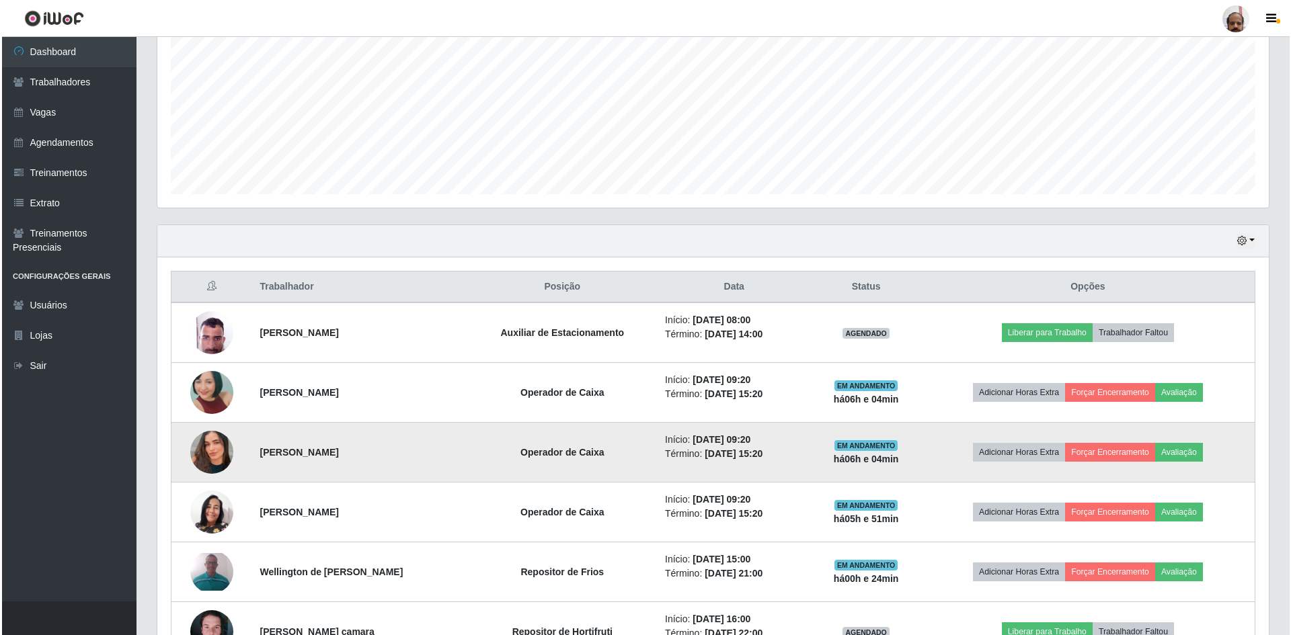
scroll to position [287, 0]
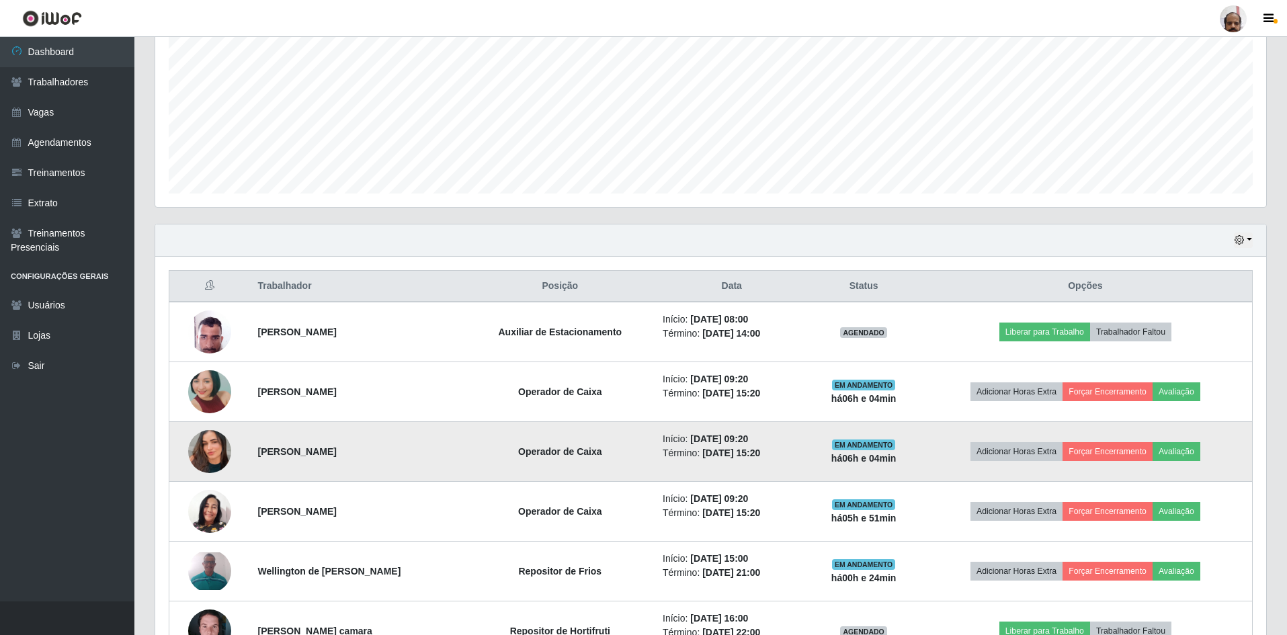
click at [206, 448] on img at bounding box center [209, 451] width 43 height 77
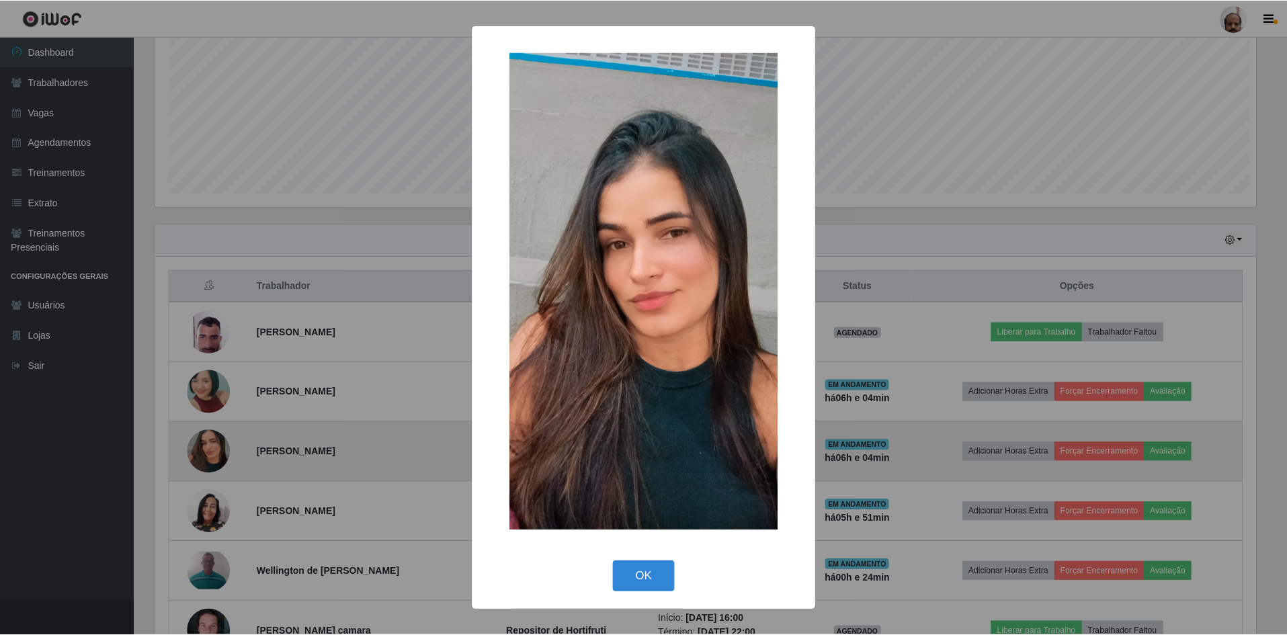
scroll to position [279, 1105]
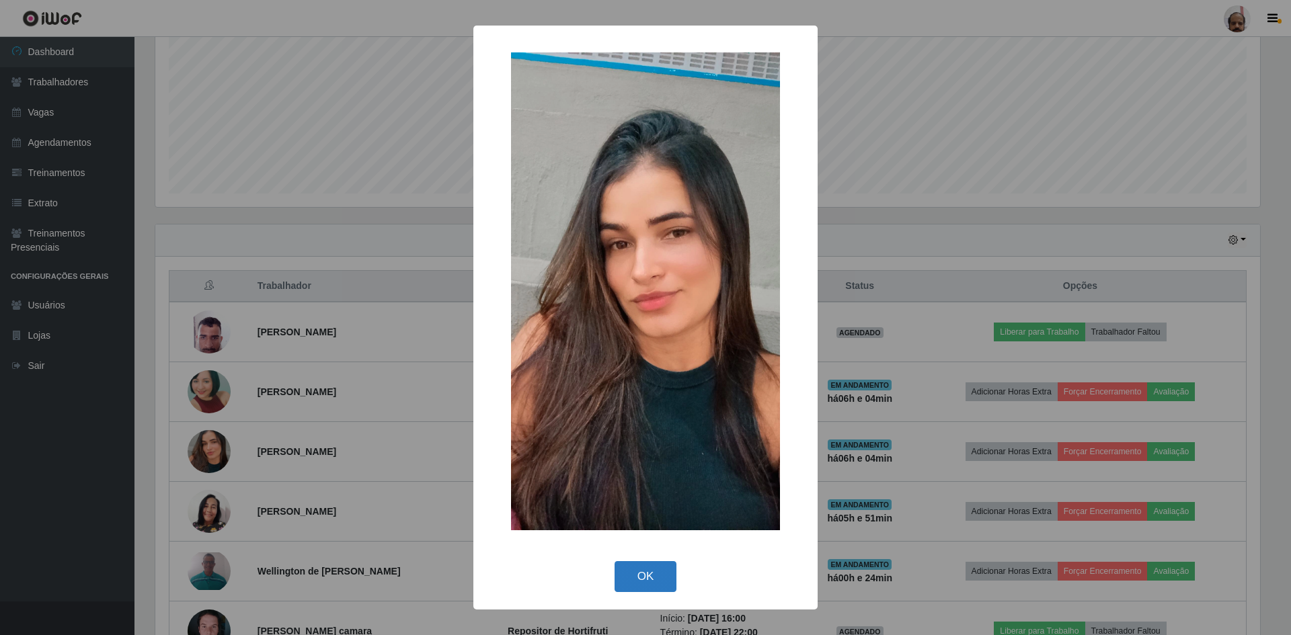
click at [638, 575] on button "OK" at bounding box center [645, 577] width 63 height 32
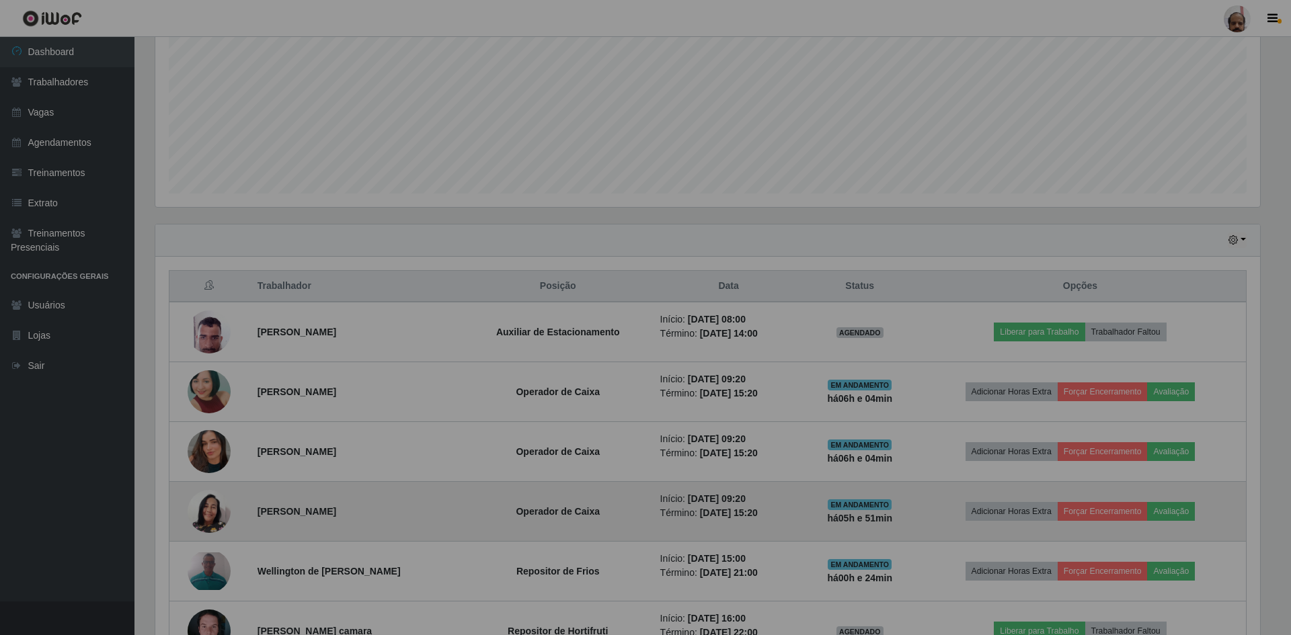
scroll to position [279, 1111]
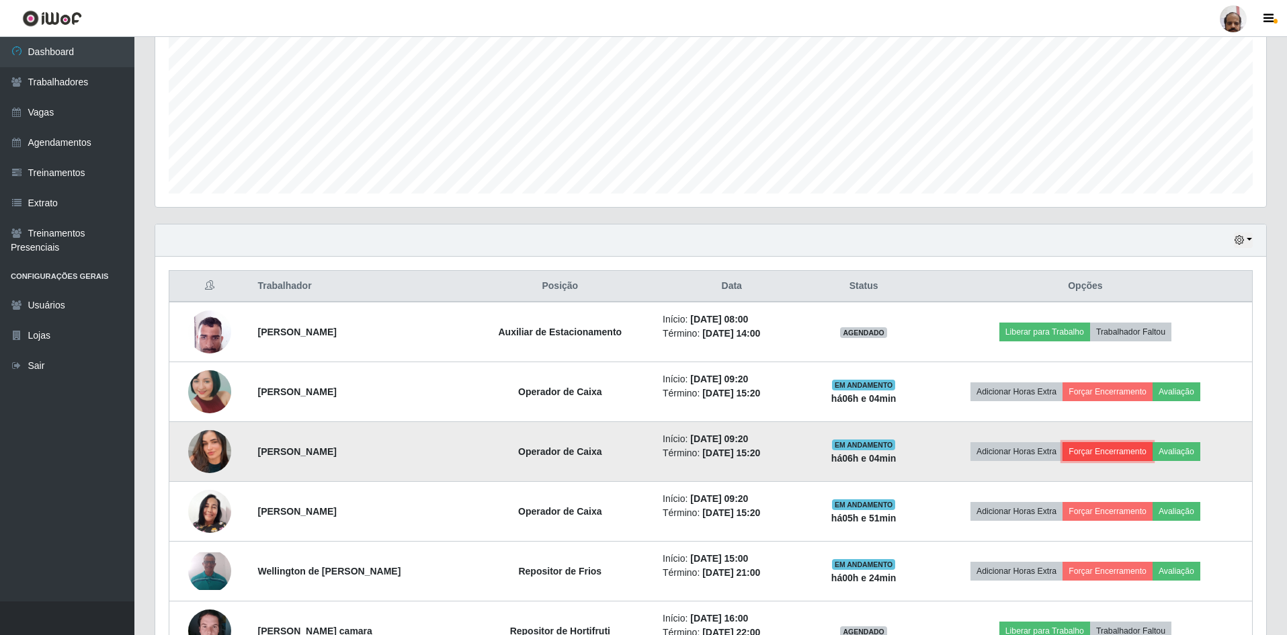
click at [1092, 447] on button "Forçar Encerramento" at bounding box center [1108, 451] width 90 height 19
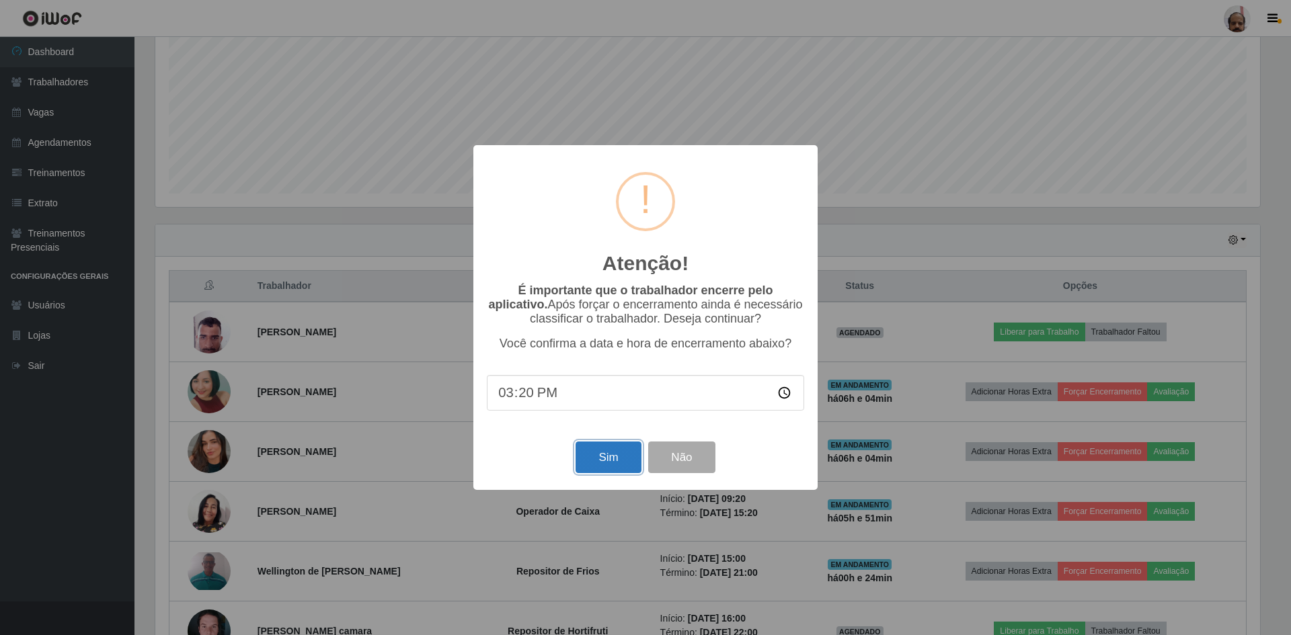
click at [590, 465] on button "Sim" at bounding box center [607, 458] width 65 height 32
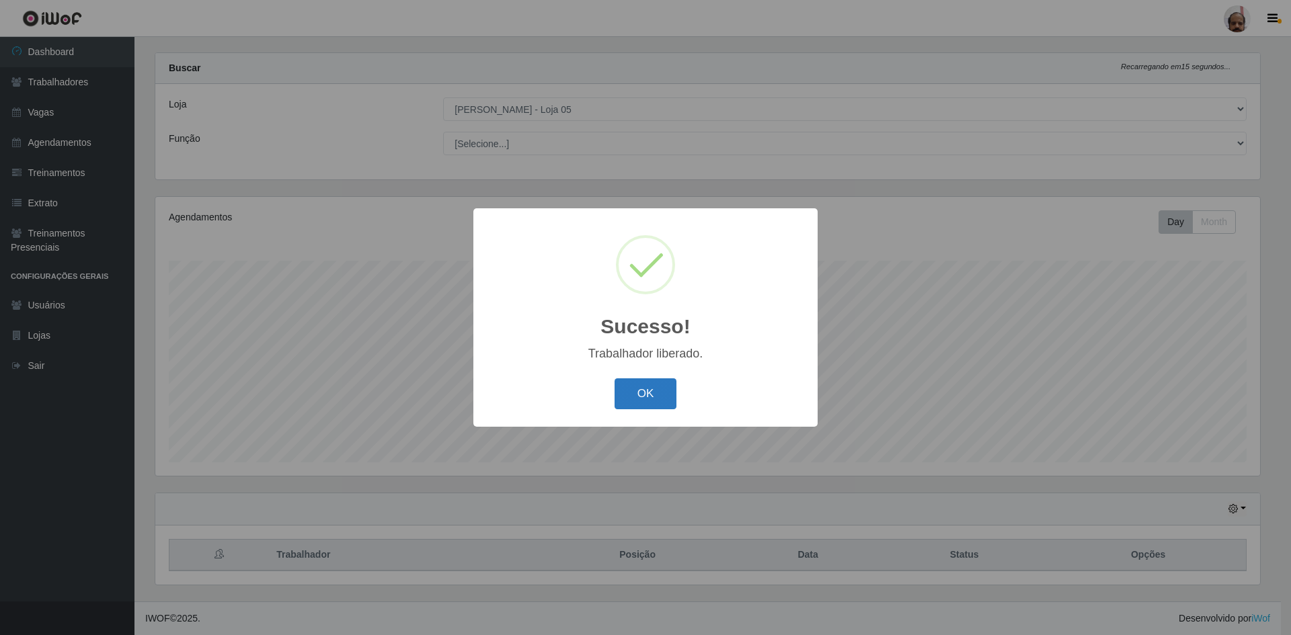
click at [629, 404] on button "OK" at bounding box center [645, 394] width 63 height 32
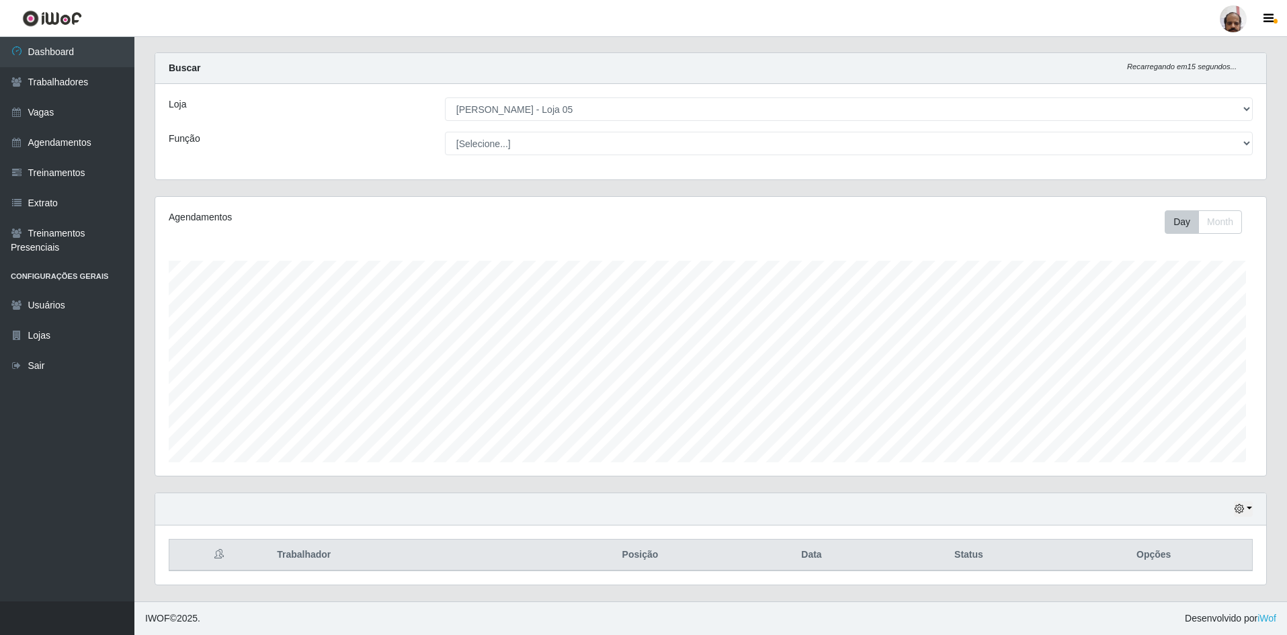
scroll to position [671998, 671165]
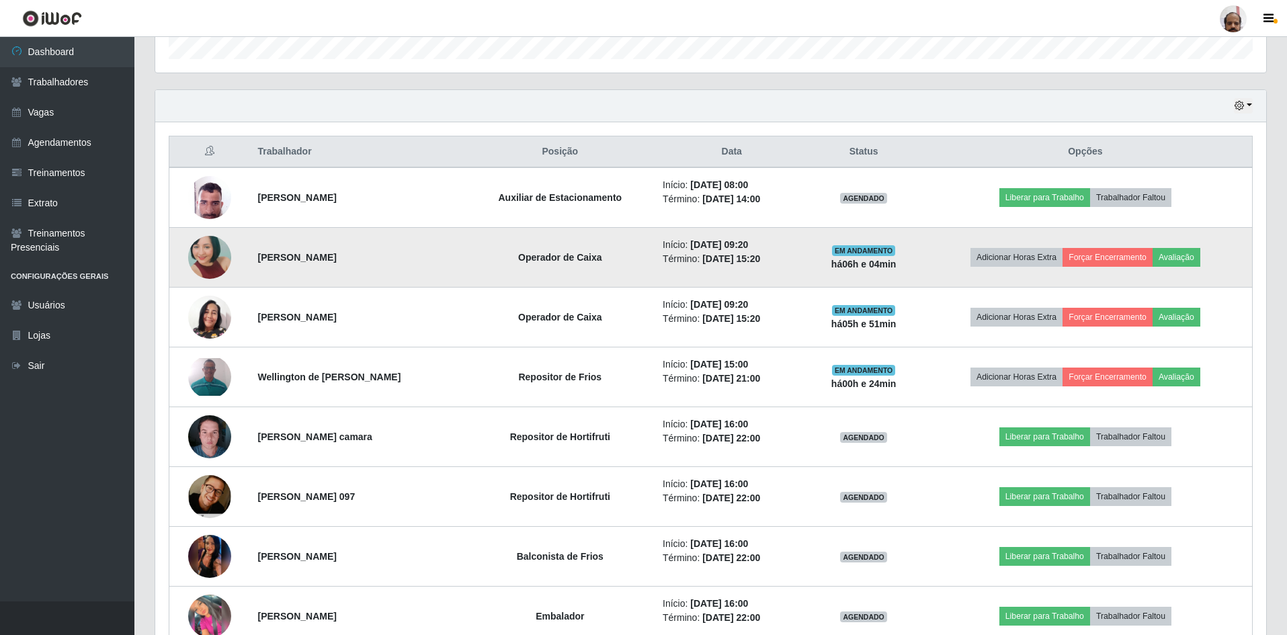
click at [212, 256] on img at bounding box center [209, 257] width 43 height 91
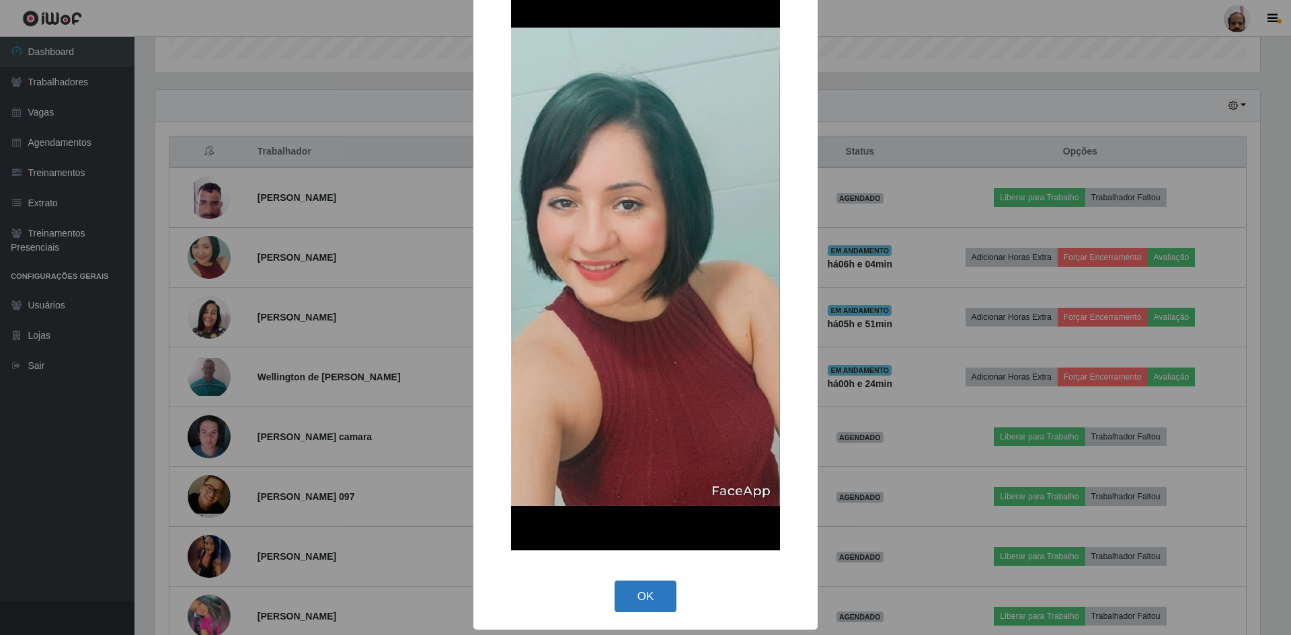
click at [653, 600] on button "OK" at bounding box center [645, 597] width 63 height 32
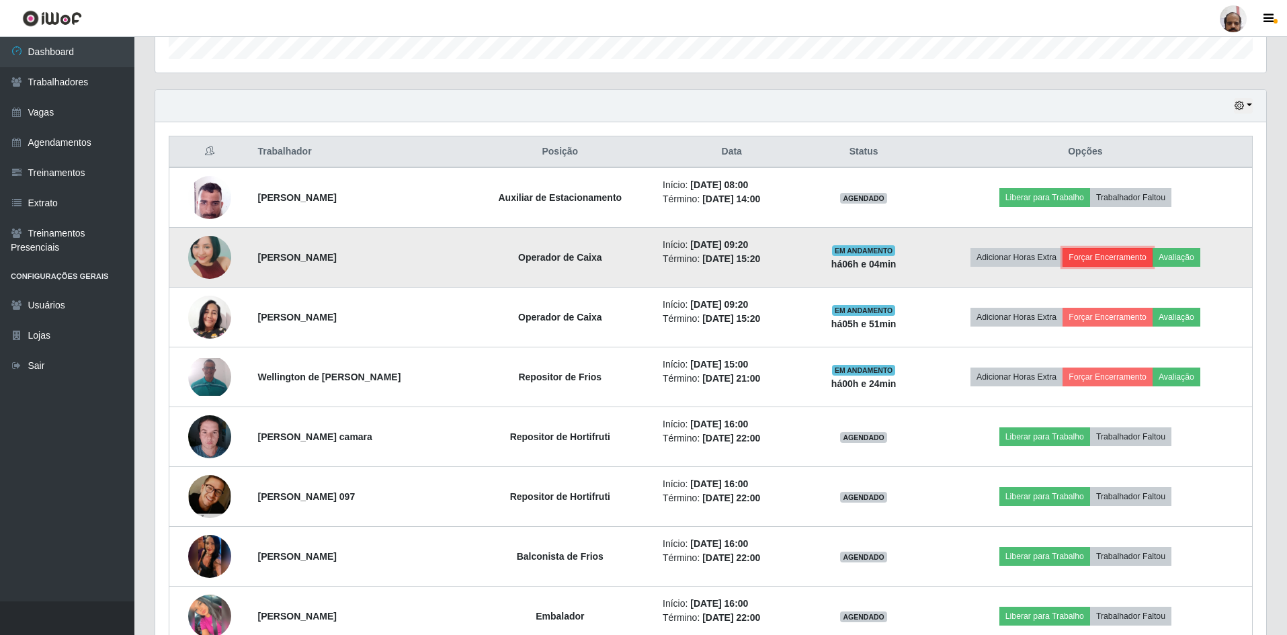
click at [1100, 259] on button "Forçar Encerramento" at bounding box center [1108, 257] width 90 height 19
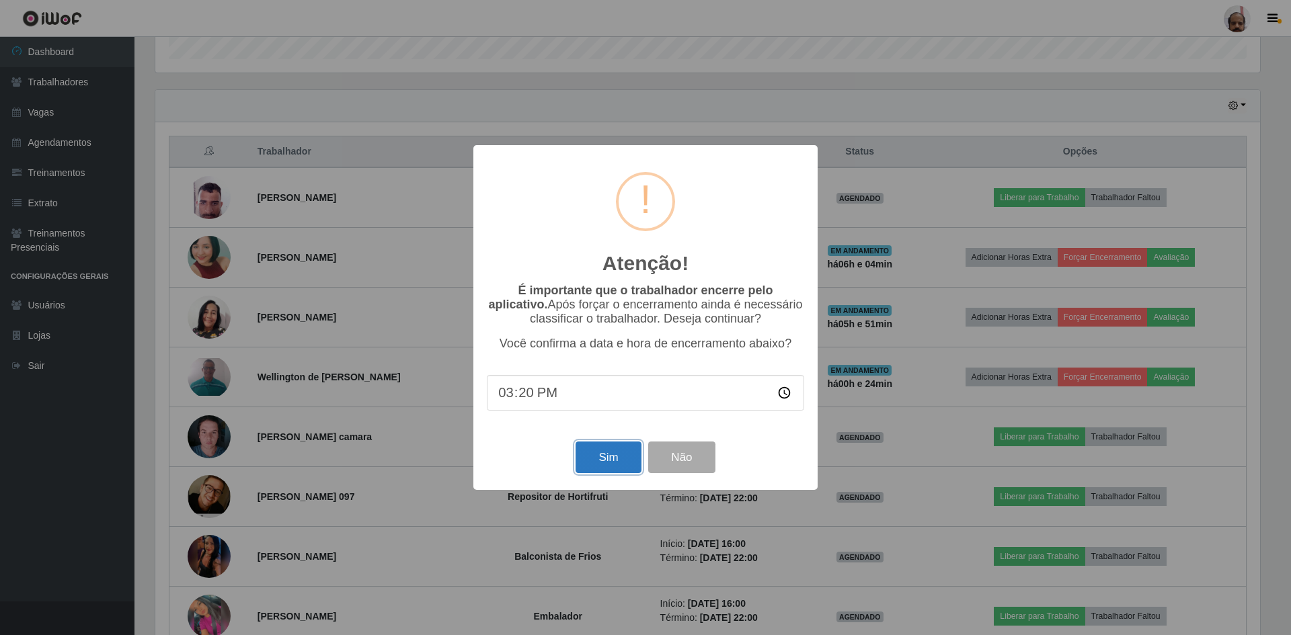
click at [602, 461] on button "Sim" at bounding box center [607, 458] width 65 height 32
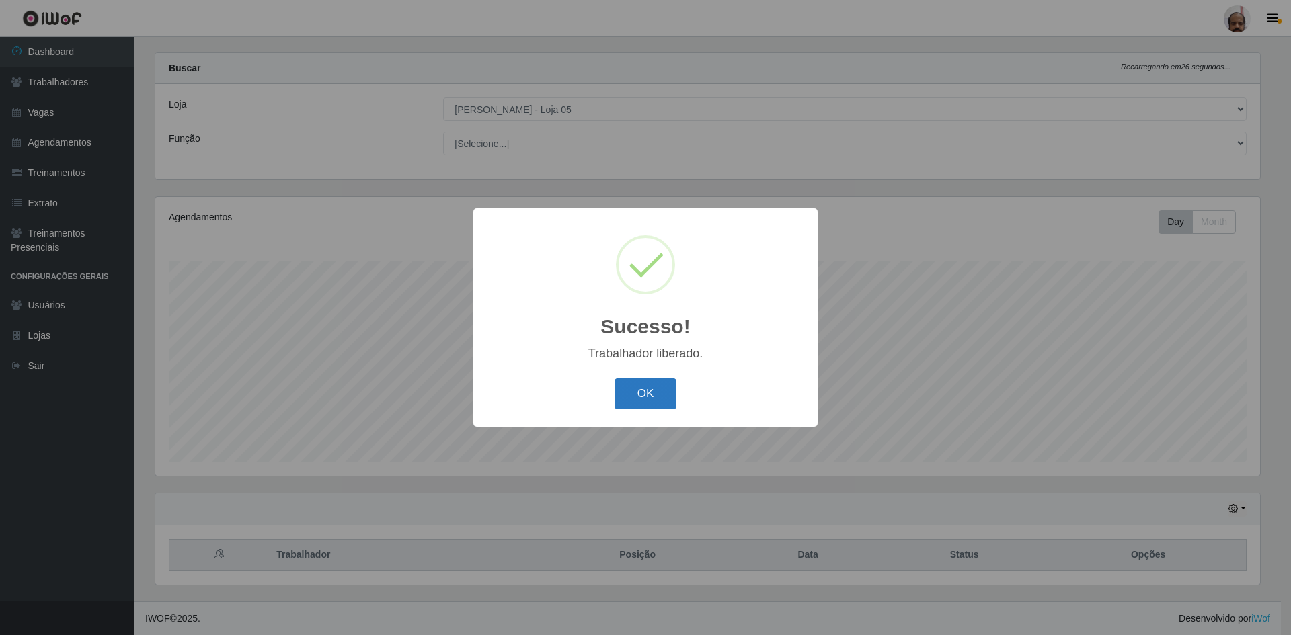
click at [645, 401] on button "OK" at bounding box center [645, 394] width 63 height 32
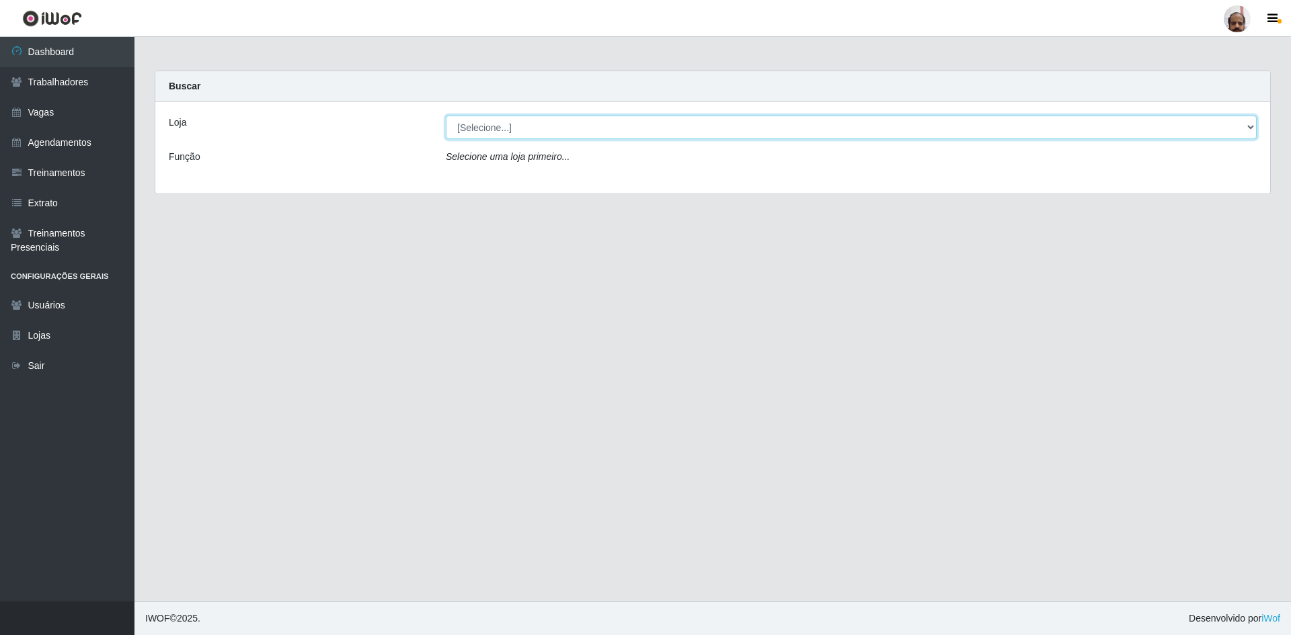
click at [500, 126] on select "[Selecione...] Mar Vermelho - Loja 05" at bounding box center [851, 128] width 811 height 24
select select "252"
click at [446, 116] on select "[Selecione...] Mar Vermelho - Loja 05" at bounding box center [851, 128] width 811 height 24
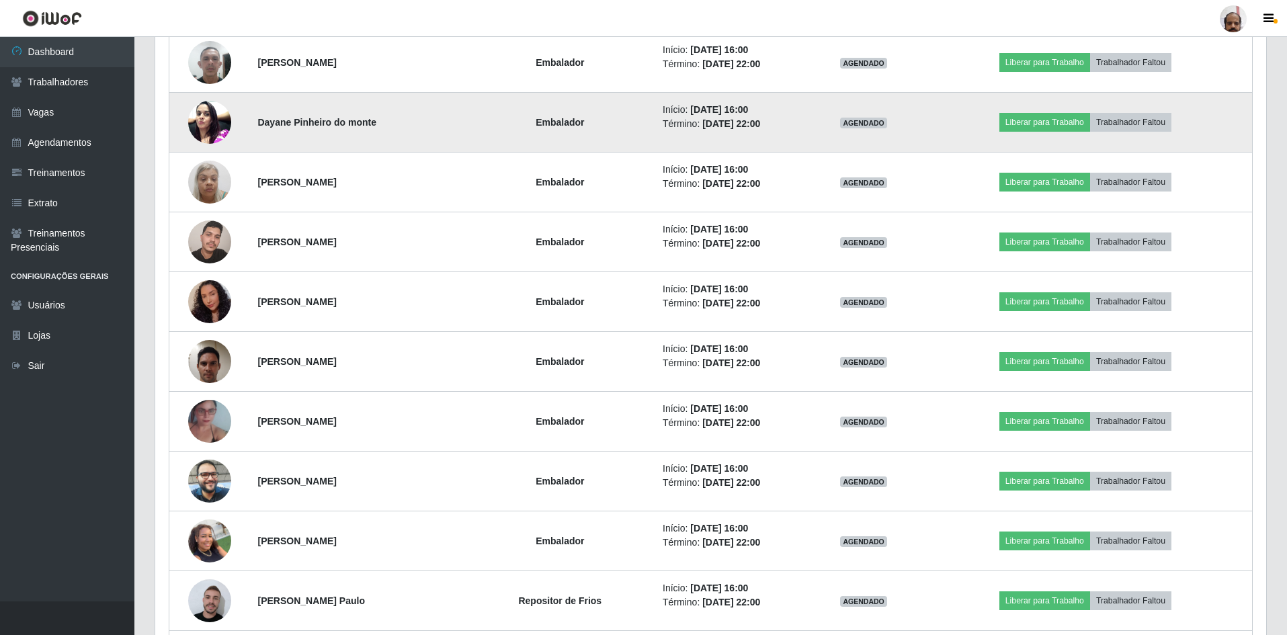
scroll to position [941, 0]
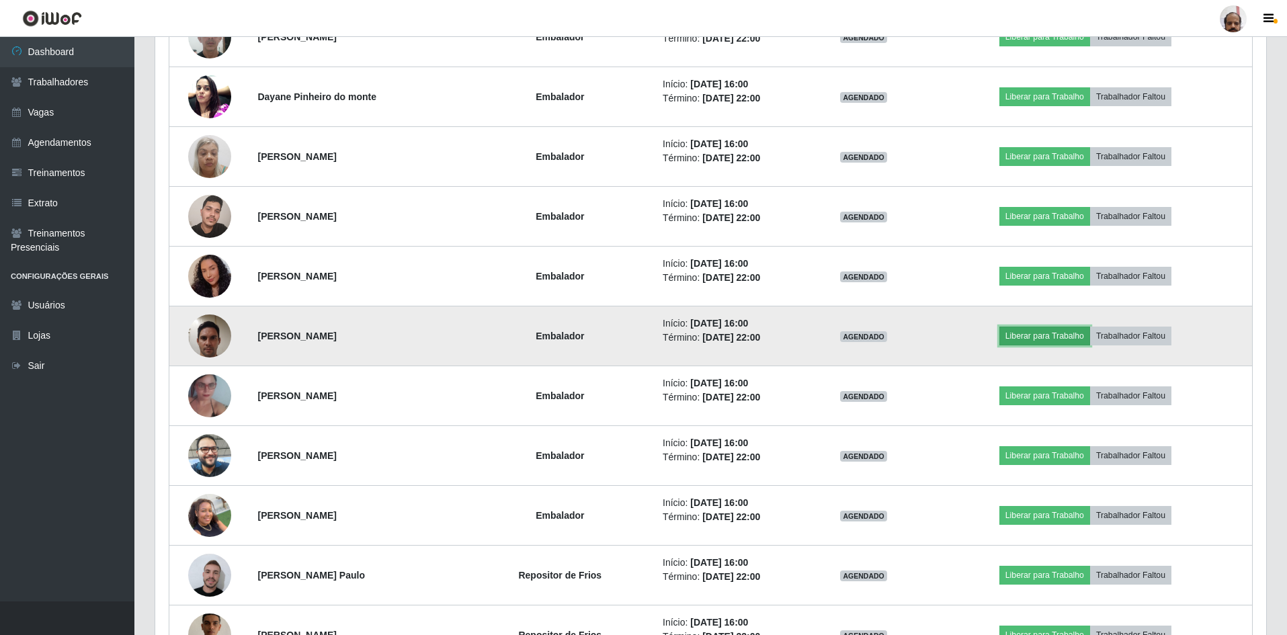
click at [1043, 333] on button "Liberar para Trabalho" at bounding box center [1045, 336] width 91 height 19
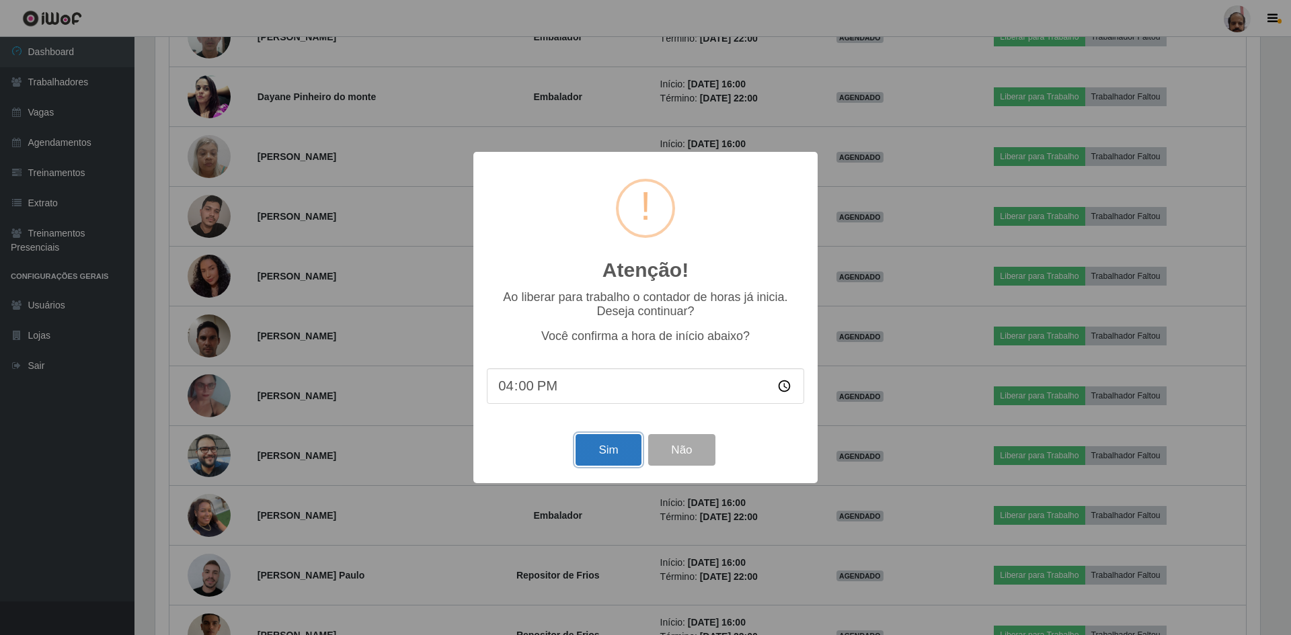
click at [593, 449] on button "Sim" at bounding box center [607, 450] width 65 height 32
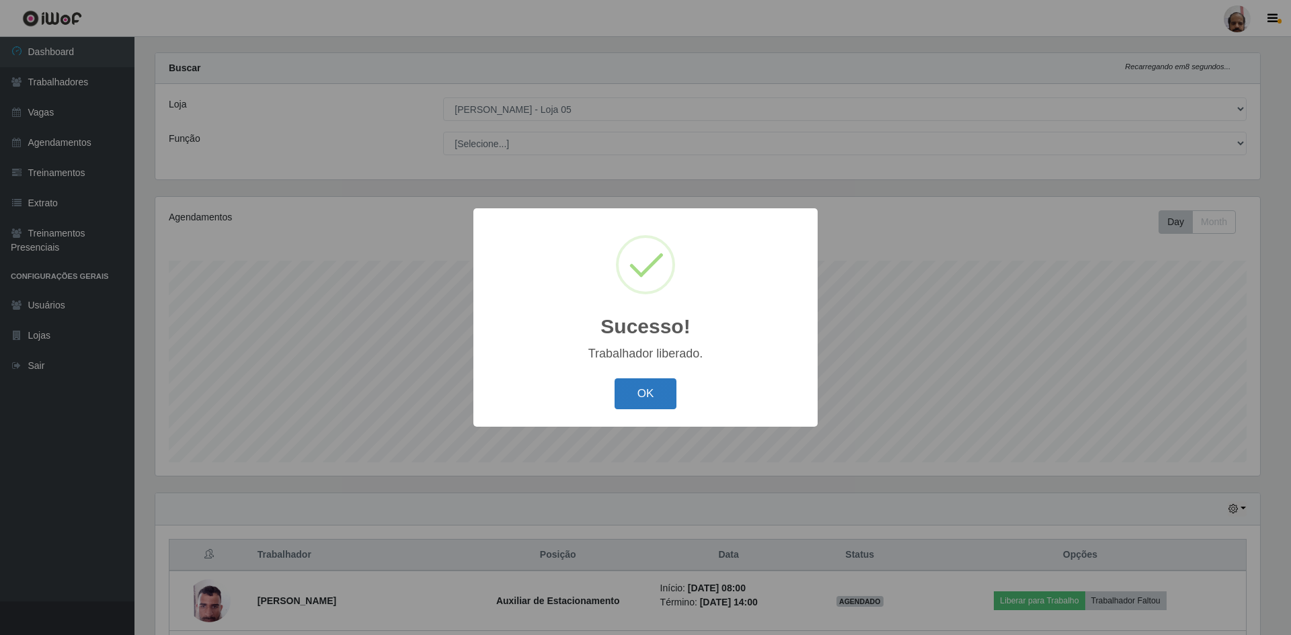
click at [625, 391] on button "OK" at bounding box center [645, 394] width 63 height 32
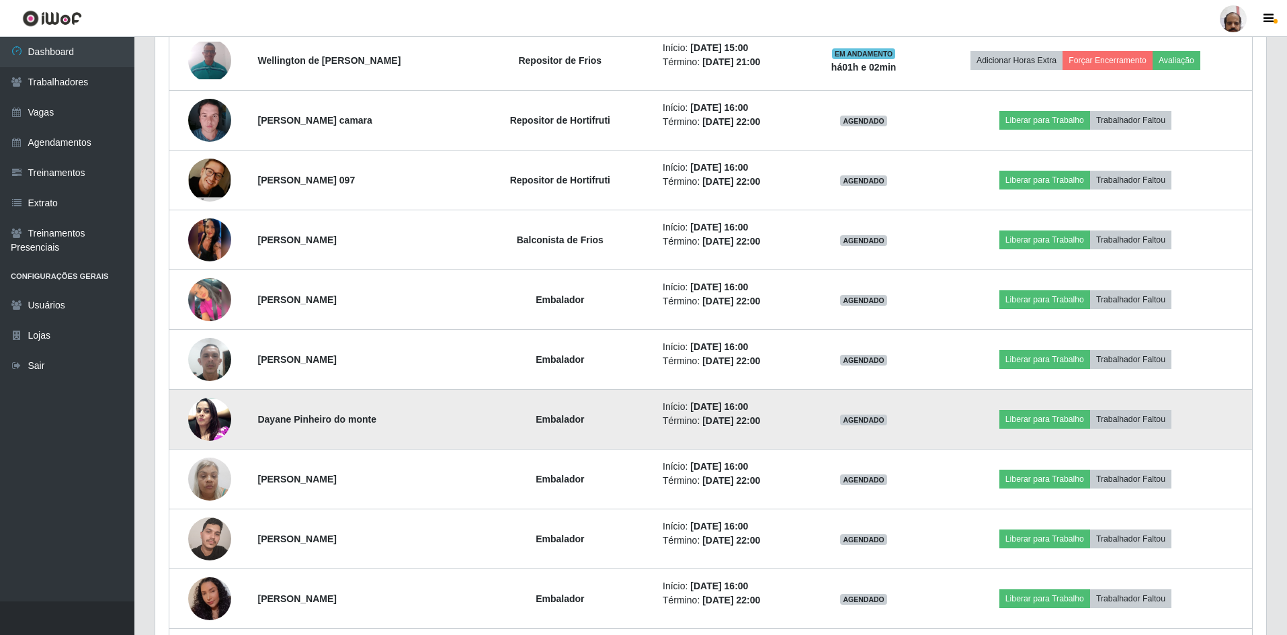
scroll to position [623, 0]
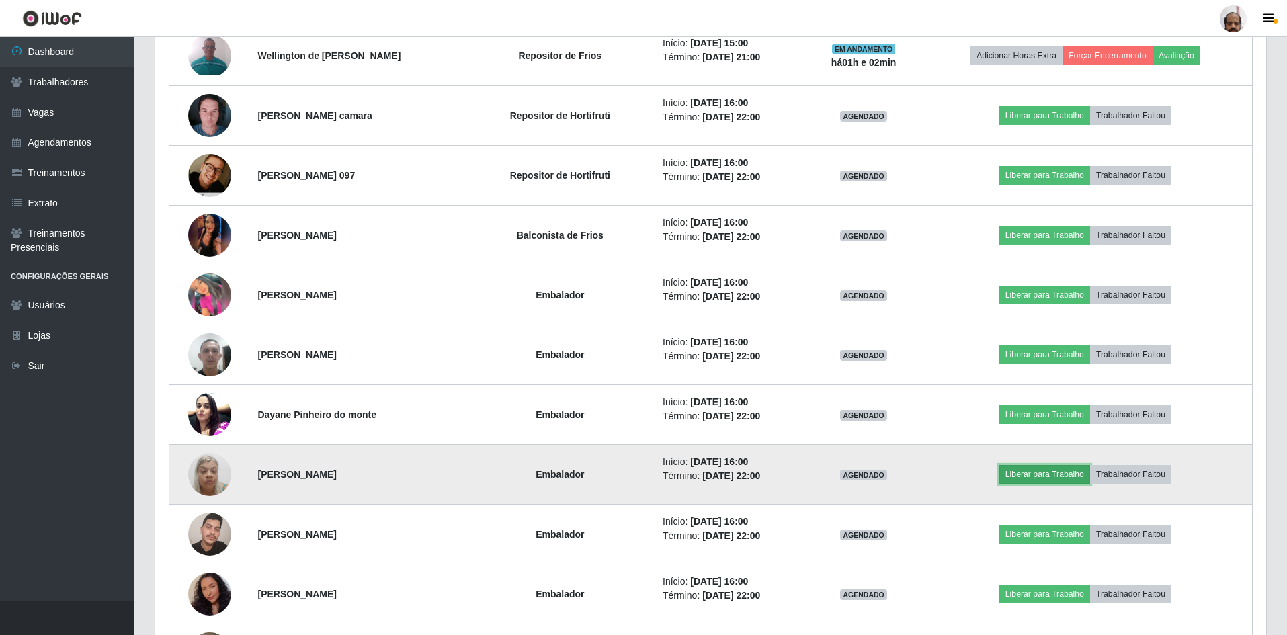
click at [1044, 471] on button "Liberar para Trabalho" at bounding box center [1045, 474] width 91 height 19
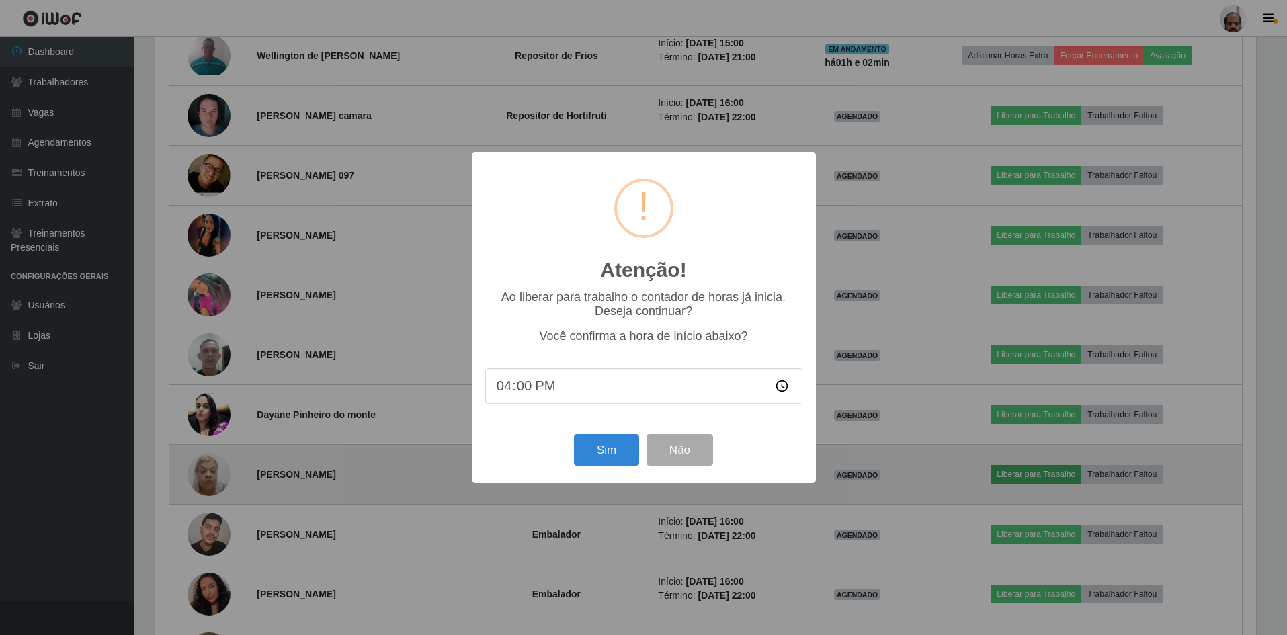
scroll to position [279, 1105]
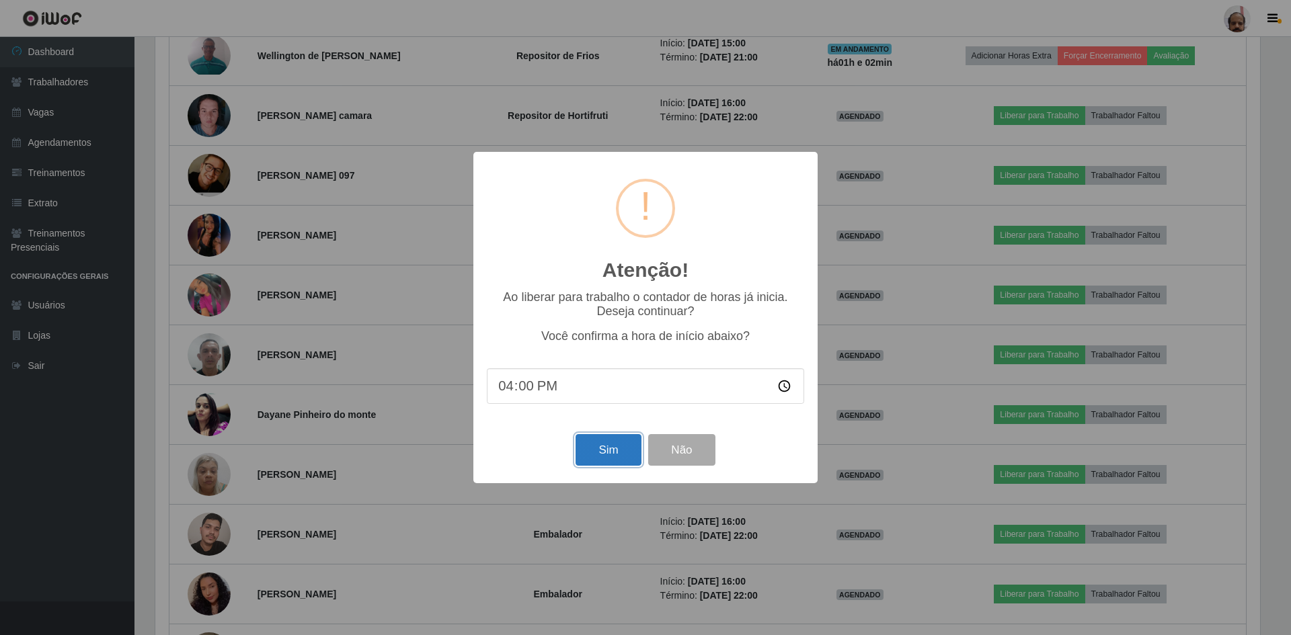
click at [604, 453] on button "Sim" at bounding box center [607, 450] width 65 height 32
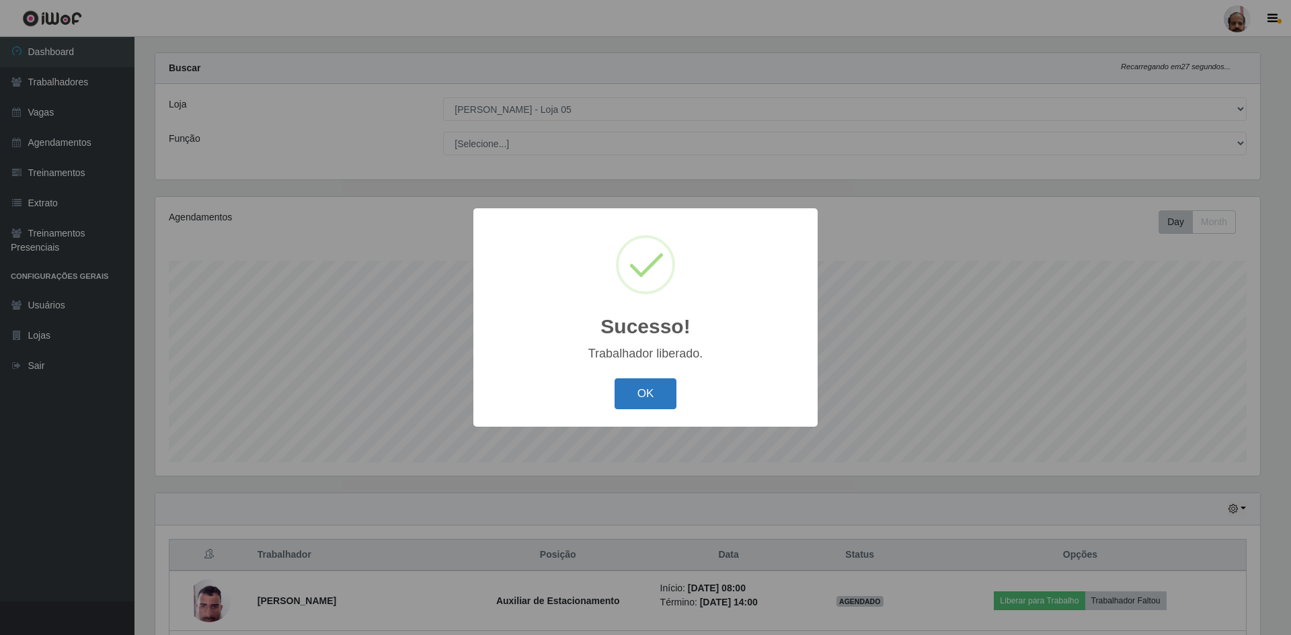
click at [633, 399] on button "OK" at bounding box center [645, 394] width 63 height 32
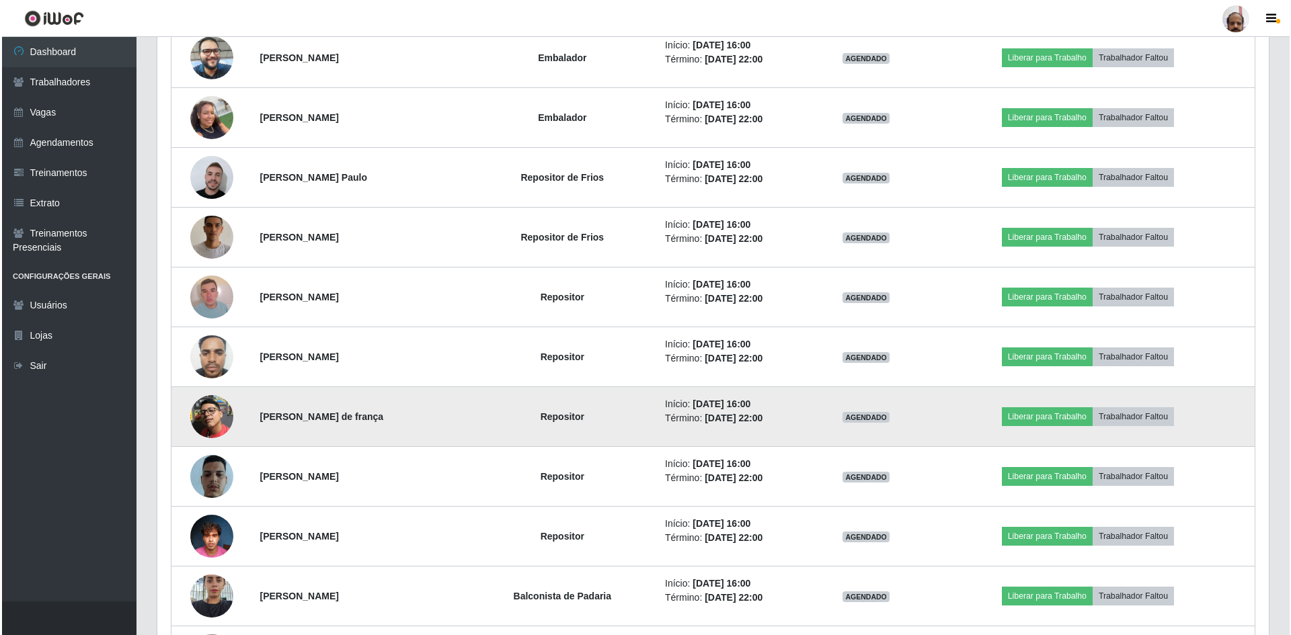
scroll to position [1363, 0]
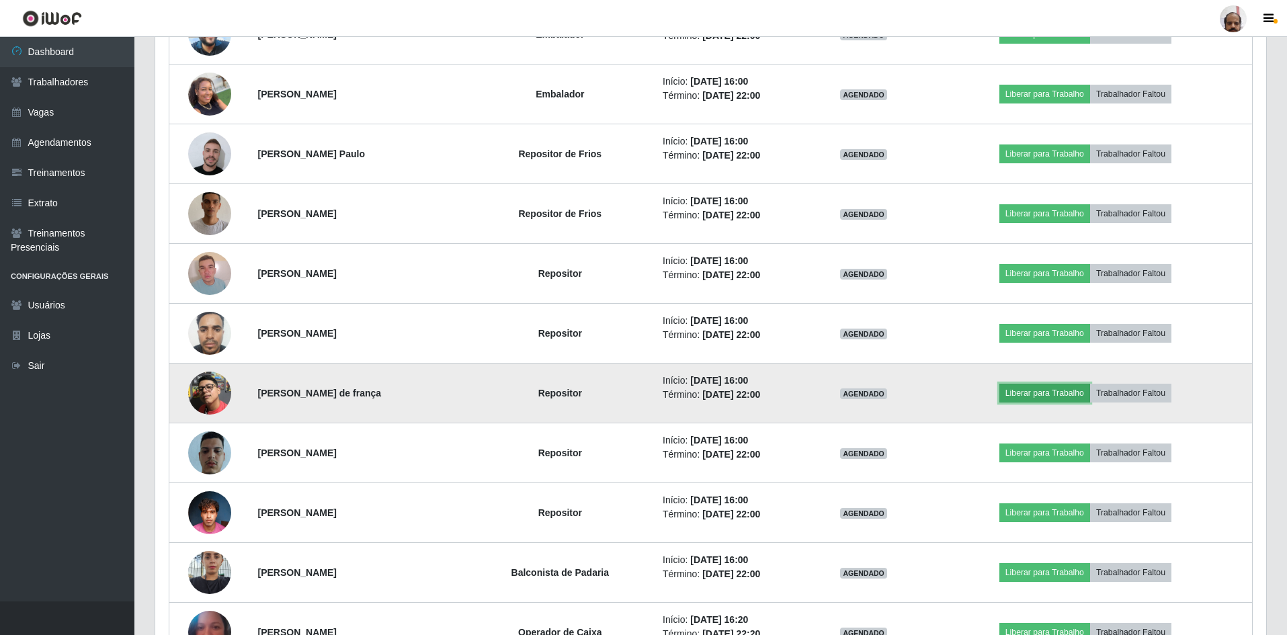
click at [1066, 390] on button "Liberar para Trabalho" at bounding box center [1045, 393] width 91 height 19
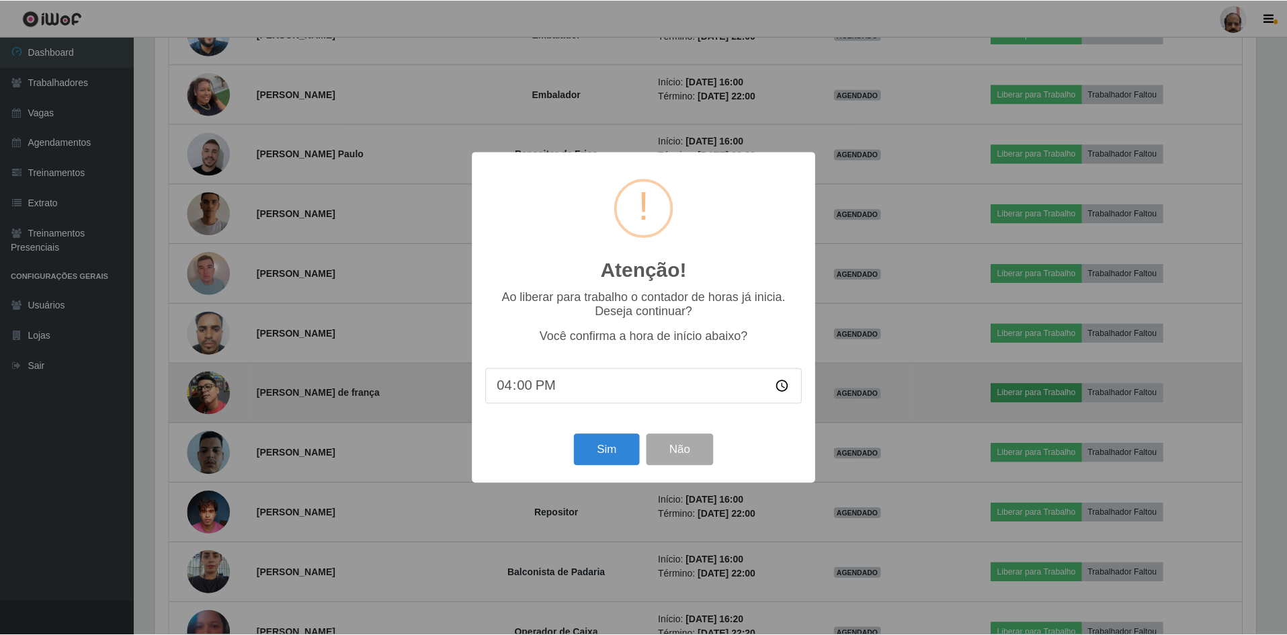
scroll to position [279, 1105]
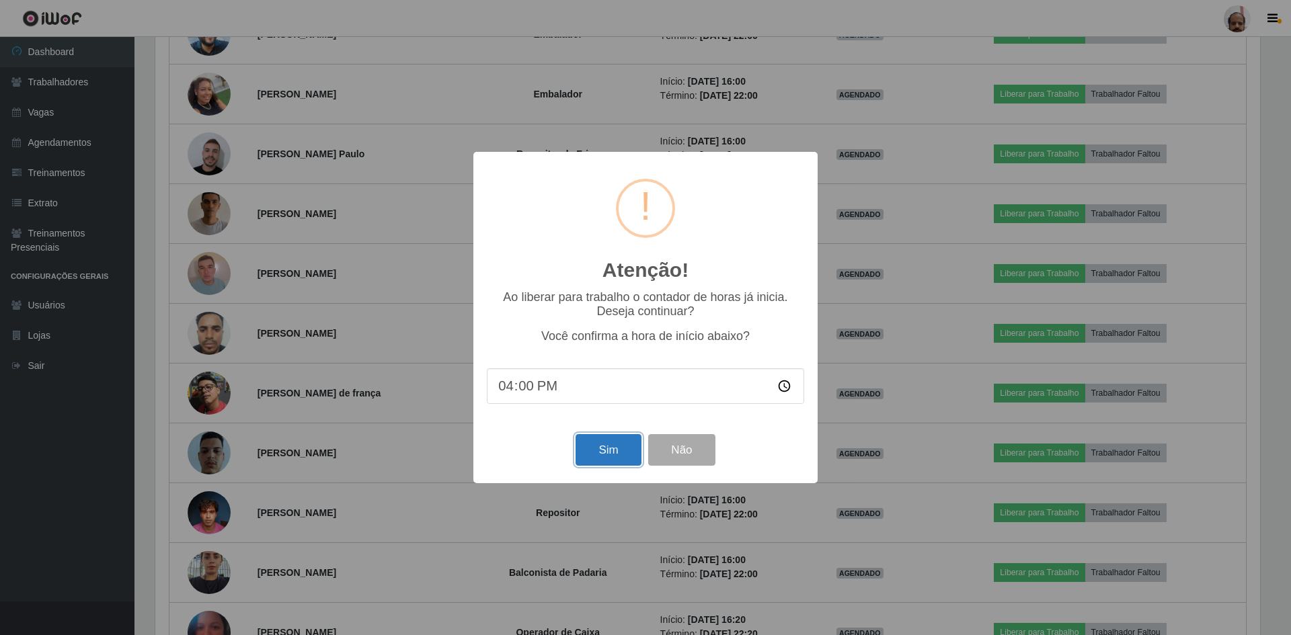
click at [610, 454] on button "Sim" at bounding box center [607, 450] width 65 height 32
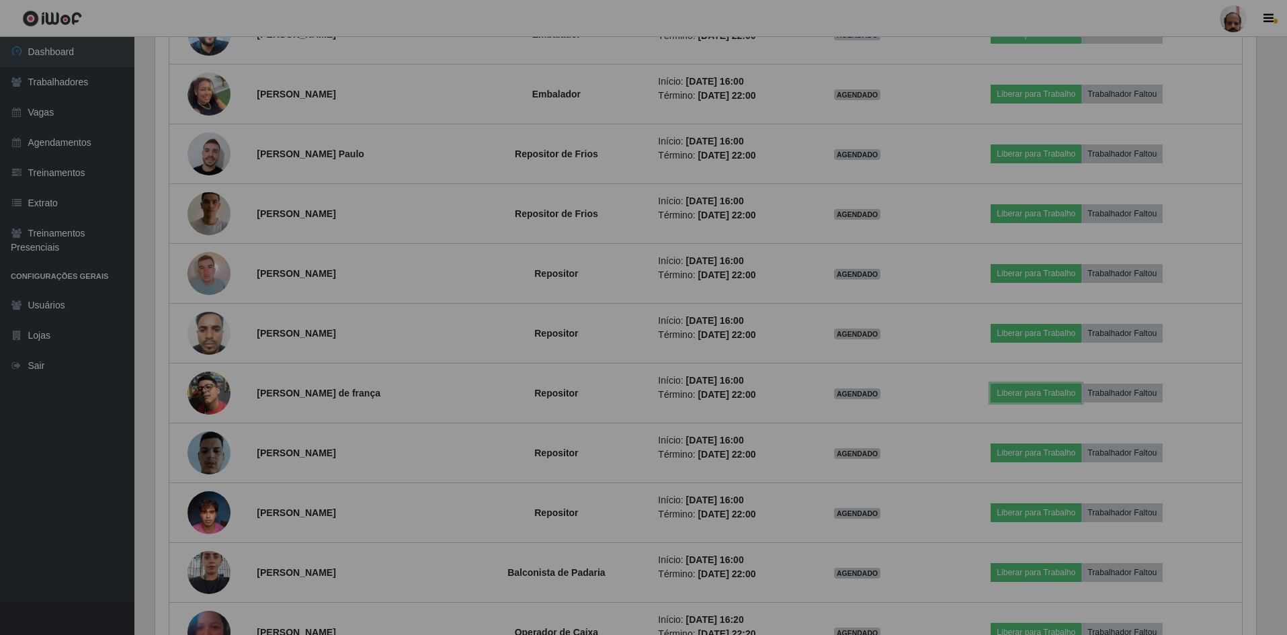
scroll to position [0, 0]
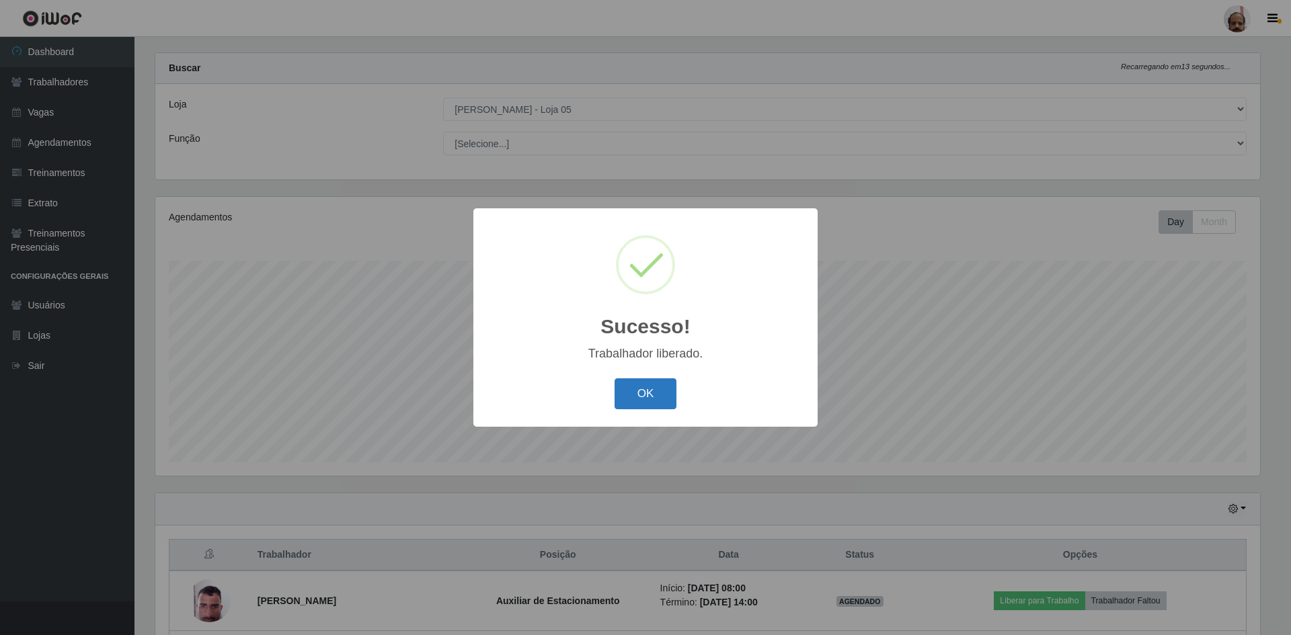
click at [649, 390] on button "OK" at bounding box center [645, 394] width 63 height 32
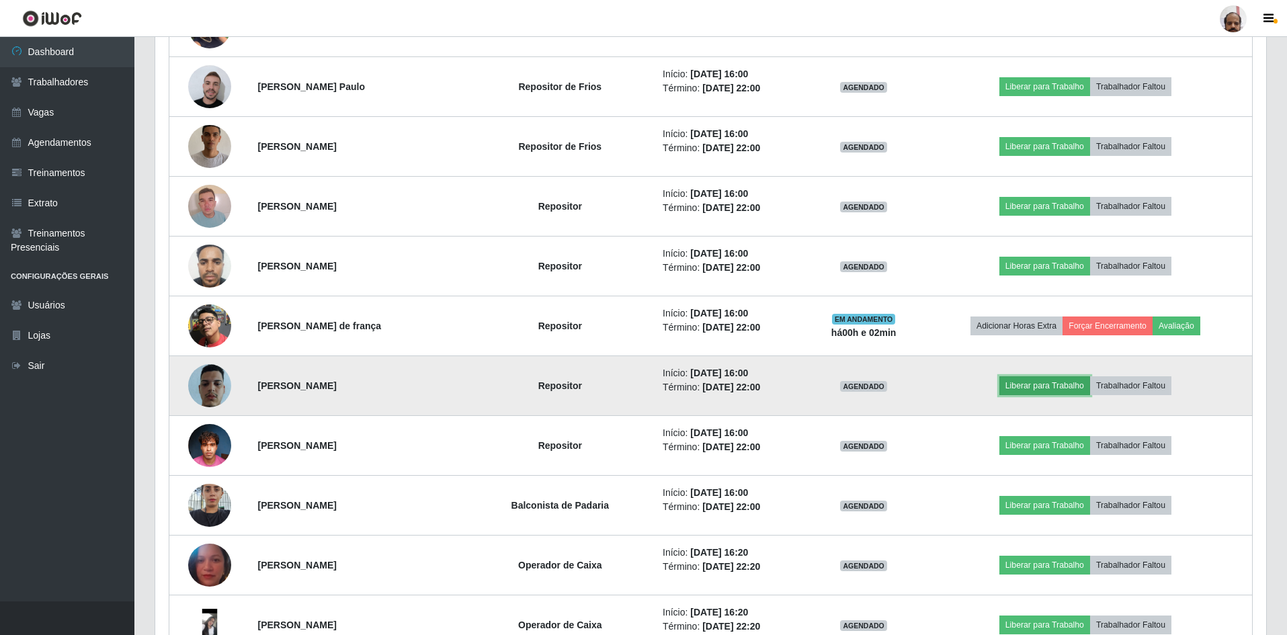
click at [1048, 380] on button "Liberar para Trabalho" at bounding box center [1045, 385] width 91 height 19
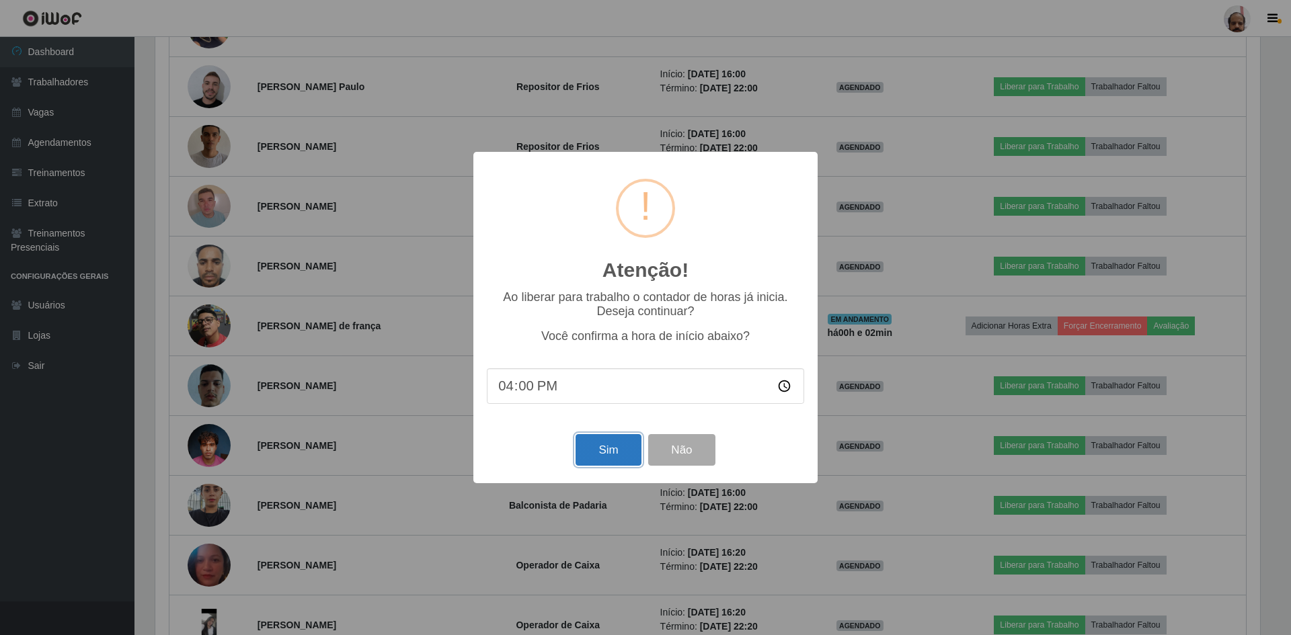
click at [605, 456] on button "Sim" at bounding box center [607, 450] width 65 height 32
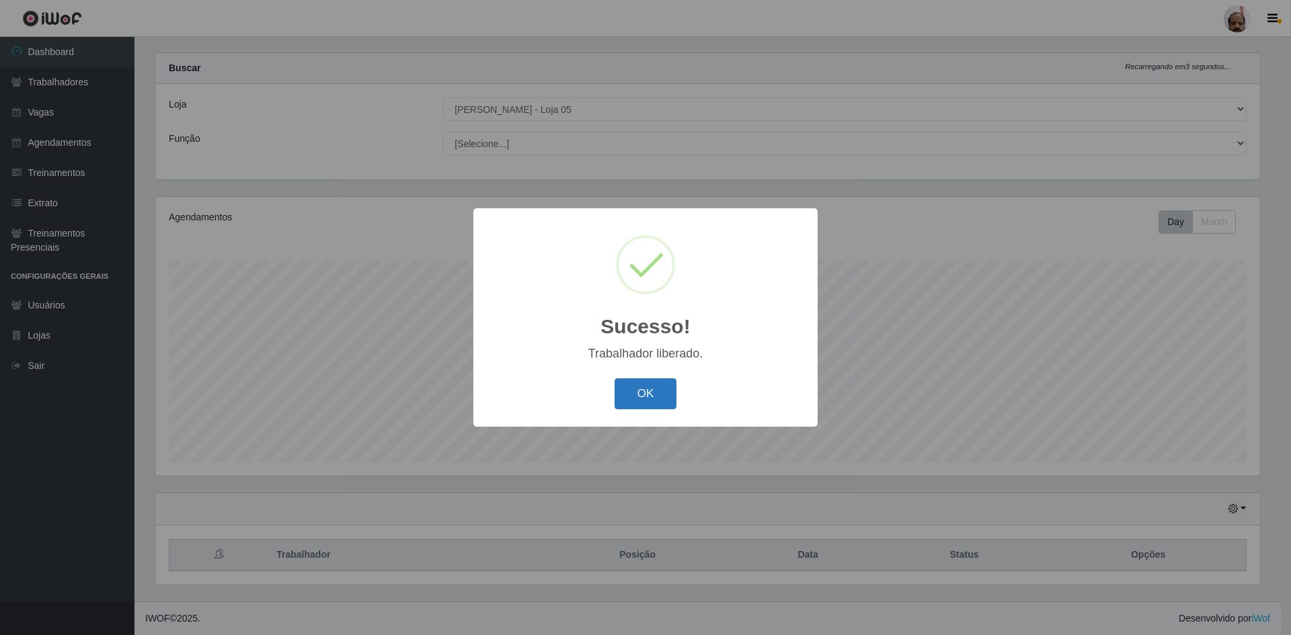
click at [660, 399] on button "OK" at bounding box center [645, 394] width 63 height 32
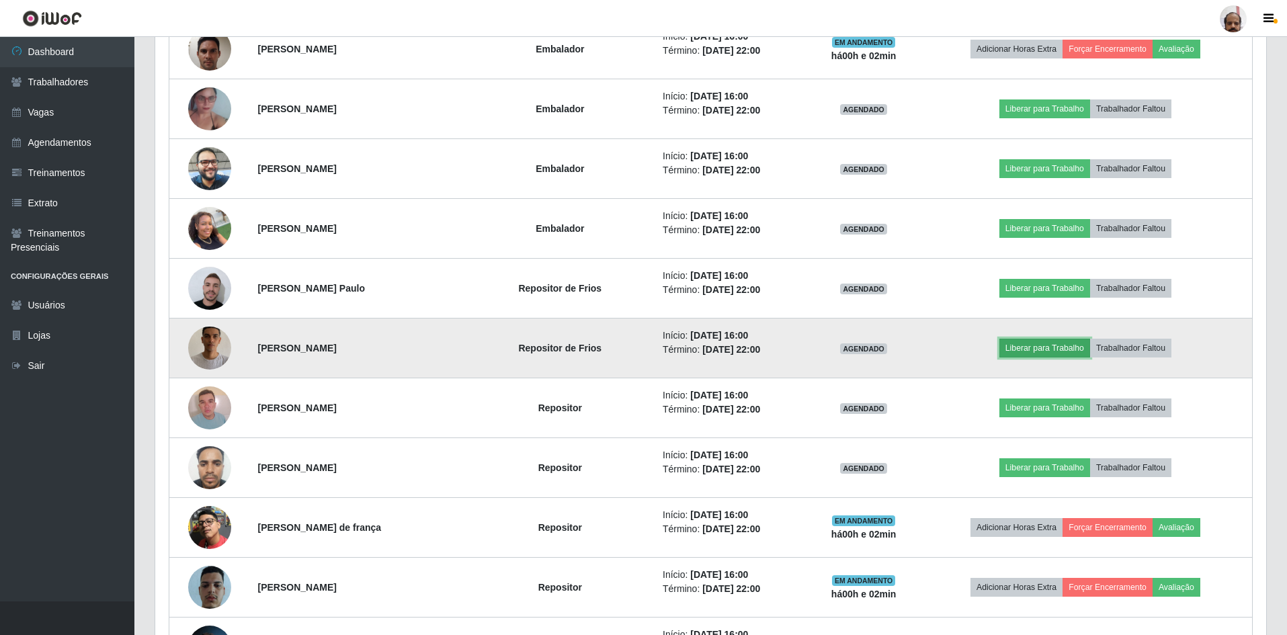
click at [1048, 351] on button "Liberar para Trabalho" at bounding box center [1045, 348] width 91 height 19
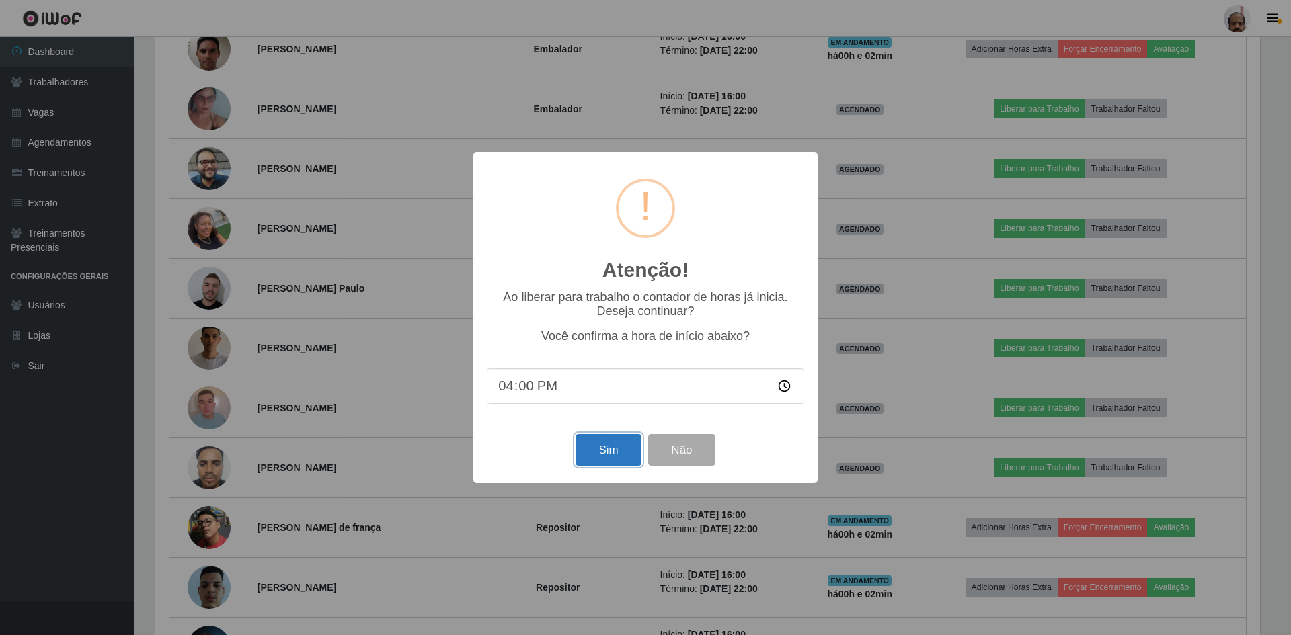
click at [611, 458] on button "Sim" at bounding box center [607, 450] width 65 height 32
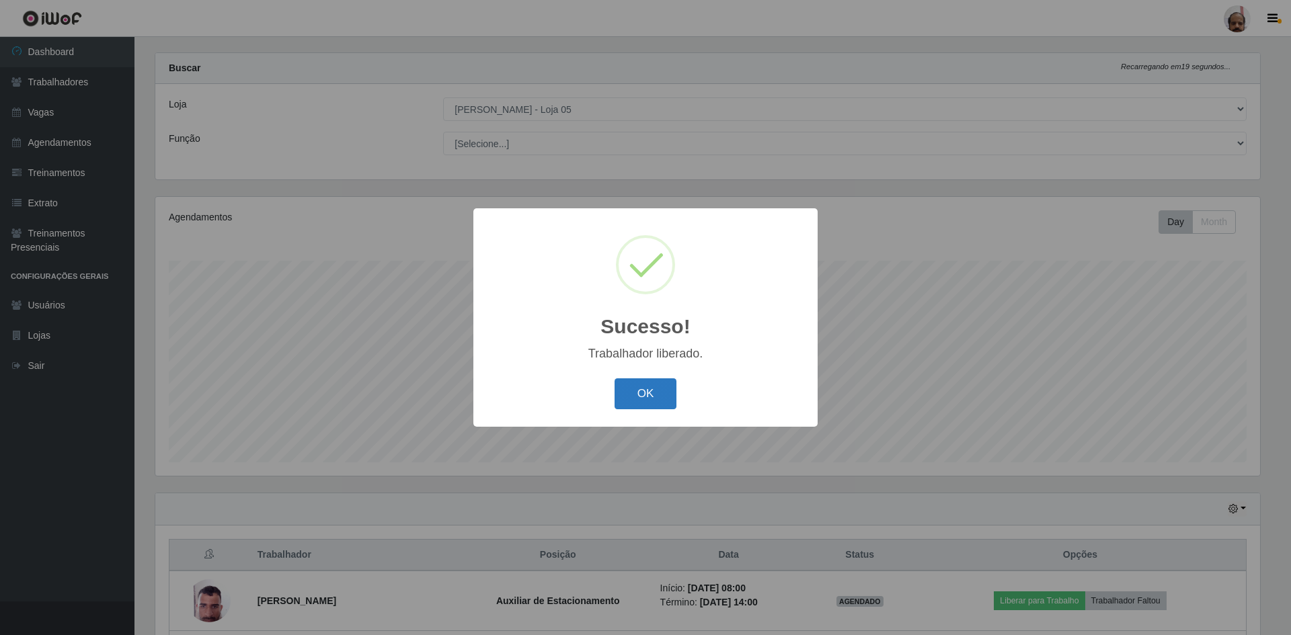
click at [651, 389] on button "OK" at bounding box center [645, 394] width 63 height 32
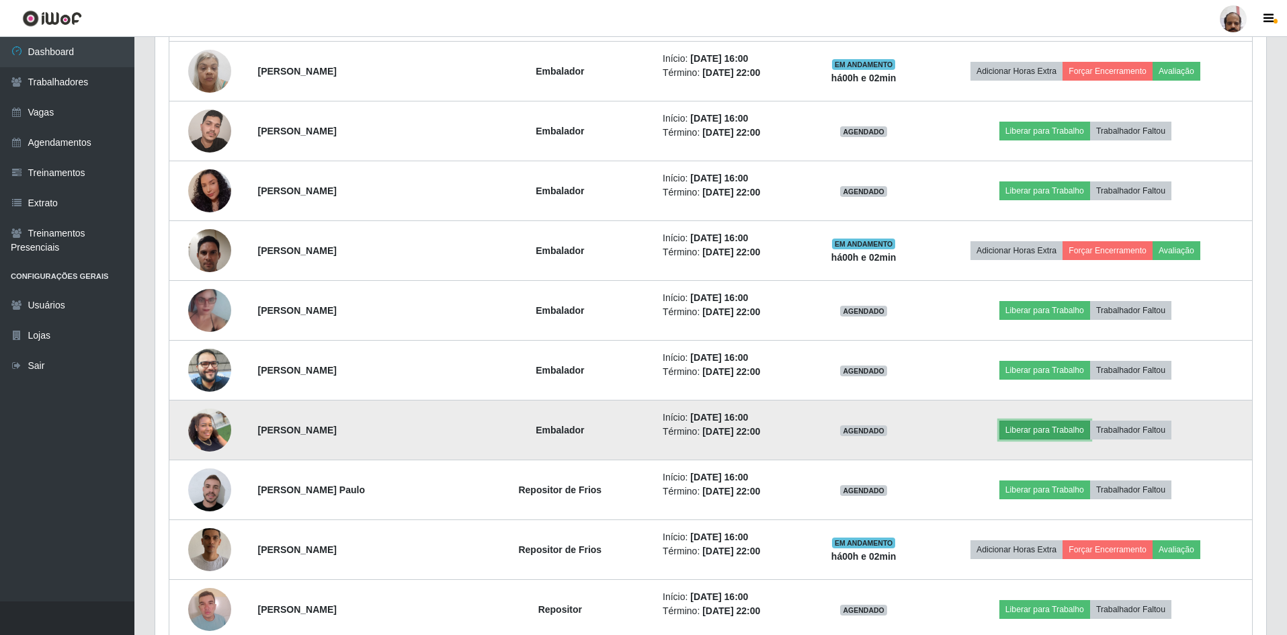
click at [1055, 430] on button "Liberar para Trabalho" at bounding box center [1045, 430] width 91 height 19
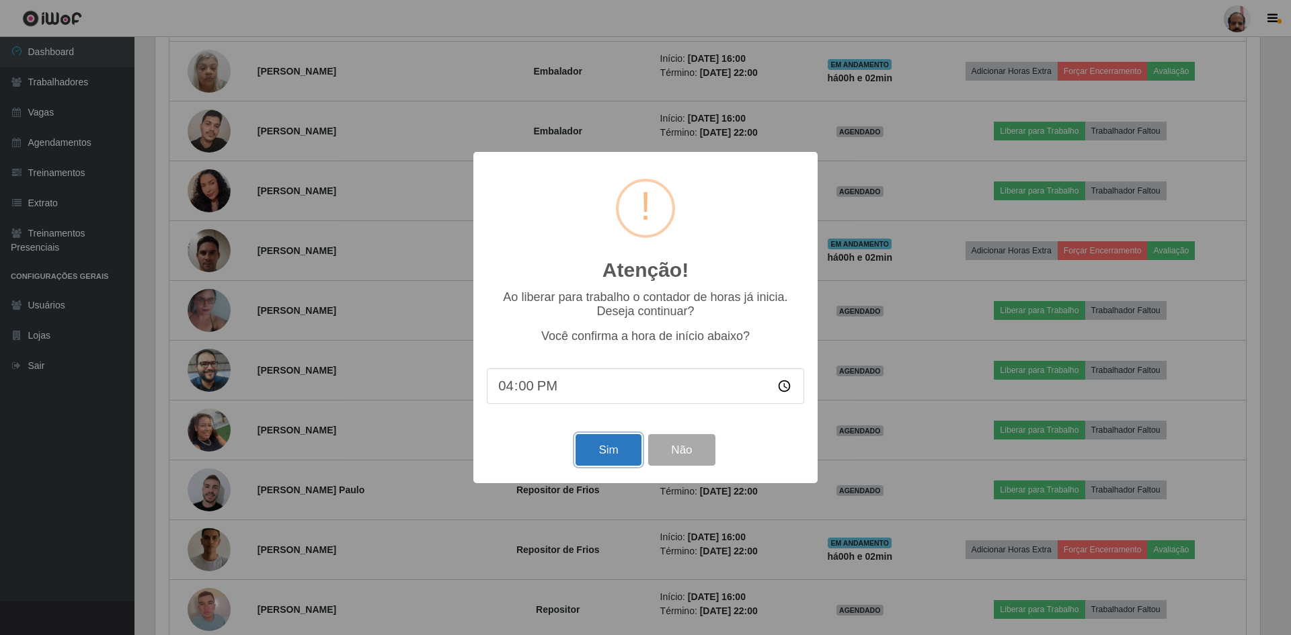
click at [611, 458] on button "Sim" at bounding box center [607, 450] width 65 height 32
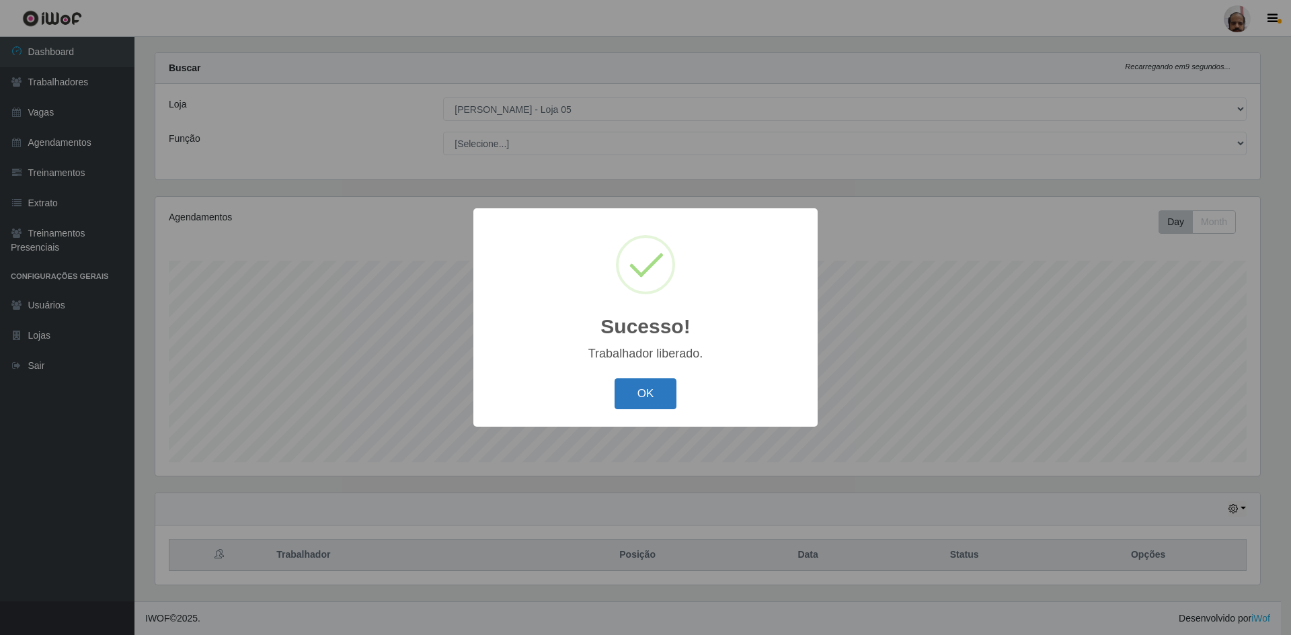
click at [643, 394] on button "OK" at bounding box center [645, 394] width 63 height 32
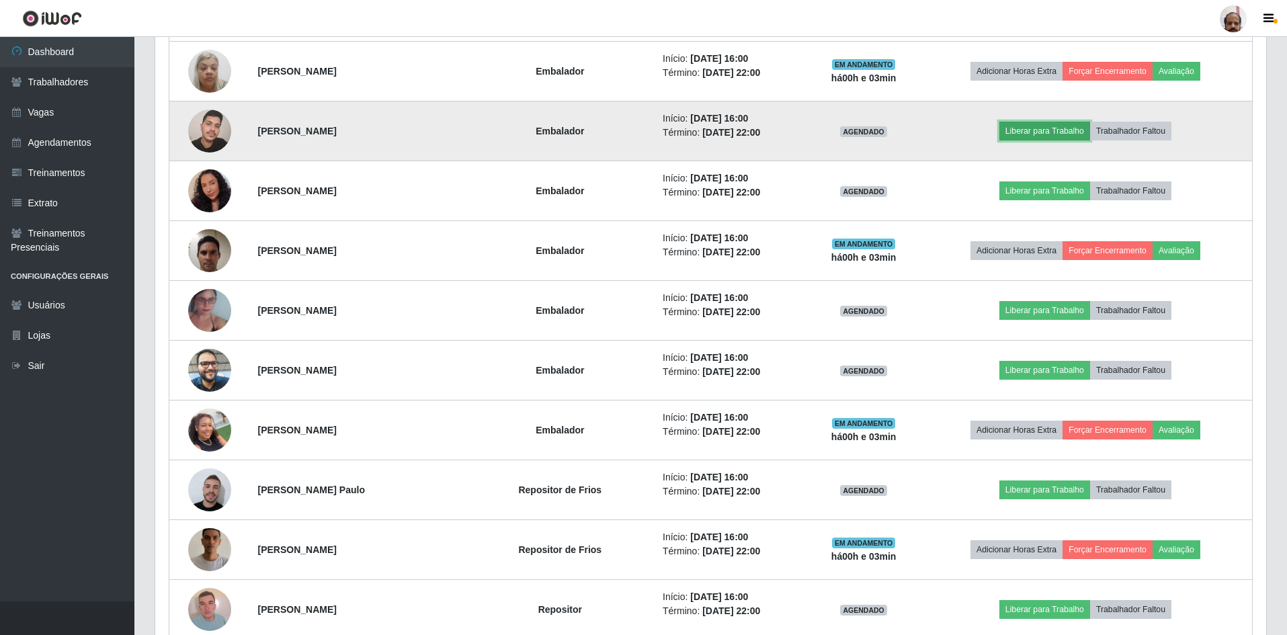
click at [1051, 130] on button "Liberar para Trabalho" at bounding box center [1045, 131] width 91 height 19
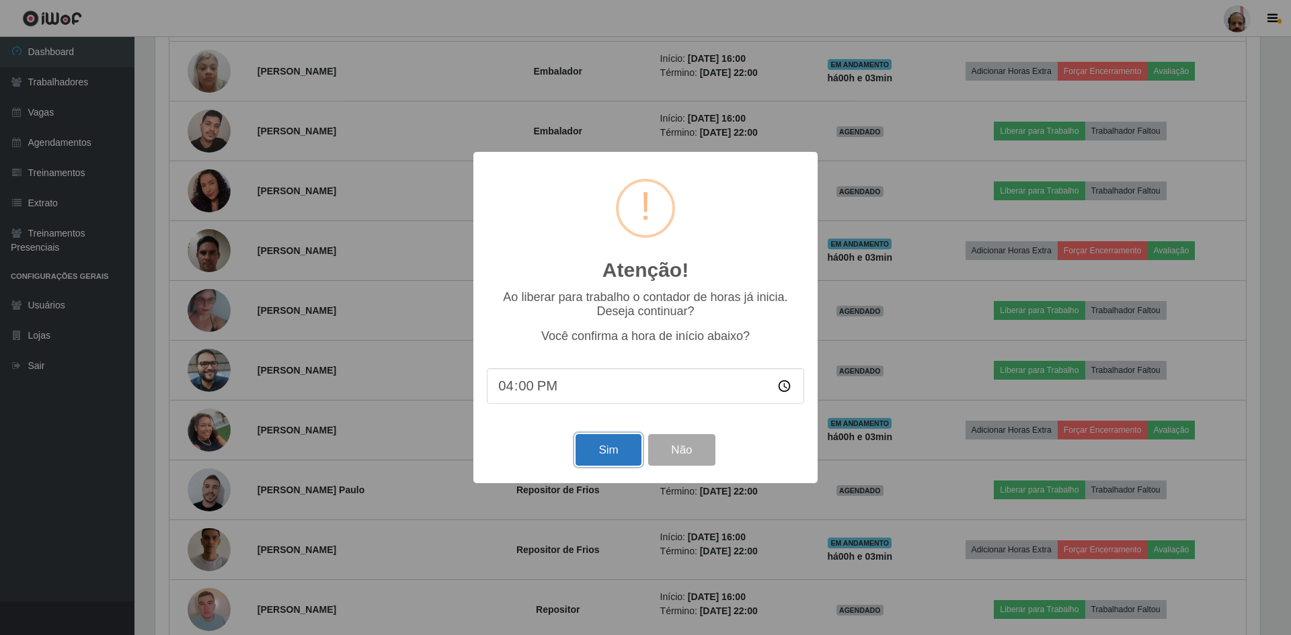
click at [601, 446] on button "Sim" at bounding box center [607, 450] width 65 height 32
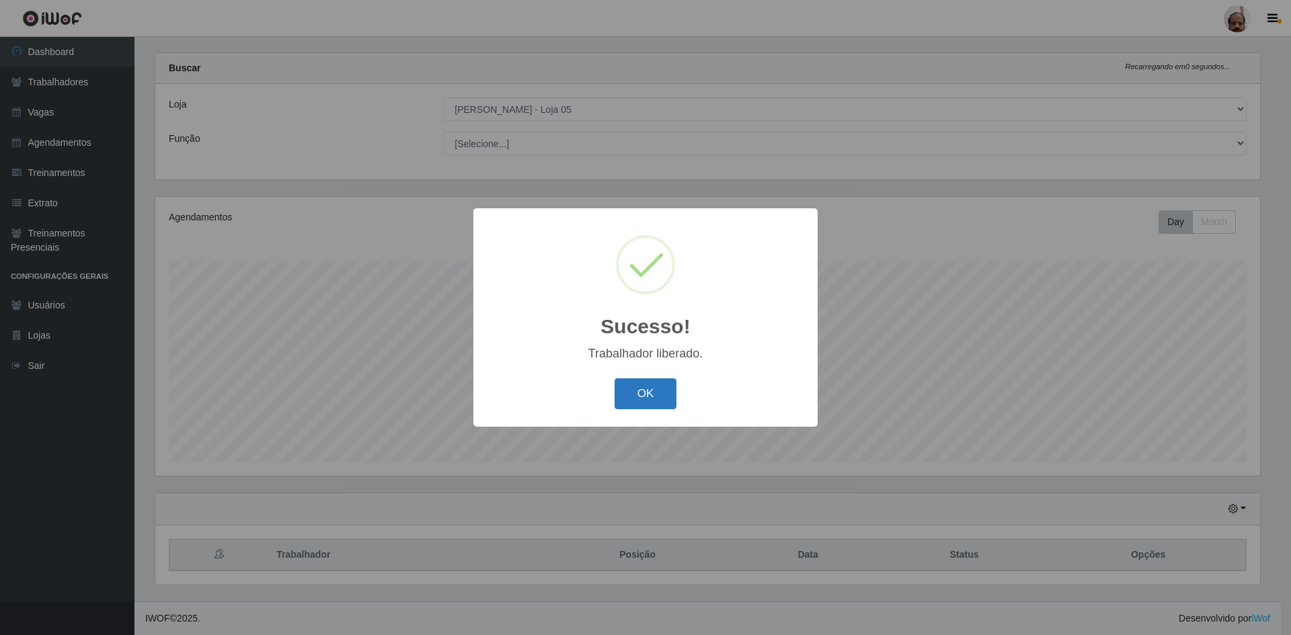
click at [634, 397] on button "OK" at bounding box center [645, 394] width 63 height 32
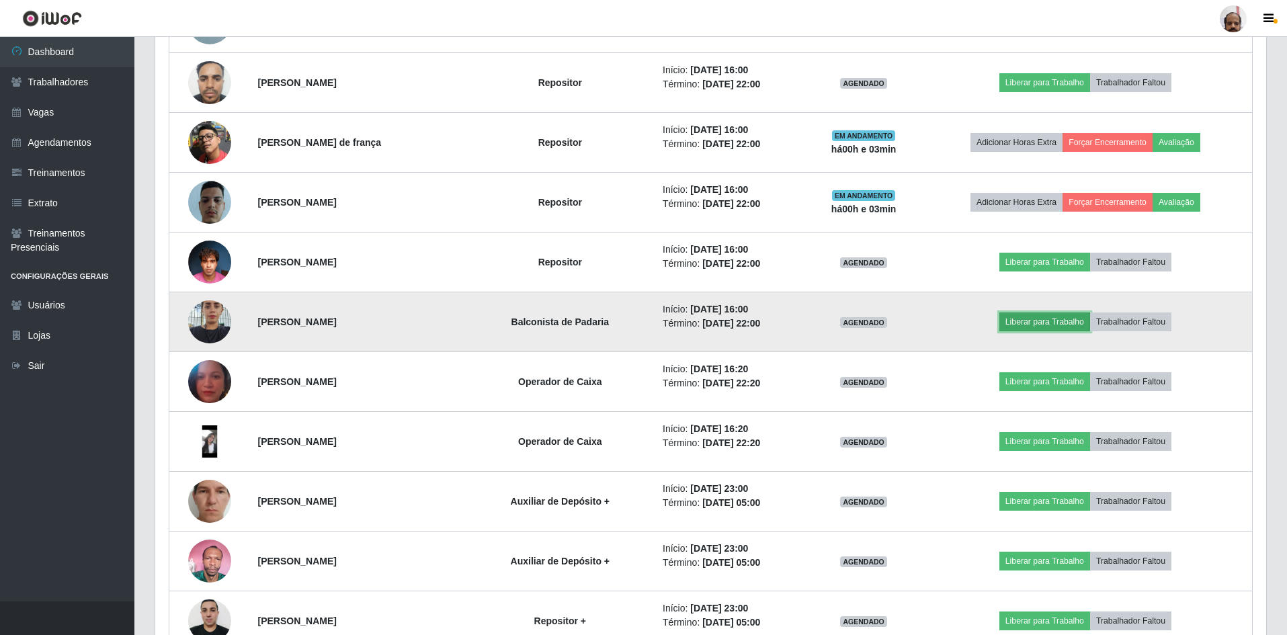
click at [1065, 324] on button "Liberar para Trabalho" at bounding box center [1045, 322] width 91 height 19
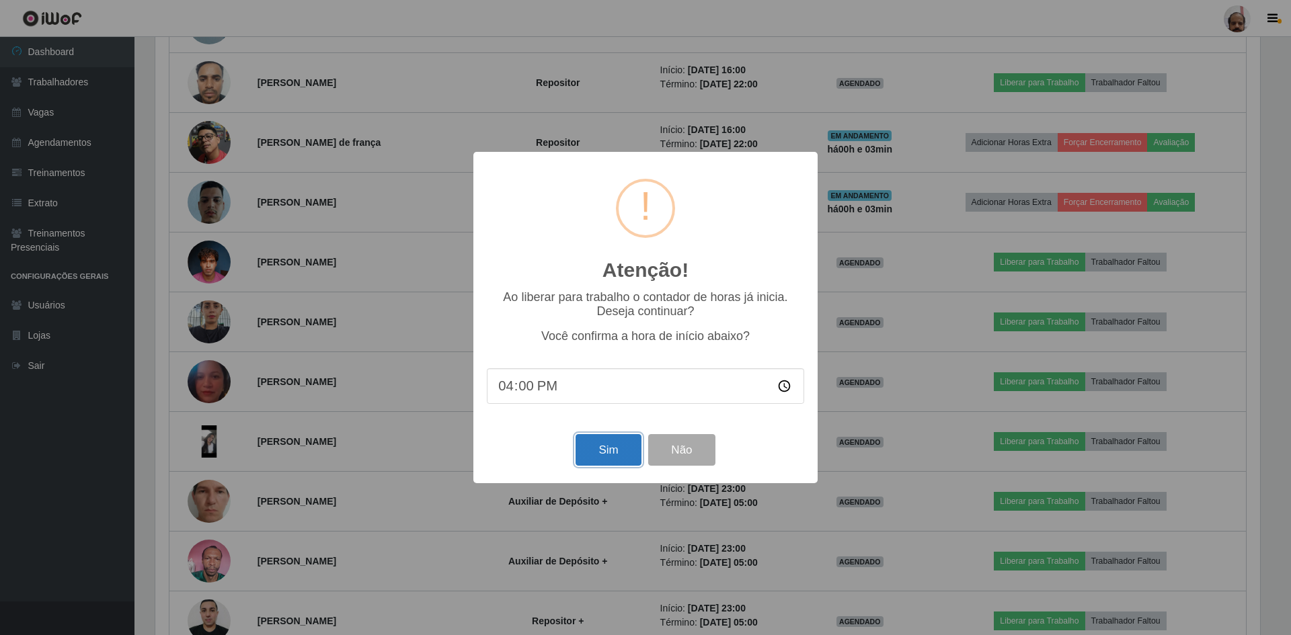
click at [608, 451] on button "Sim" at bounding box center [607, 450] width 65 height 32
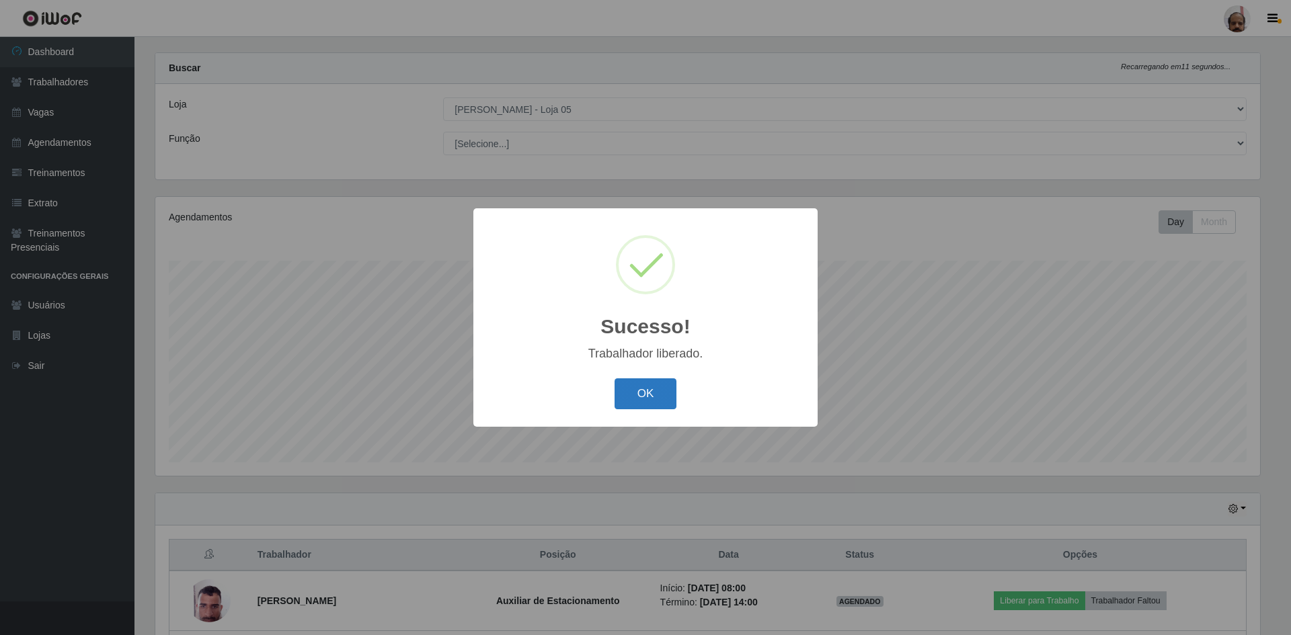
click at [646, 394] on button "OK" at bounding box center [645, 394] width 63 height 32
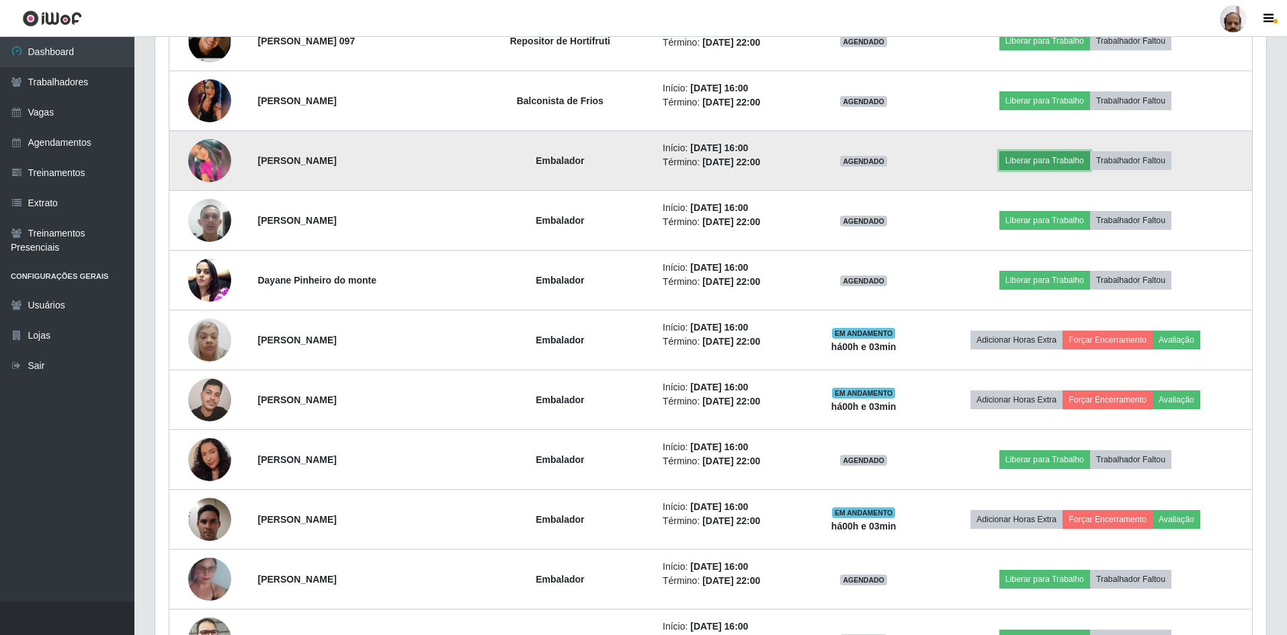
click at [1032, 161] on button "Liberar para Trabalho" at bounding box center [1045, 160] width 91 height 19
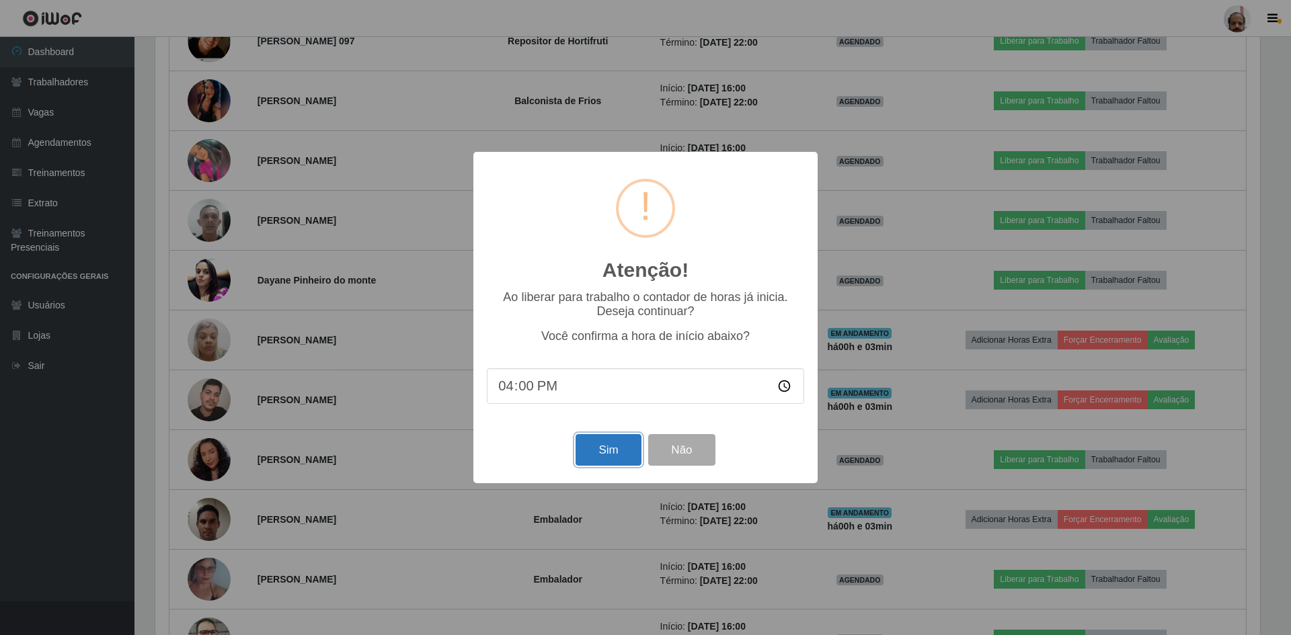
click at [612, 452] on button "Sim" at bounding box center [607, 450] width 65 height 32
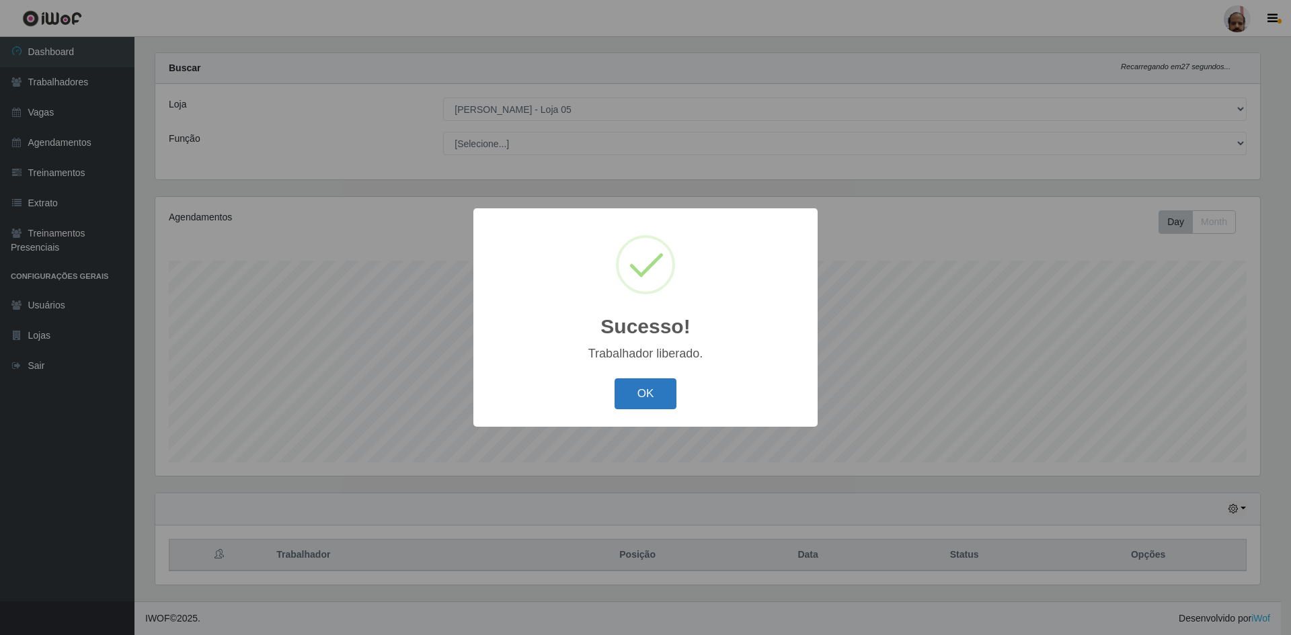
click at [649, 389] on button "OK" at bounding box center [645, 394] width 63 height 32
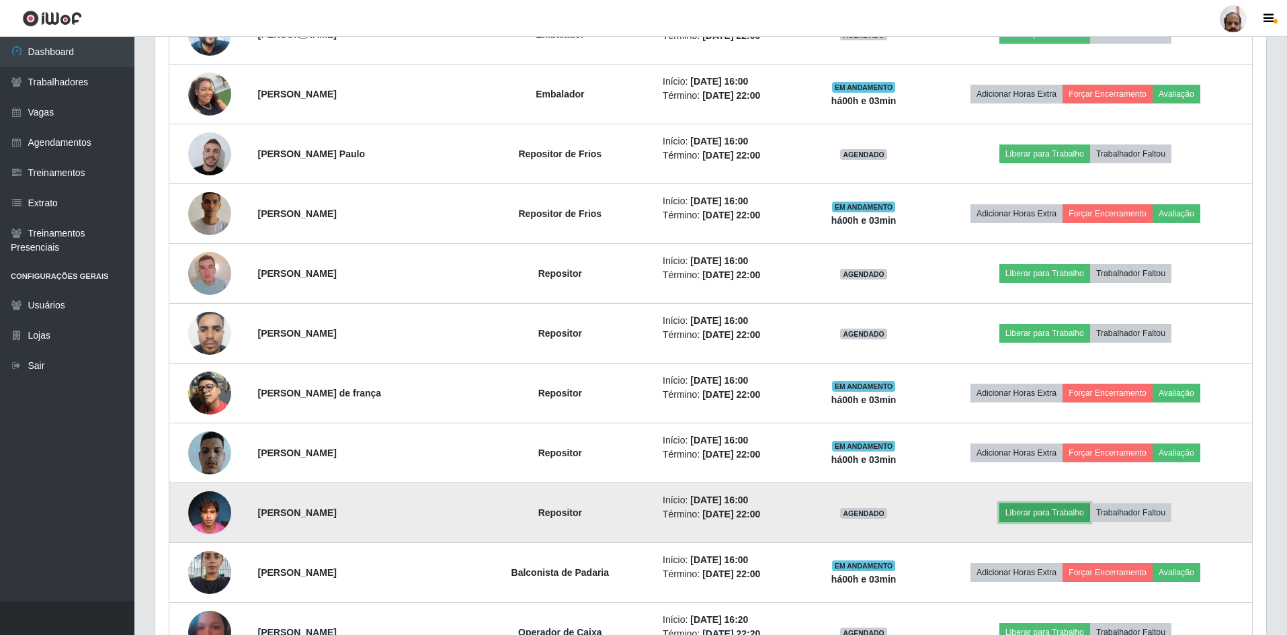
click at [1047, 515] on button "Liberar para Trabalho" at bounding box center [1045, 513] width 91 height 19
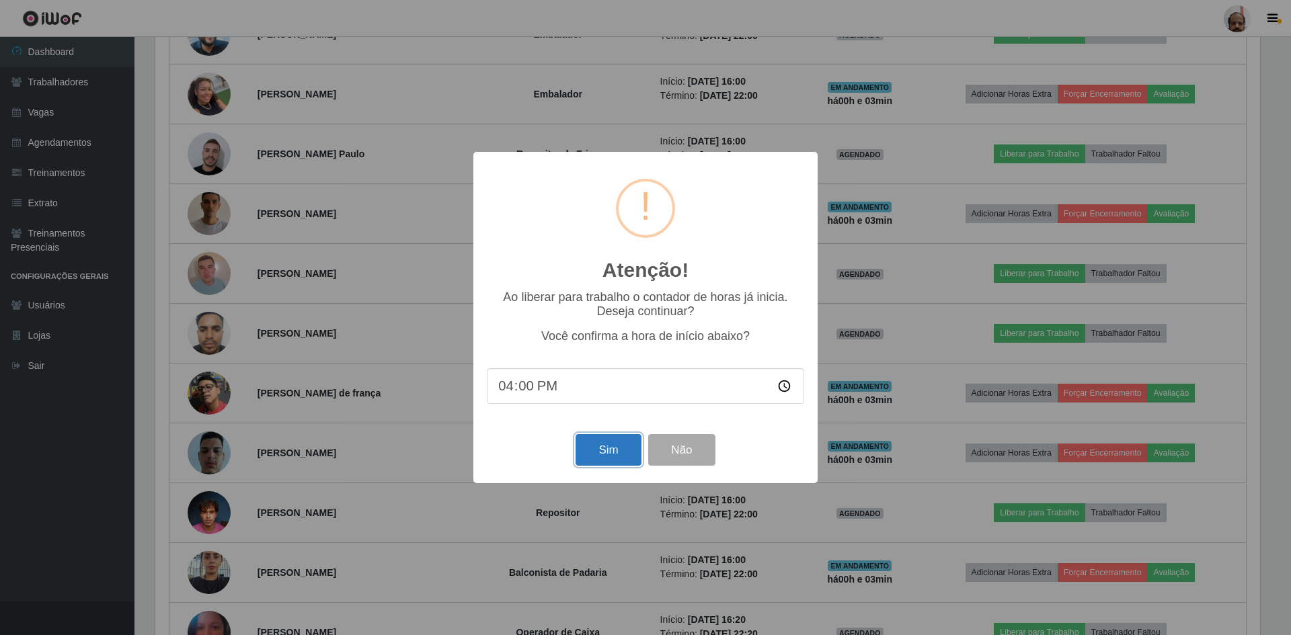
click at [597, 450] on button "Sim" at bounding box center [607, 450] width 65 height 32
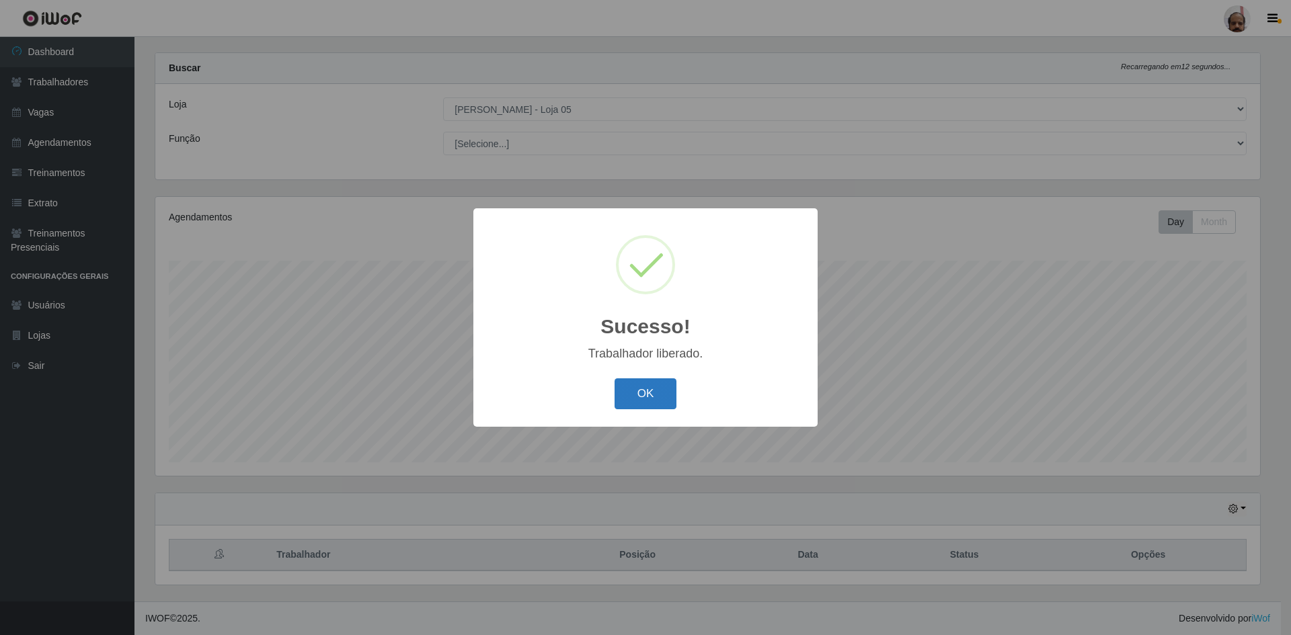
click at [646, 399] on button "OK" at bounding box center [645, 394] width 63 height 32
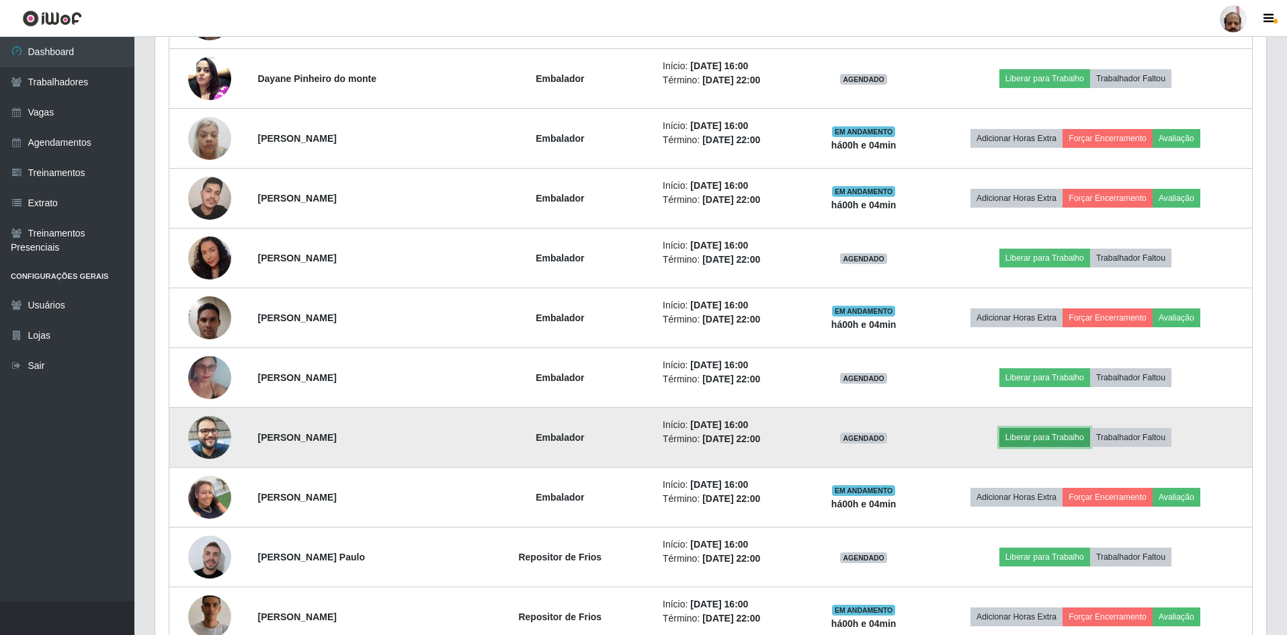
click at [1062, 434] on button "Liberar para Trabalho" at bounding box center [1045, 437] width 91 height 19
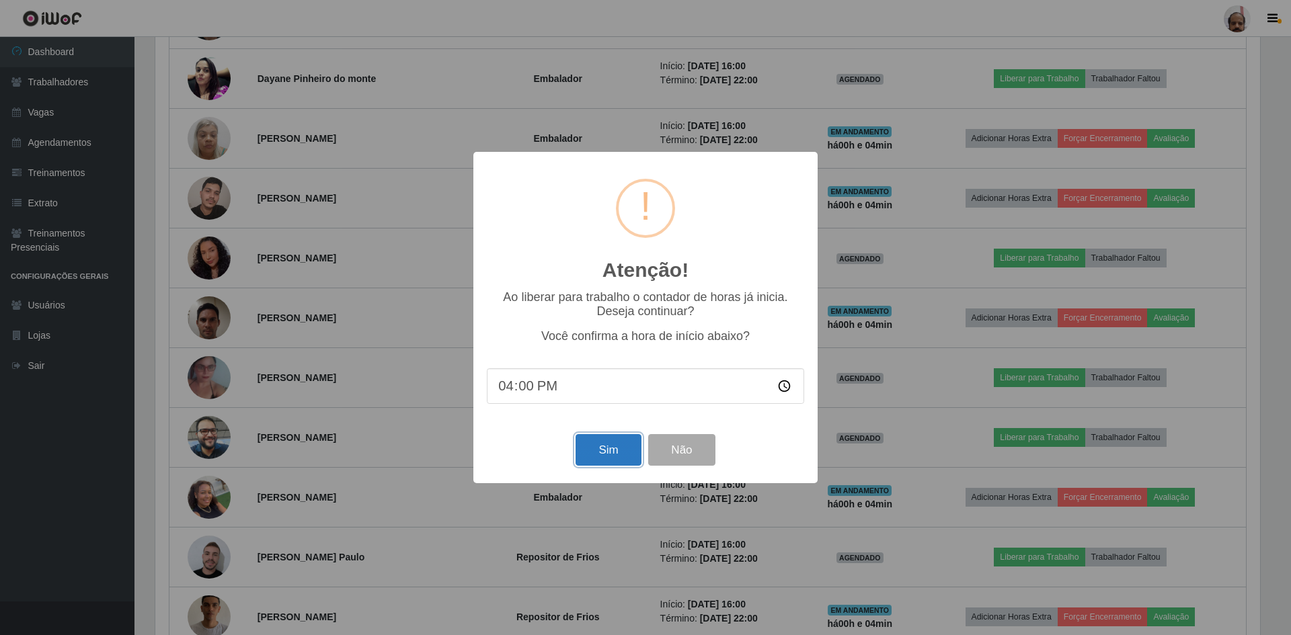
click at [616, 447] on button "Sim" at bounding box center [607, 450] width 65 height 32
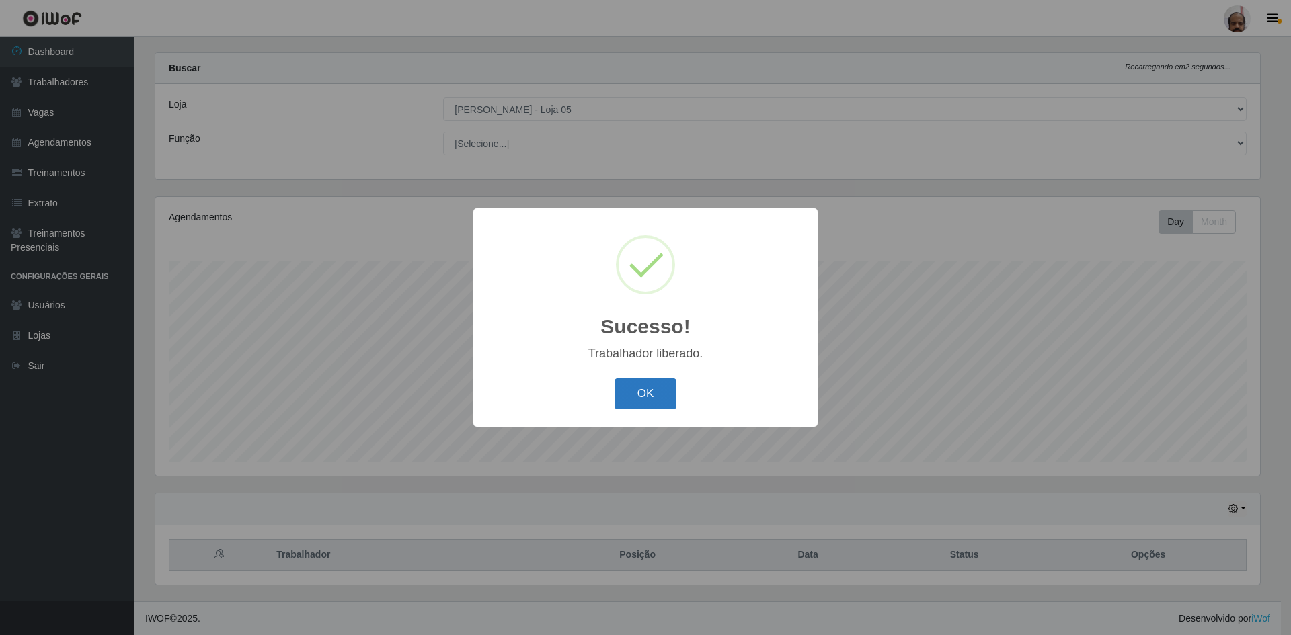
click at [639, 387] on button "OK" at bounding box center [645, 394] width 63 height 32
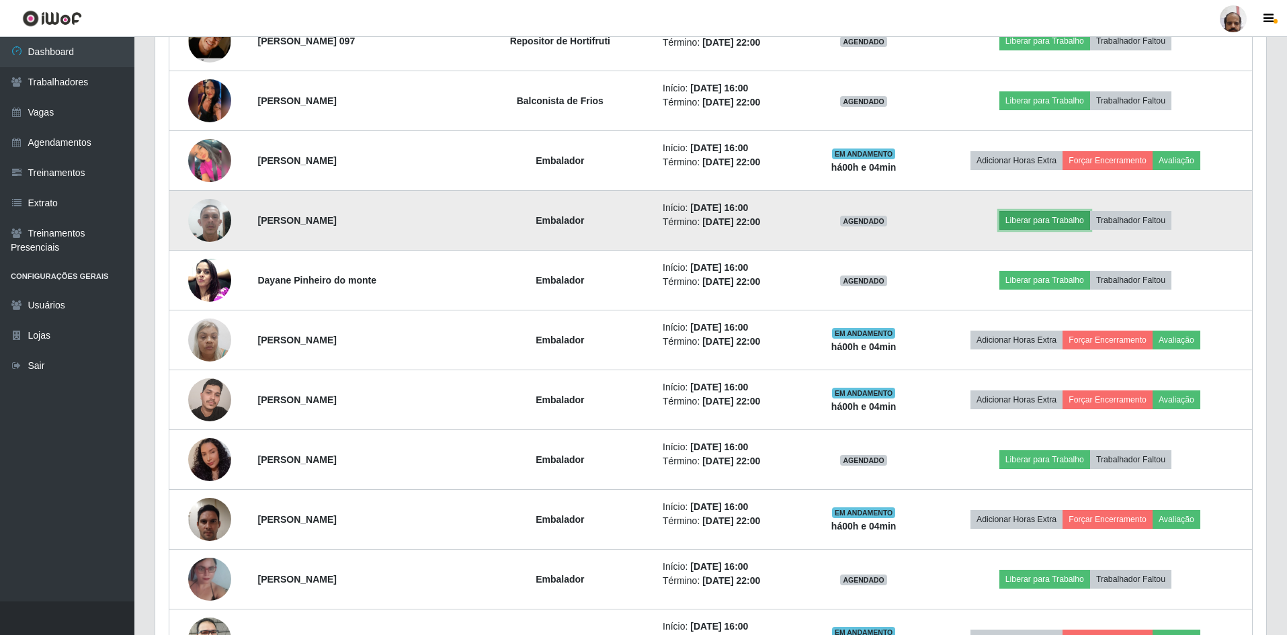
click at [1061, 221] on button "Liberar para Trabalho" at bounding box center [1045, 220] width 91 height 19
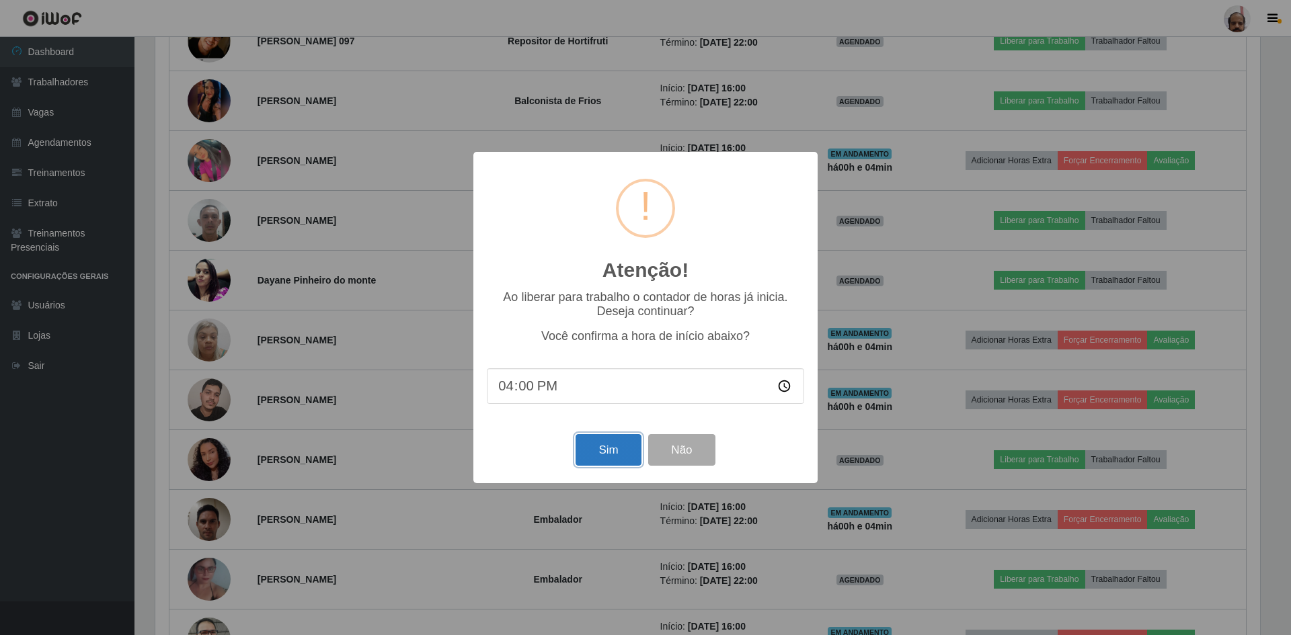
click at [613, 454] on button "Sim" at bounding box center [607, 450] width 65 height 32
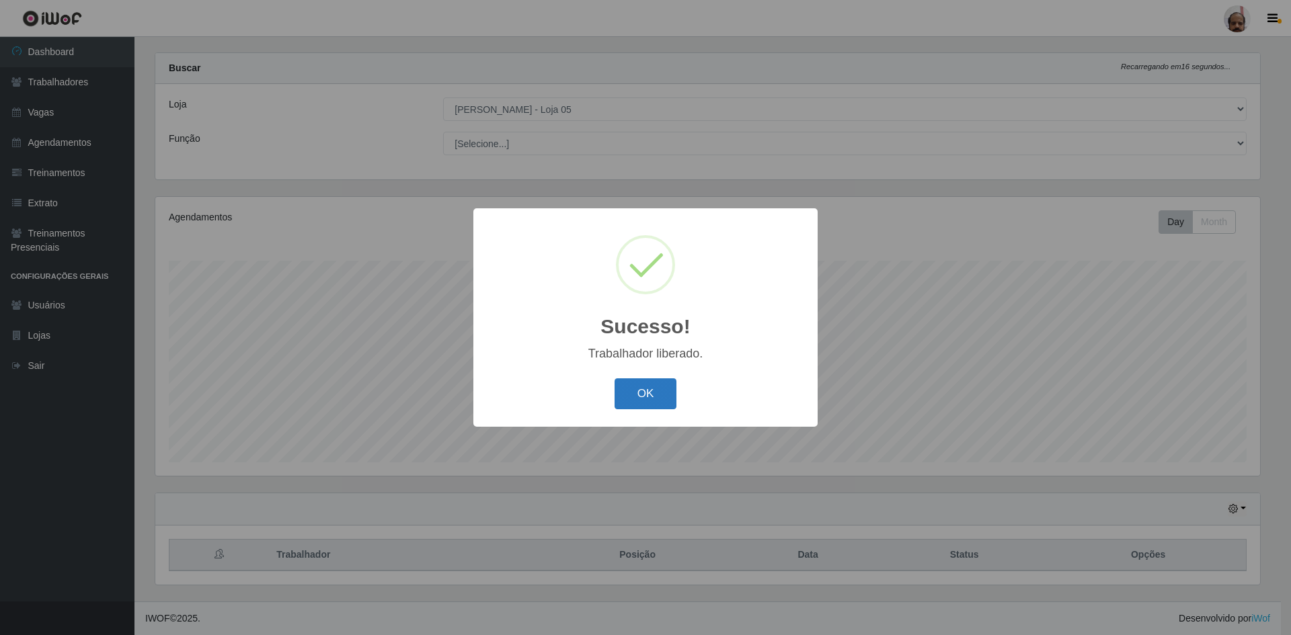
click at [645, 395] on button "OK" at bounding box center [645, 394] width 63 height 32
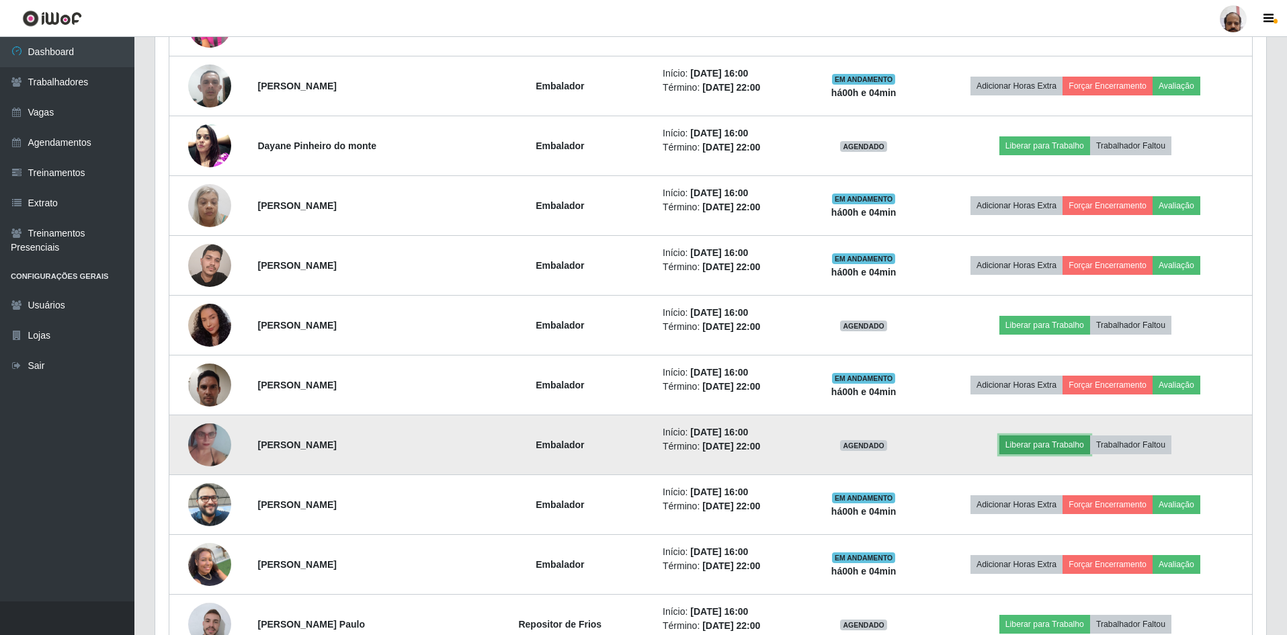
click at [1048, 447] on button "Liberar para Trabalho" at bounding box center [1045, 445] width 91 height 19
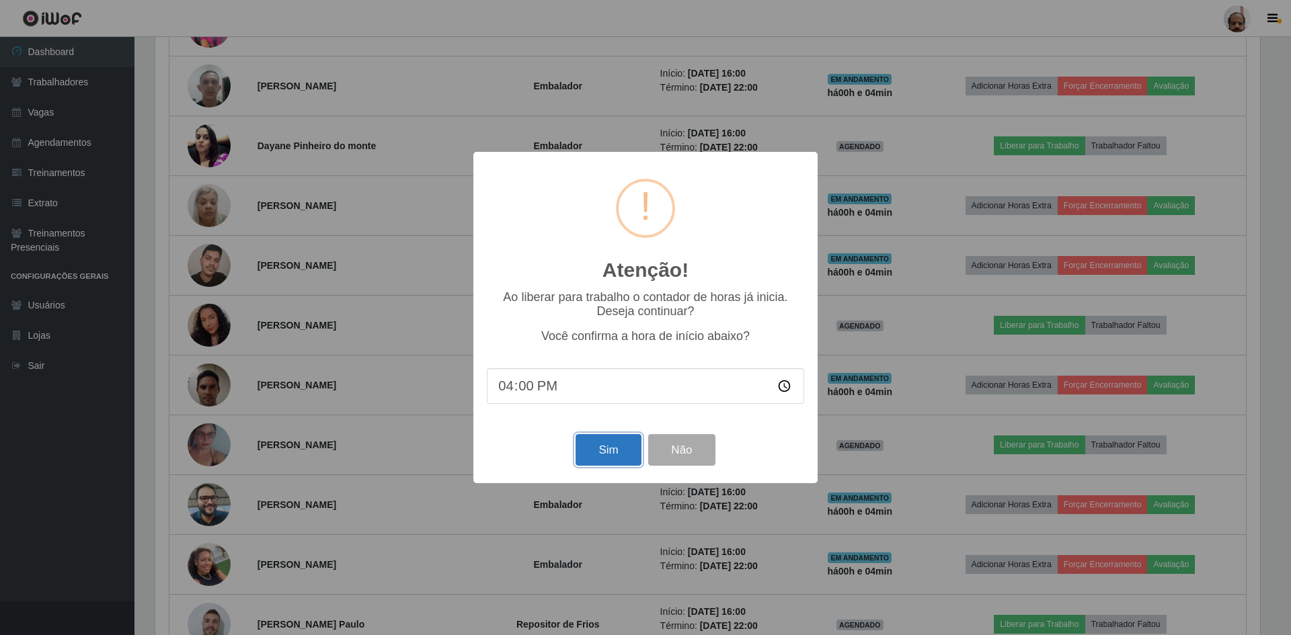
click at [594, 455] on button "Sim" at bounding box center [607, 450] width 65 height 32
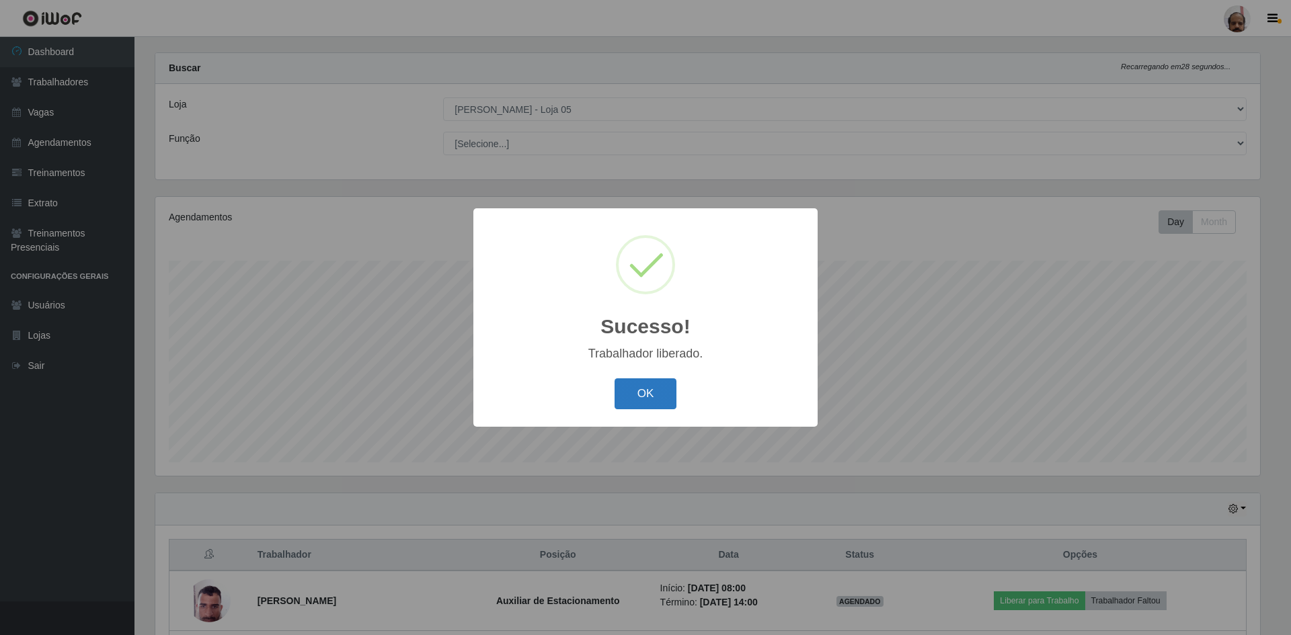
click at [644, 394] on button "OK" at bounding box center [645, 394] width 63 height 32
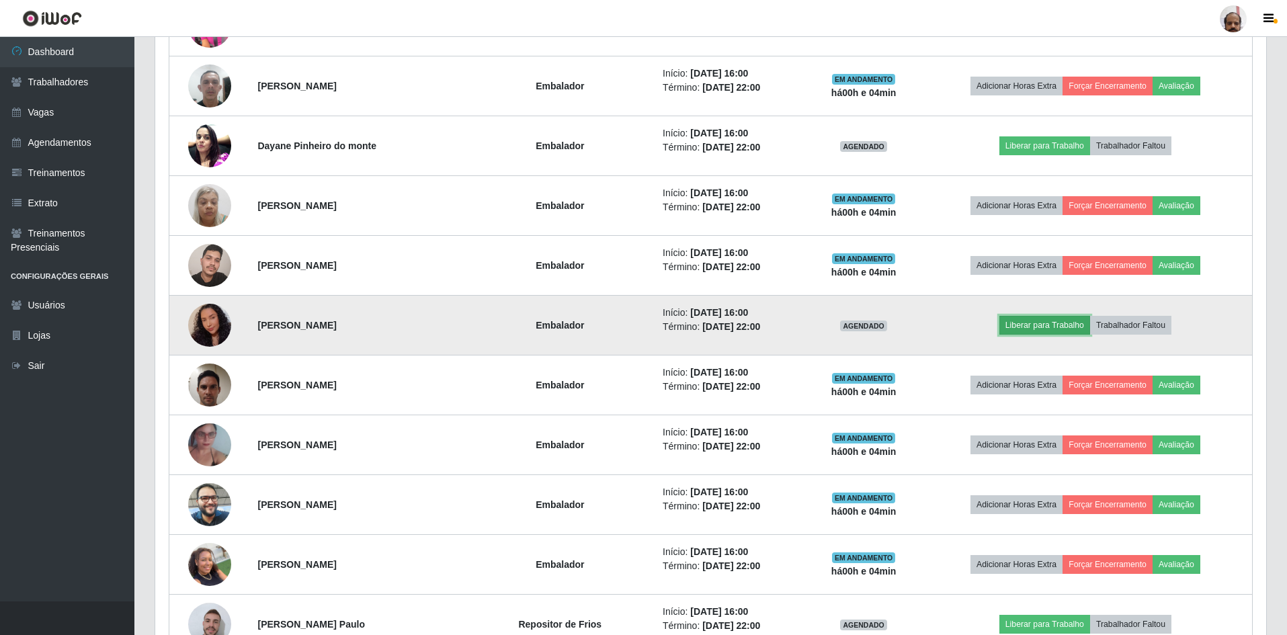
click at [1055, 323] on button "Liberar para Trabalho" at bounding box center [1045, 325] width 91 height 19
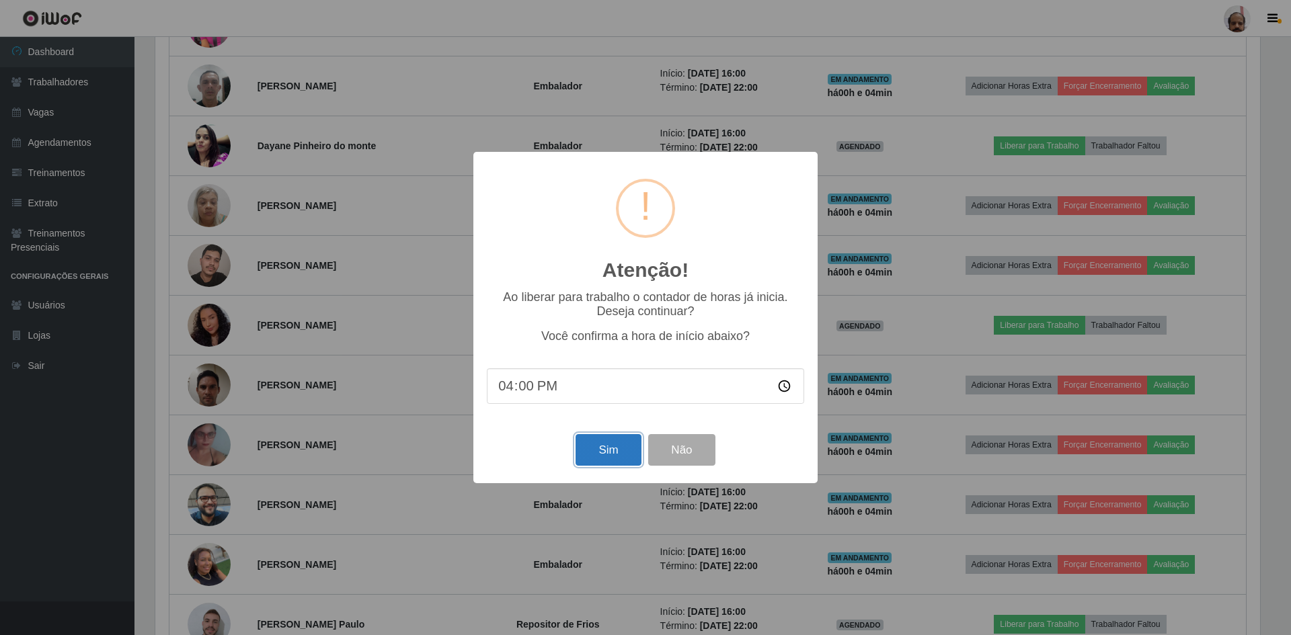
click at [598, 448] on button "Sim" at bounding box center [607, 450] width 65 height 32
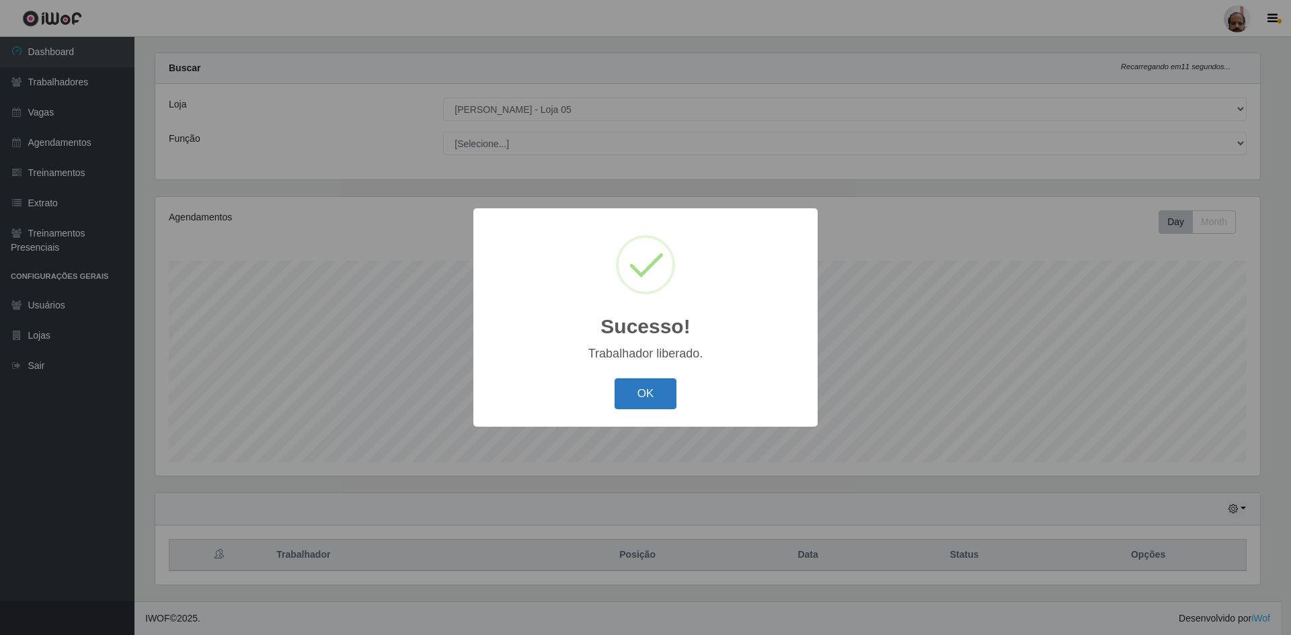
click at [638, 399] on button "OK" at bounding box center [645, 394] width 63 height 32
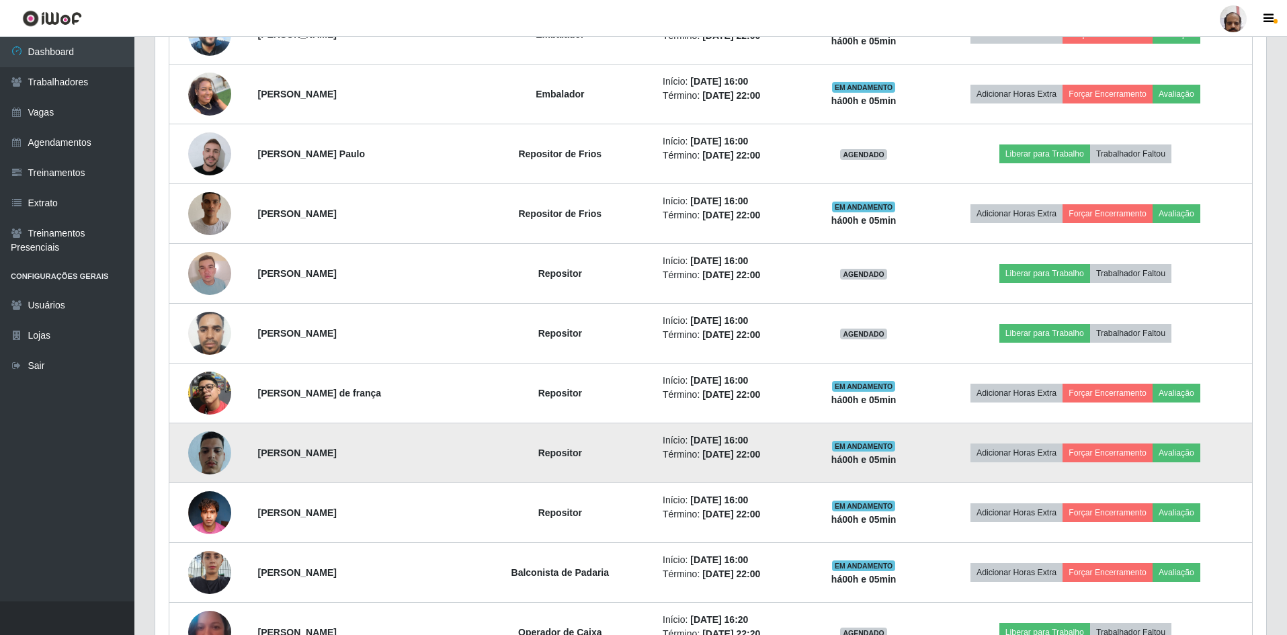
drag, startPoint x: 325, startPoint y: 475, endPoint x: 337, endPoint y: 458, distance: 20.9
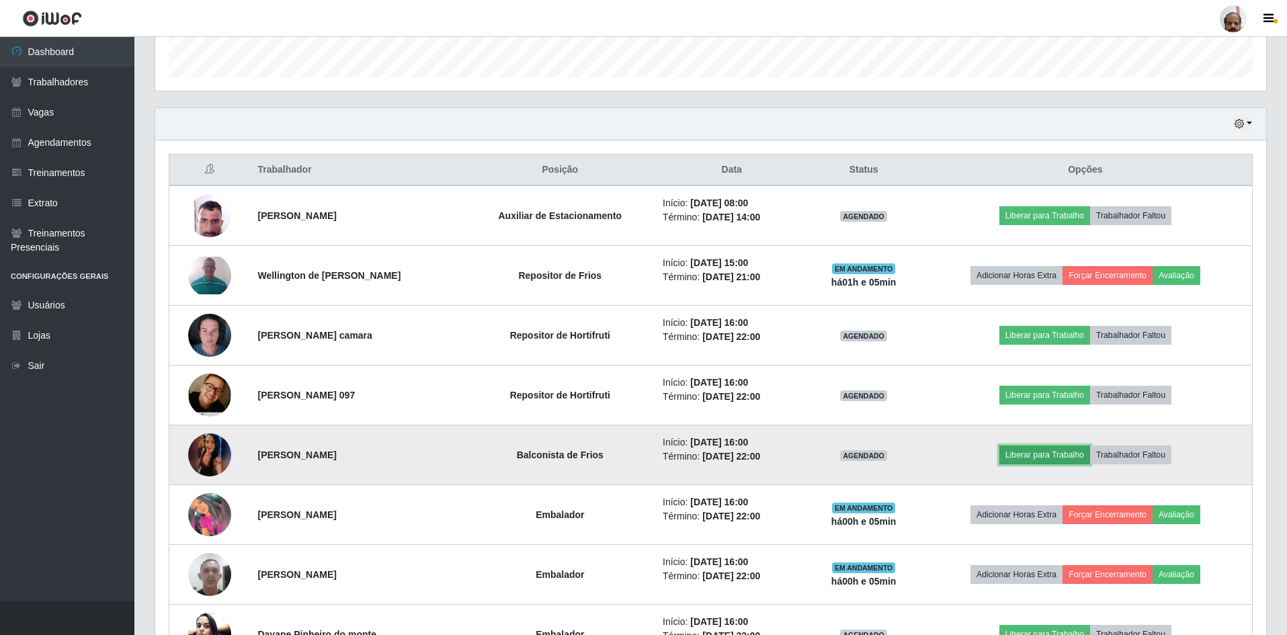
click at [1047, 456] on button "Liberar para Trabalho" at bounding box center [1045, 455] width 91 height 19
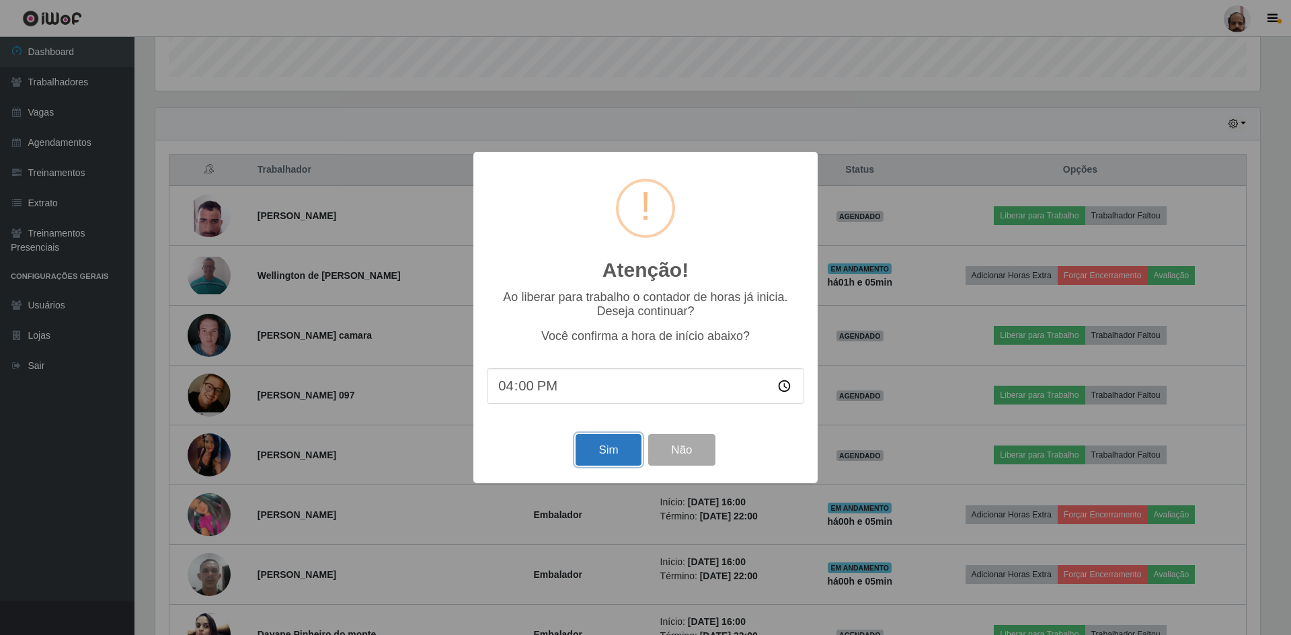
click at [607, 458] on button "Sim" at bounding box center [607, 450] width 65 height 32
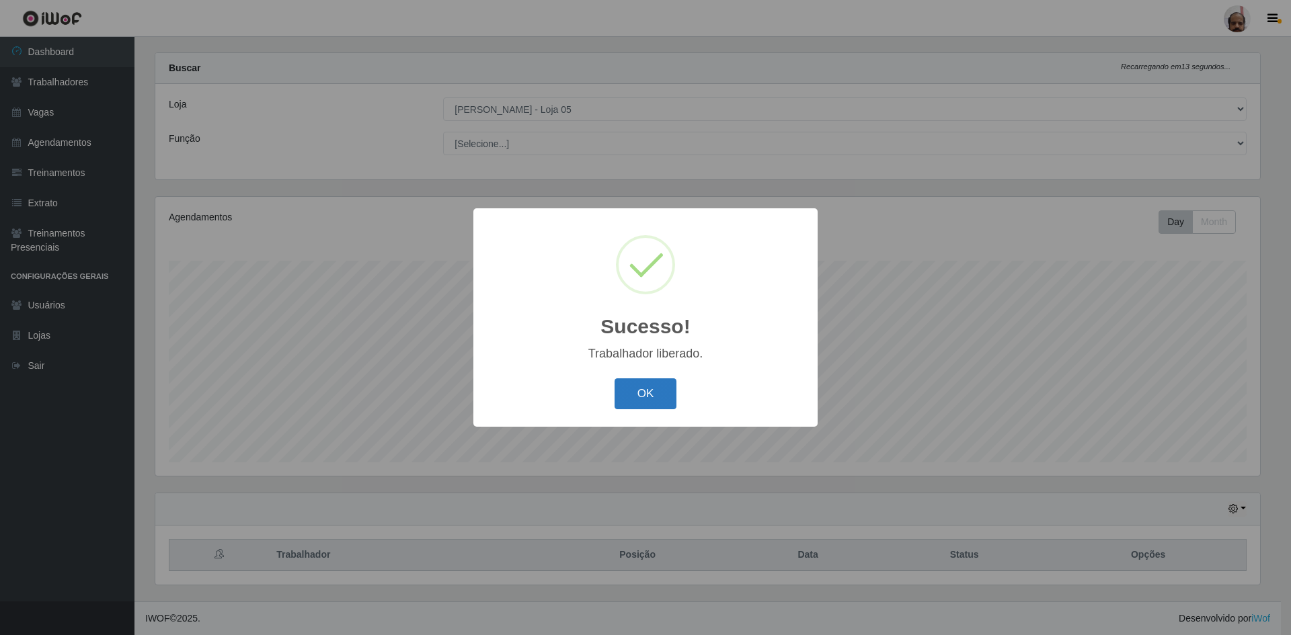
click at [636, 394] on button "OK" at bounding box center [645, 394] width 63 height 32
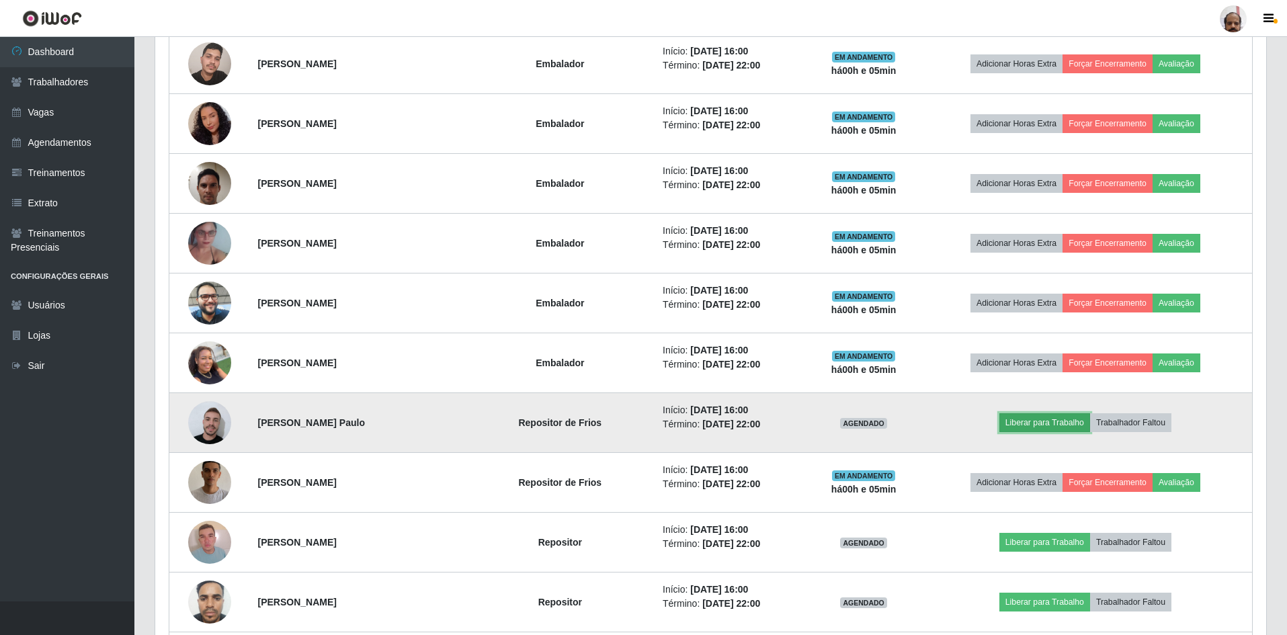
click at [1043, 423] on button "Liberar para Trabalho" at bounding box center [1045, 422] width 91 height 19
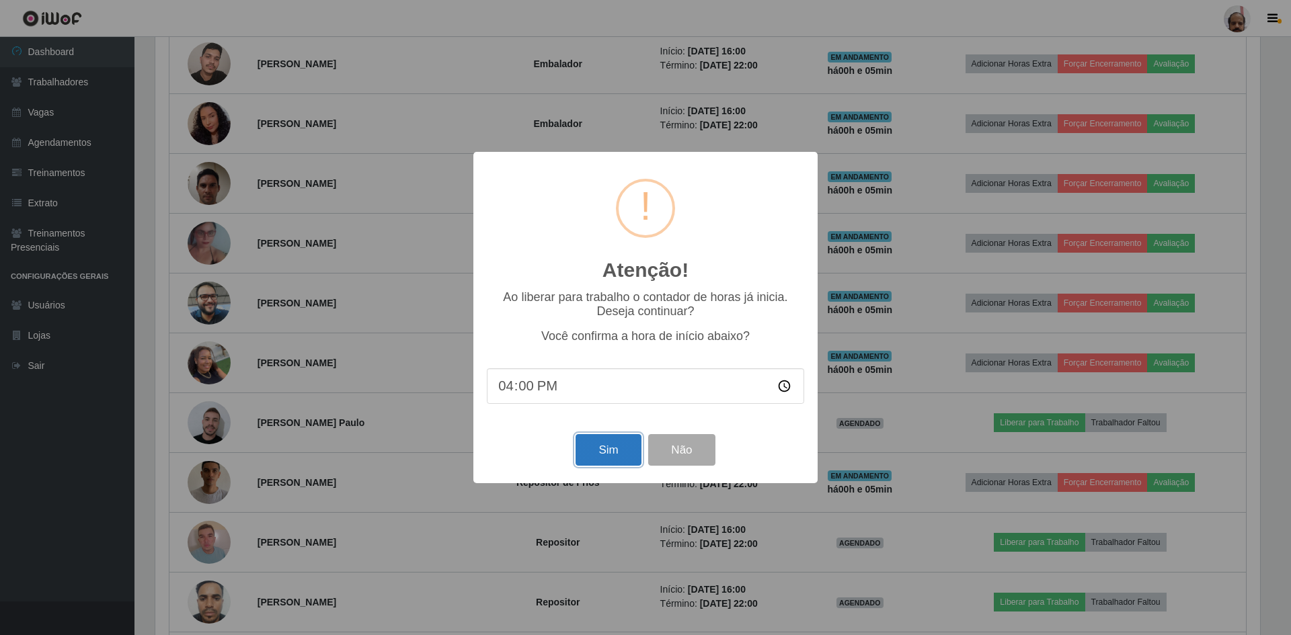
click at [599, 454] on button "Sim" at bounding box center [607, 450] width 65 height 32
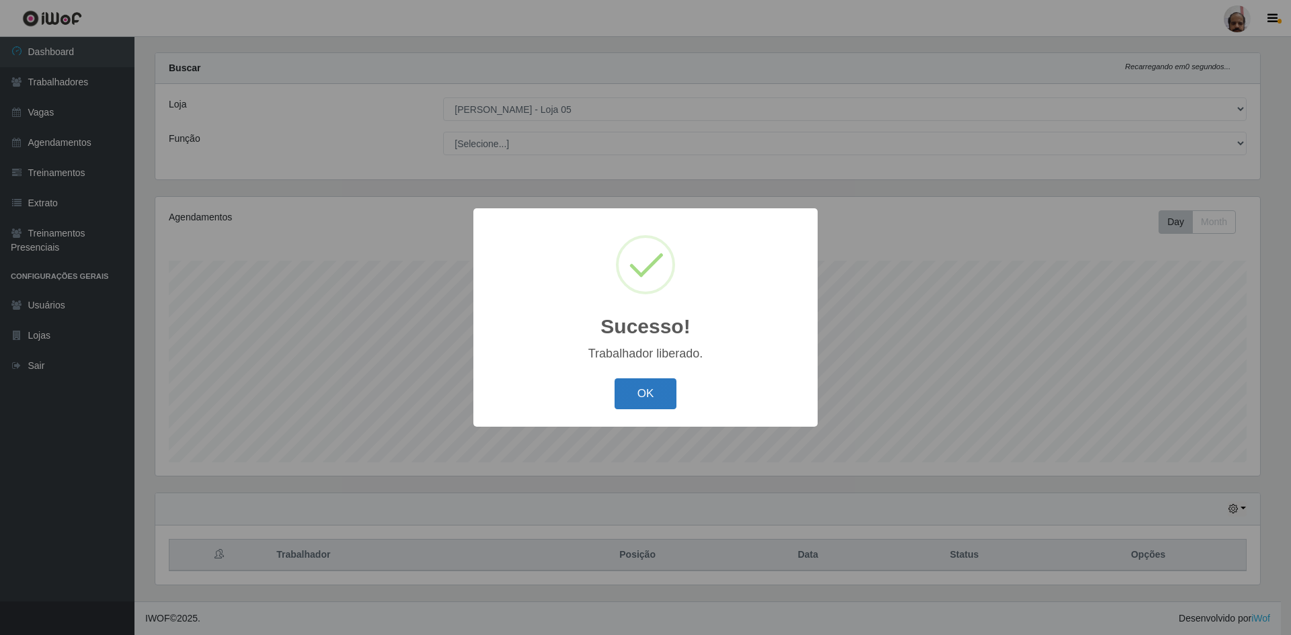
click at [649, 390] on button "OK" at bounding box center [645, 394] width 63 height 32
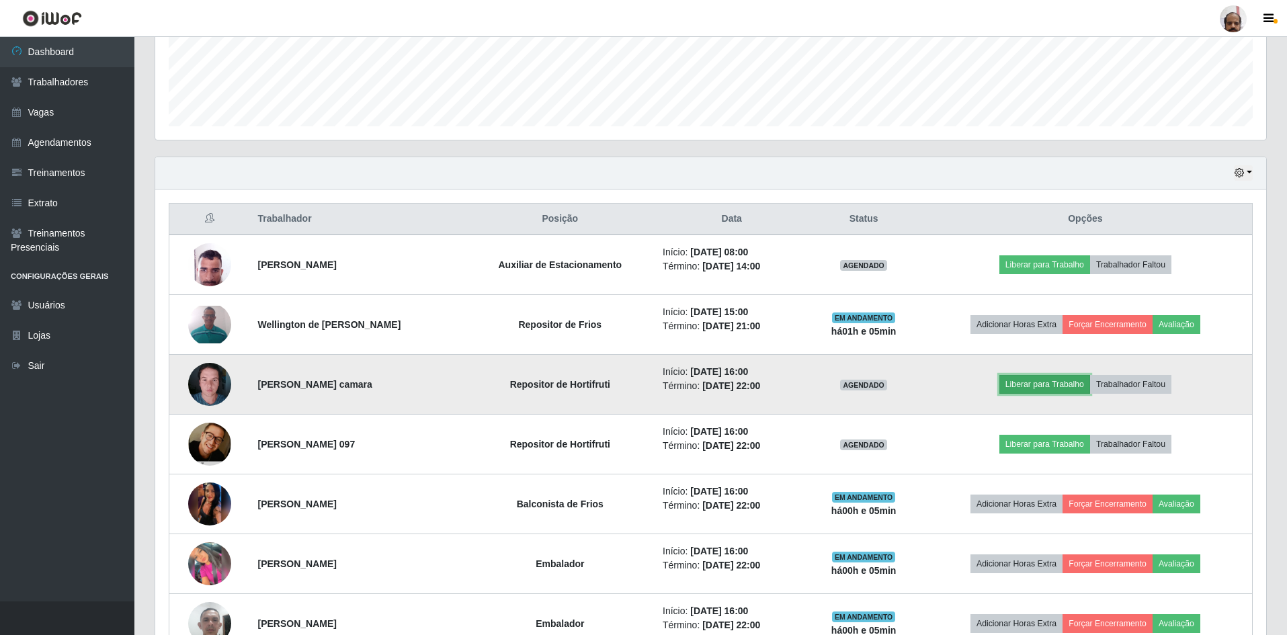
click at [1040, 386] on button "Liberar para Trabalho" at bounding box center [1045, 384] width 91 height 19
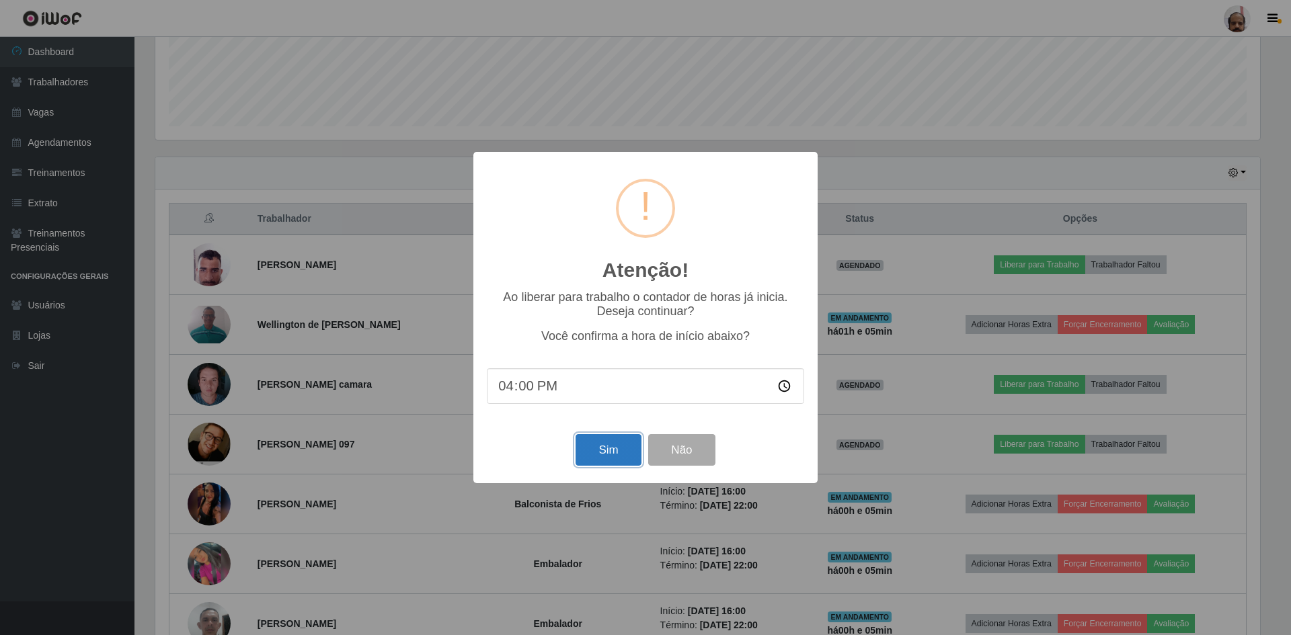
click at [620, 456] on button "Sim" at bounding box center [607, 450] width 65 height 32
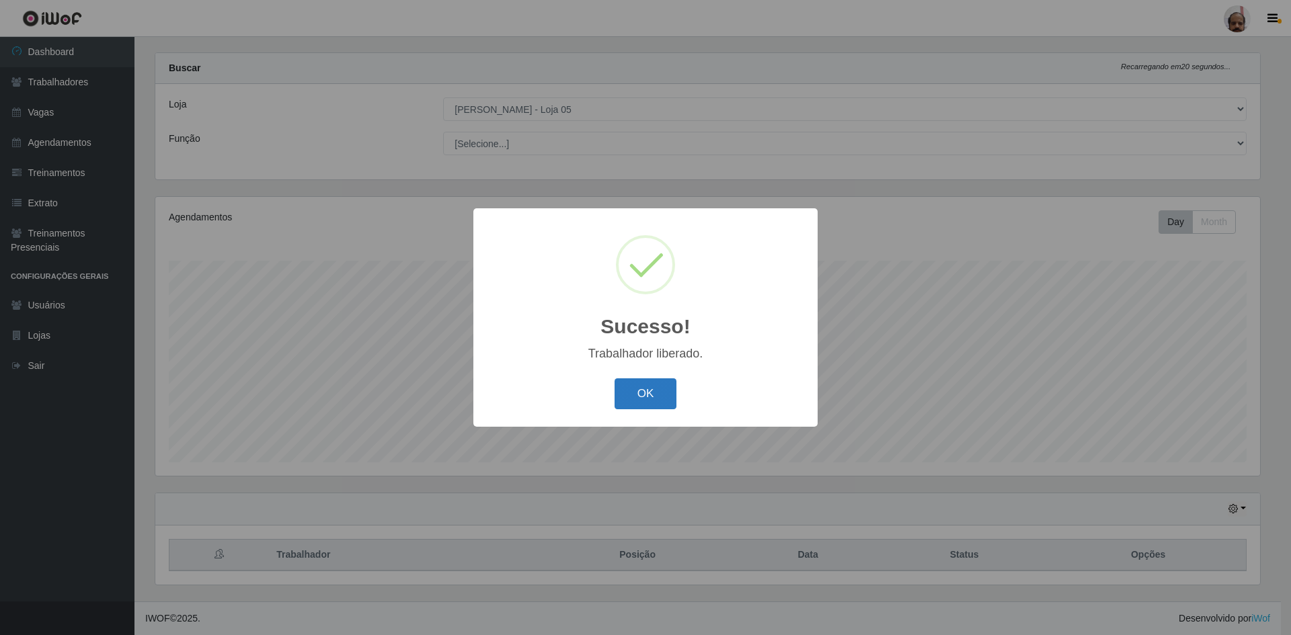
click at [640, 397] on button "OK" at bounding box center [645, 394] width 63 height 32
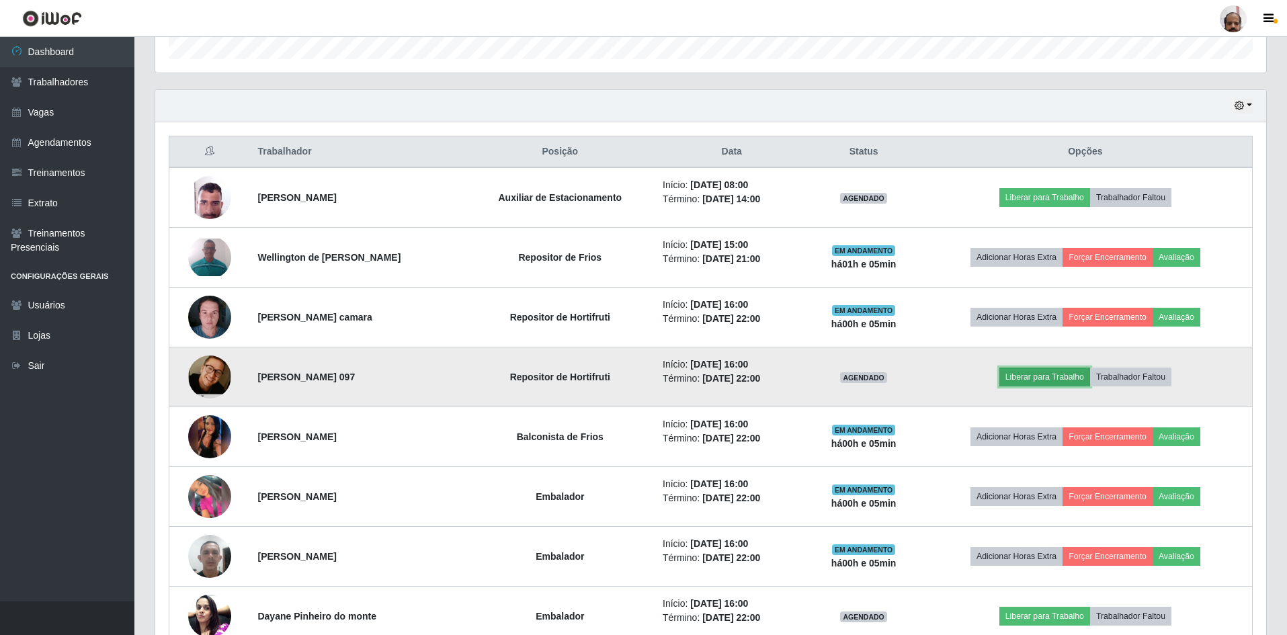
click at [1041, 374] on button "Liberar para Trabalho" at bounding box center [1045, 377] width 91 height 19
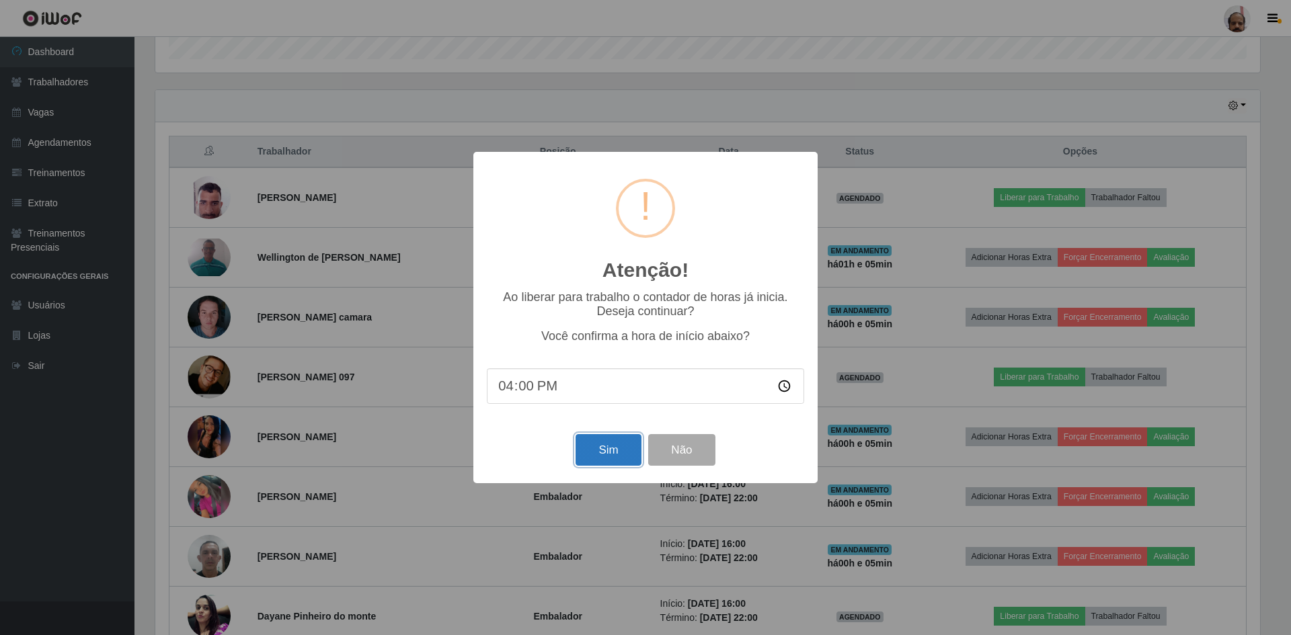
click at [580, 456] on button "Sim" at bounding box center [607, 450] width 65 height 32
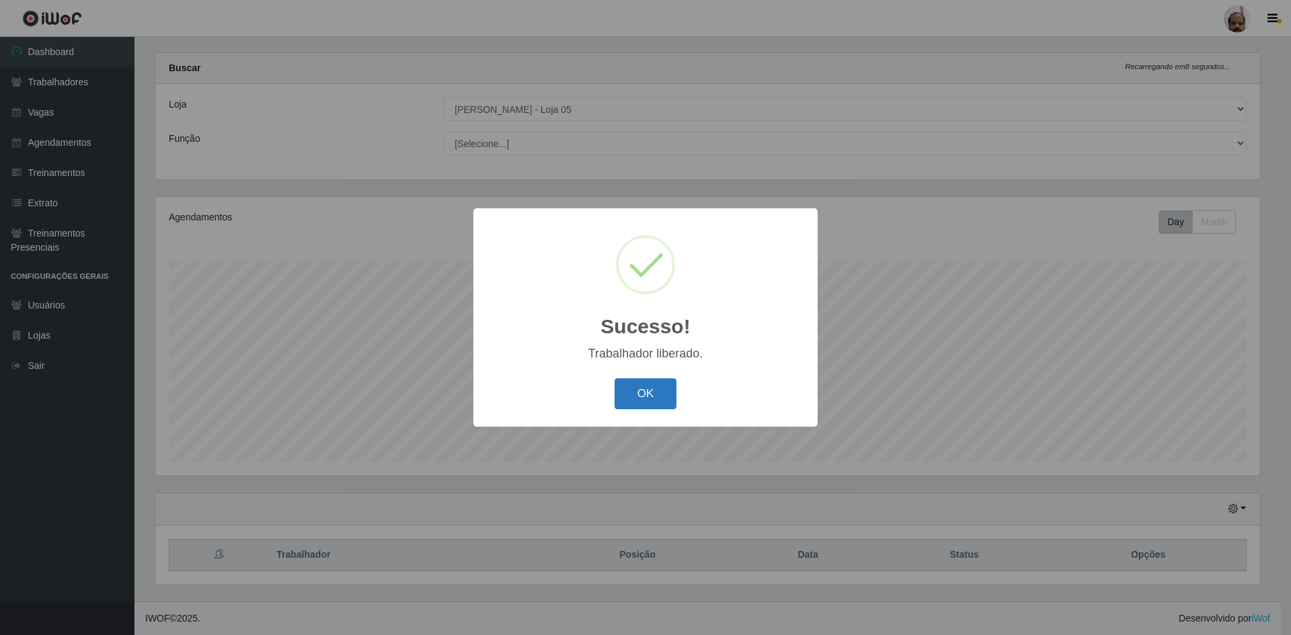
click at [639, 391] on button "OK" at bounding box center [645, 394] width 63 height 32
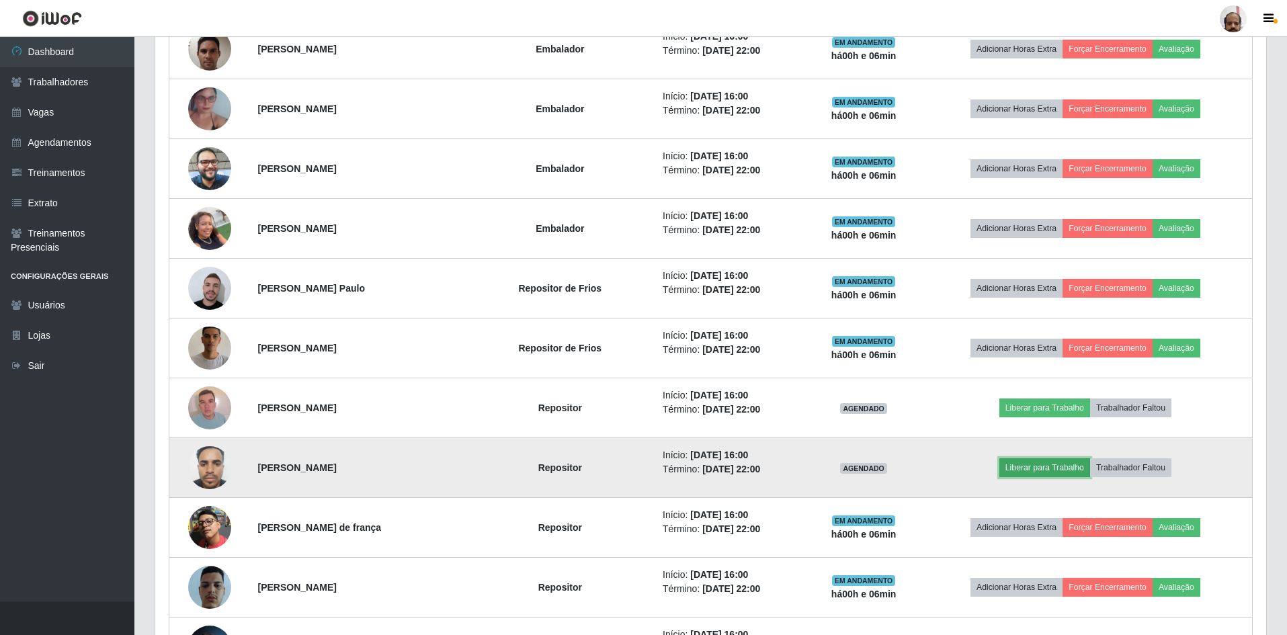
click at [1065, 465] on button "Liberar para Trabalho" at bounding box center [1045, 467] width 91 height 19
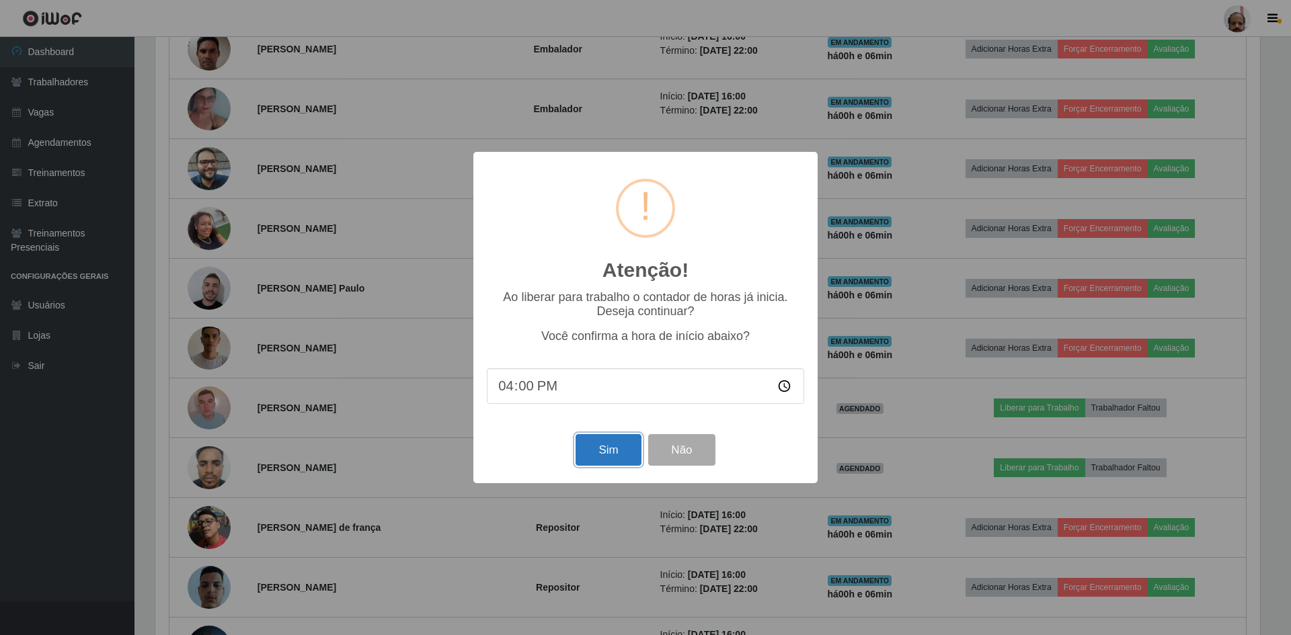
click at [614, 450] on button "Sim" at bounding box center [607, 450] width 65 height 32
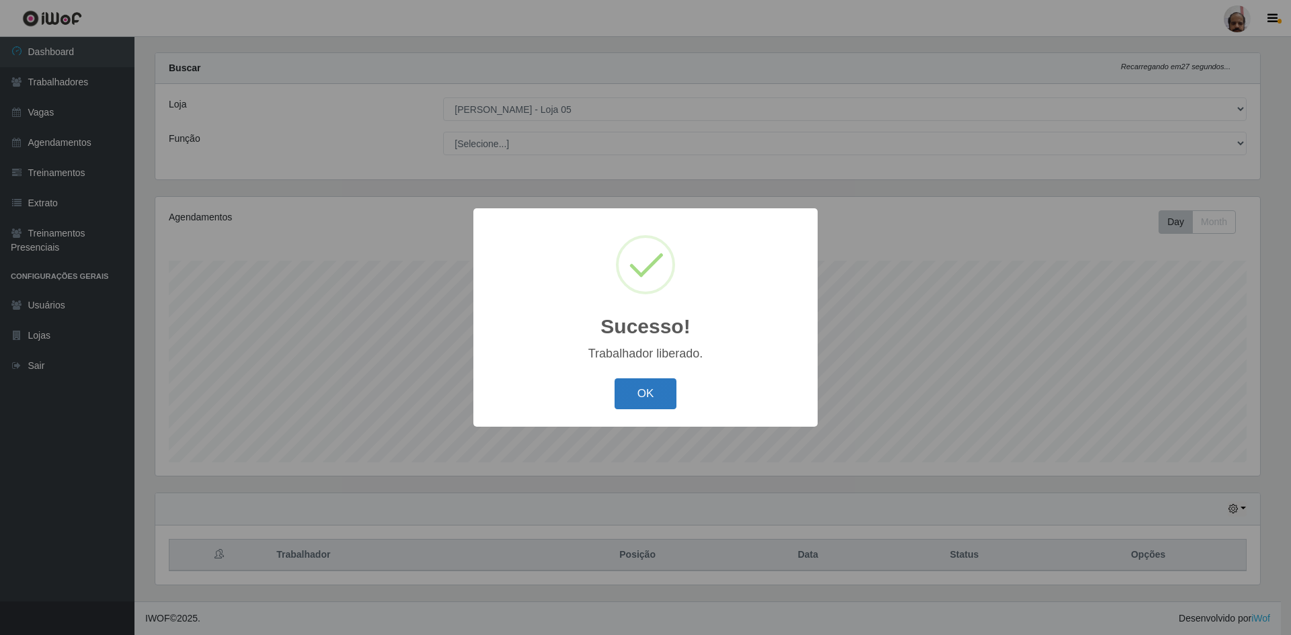
click at [641, 393] on button "OK" at bounding box center [645, 394] width 63 height 32
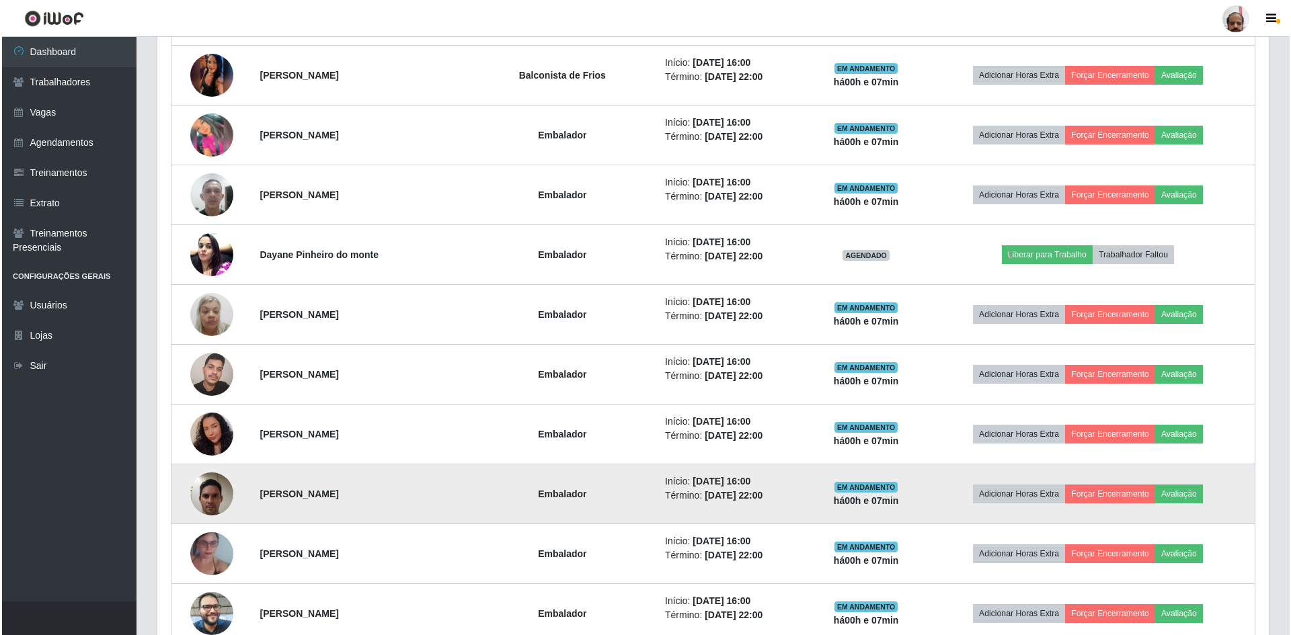
scroll to position [783, 0]
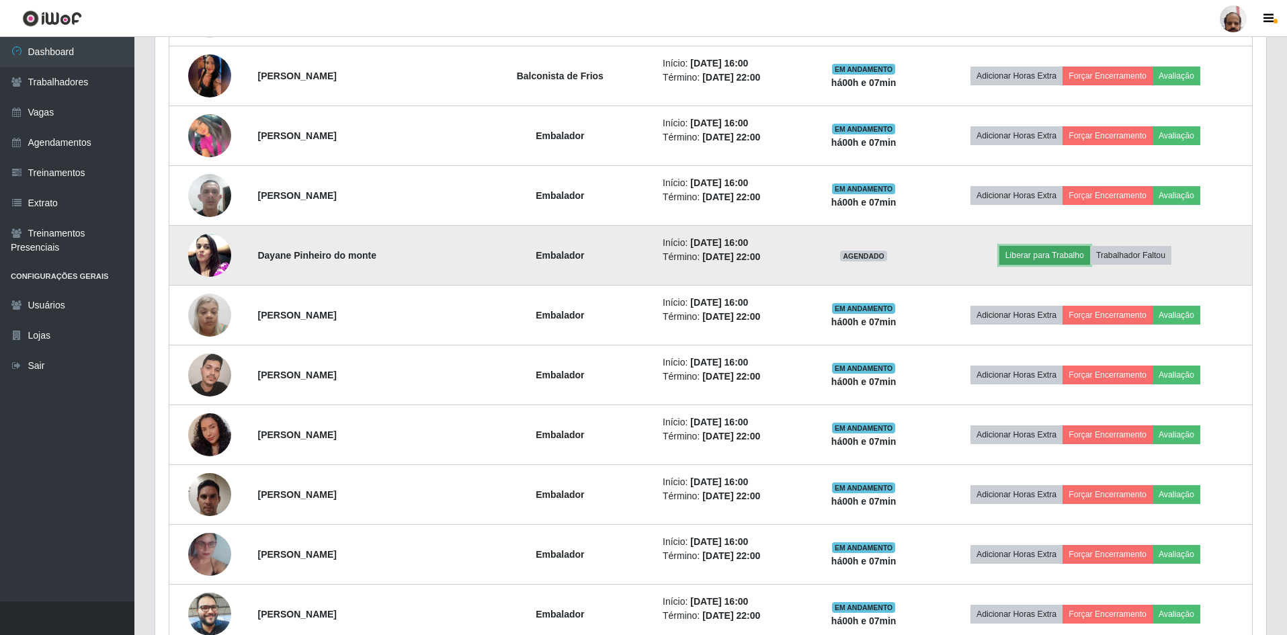
click at [1051, 253] on button "Liberar para Trabalho" at bounding box center [1045, 255] width 91 height 19
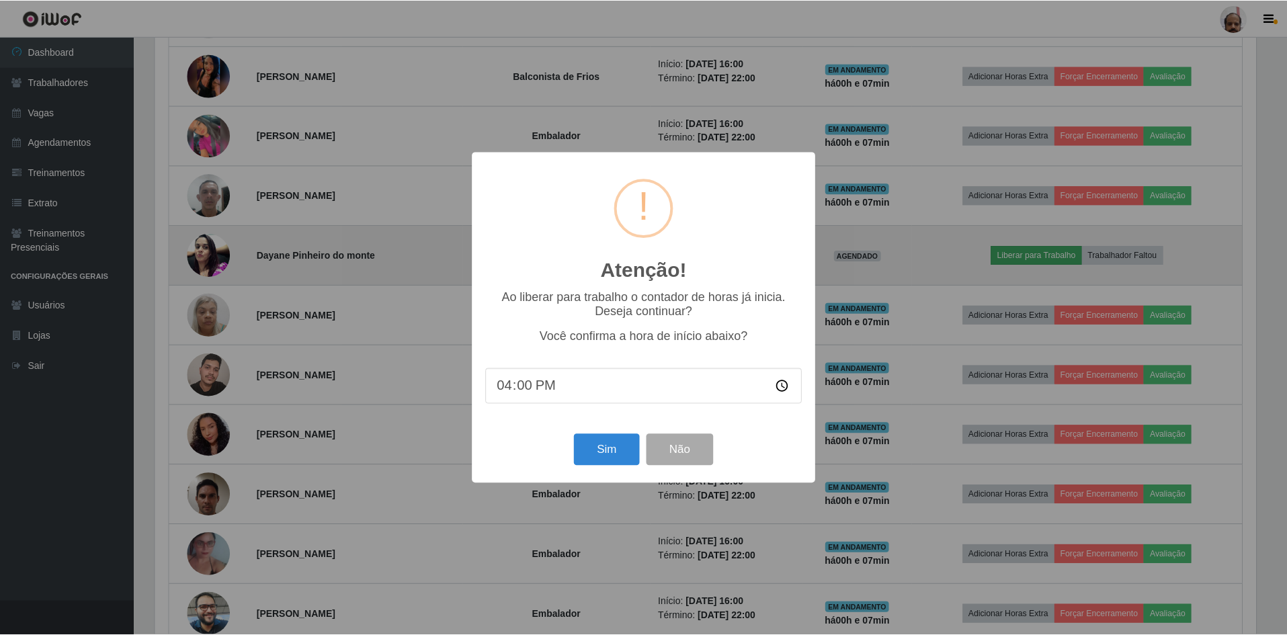
scroll to position [279, 1105]
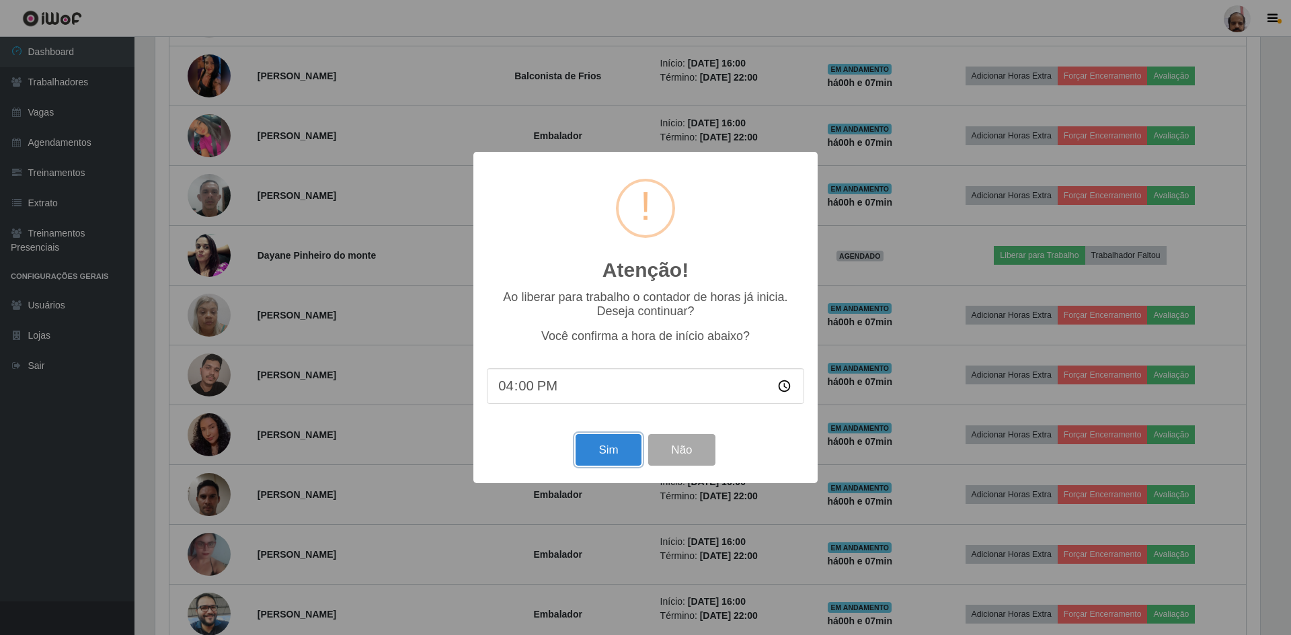
click at [602, 456] on button "Sim" at bounding box center [607, 450] width 65 height 32
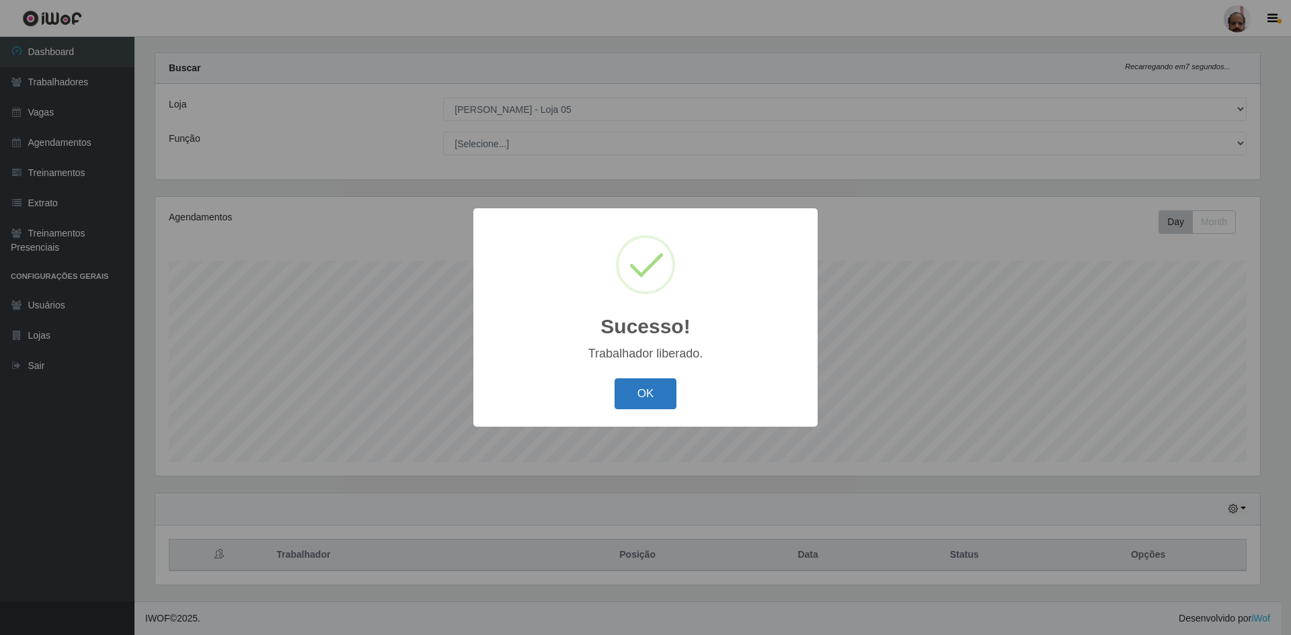
click at [636, 401] on button "OK" at bounding box center [645, 394] width 63 height 32
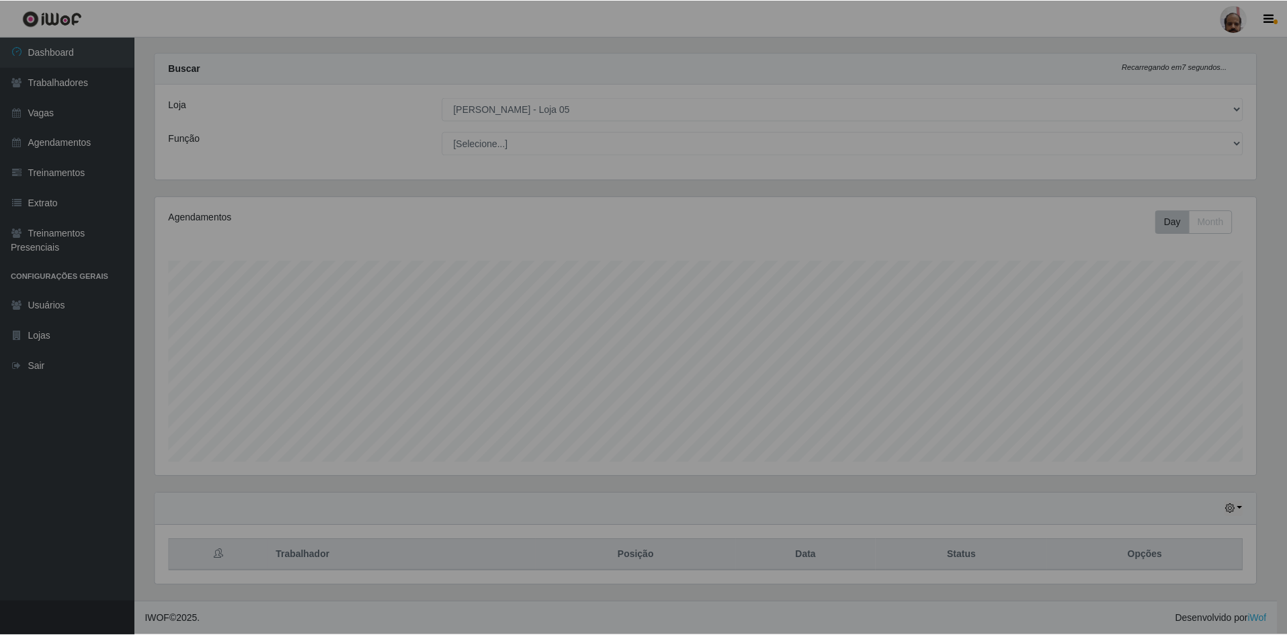
scroll to position [279, 1111]
